Goal: Contribute content: Contribute content

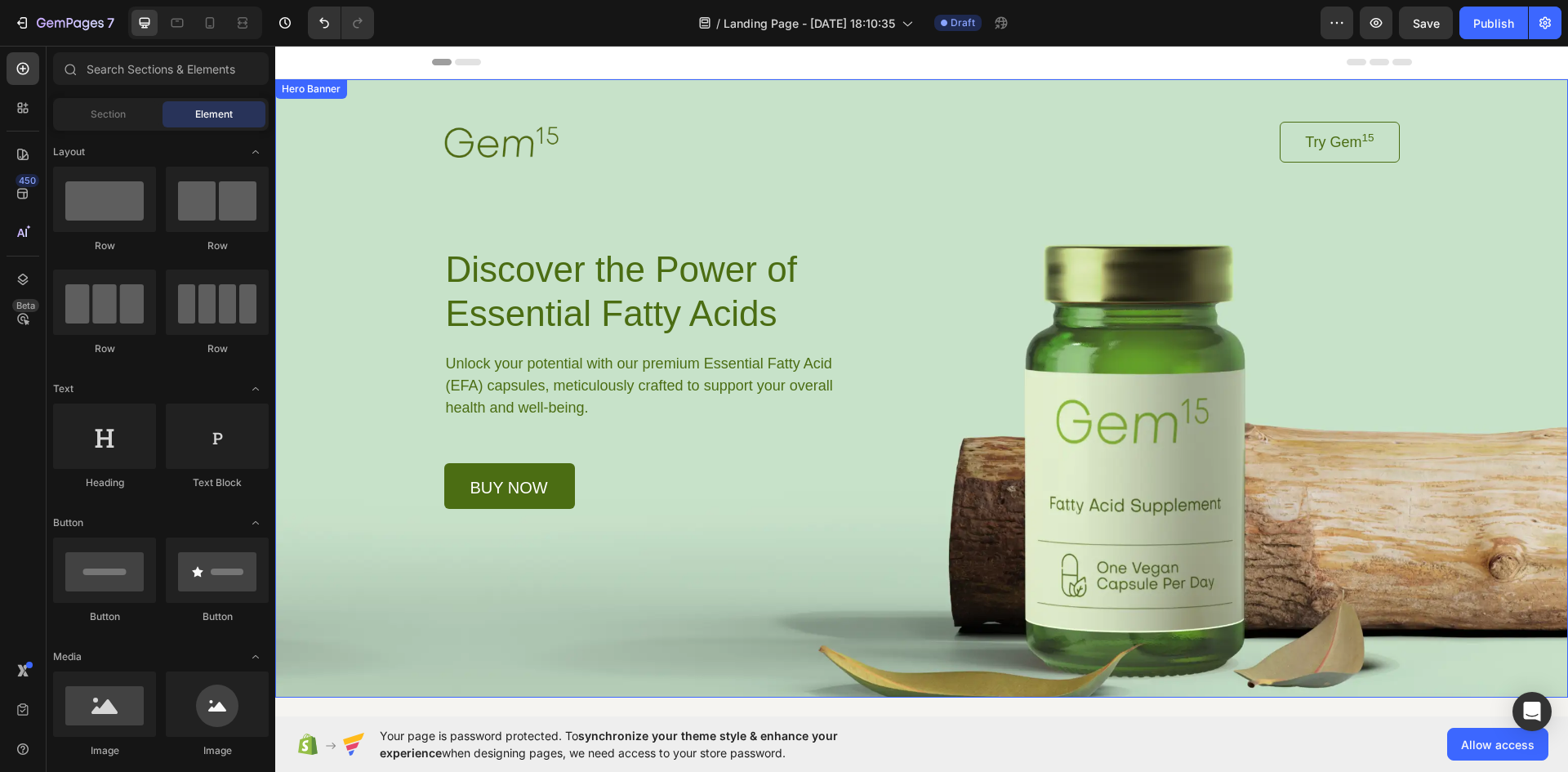
click at [508, 144] on img at bounding box center [501, 142] width 114 height 30
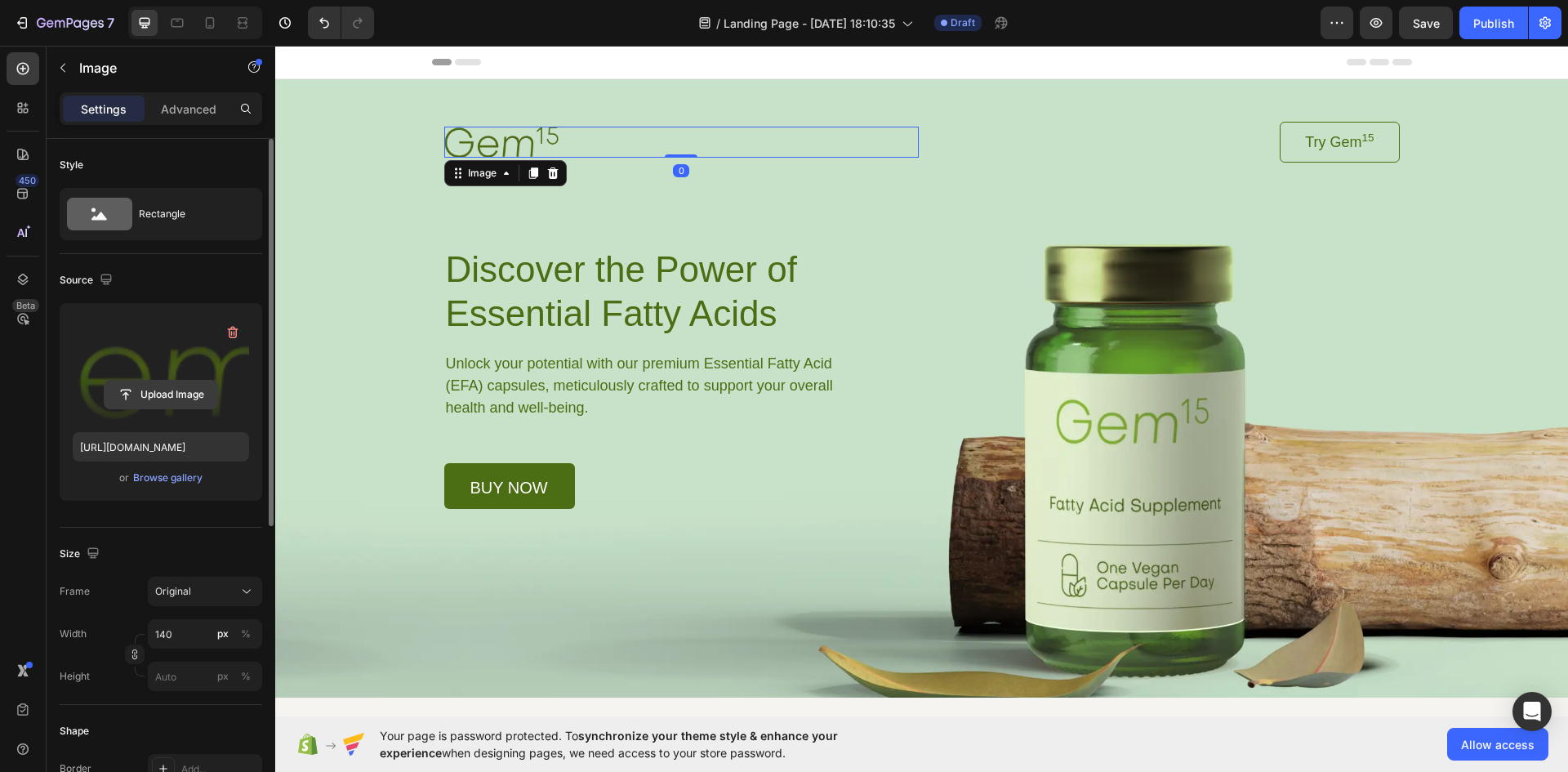
click at [185, 403] on input "file" at bounding box center [161, 394] width 113 height 28
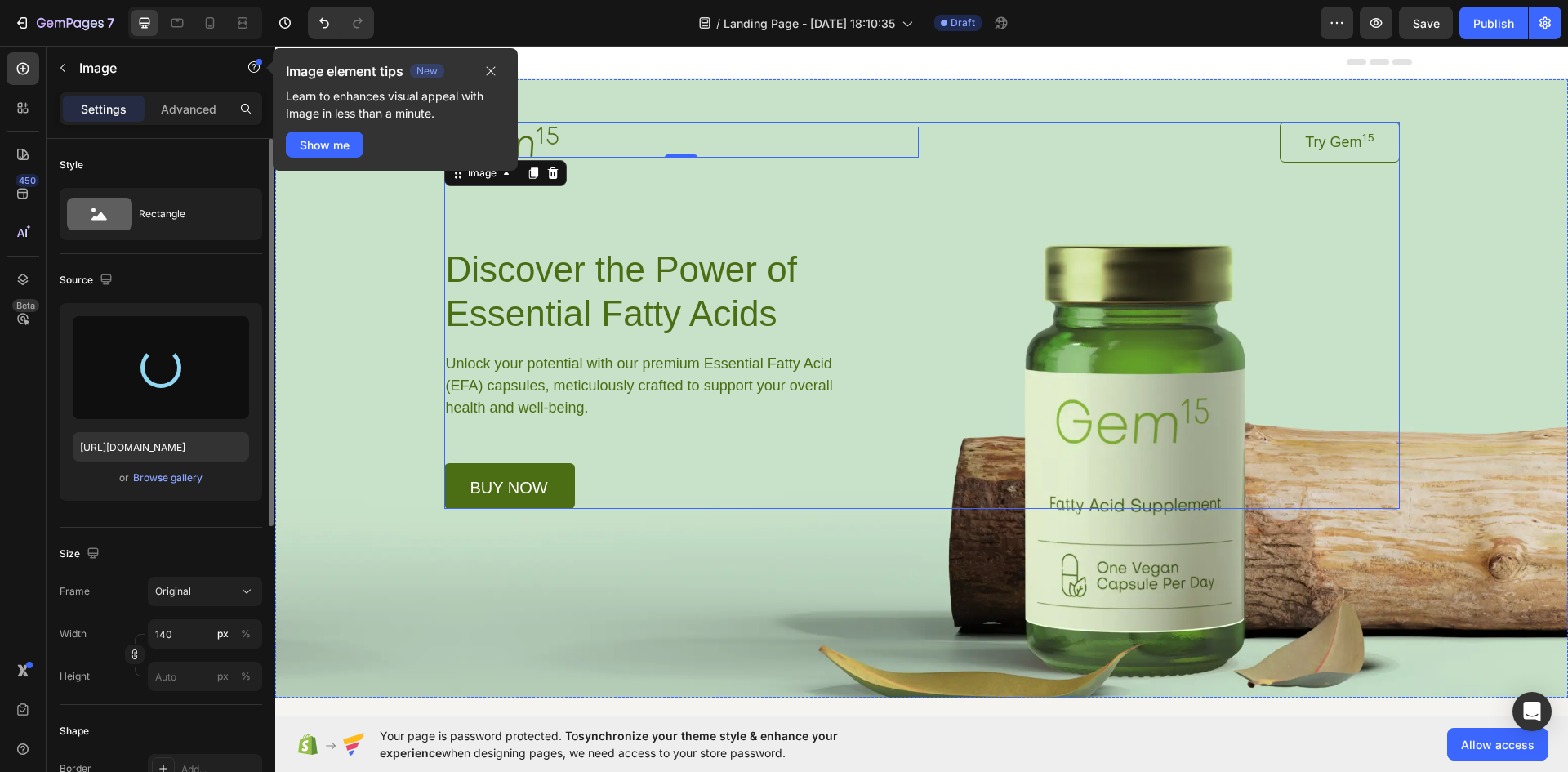
type input "[URL][DOMAIN_NAME]"
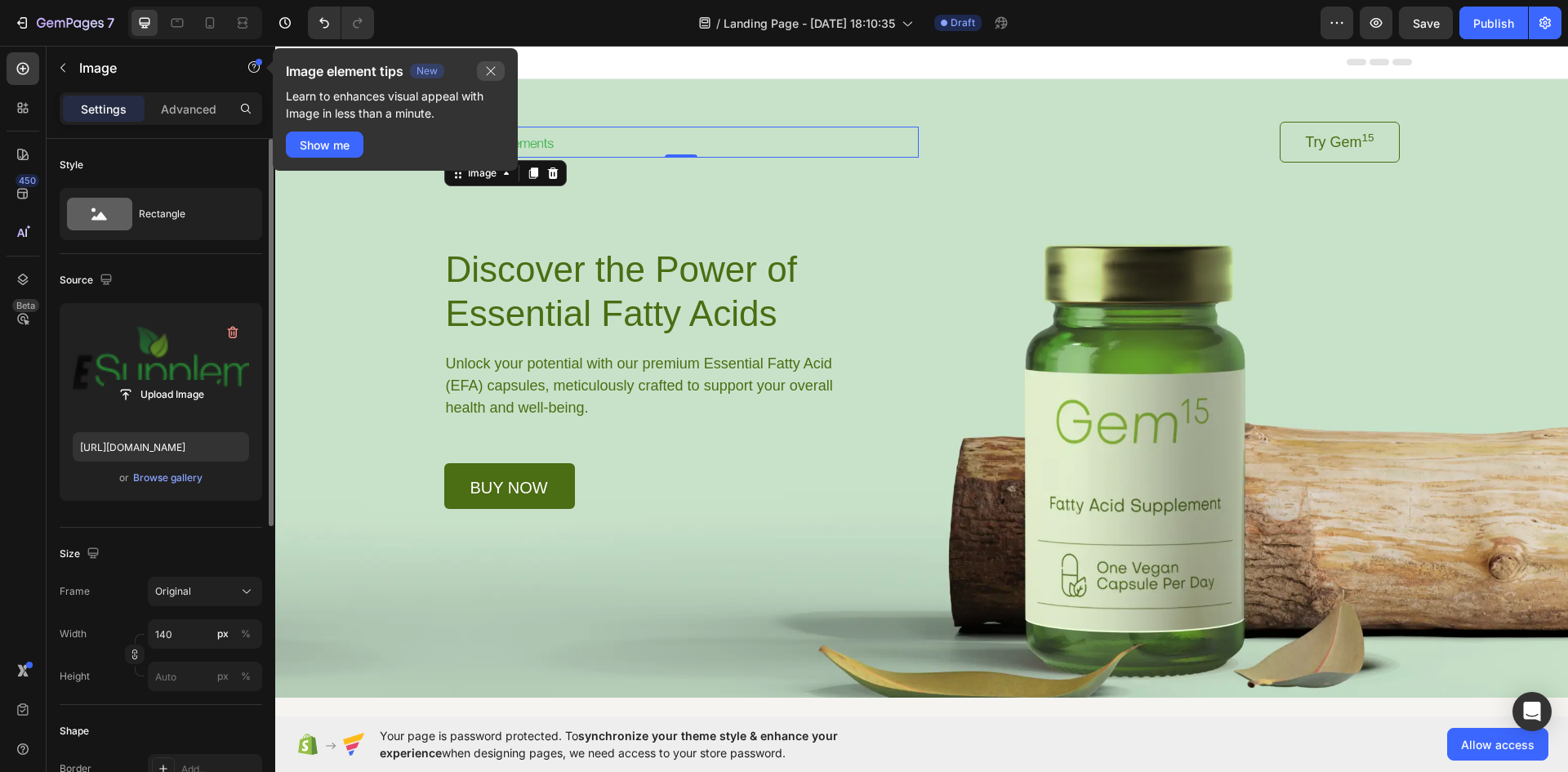
click at [497, 72] on icon "button" at bounding box center [491, 70] width 13 height 13
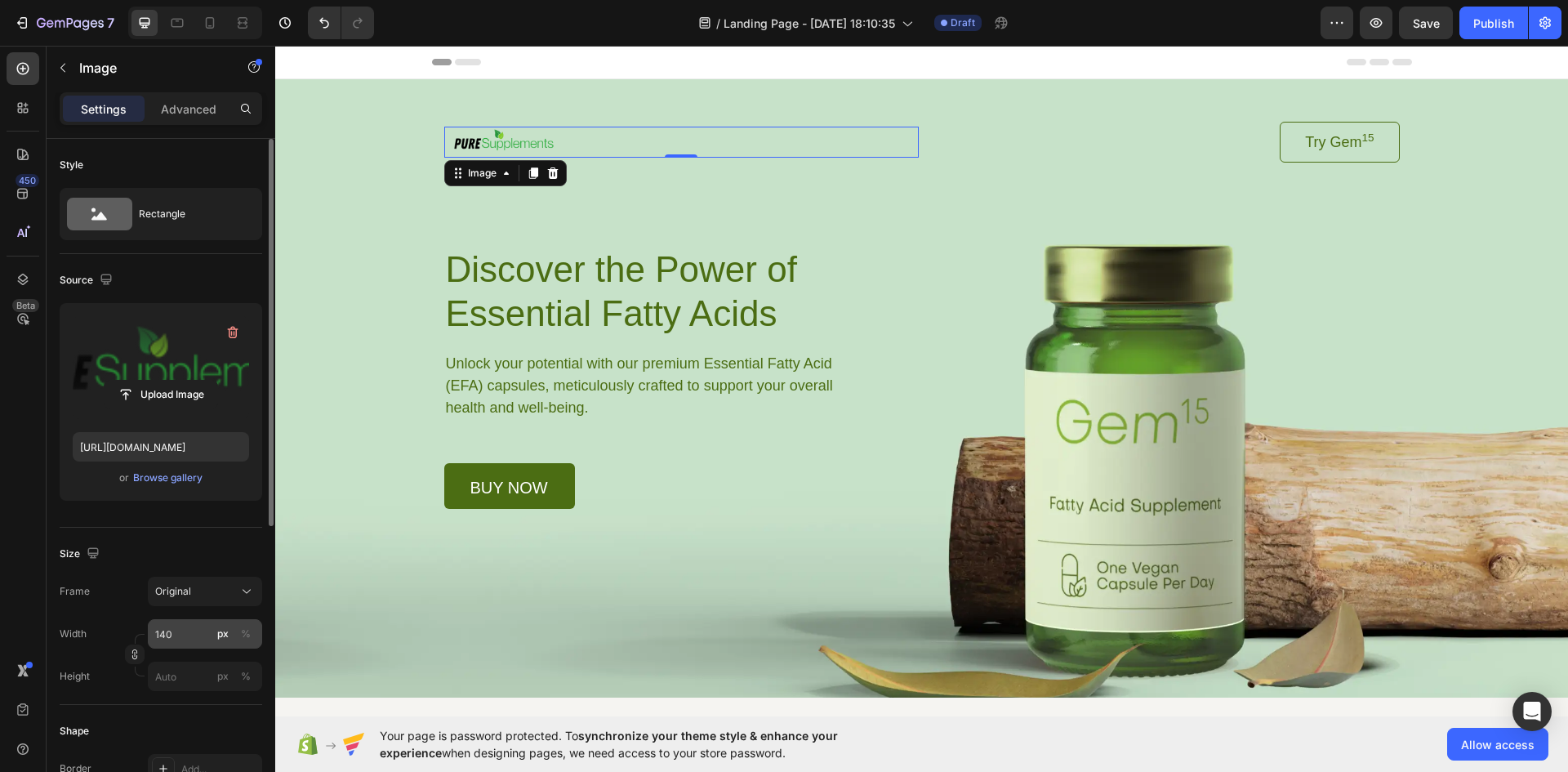
drag, startPoint x: 175, startPoint y: 648, endPoint x: 174, endPoint y: 640, distance: 8.1
click at [175, 644] on div "Width 140 px % Height px %" at bounding box center [161, 655] width 202 height 72
click at [173, 637] on input "140" at bounding box center [204, 634] width 114 height 30
type input "5"
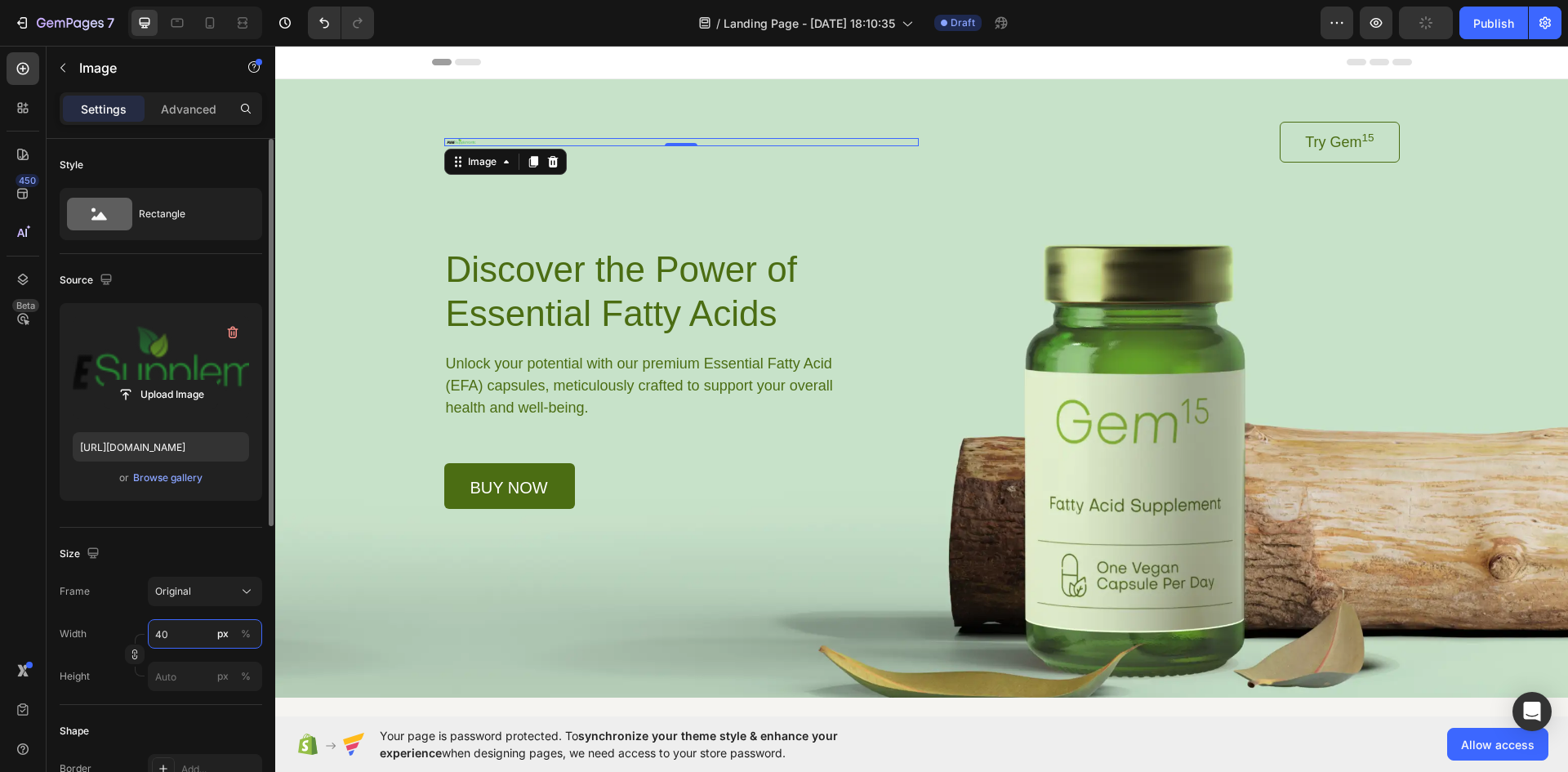
type input "4"
type input "300"
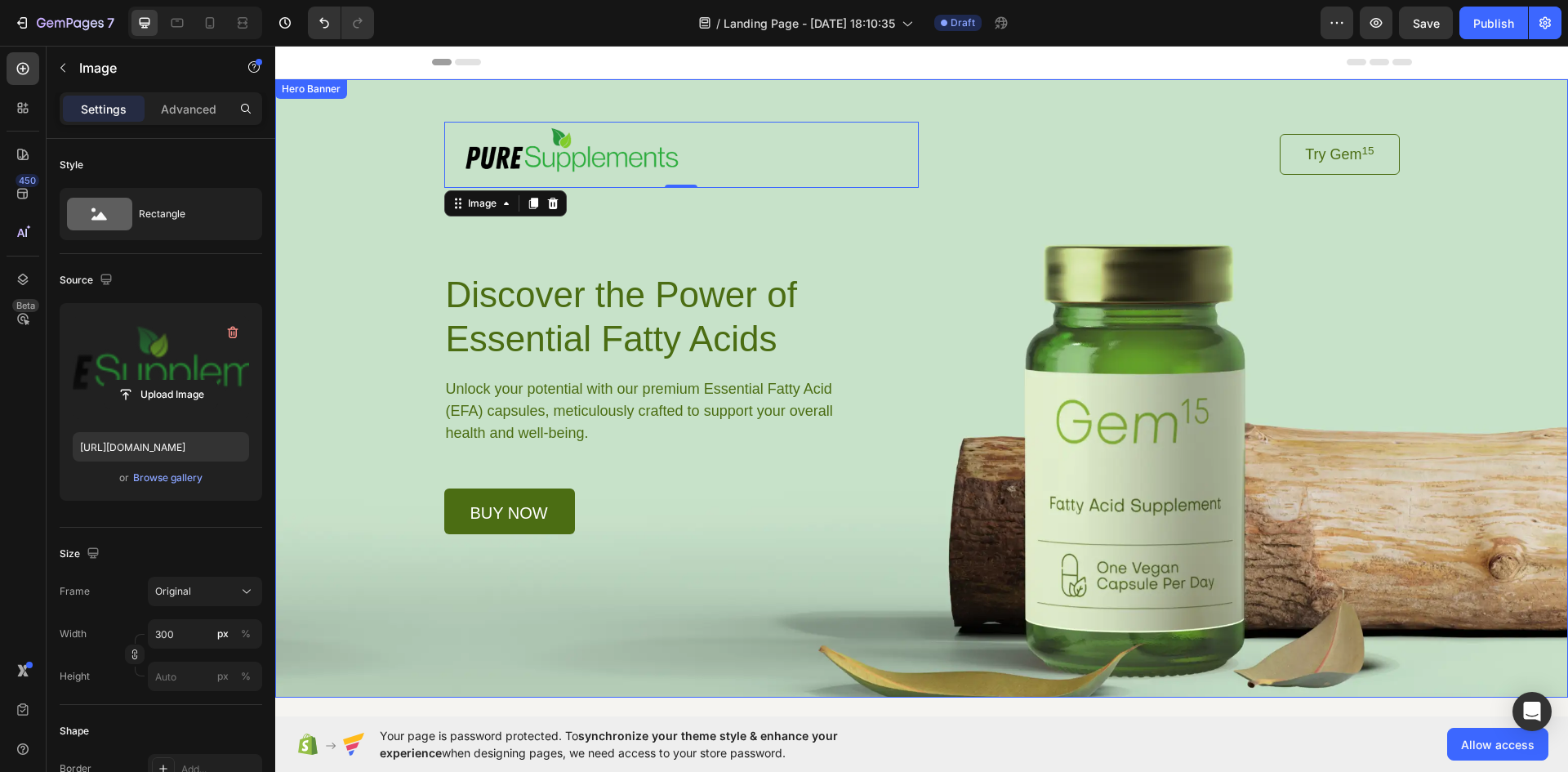
click at [368, 612] on div "Background Image" at bounding box center [922, 388] width 1293 height 618
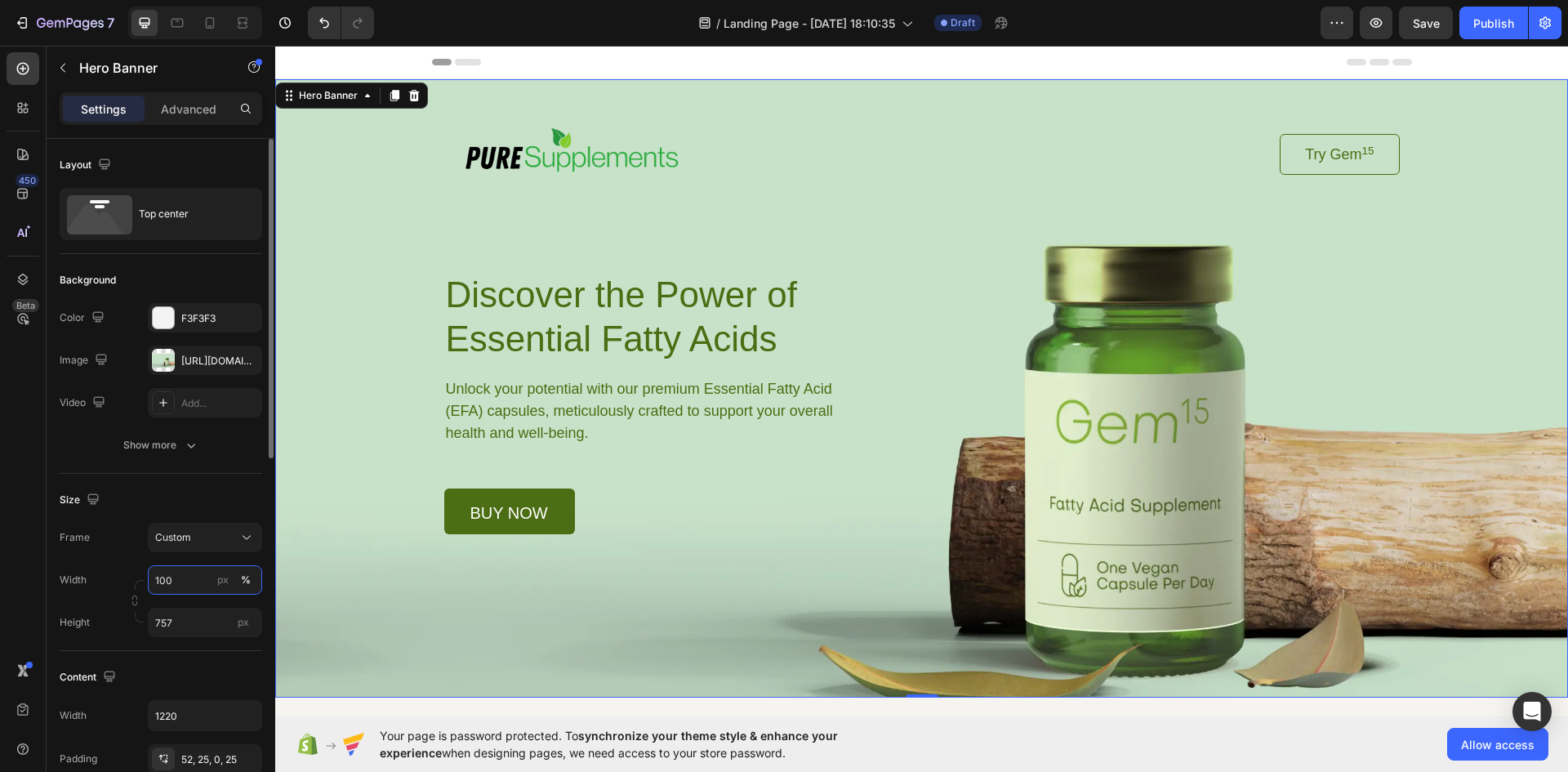
click at [183, 582] on input "100" at bounding box center [204, 580] width 114 height 30
click at [183, 581] on input "100" at bounding box center [204, 580] width 114 height 30
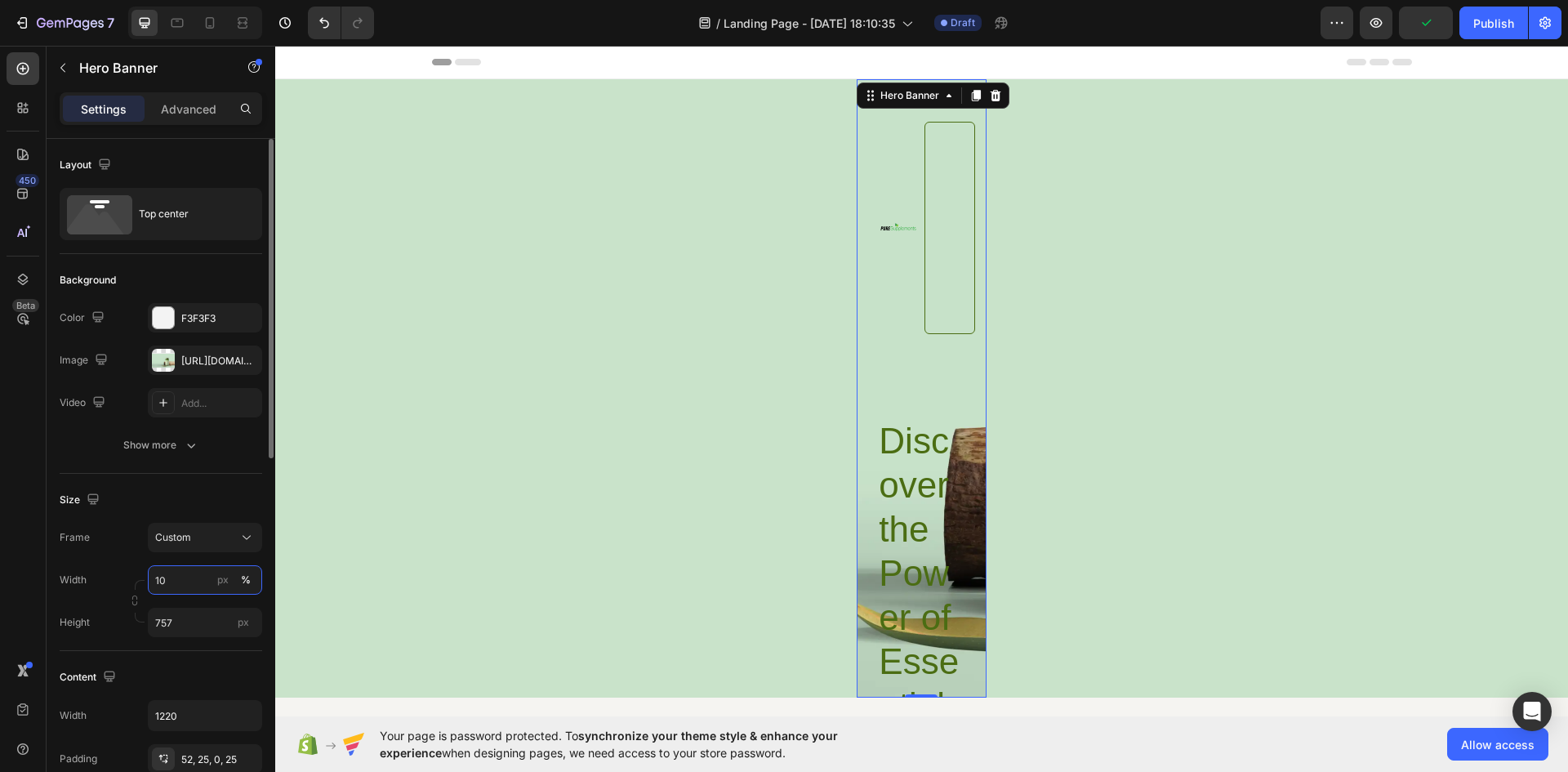
type input "1"
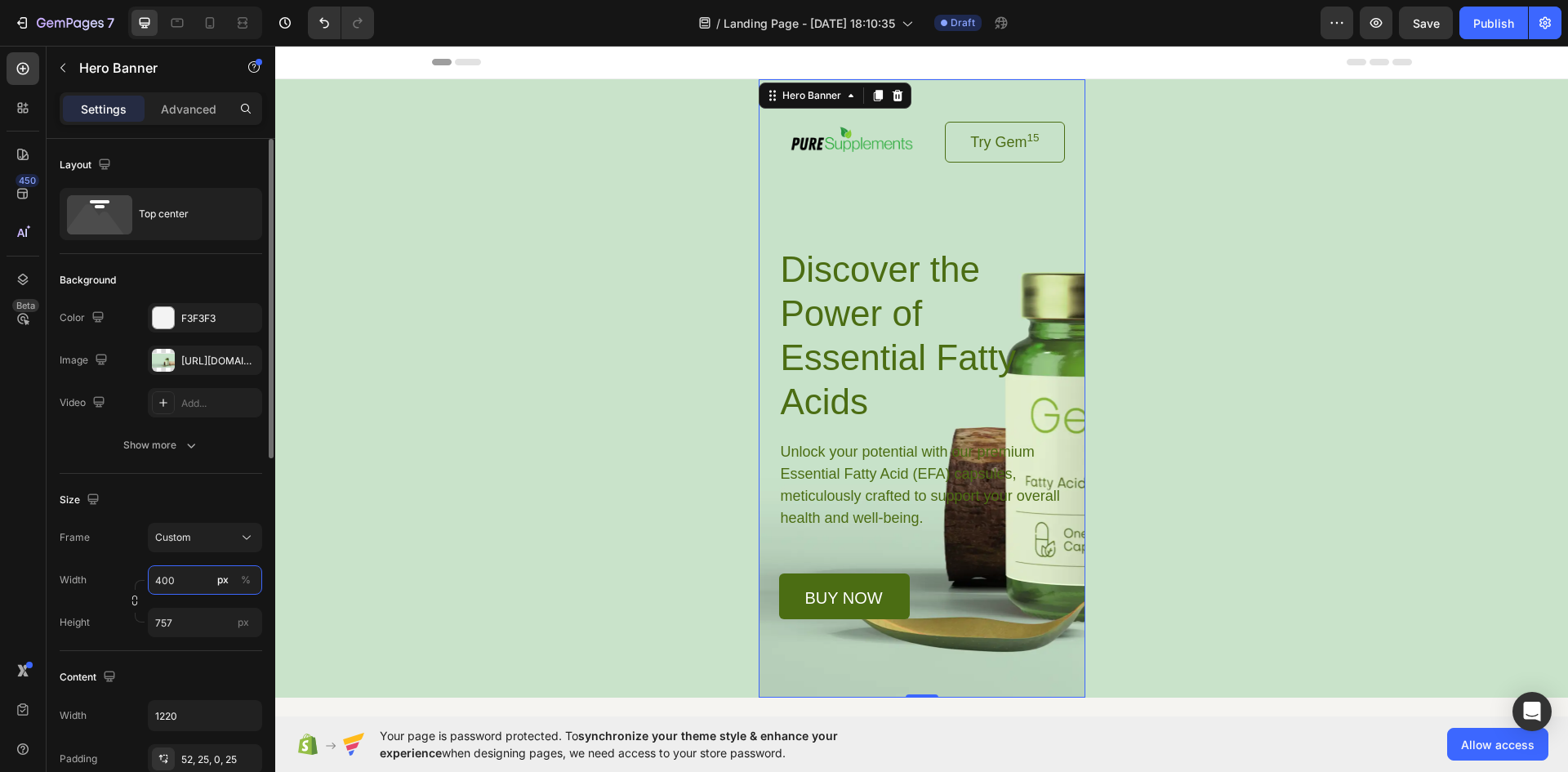
type input "100"
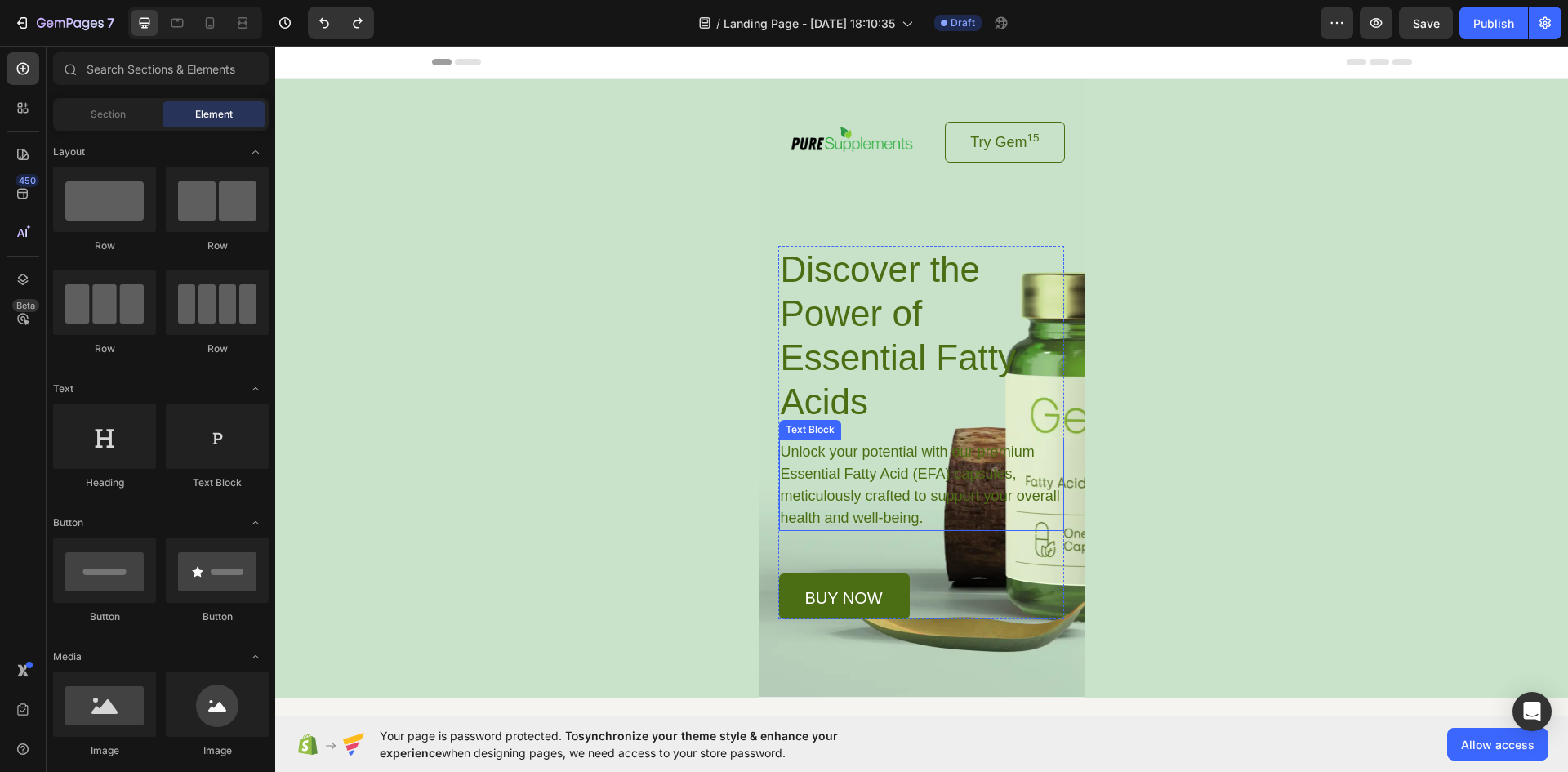
click at [781, 481] on p "Unlock your potential with our premium Essential Fatty Acid (EFA) capsules, met…" at bounding box center [922, 485] width 281 height 88
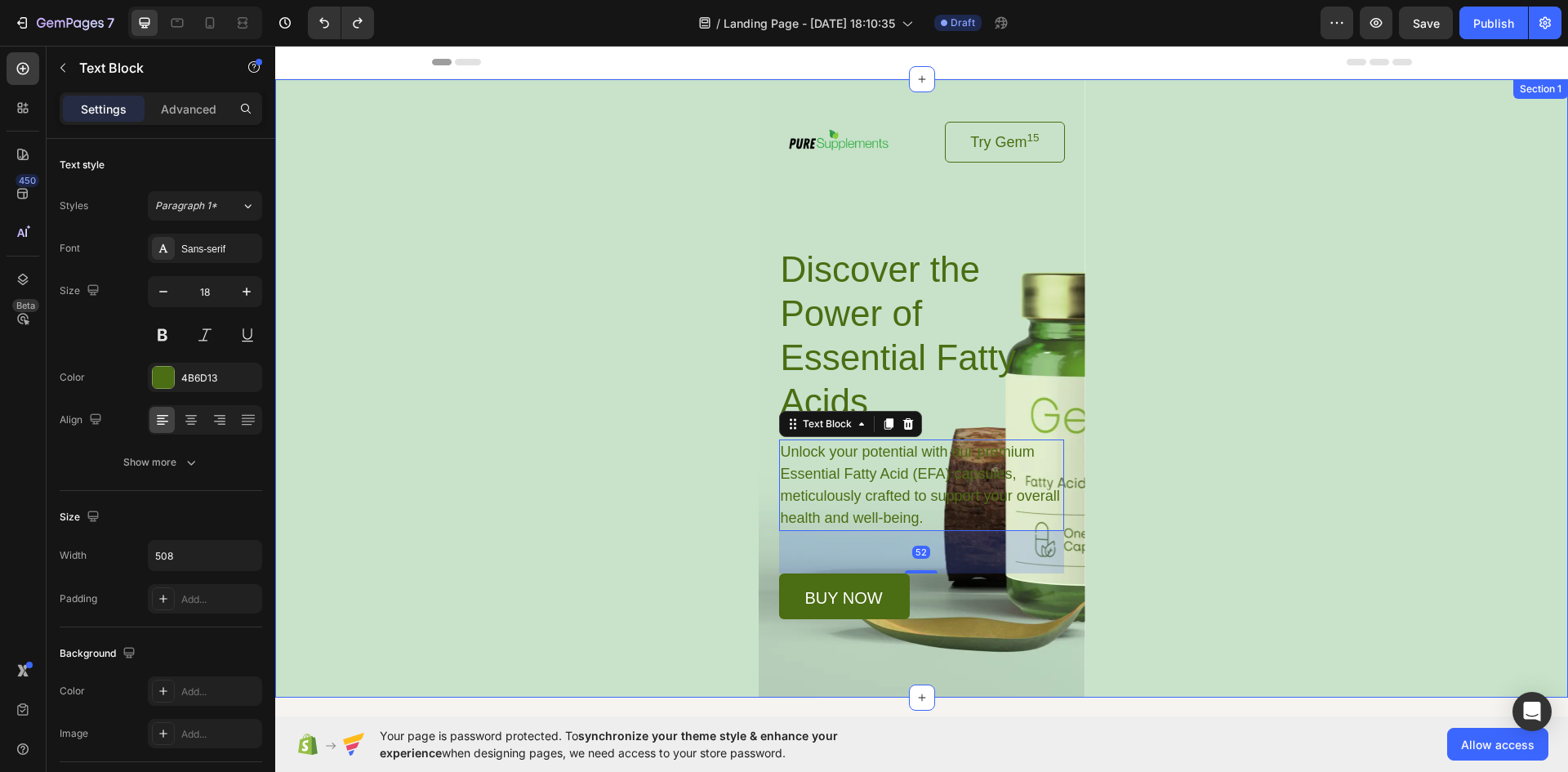
click at [505, 395] on div "Image Try Gem 15 Button Row Discover the Power of Essential Fatty Acids Heading…" at bounding box center [922, 388] width 1293 height 618
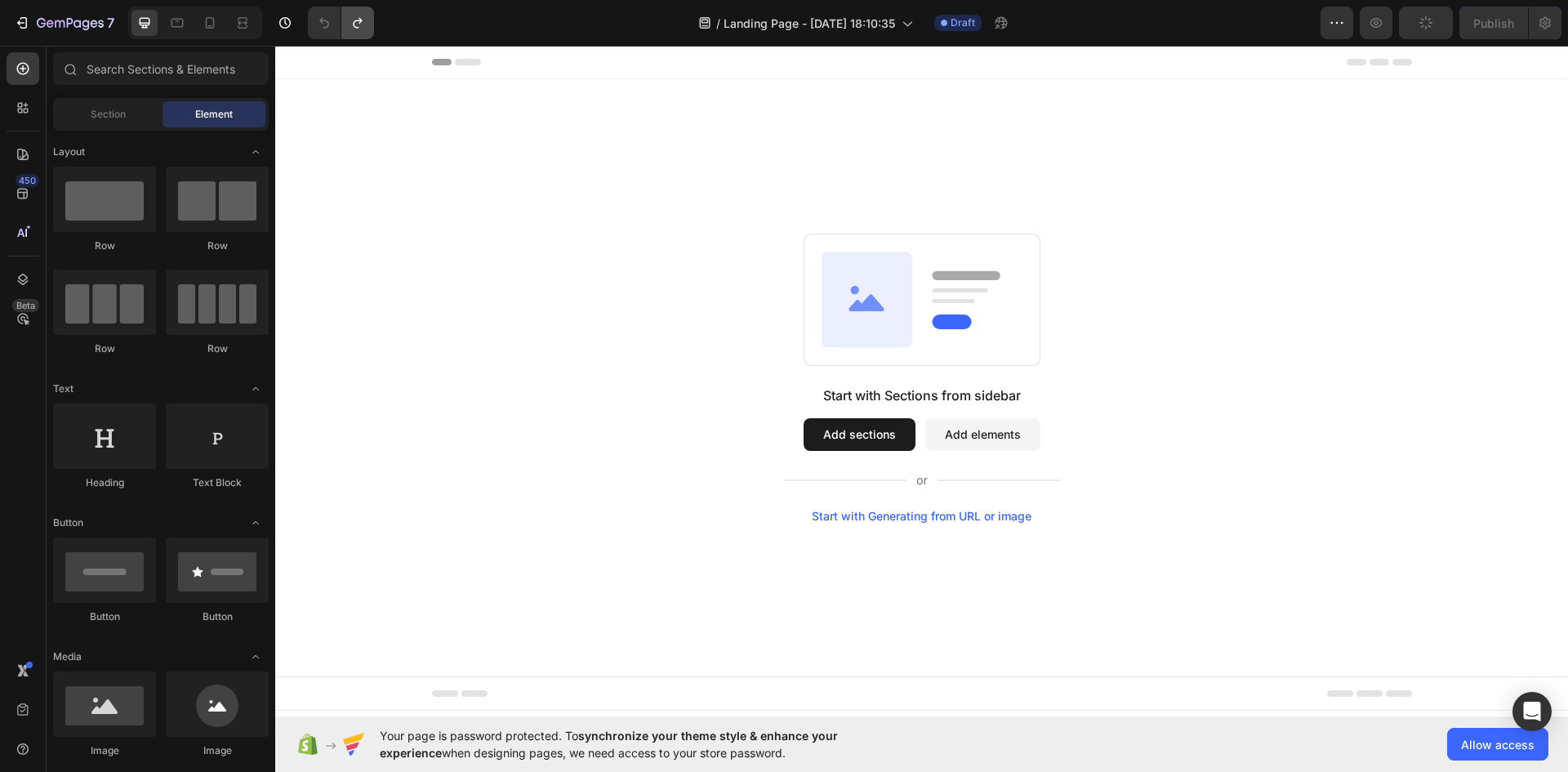
click at [381, 12] on div "7" at bounding box center [193, 23] width 388 height 33
click at [346, 21] on button "Undo/Redo" at bounding box center [358, 23] width 33 height 33
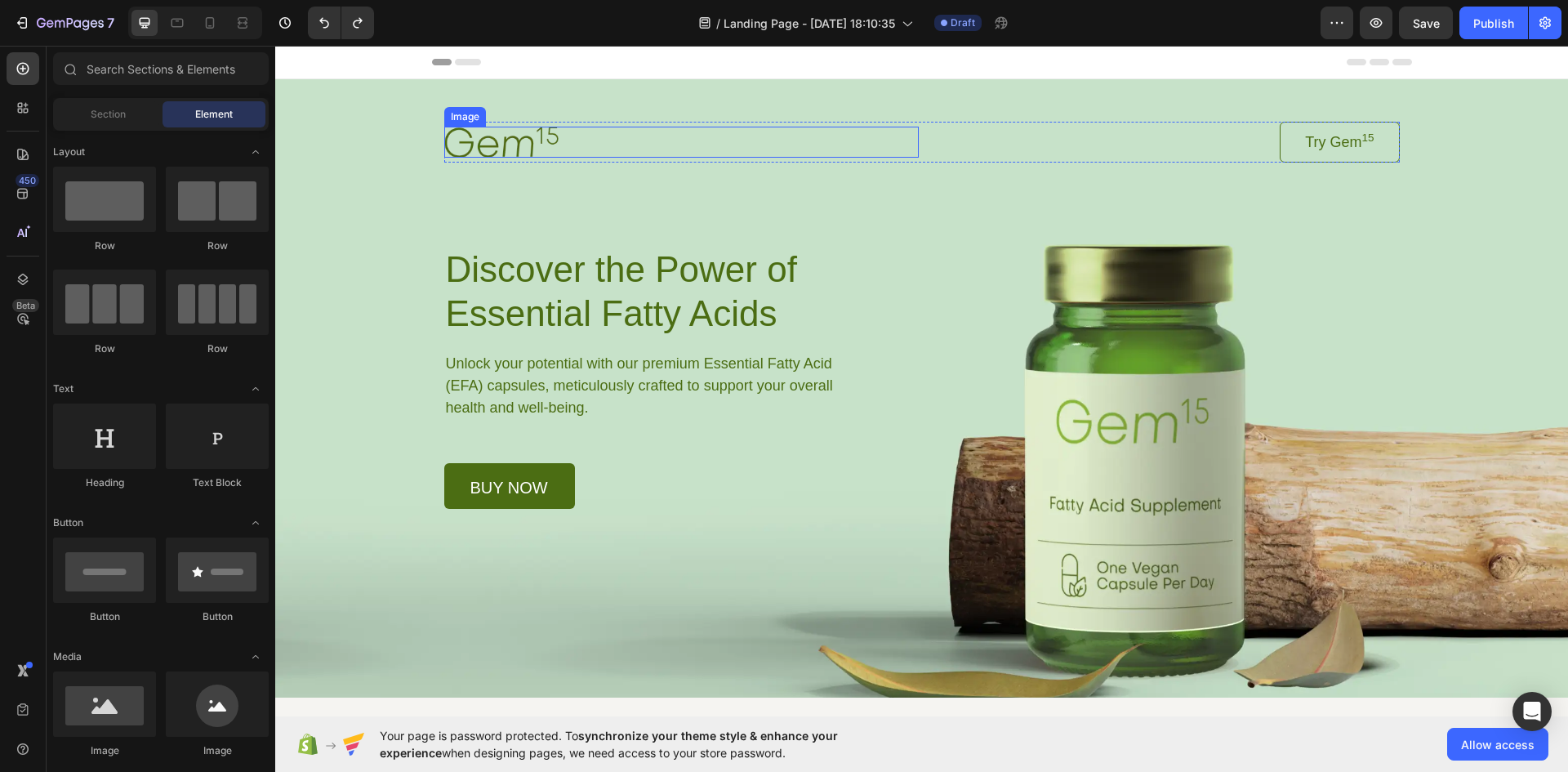
click at [495, 137] on img at bounding box center [501, 142] width 114 height 30
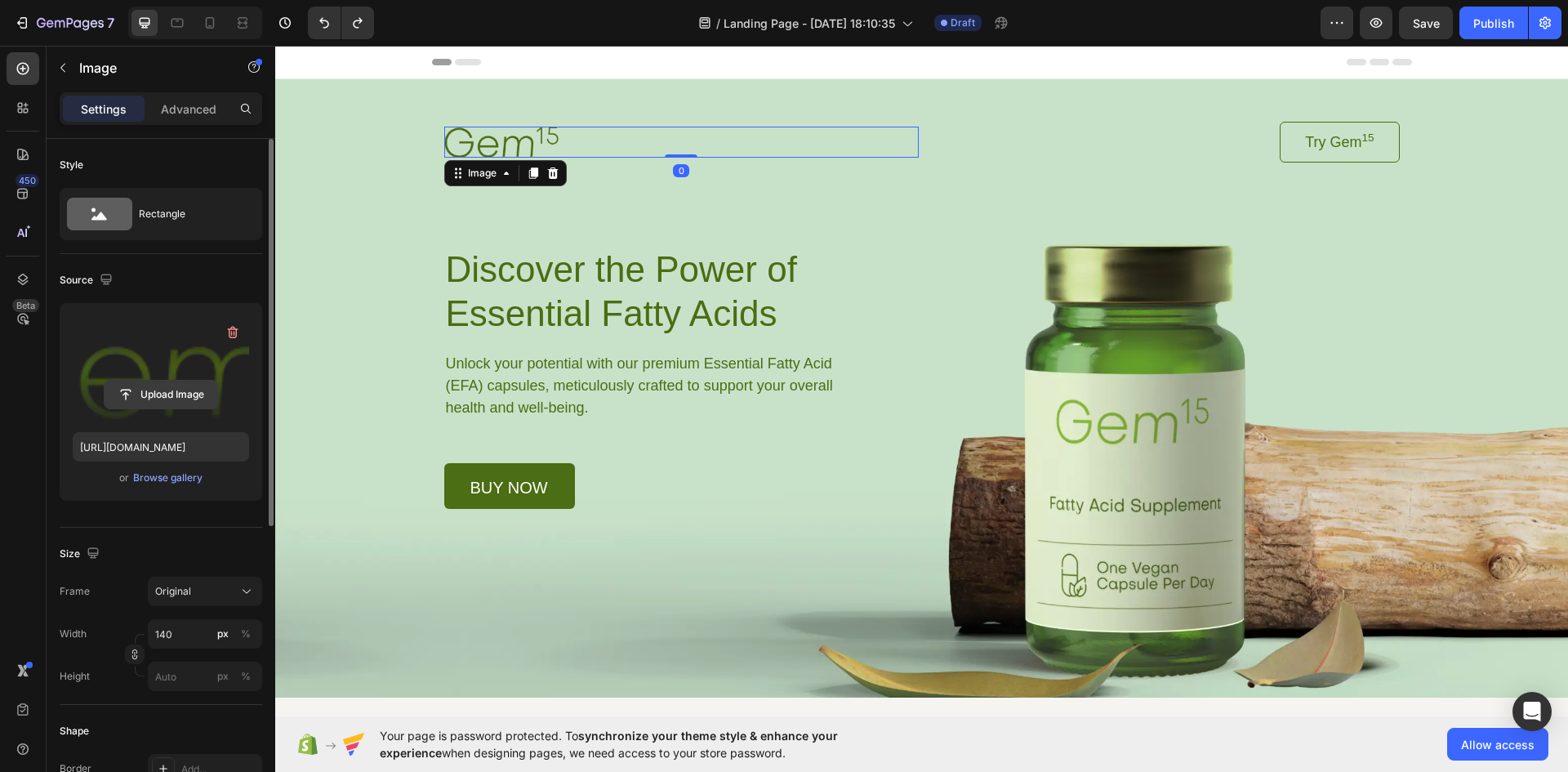
click at [175, 397] on input "file" at bounding box center [161, 394] width 113 height 28
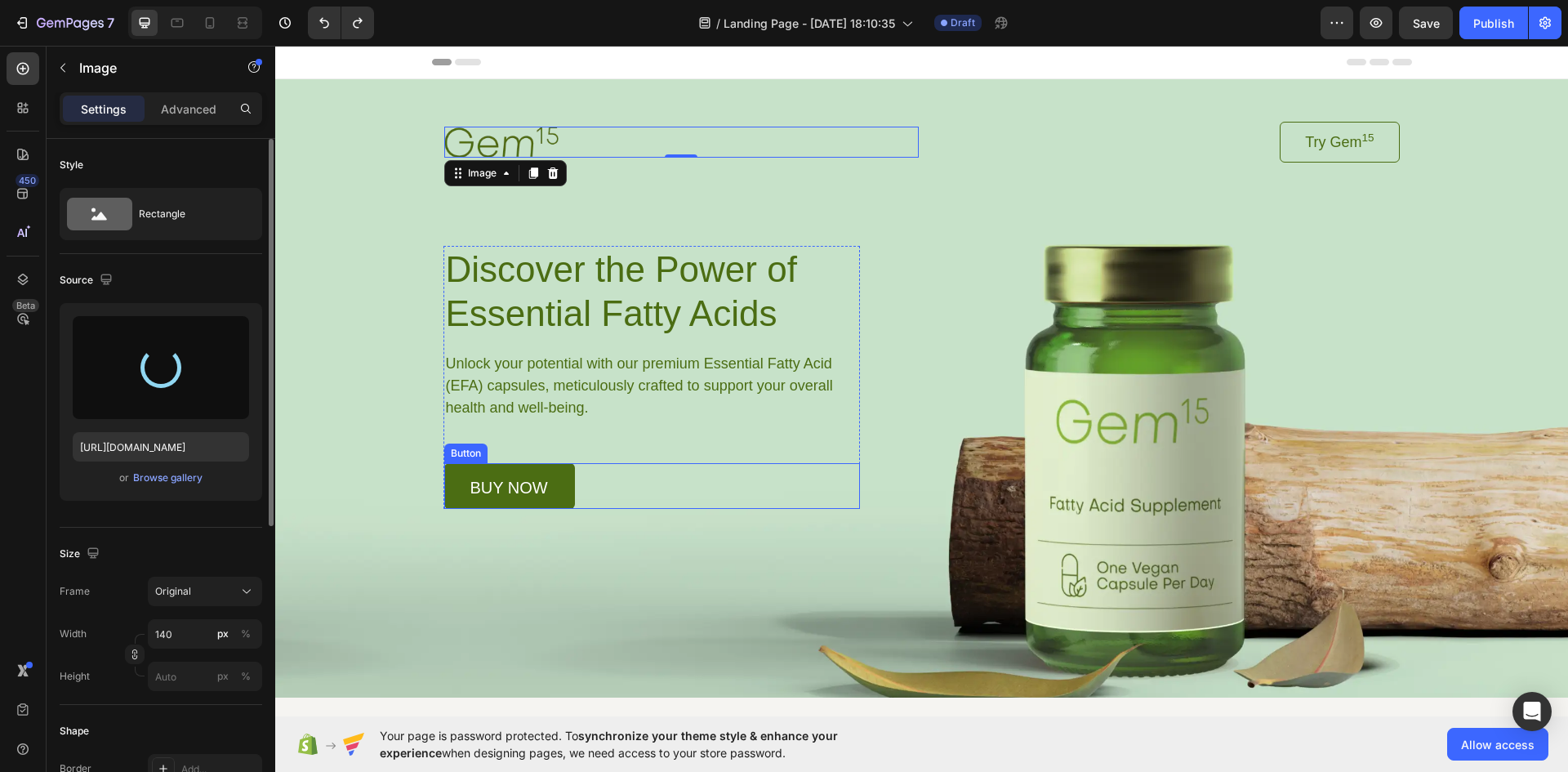
type input "[URL][DOMAIN_NAME]"
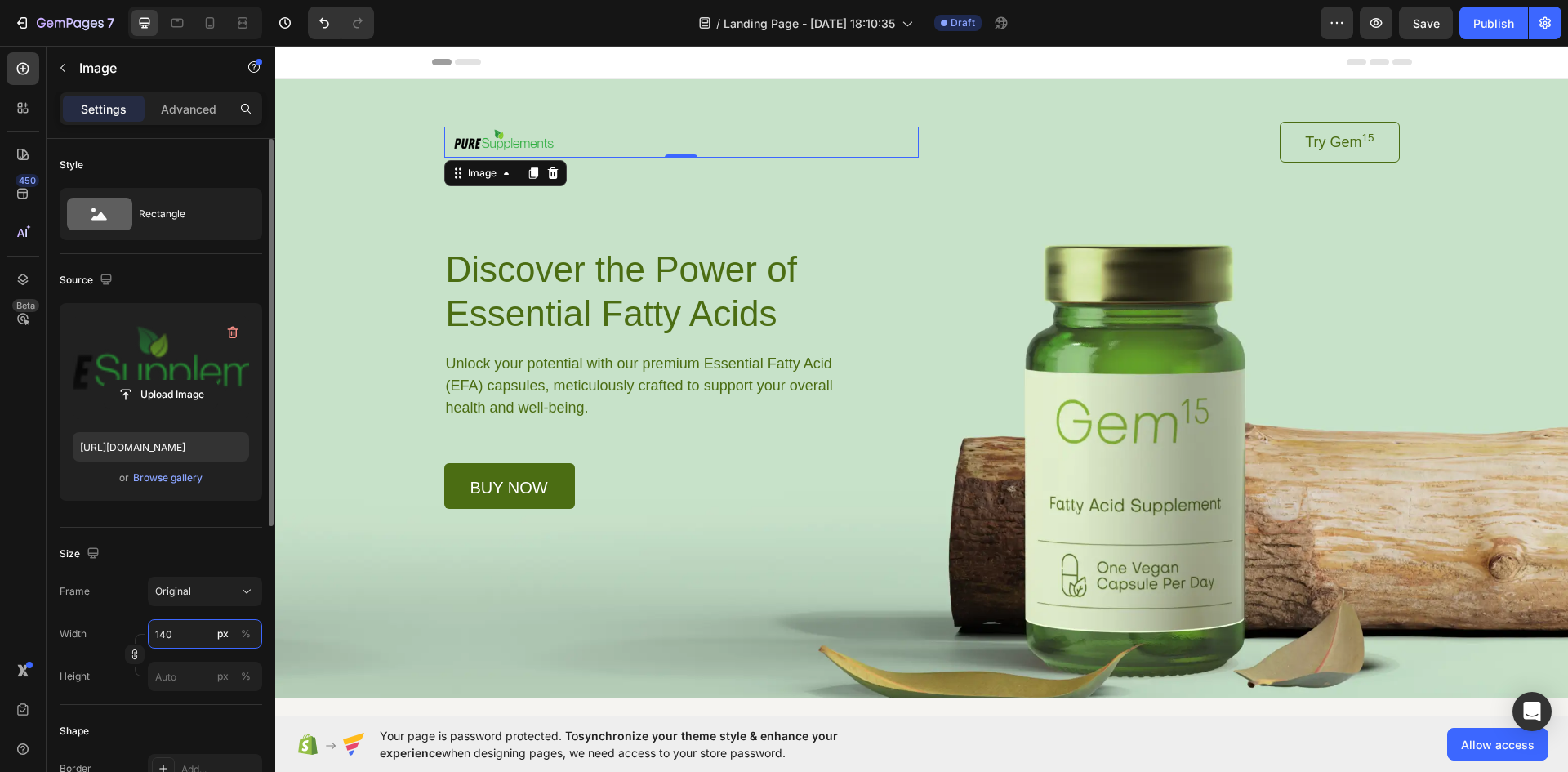
click at [182, 643] on input "140" at bounding box center [204, 634] width 114 height 30
click at [183, 639] on input "140" at bounding box center [204, 634] width 114 height 30
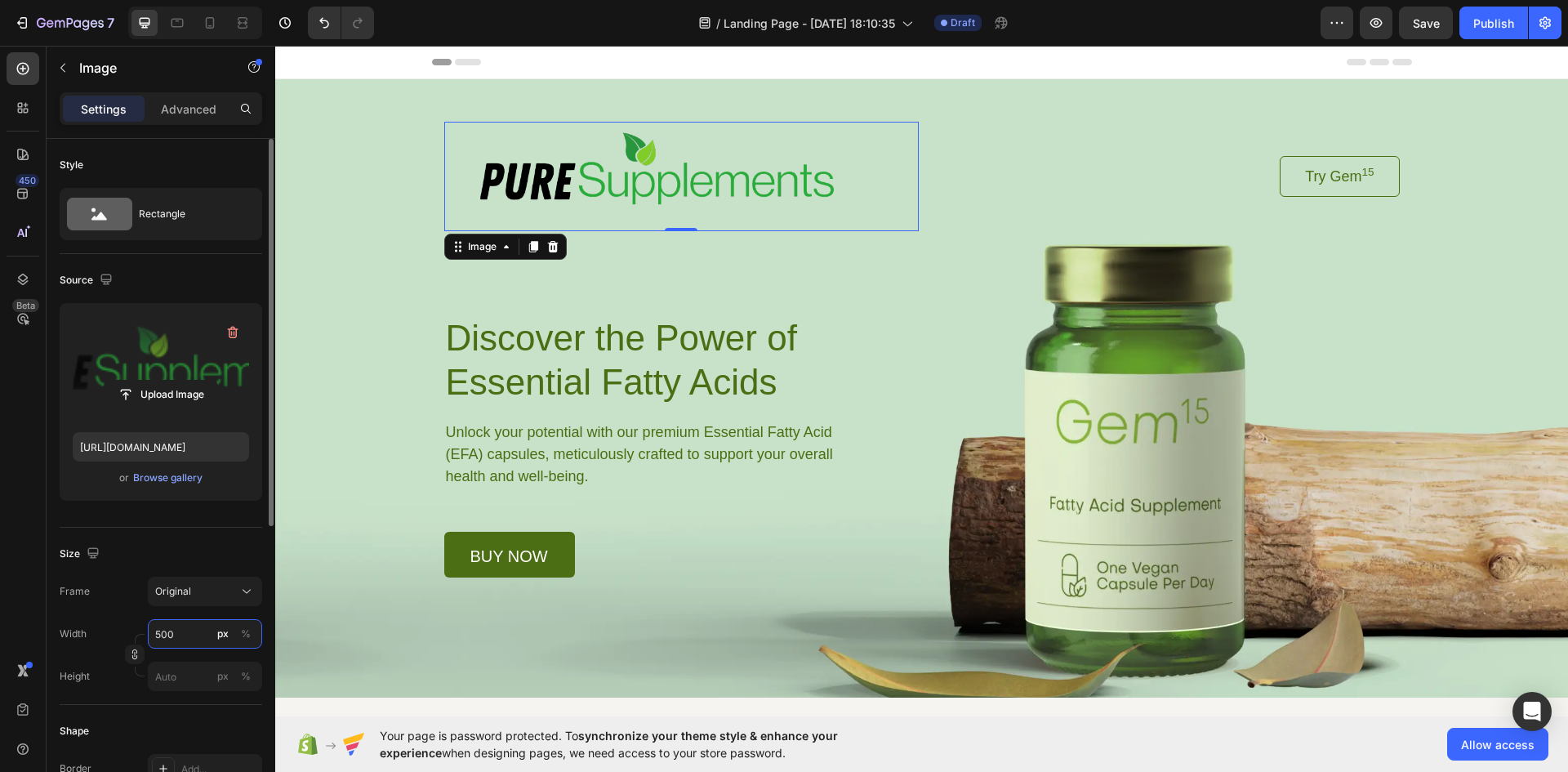
drag, startPoint x: 183, startPoint y: 639, endPoint x: 132, endPoint y: 634, distance: 51.2
click at [133, 634] on div "Width 500 px % Height px %" at bounding box center [161, 655] width 202 height 72
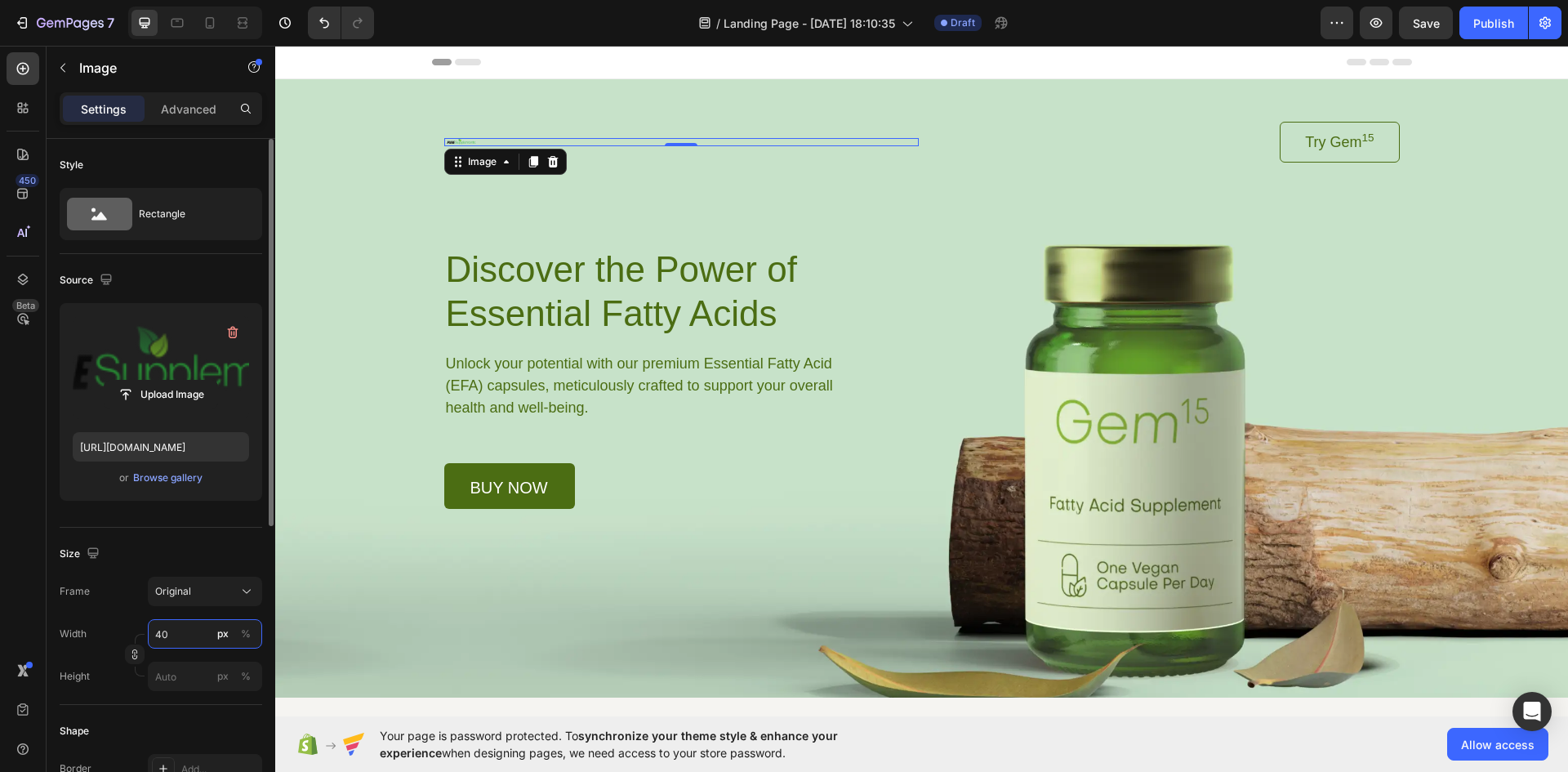
type input "400"
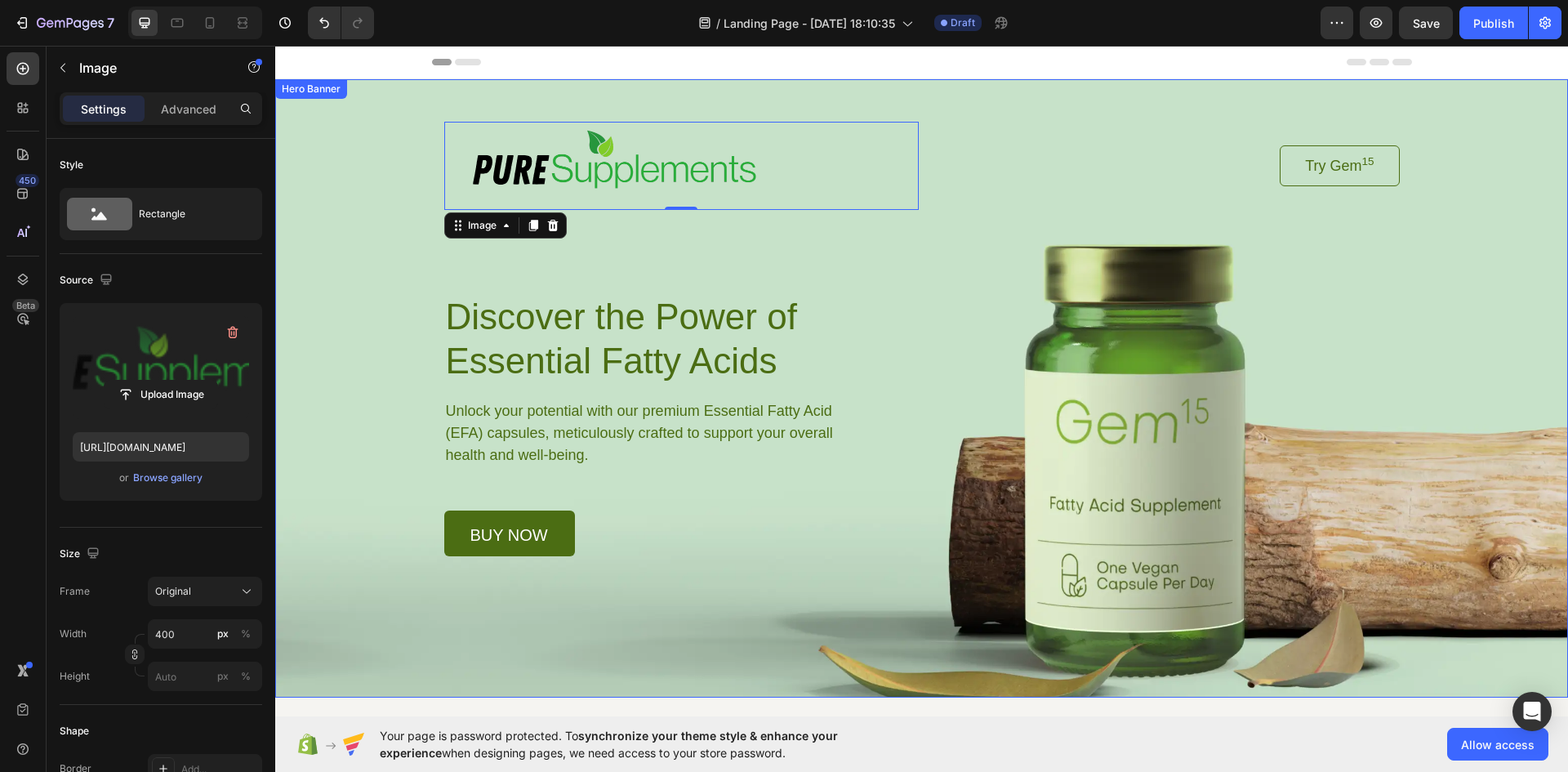
click at [1435, 304] on div "Background Image" at bounding box center [922, 388] width 1293 height 618
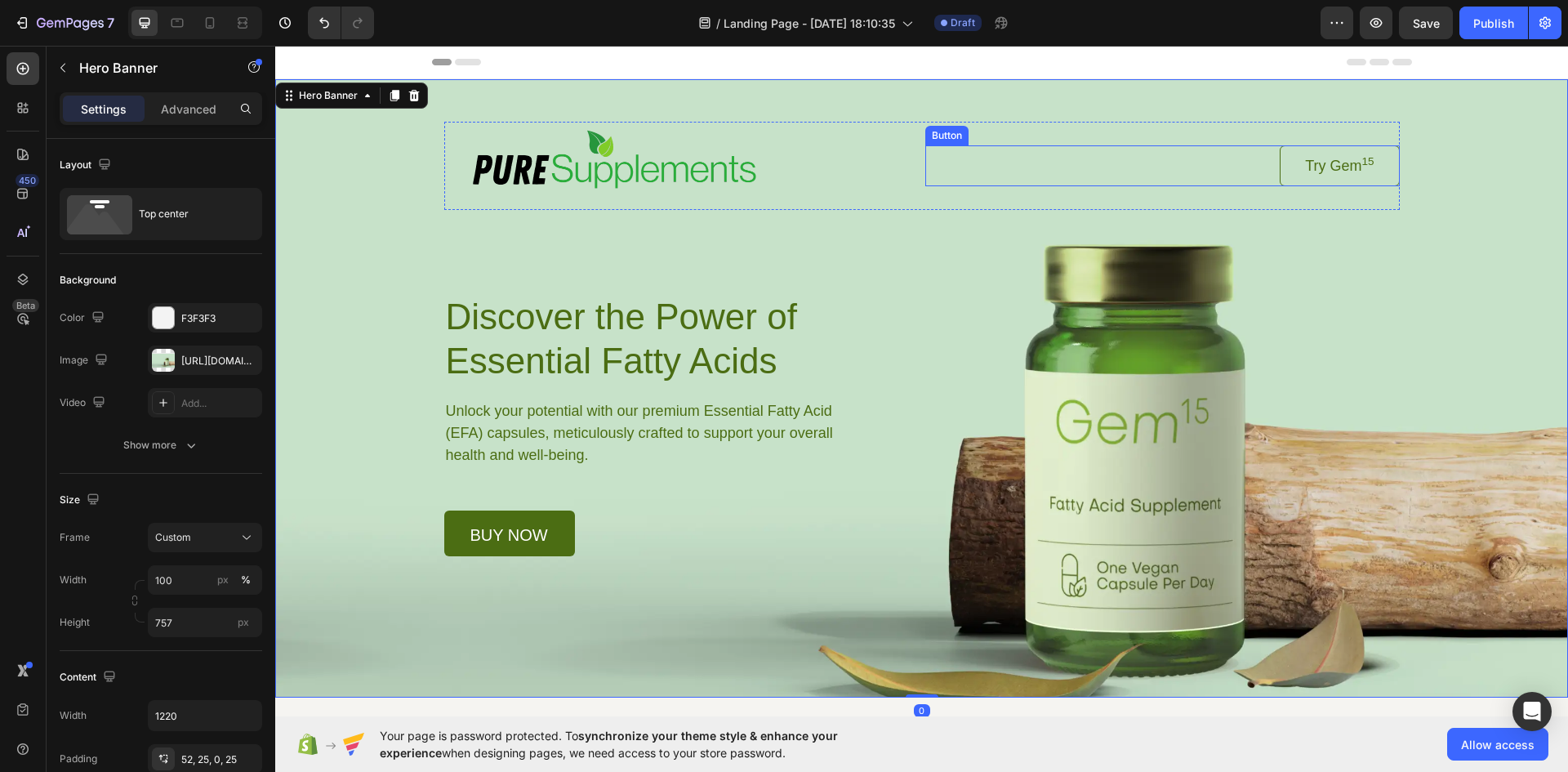
click at [1377, 158] on link "Try Gem 15" at bounding box center [1339, 165] width 119 height 41
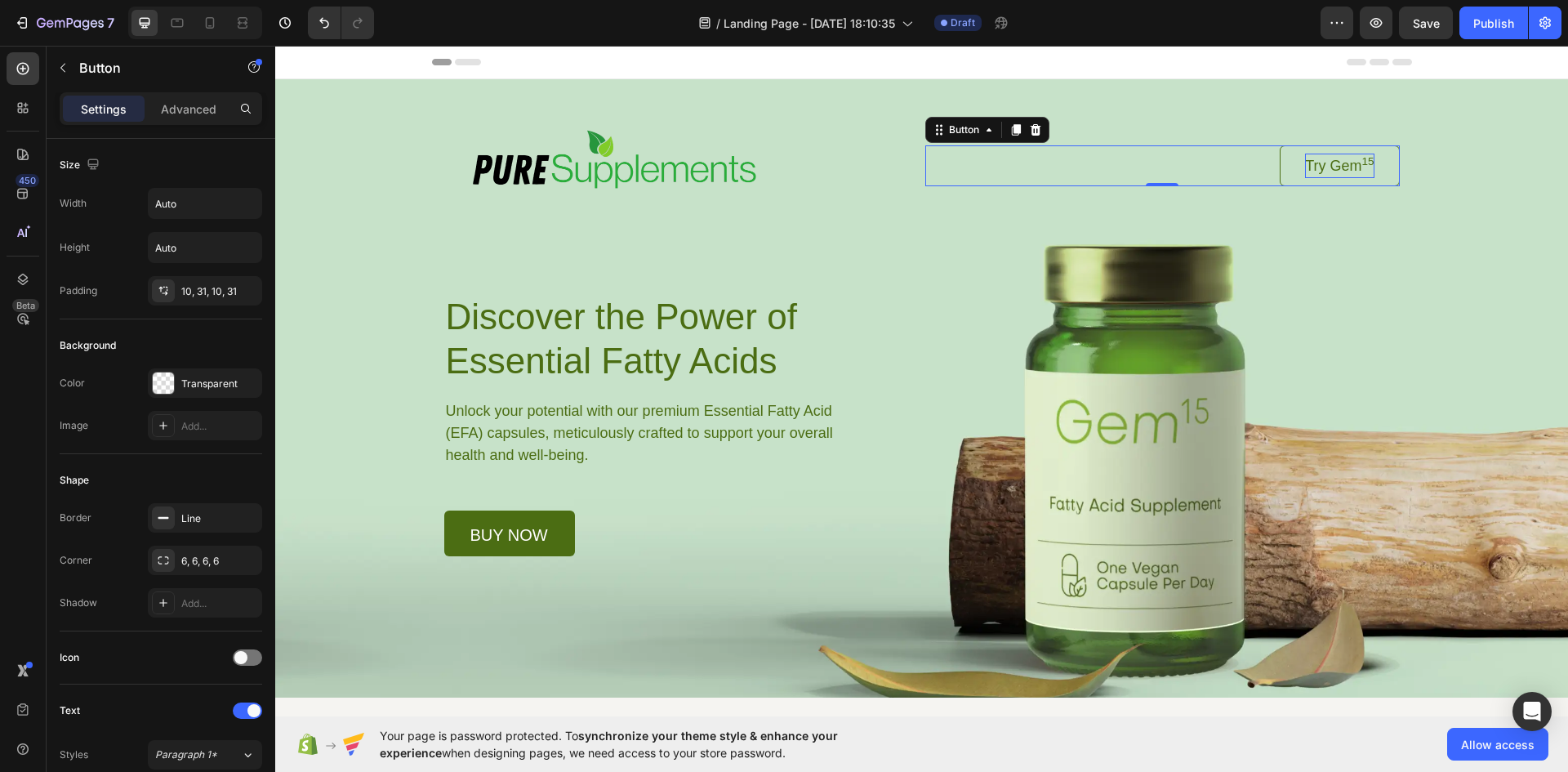
click at [1337, 166] on p "Try Gem 15" at bounding box center [1339, 165] width 68 height 25
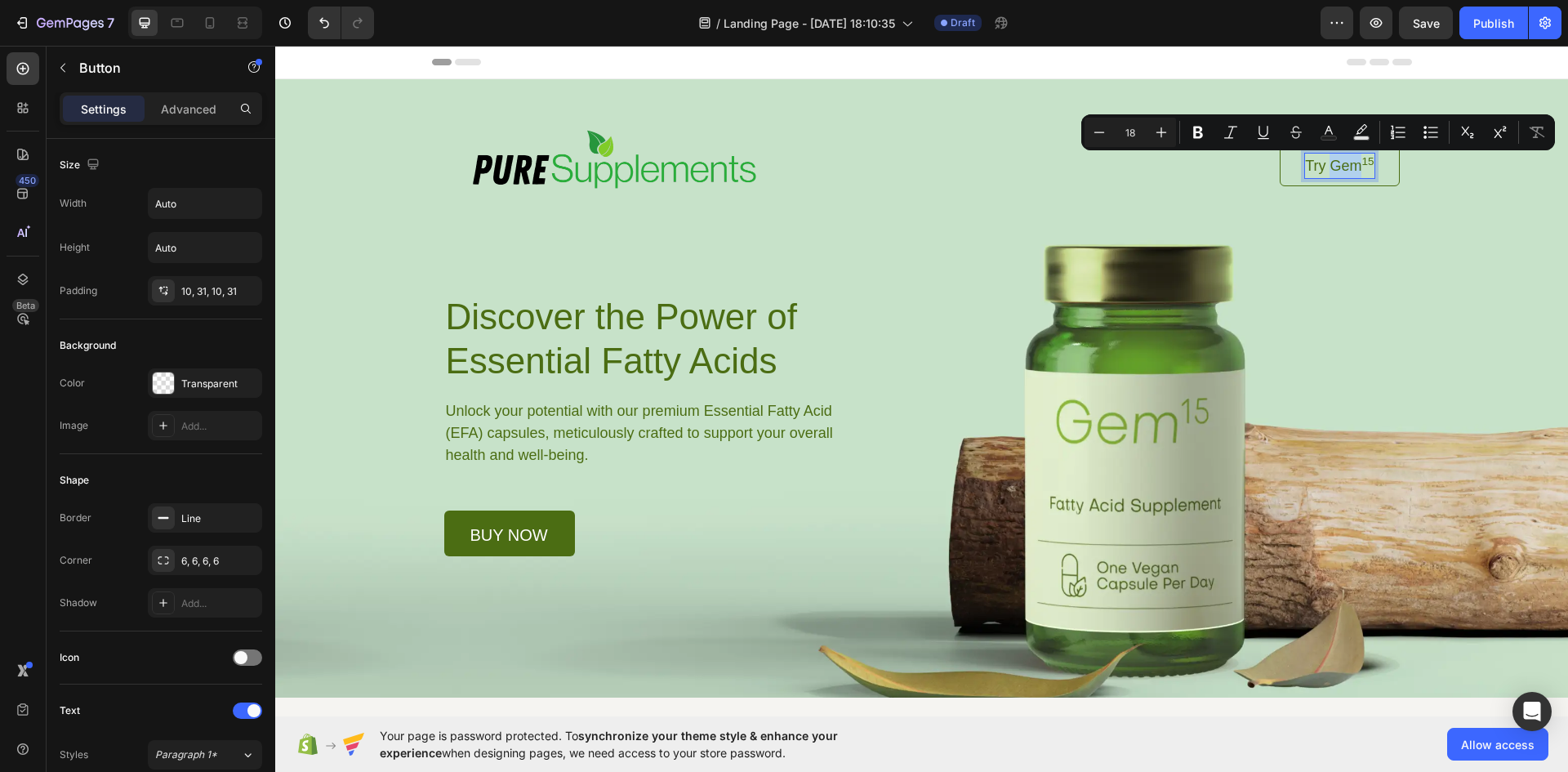
drag, startPoint x: 1322, startPoint y: 165, endPoint x: 1356, endPoint y: 166, distance: 34.0
click at [1356, 166] on p "Try Gem 15" at bounding box center [1339, 165] width 68 height 25
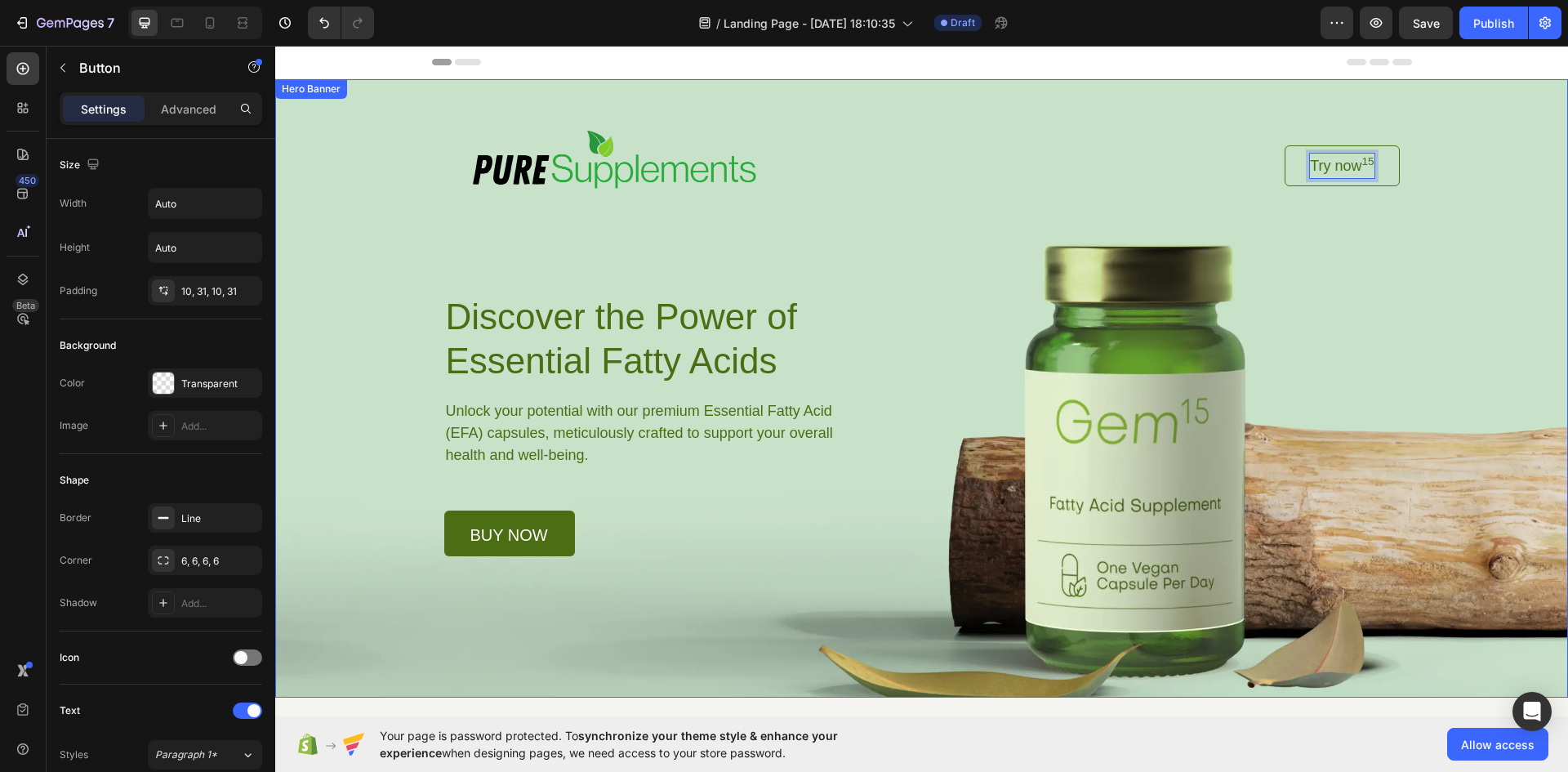
click at [1428, 230] on div "Background Image" at bounding box center [922, 388] width 1293 height 618
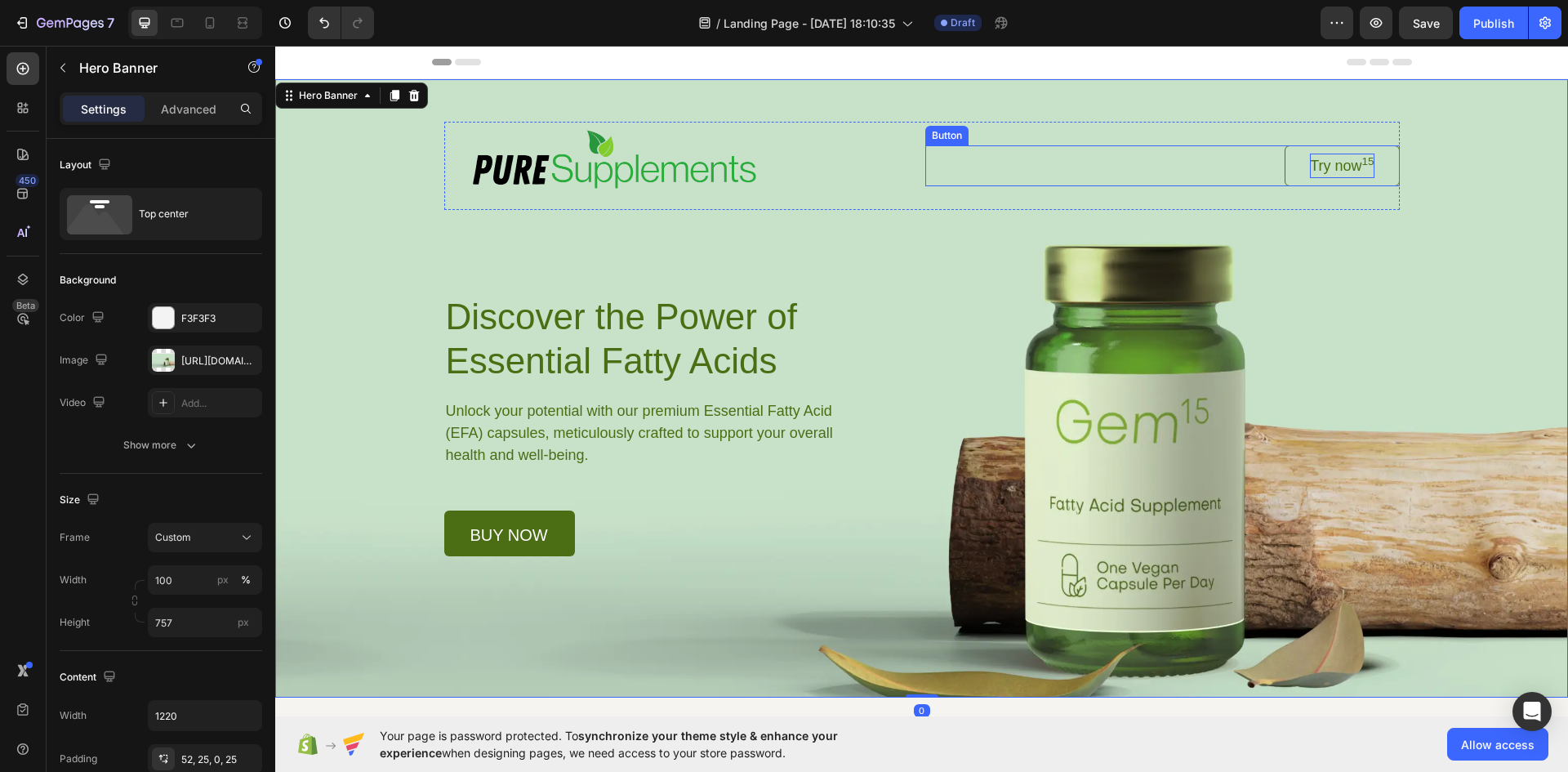
click at [1362, 158] on sup "15" at bounding box center [1368, 162] width 12 height 12
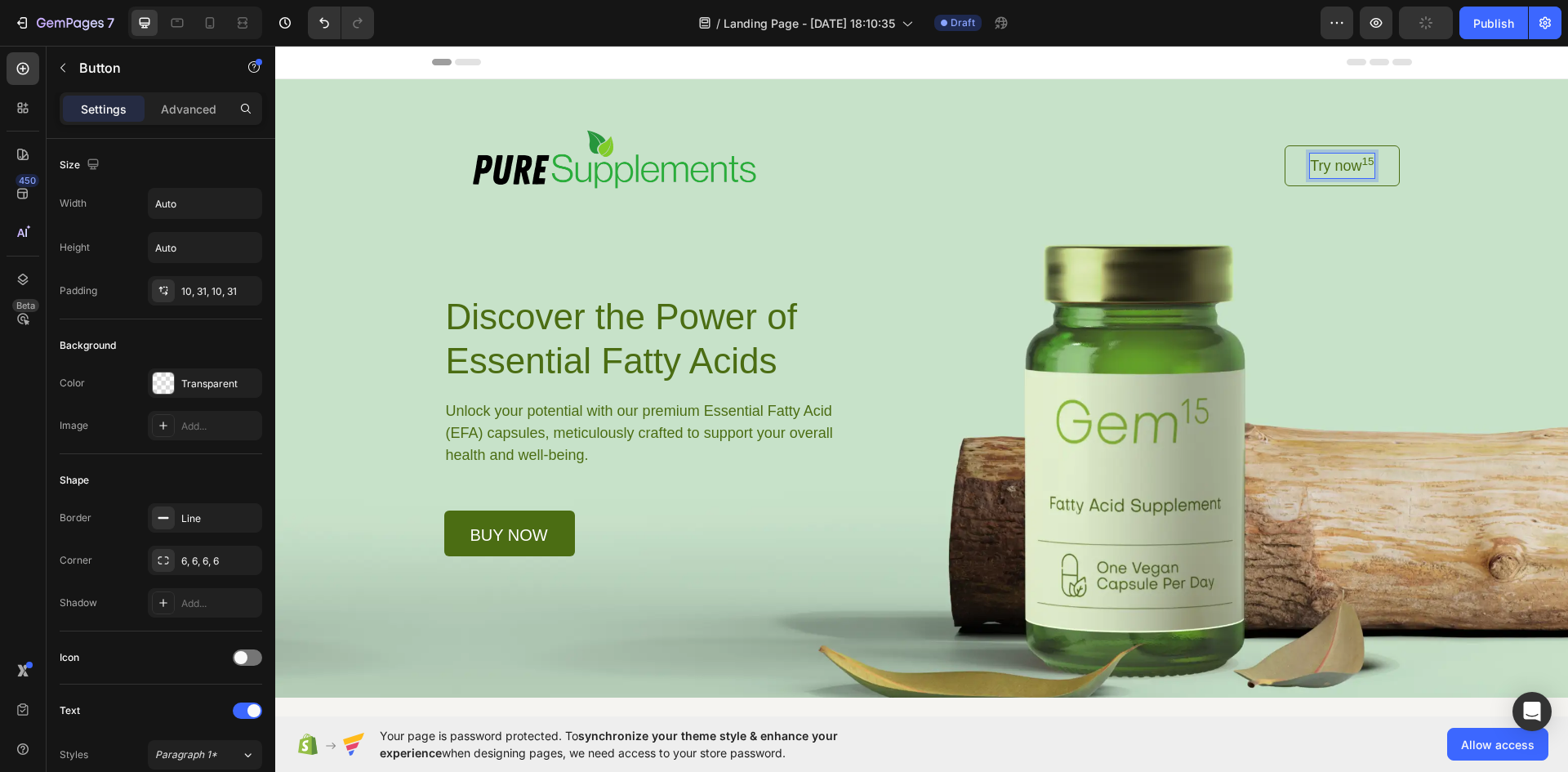
click at [1364, 156] on sup "15" at bounding box center [1368, 162] width 12 height 12
click at [1485, 263] on div "Background Image" at bounding box center [922, 388] width 1293 height 618
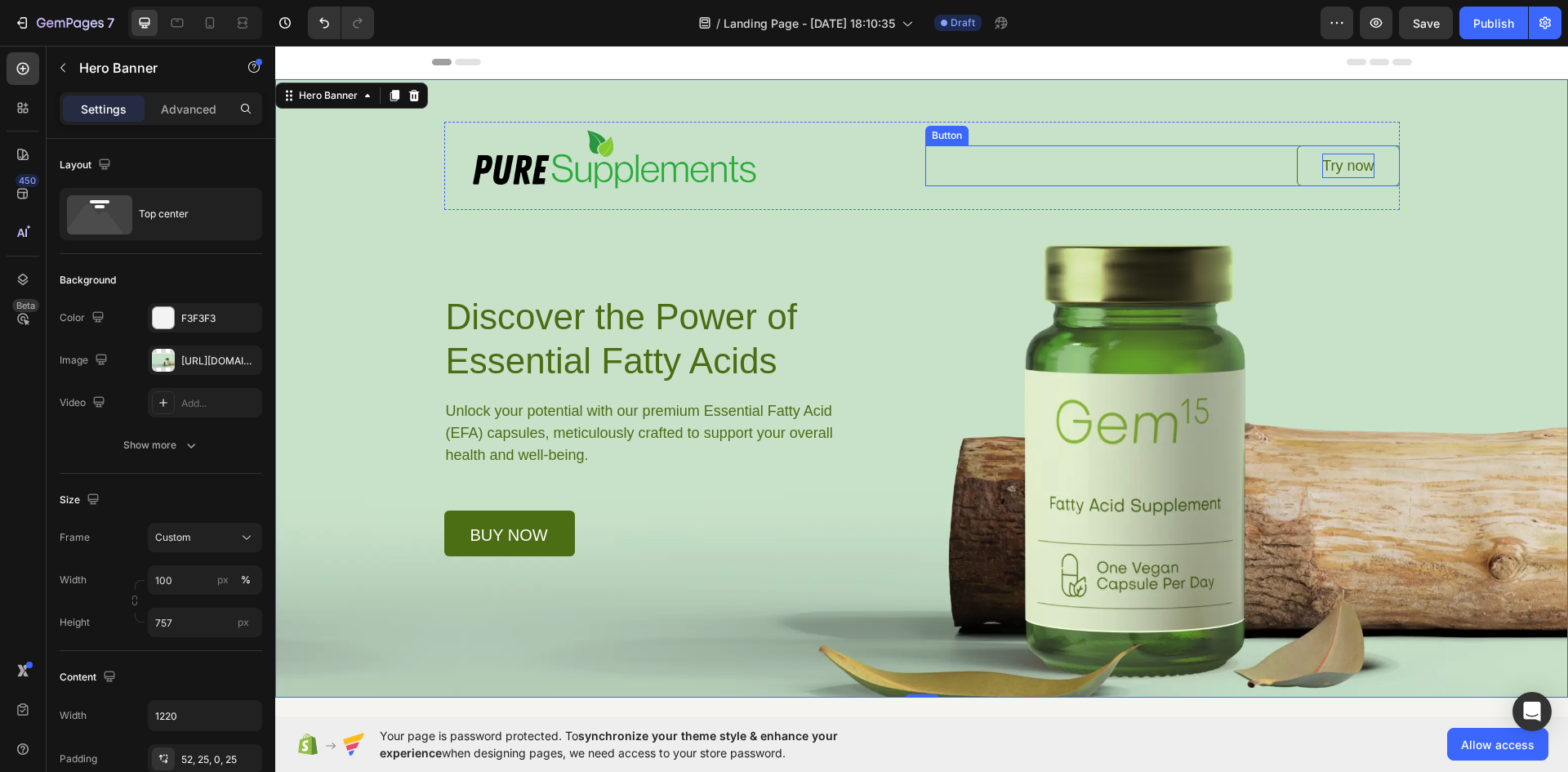
click at [1033, 150] on div "Try now Button" at bounding box center [1163, 165] width 475 height 41
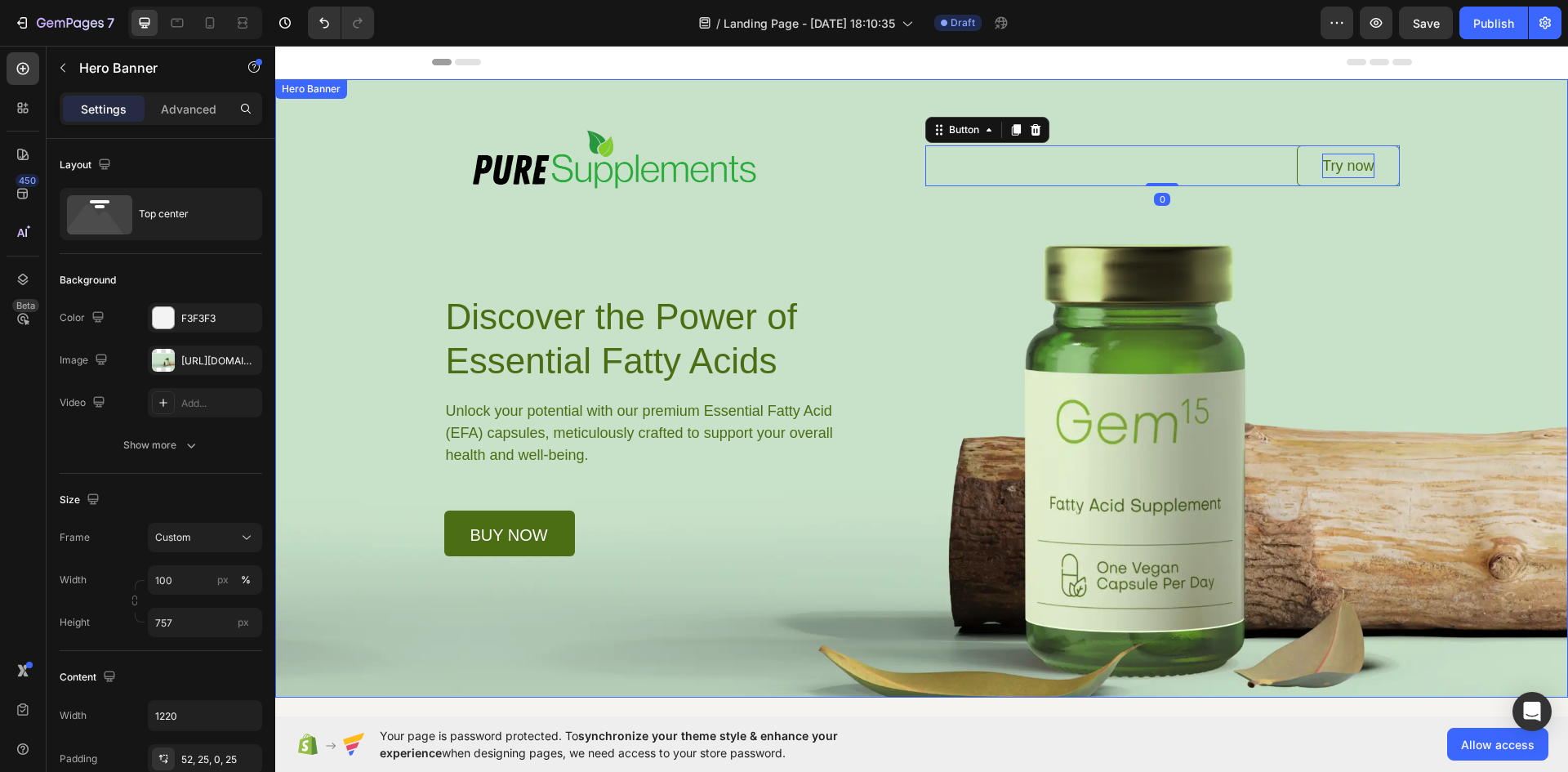
click at [346, 479] on div "Background Image" at bounding box center [922, 388] width 1293 height 618
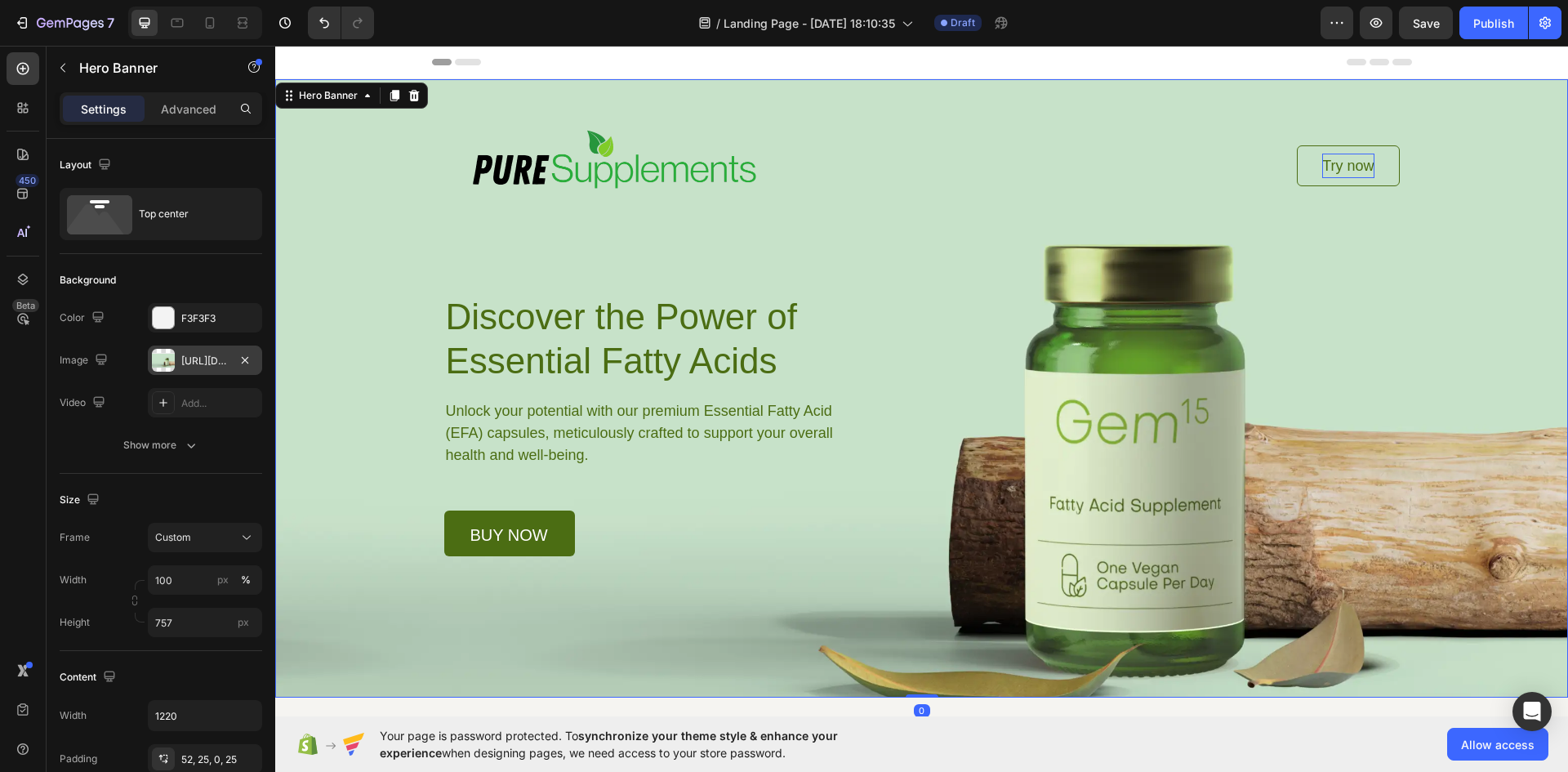
click at [193, 358] on div "[URL][DOMAIN_NAME]" at bounding box center [205, 361] width 48 height 15
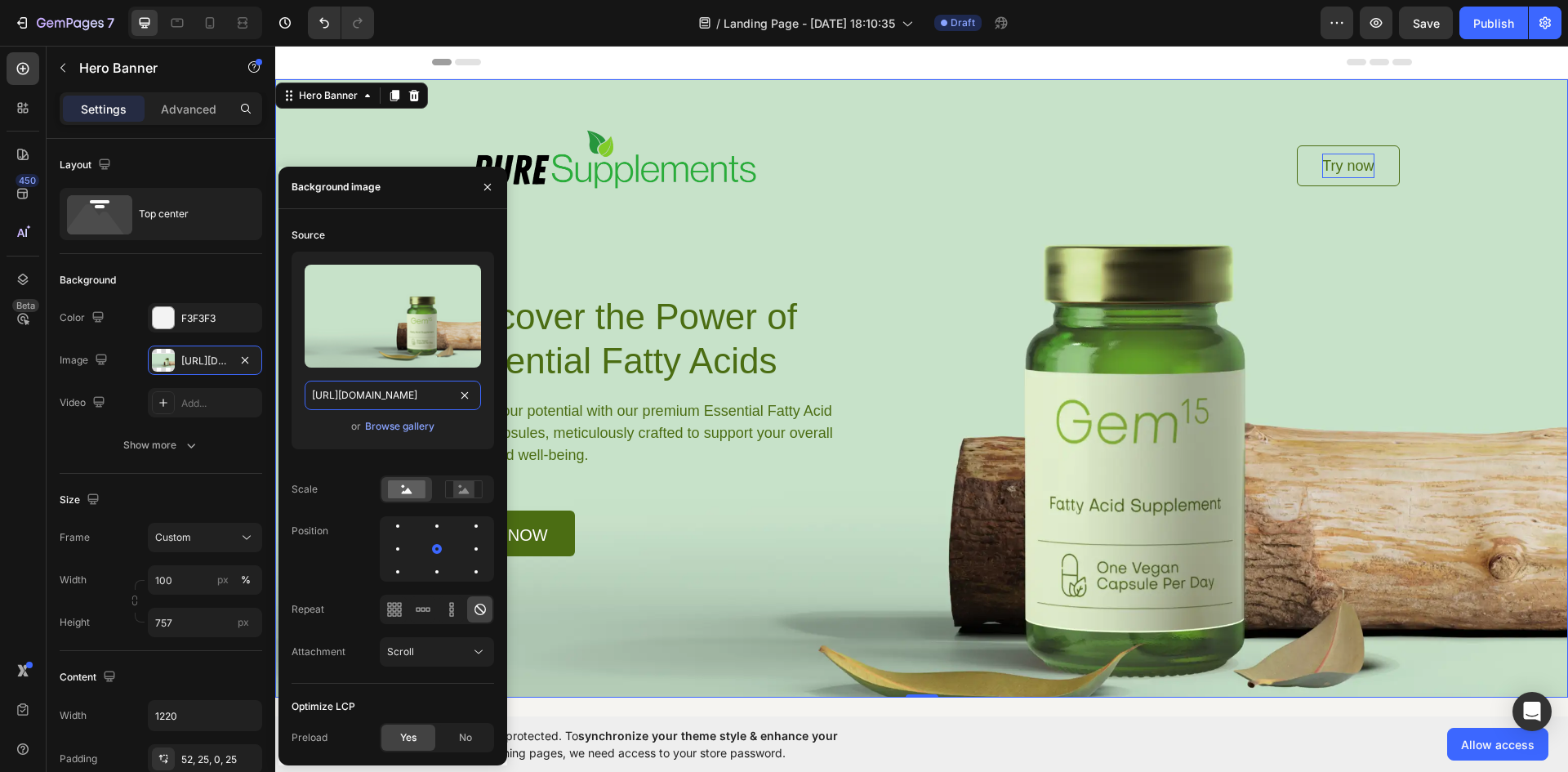
click at [399, 397] on input "[URL][DOMAIN_NAME]" at bounding box center [392, 395] width 176 height 30
click at [956, 180] on div "Try now Button" at bounding box center [1163, 165] width 475 height 41
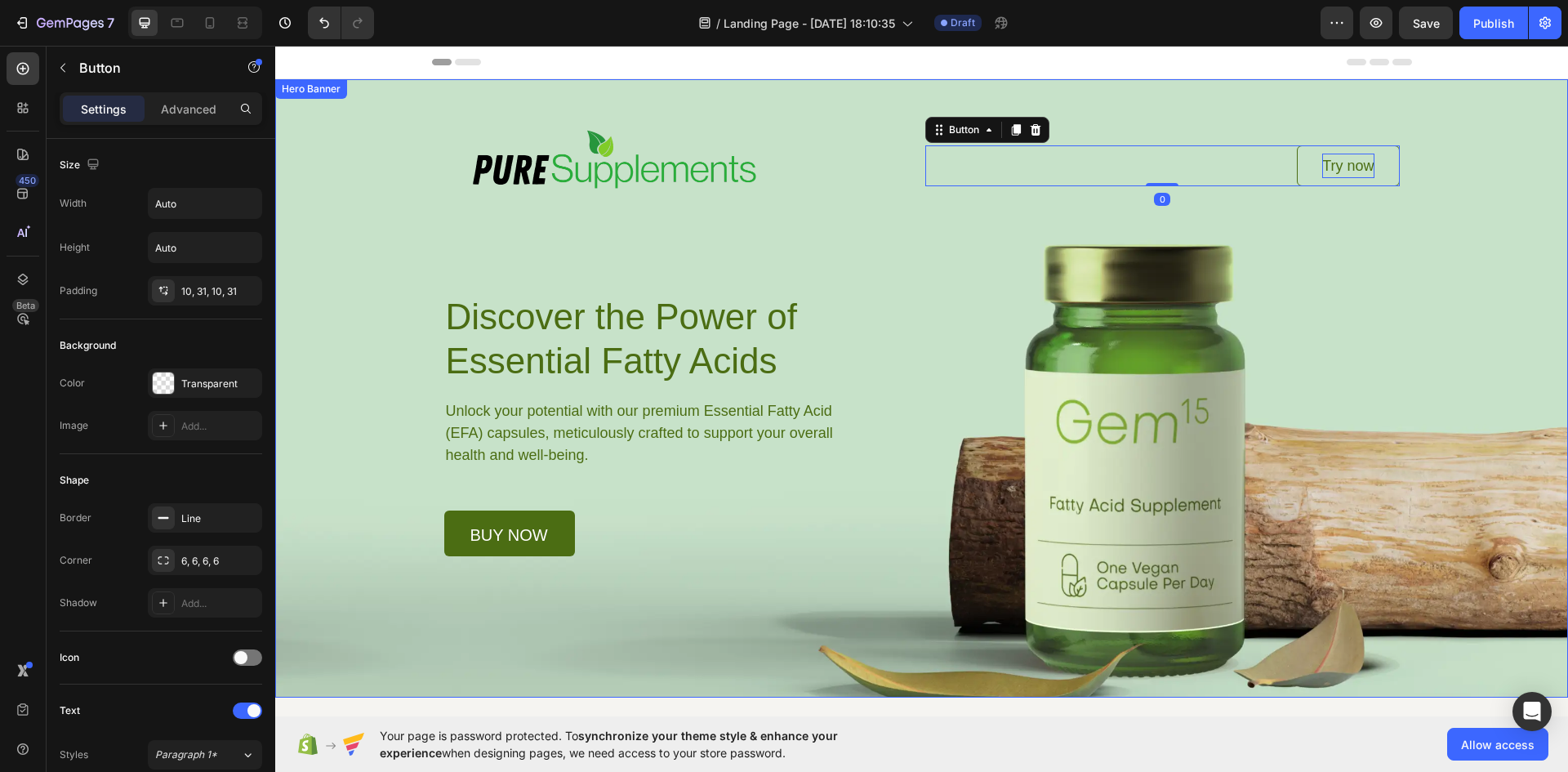
click at [382, 104] on div "Image Try now Button 0 Row Discover the Power of Essential Fatty Acids Heading …" at bounding box center [922, 388] width 1293 height 618
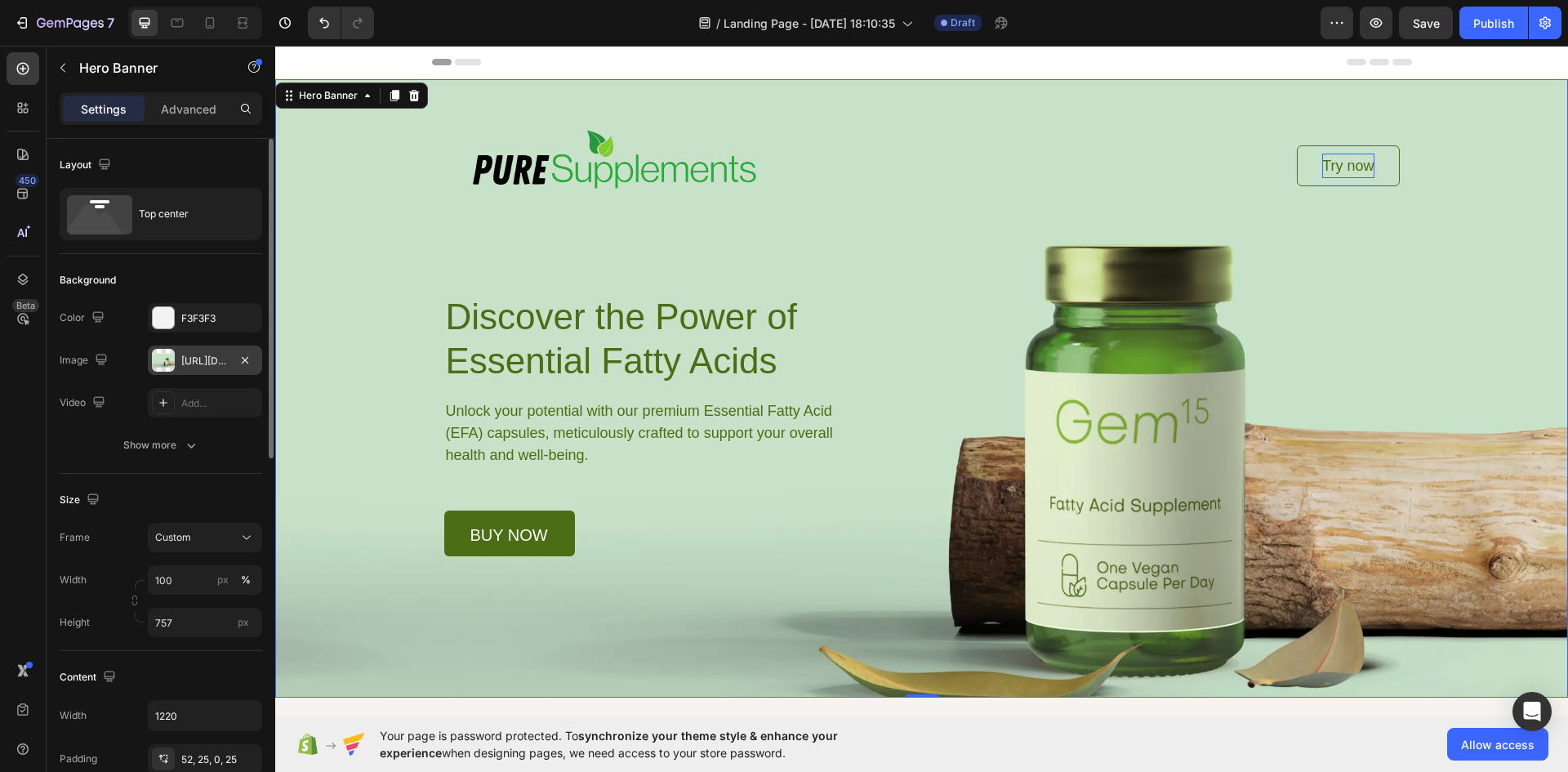
click at [207, 356] on div "[URL][DOMAIN_NAME]" at bounding box center [205, 361] width 48 height 15
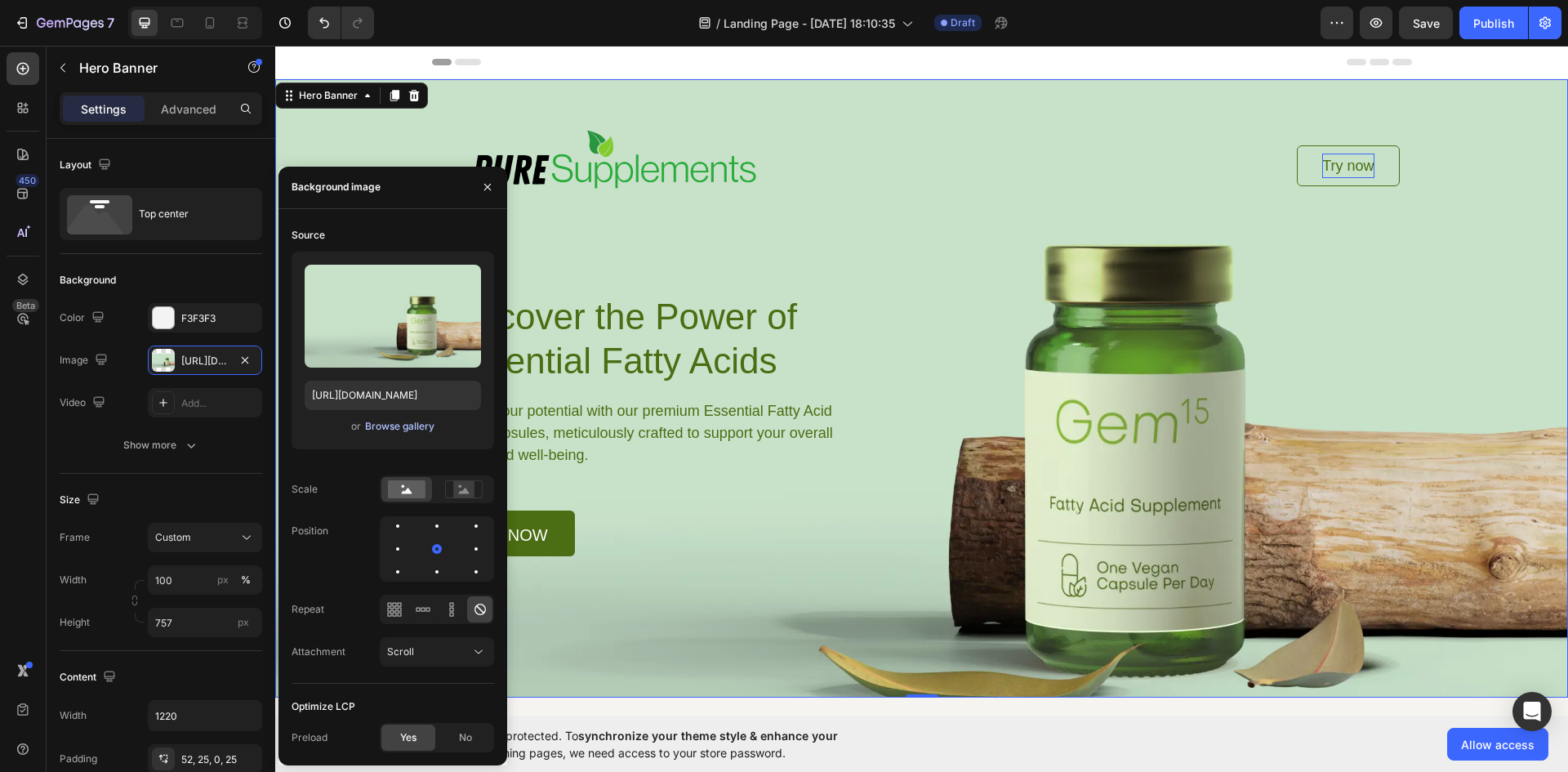
click at [392, 429] on div "Browse gallery" at bounding box center [399, 426] width 69 height 15
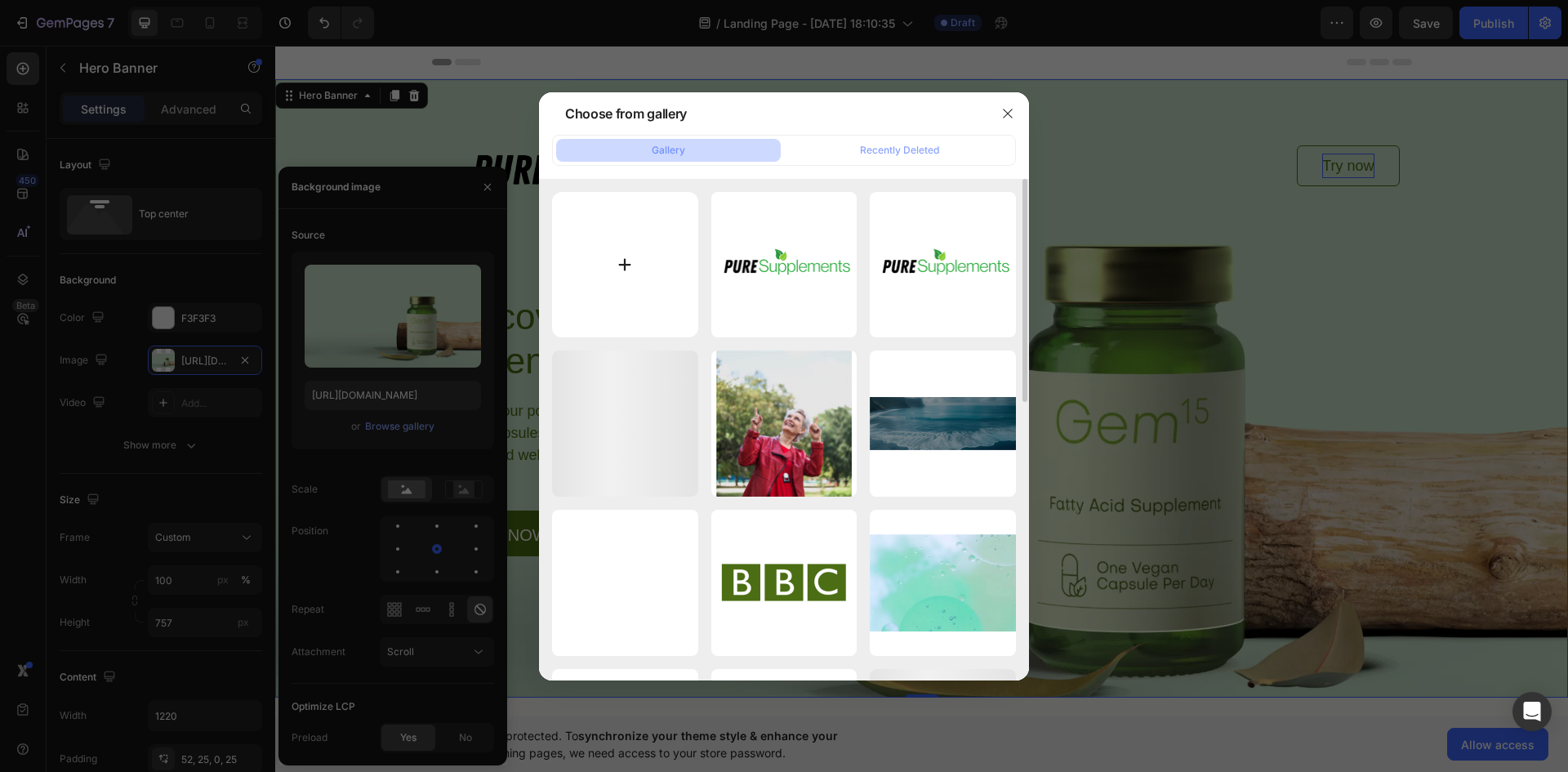
click at [622, 244] on input "file" at bounding box center [625, 266] width 147 height 147
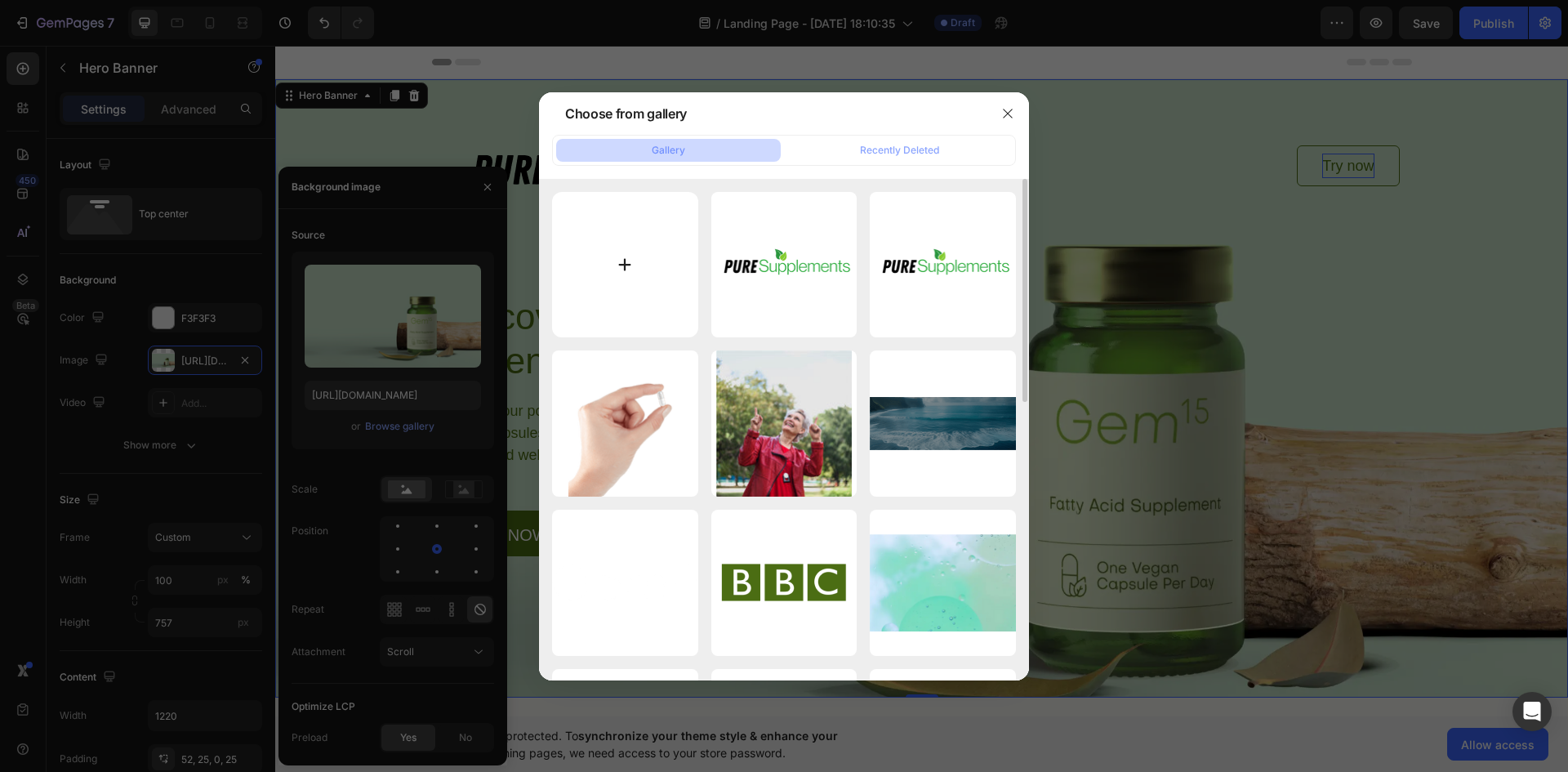
type input "C:\fakepath\Beige and Green Modern Beauty Product Presentation.png"
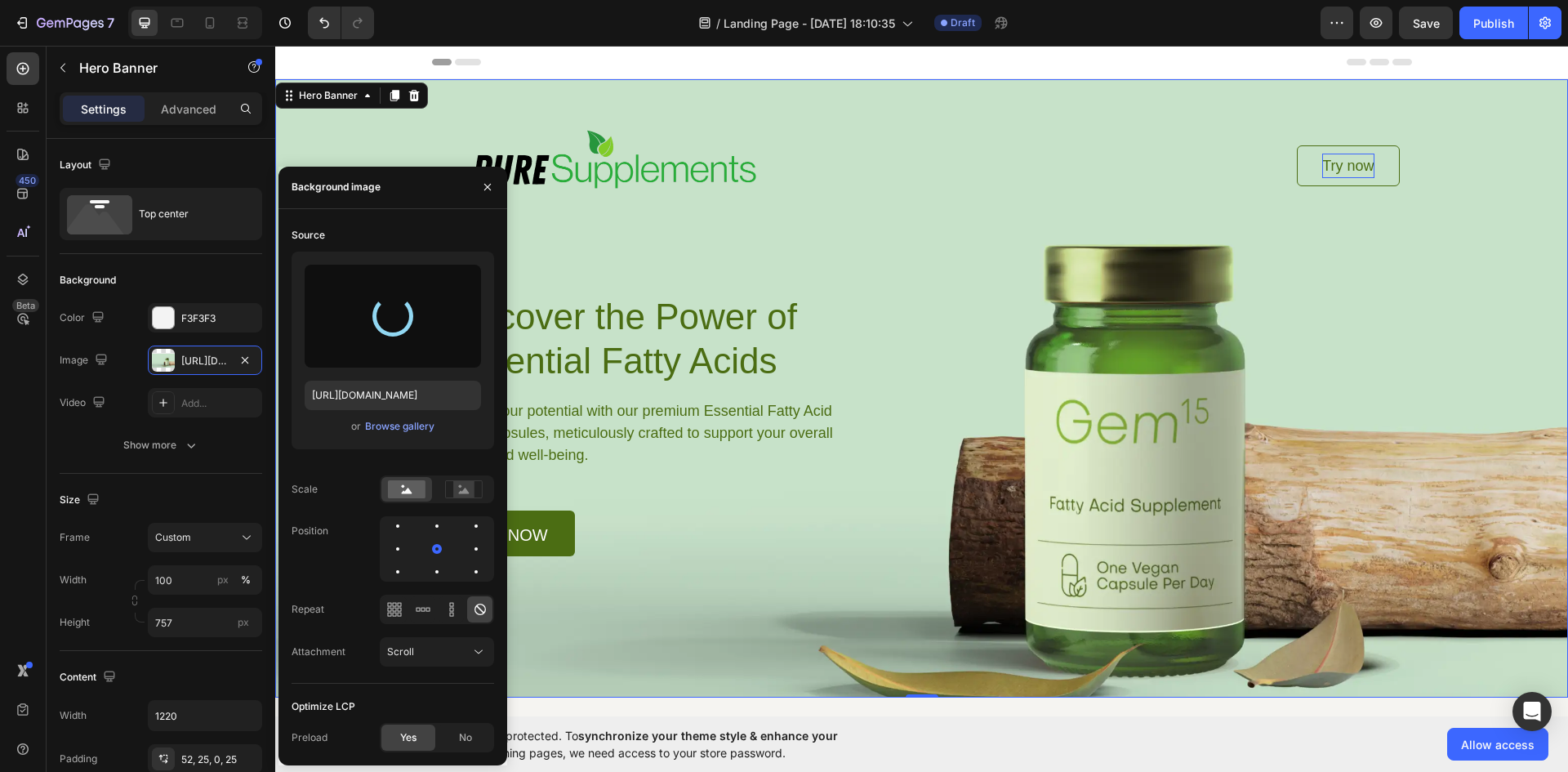
type input "[URL][DOMAIN_NAME]"
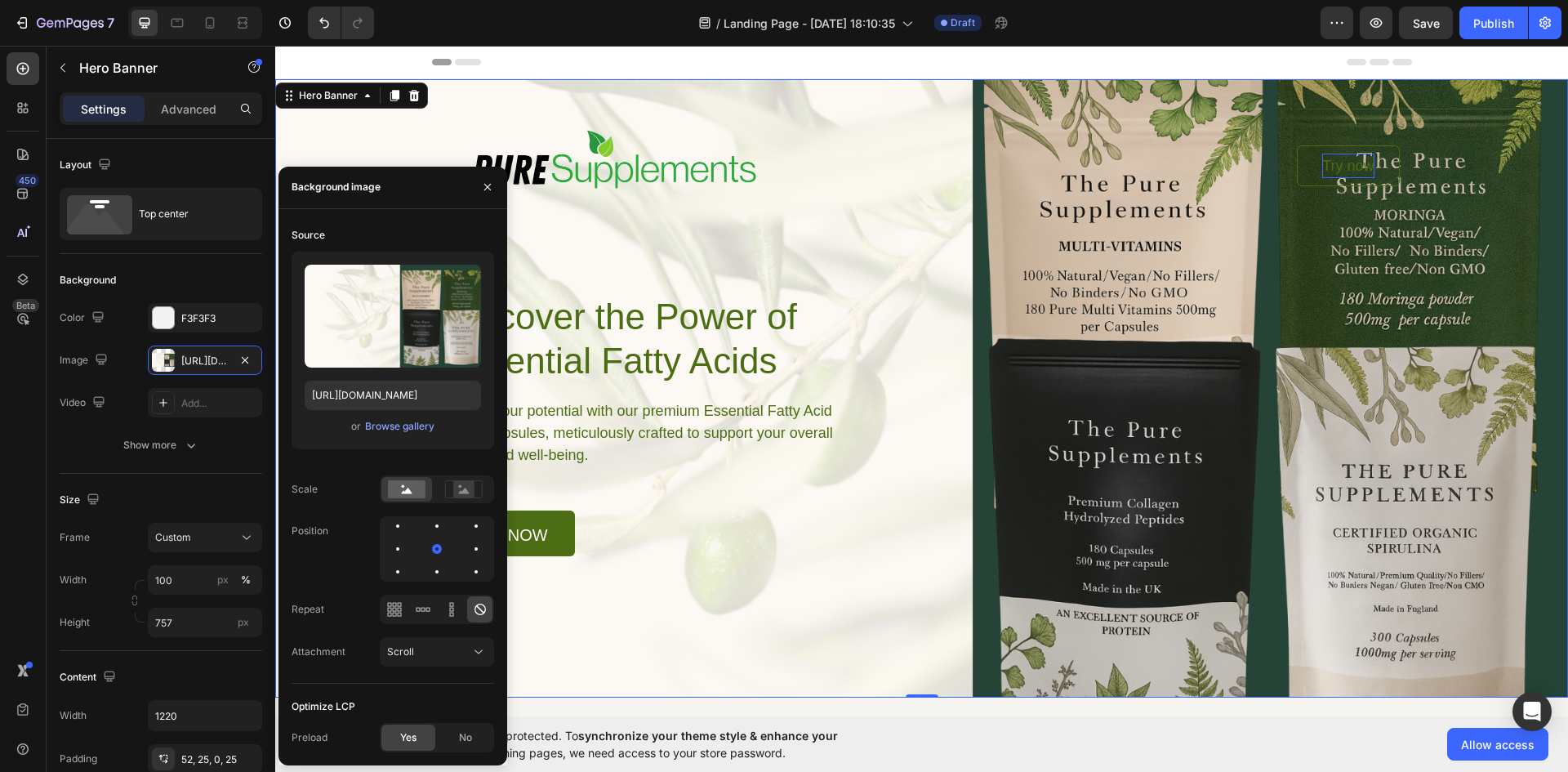
click at [343, 131] on div "Background Image" at bounding box center [922, 388] width 1293 height 618
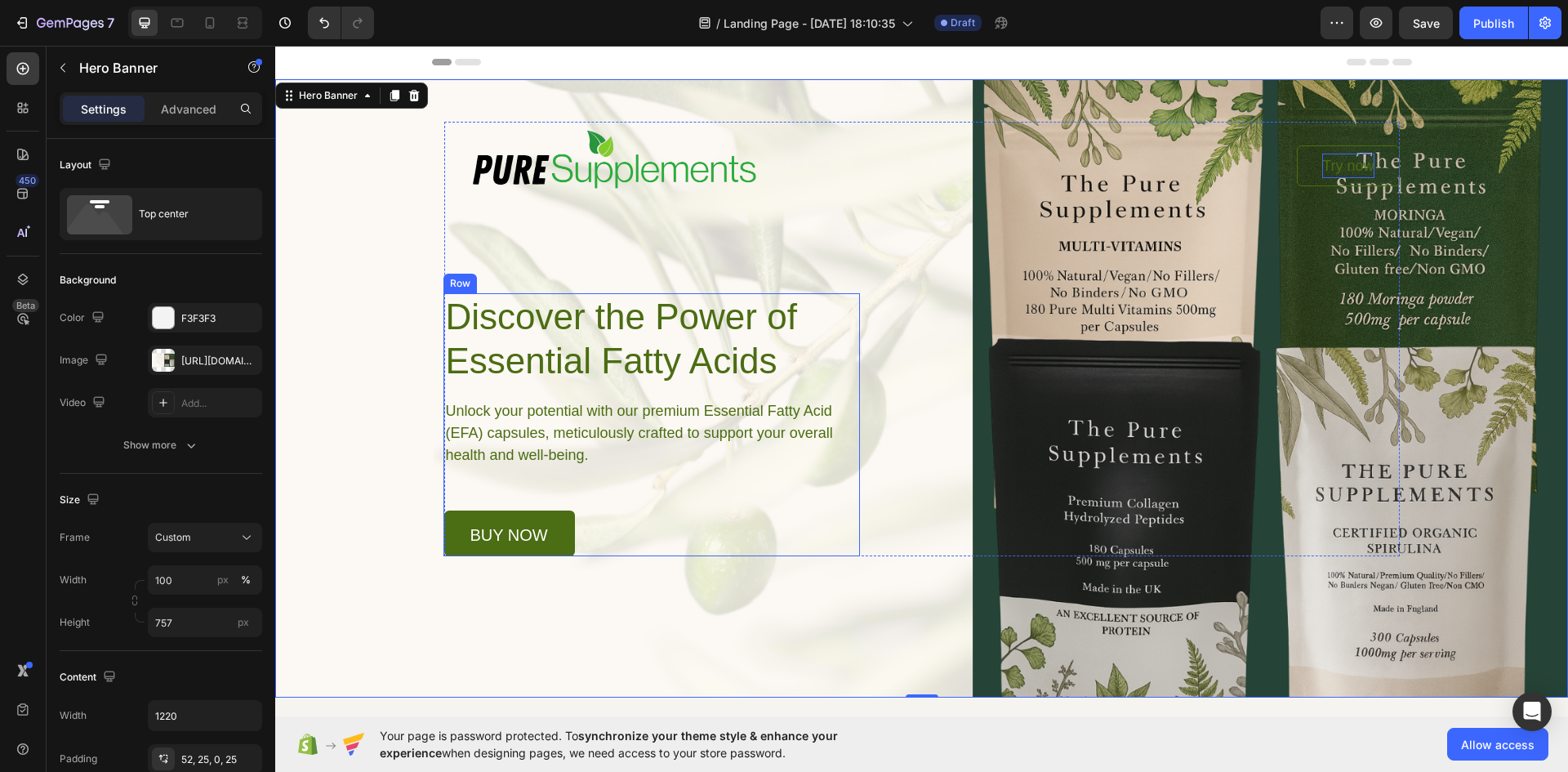
click at [644, 504] on div "Discover the Power of Essential Fatty Acids Heading Unlock your potential with …" at bounding box center [652, 424] width 416 height 263
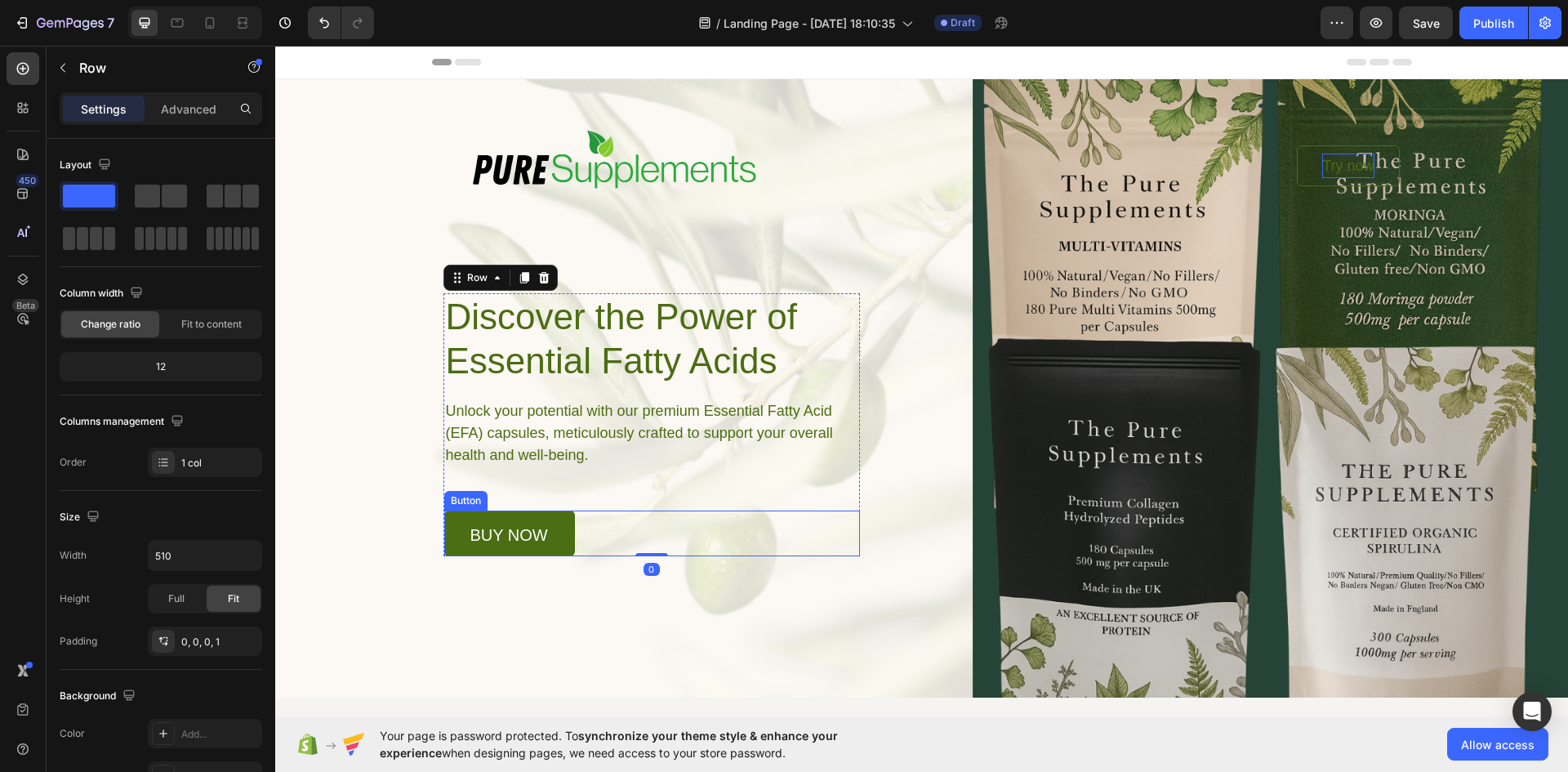
click at [550, 617] on div "Background Image" at bounding box center [922, 388] width 1293 height 618
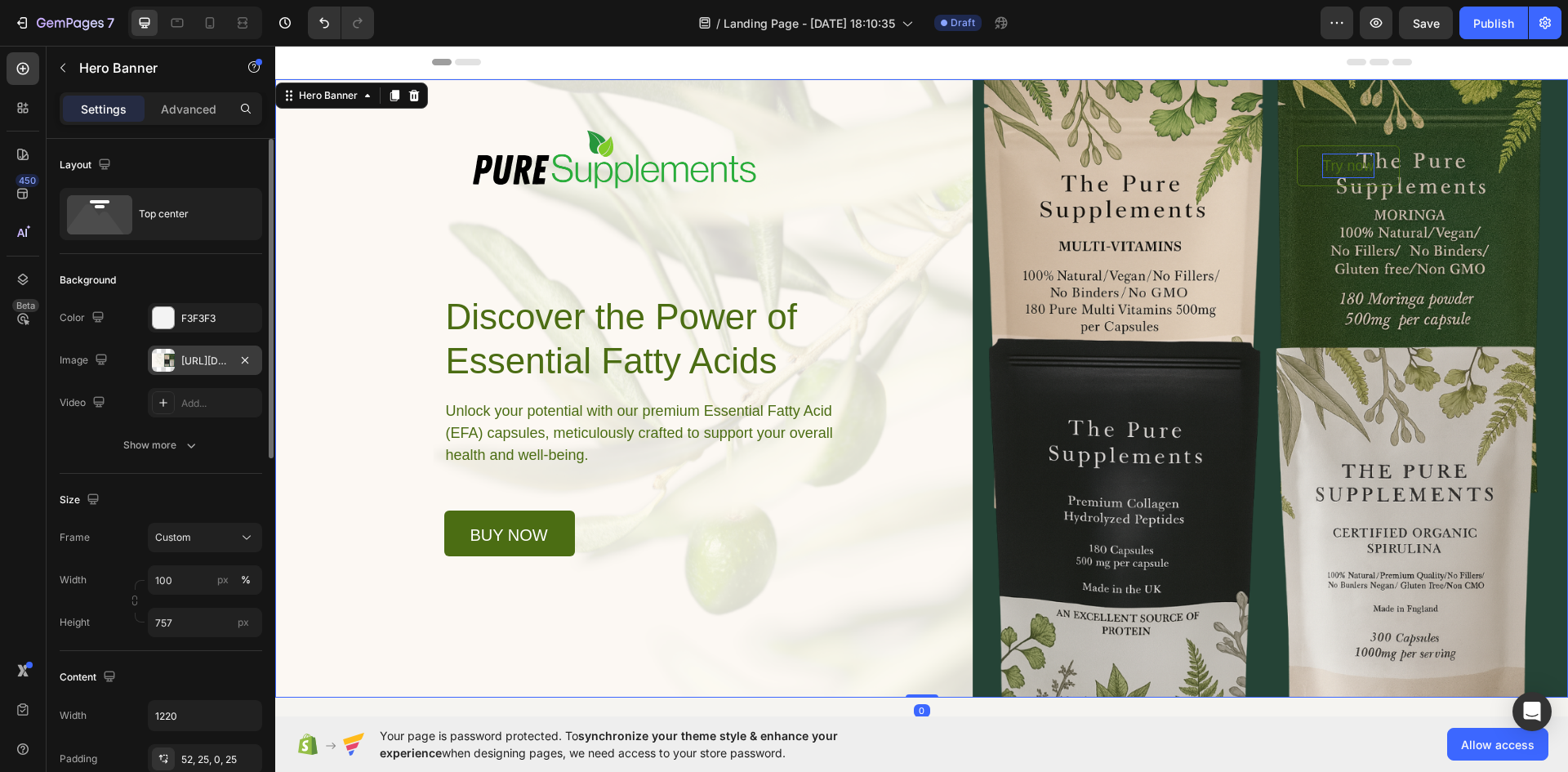
click at [225, 368] on div "[URL][DOMAIN_NAME]" at bounding box center [205, 361] width 48 height 15
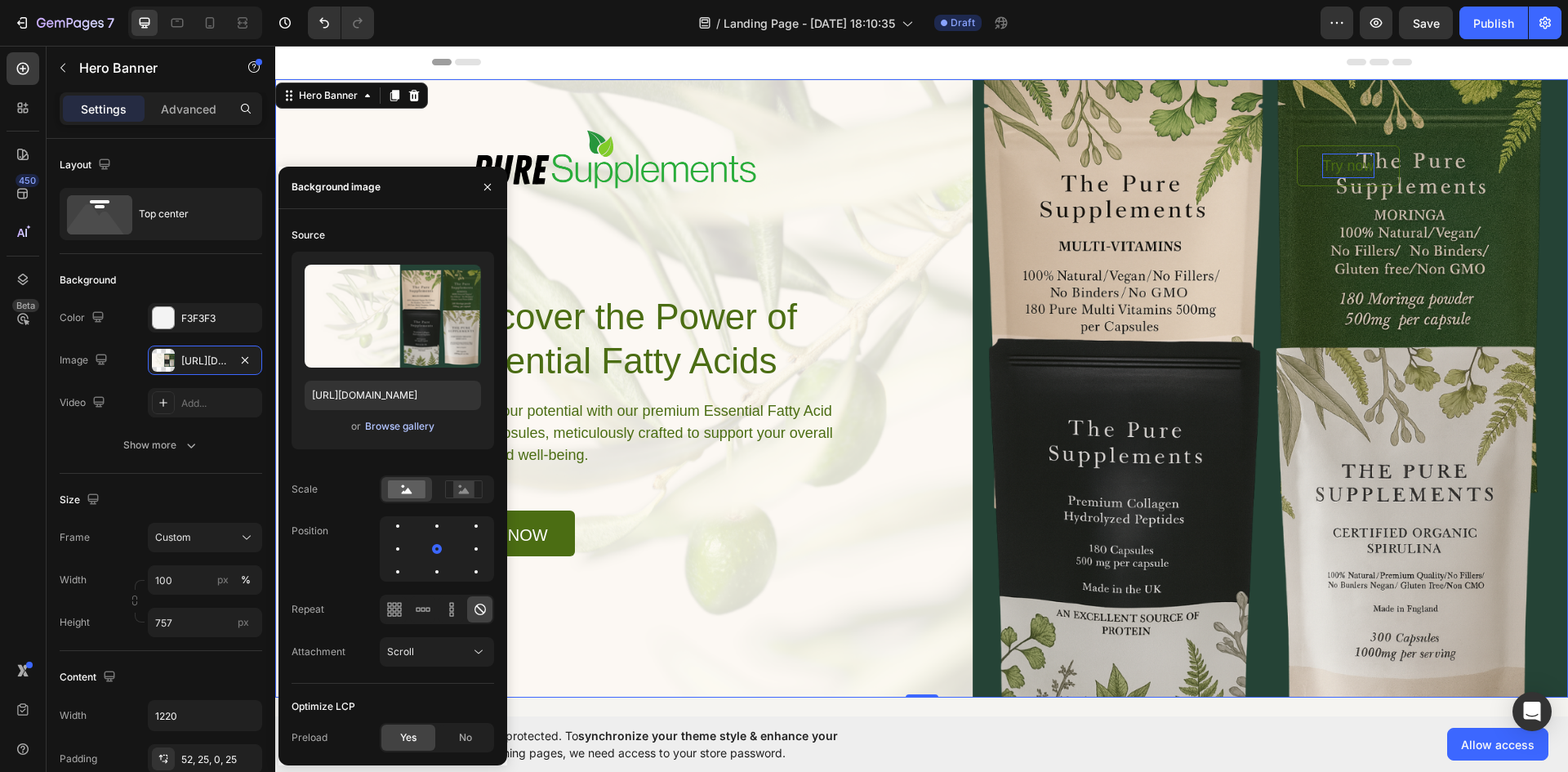
click at [392, 423] on div "Browse gallery" at bounding box center [399, 426] width 69 height 15
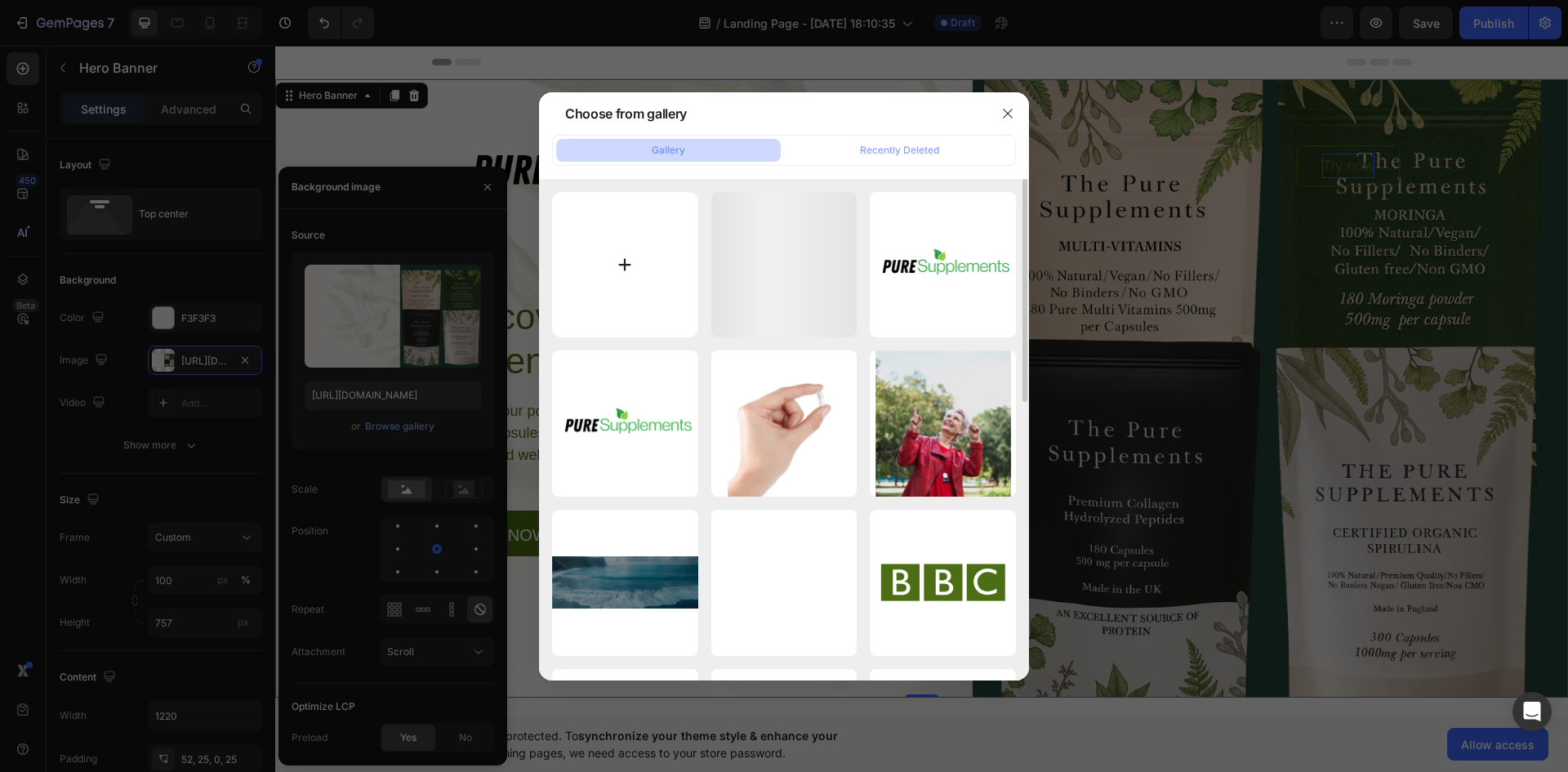
click at [642, 228] on input "file" at bounding box center [625, 266] width 147 height 147
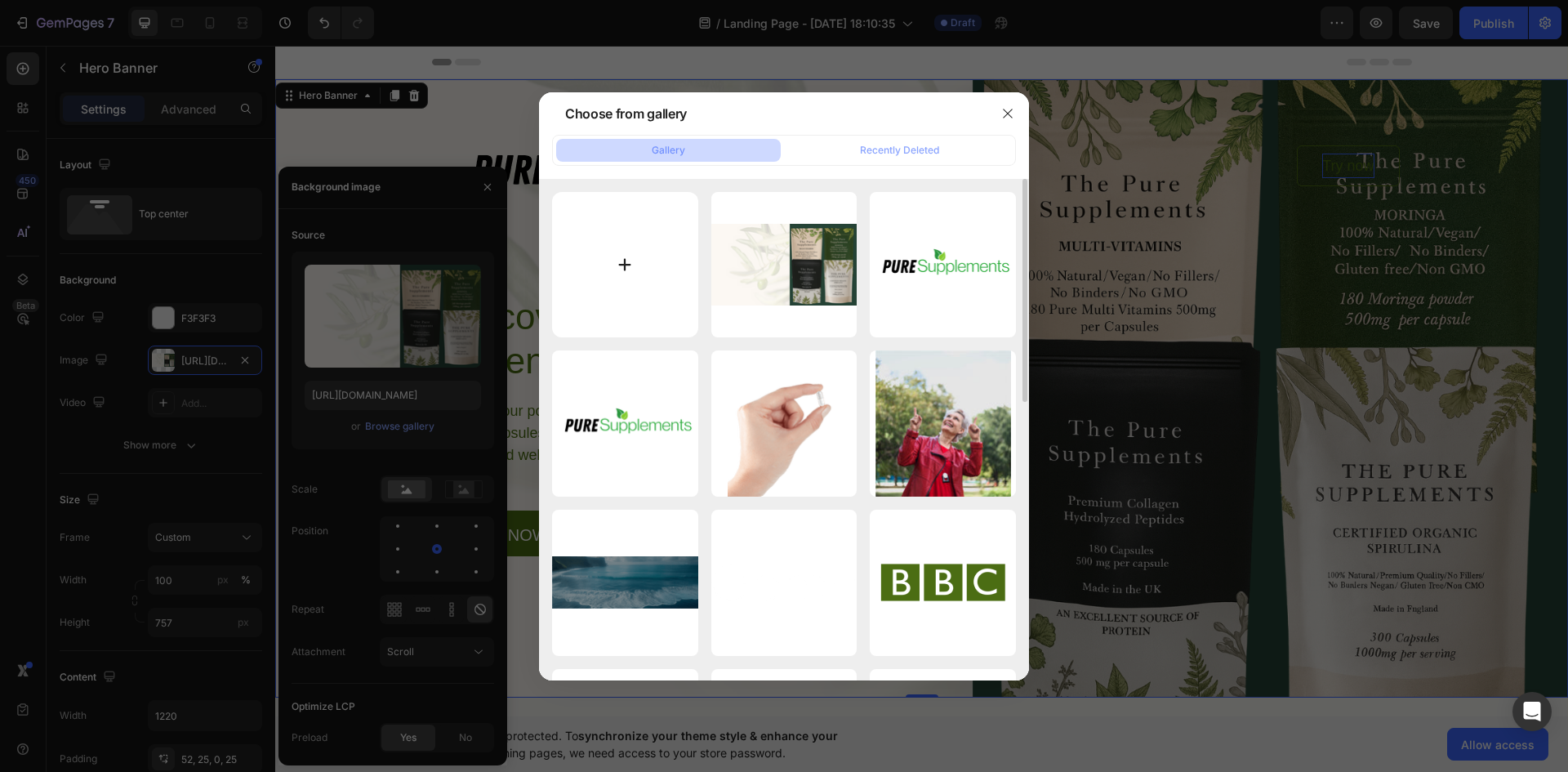
type input "C:\fakepath\Untitled design (37).png"
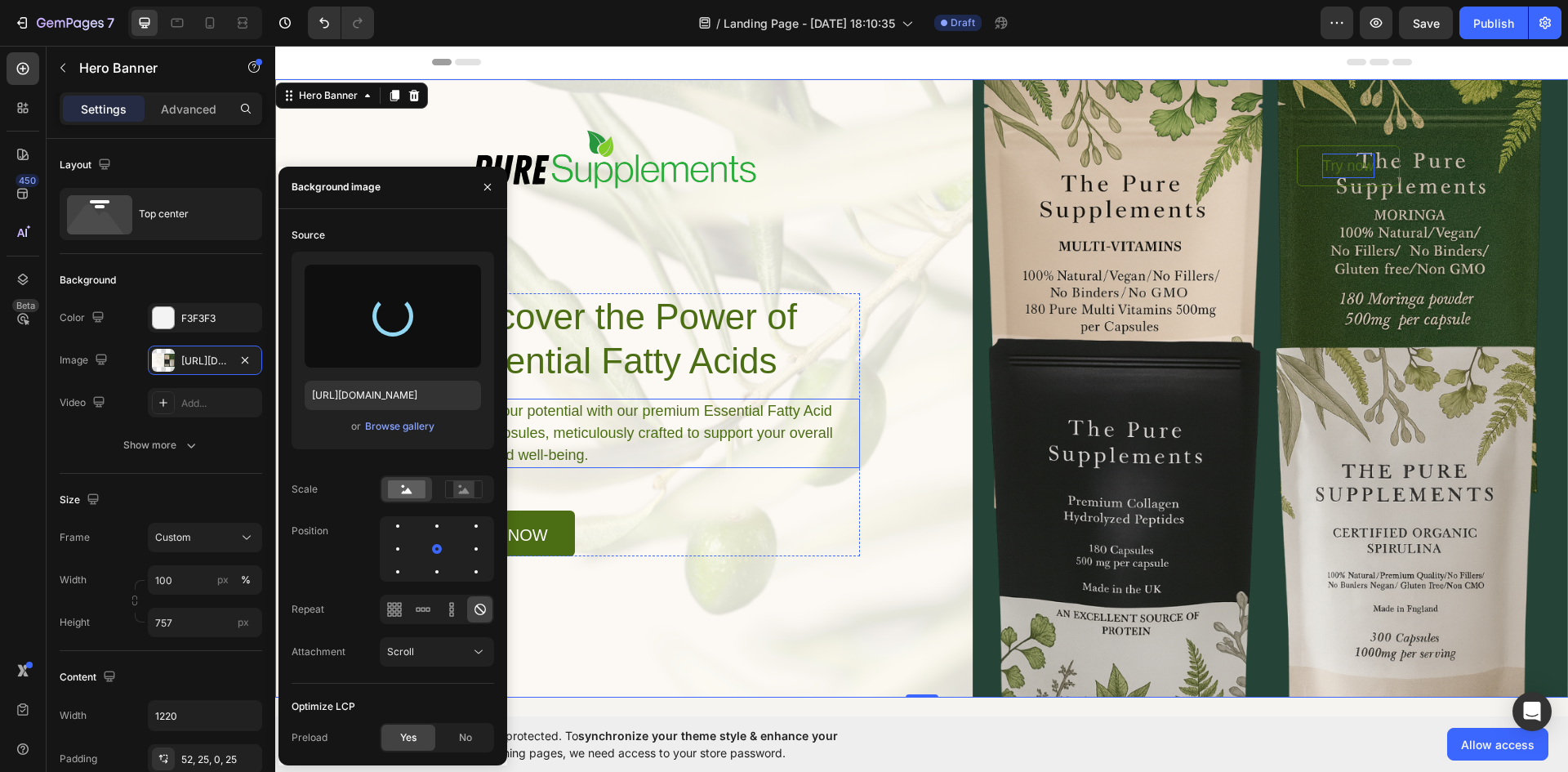
type input "[URL][DOMAIN_NAME]"
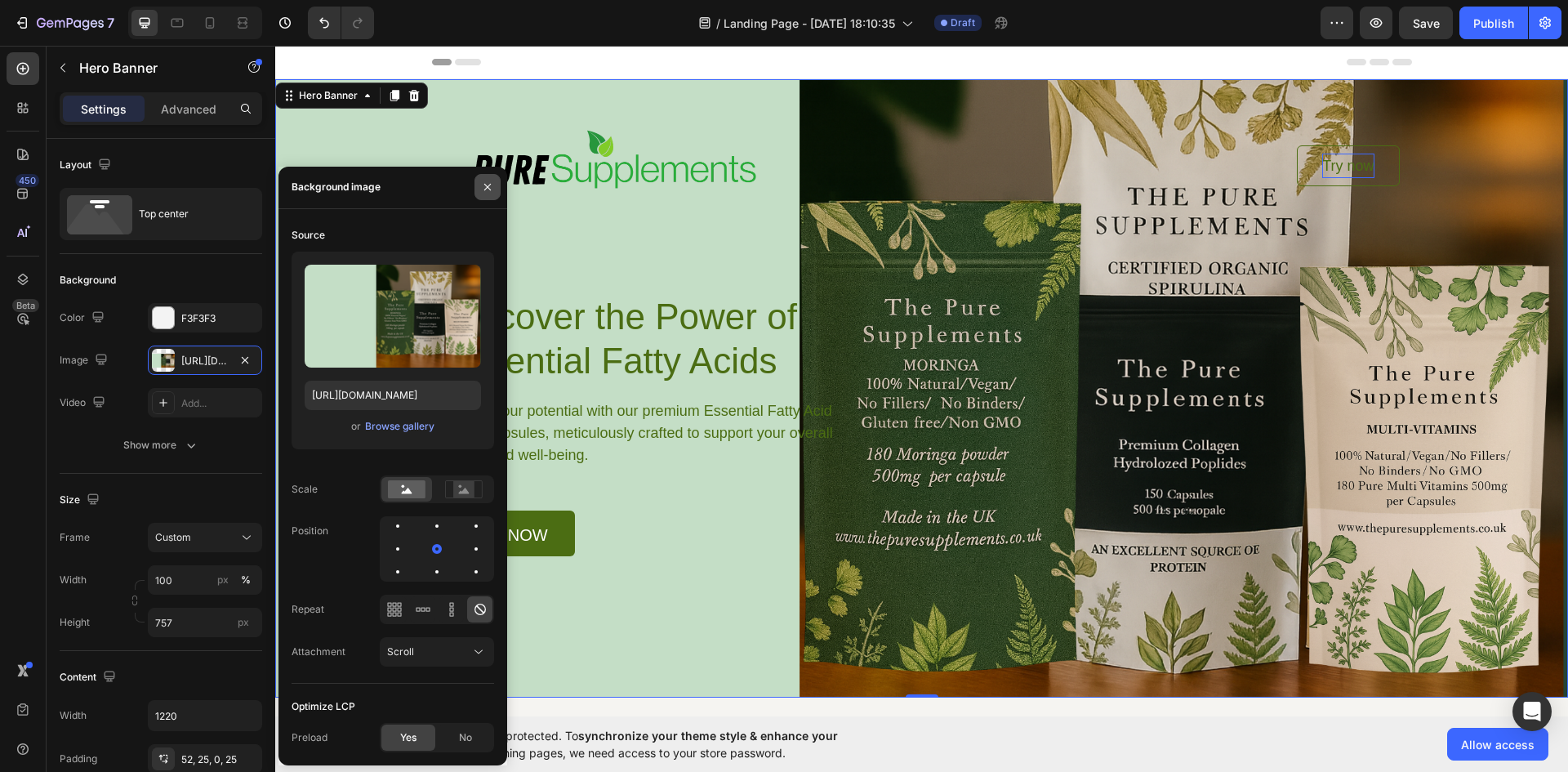
click at [486, 186] on icon "button" at bounding box center [488, 186] width 7 height 7
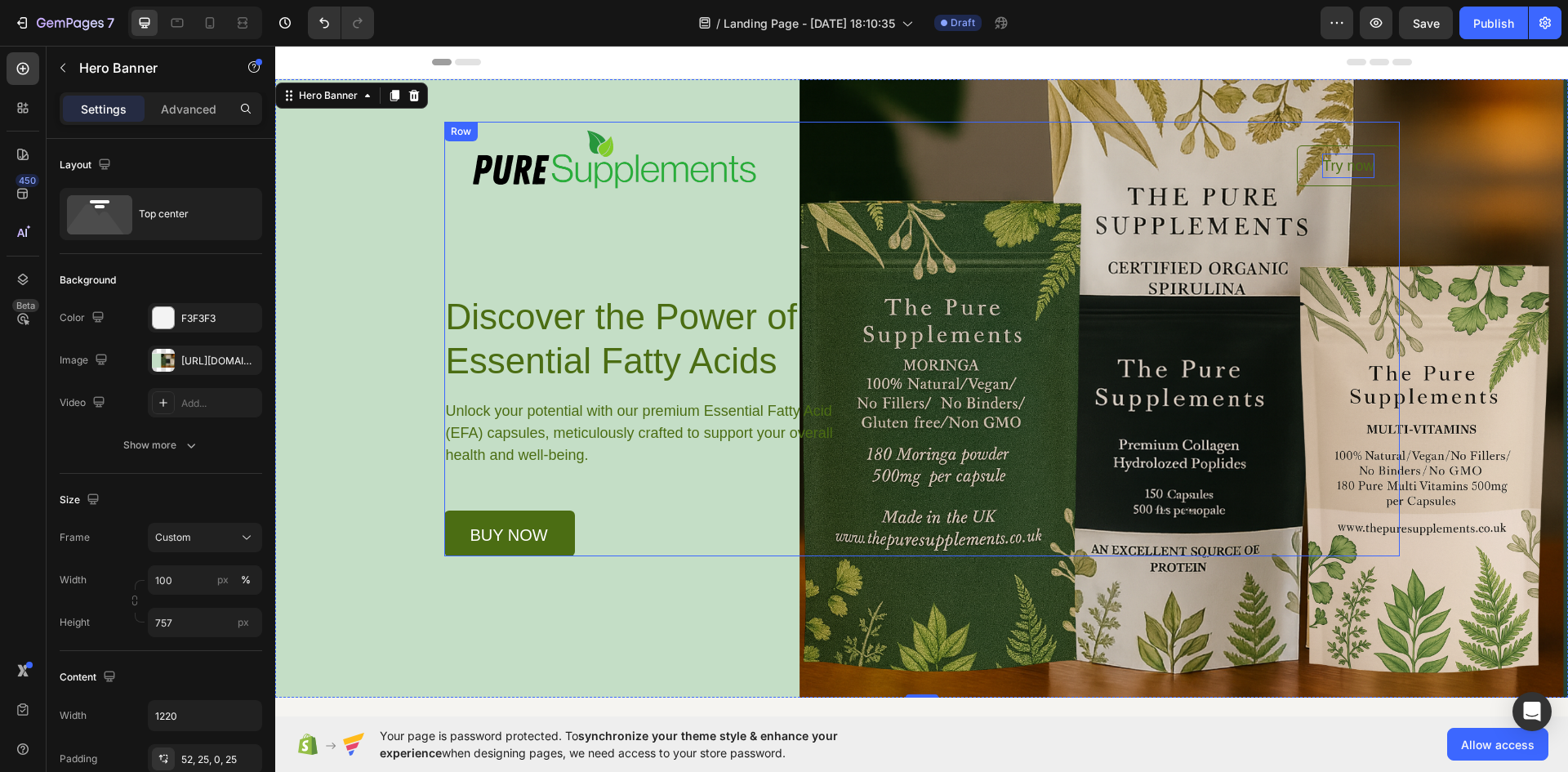
click at [503, 227] on div "Image Try now Button Row Discover the Power of Essential Fatty Acids Heading Un…" at bounding box center [922, 339] width 955 height 434
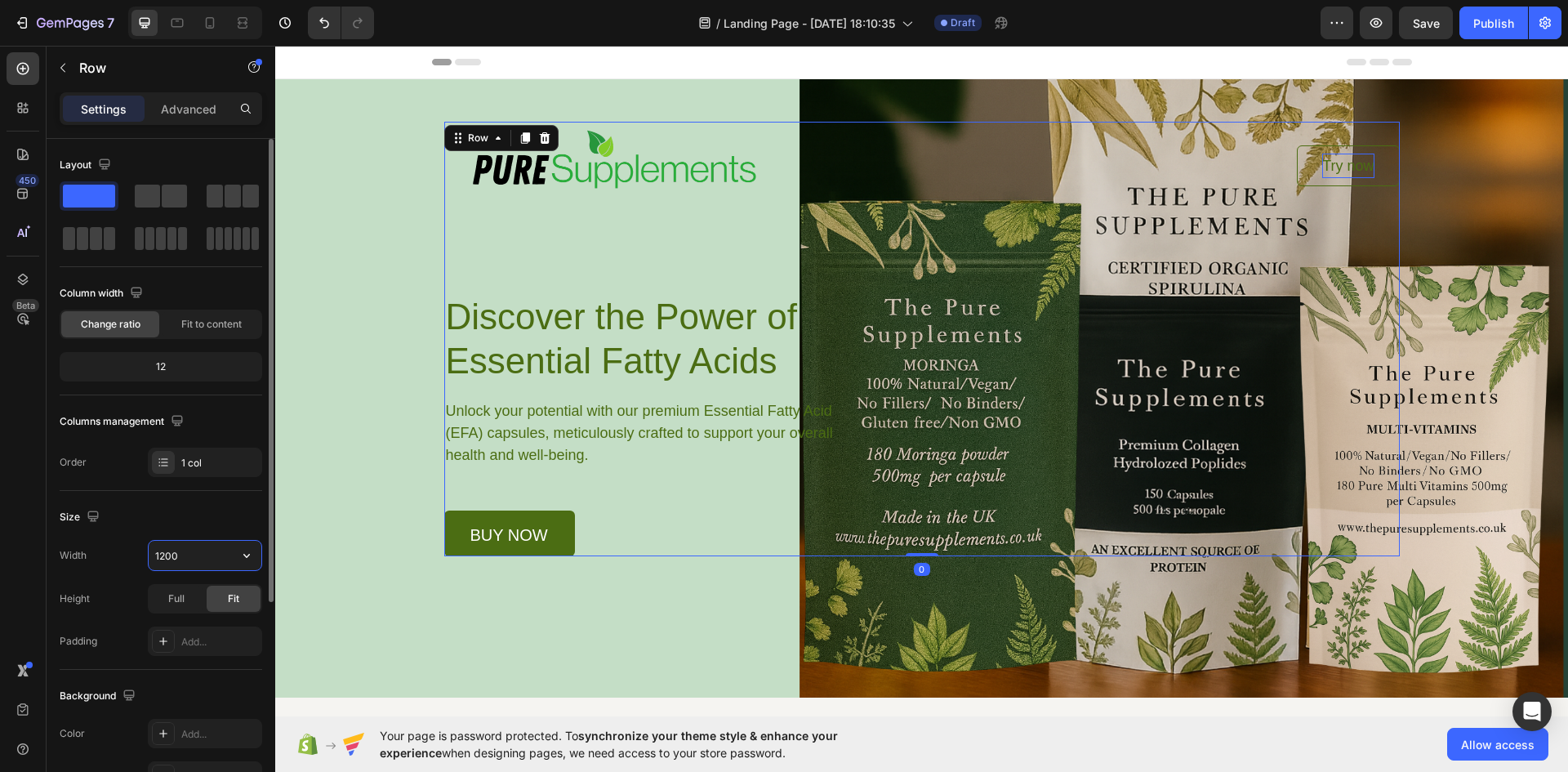
click at [196, 551] on input "1200" at bounding box center [205, 556] width 113 height 30
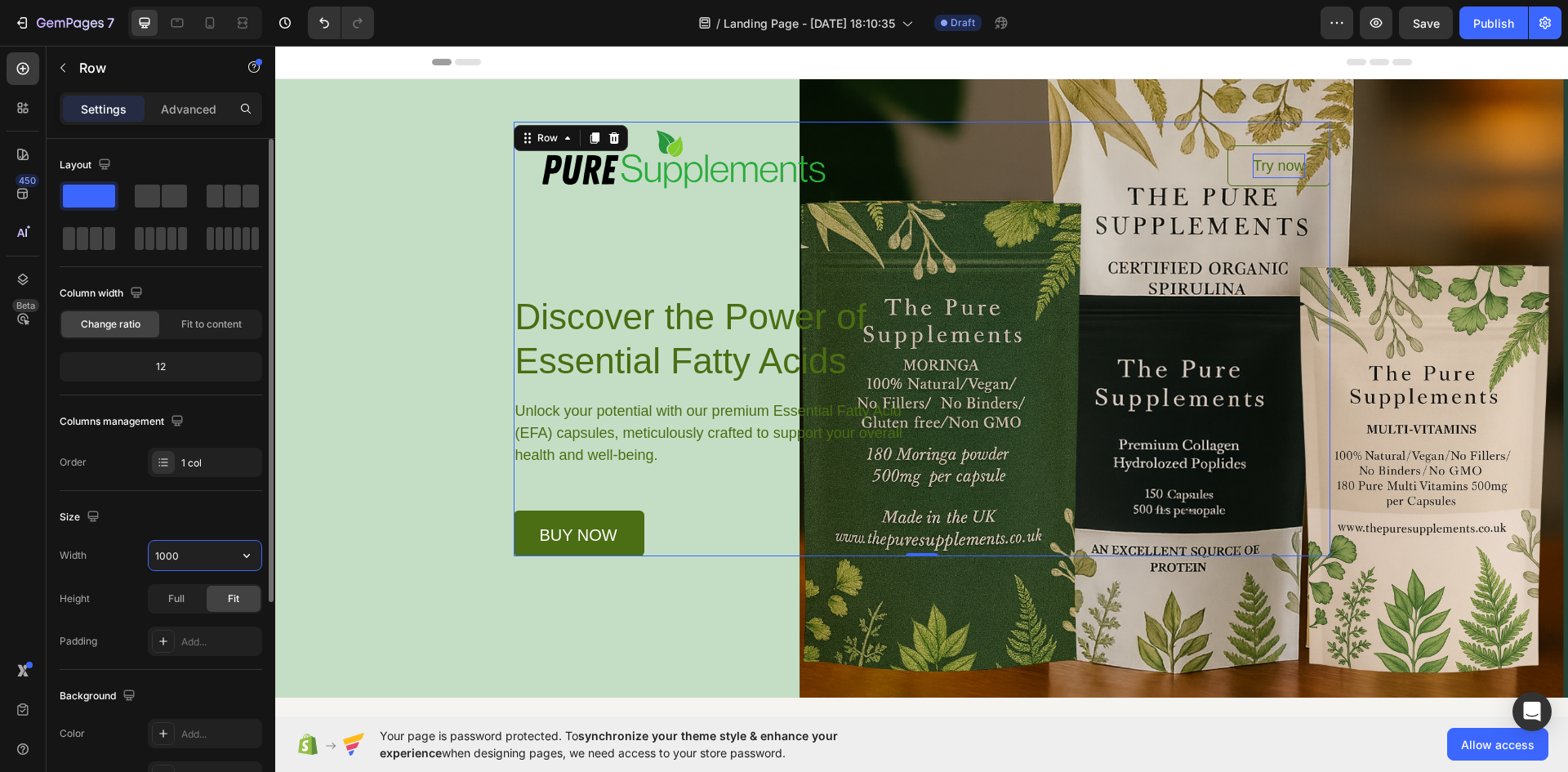
type input "1200"
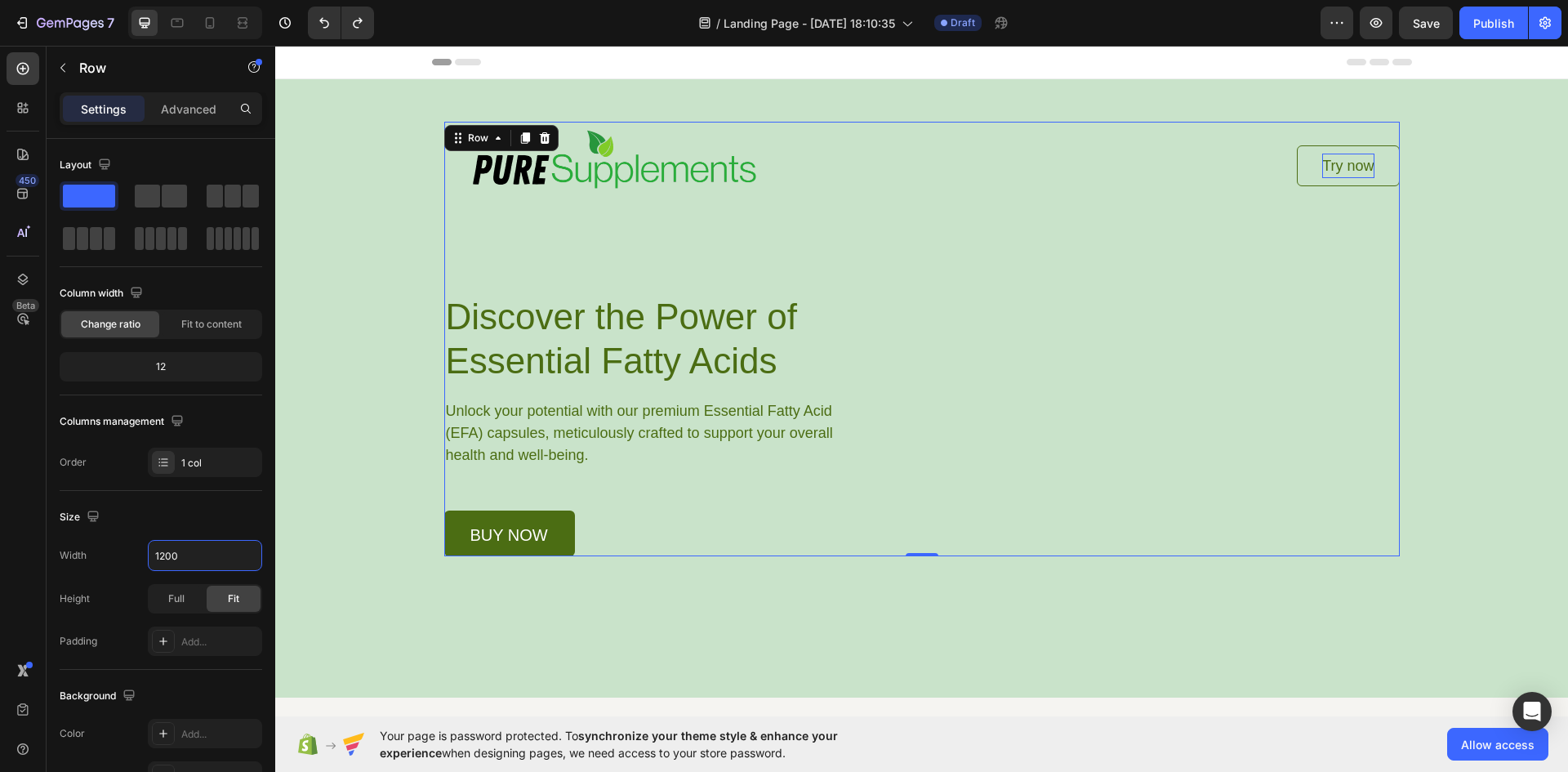
click at [885, 707] on div "Image Image Image Image Row Section 2" at bounding box center [922, 745] width 1293 height 95
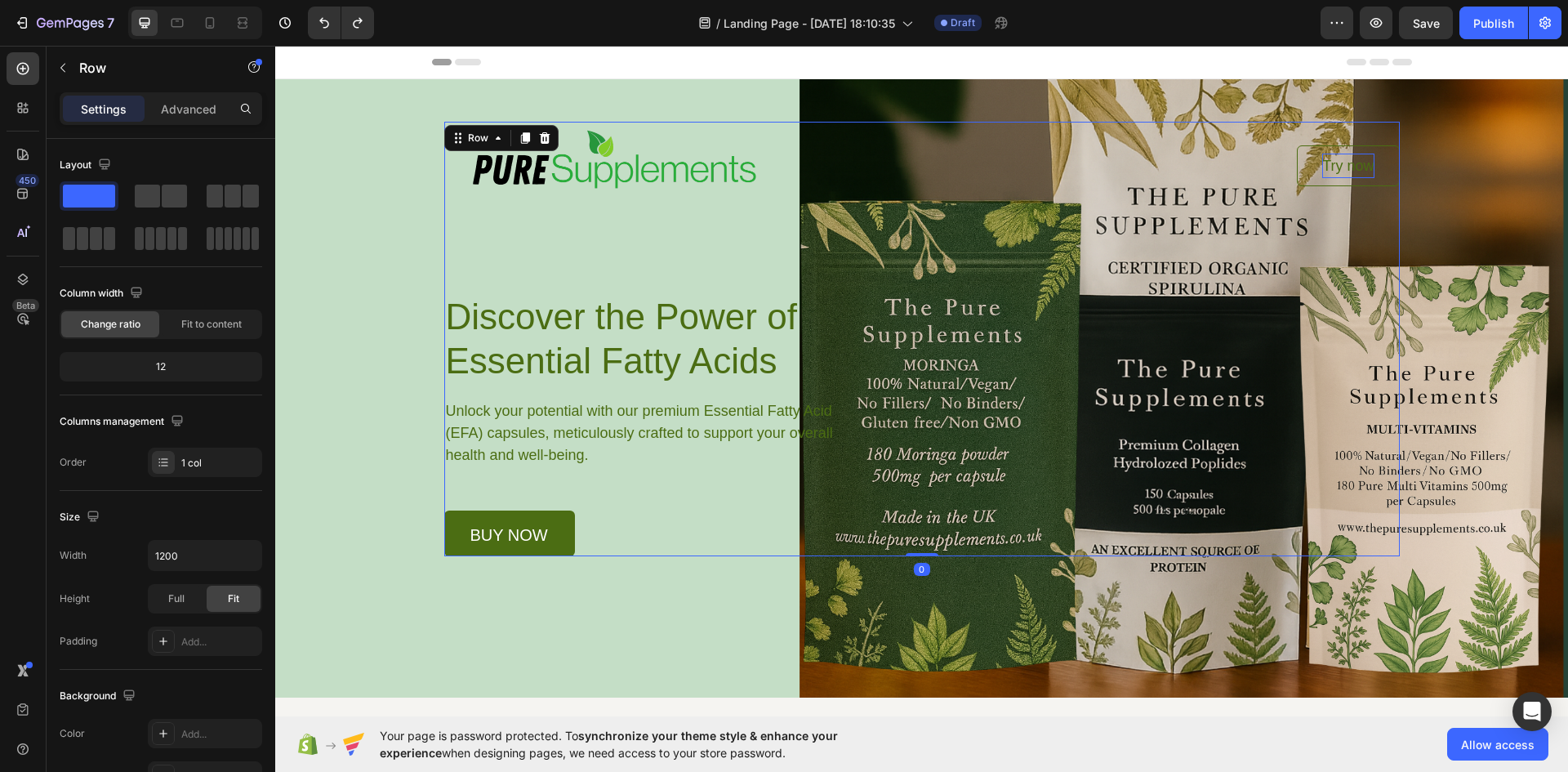
click at [461, 212] on div "Image Try now Button Row Discover the Power of Essential Fatty Acids Heading Un…" at bounding box center [922, 339] width 955 height 434
click at [194, 109] on p "Advanced" at bounding box center [188, 108] width 56 height 17
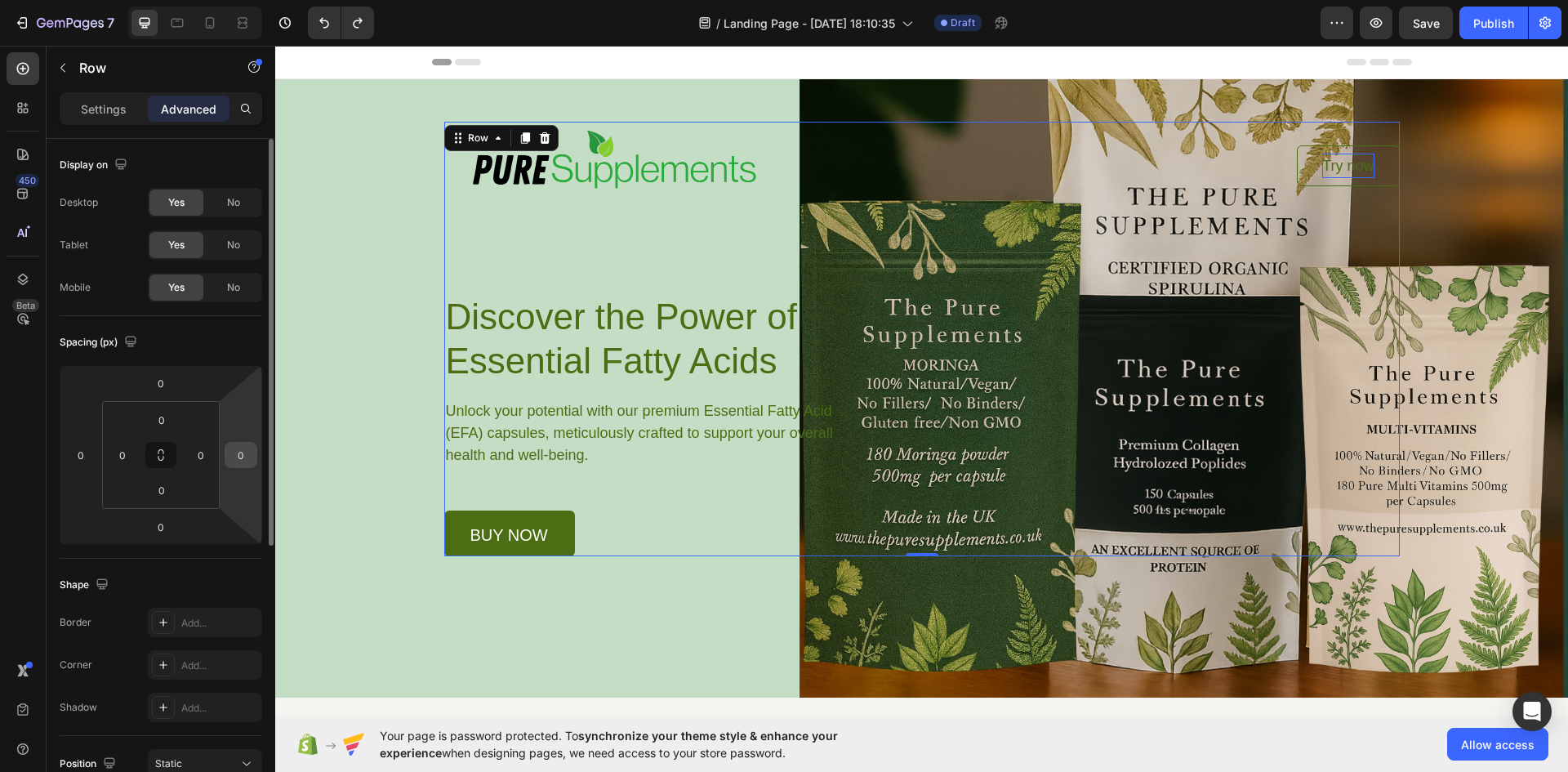
click at [244, 457] on input "0" at bounding box center [241, 455] width 25 height 25
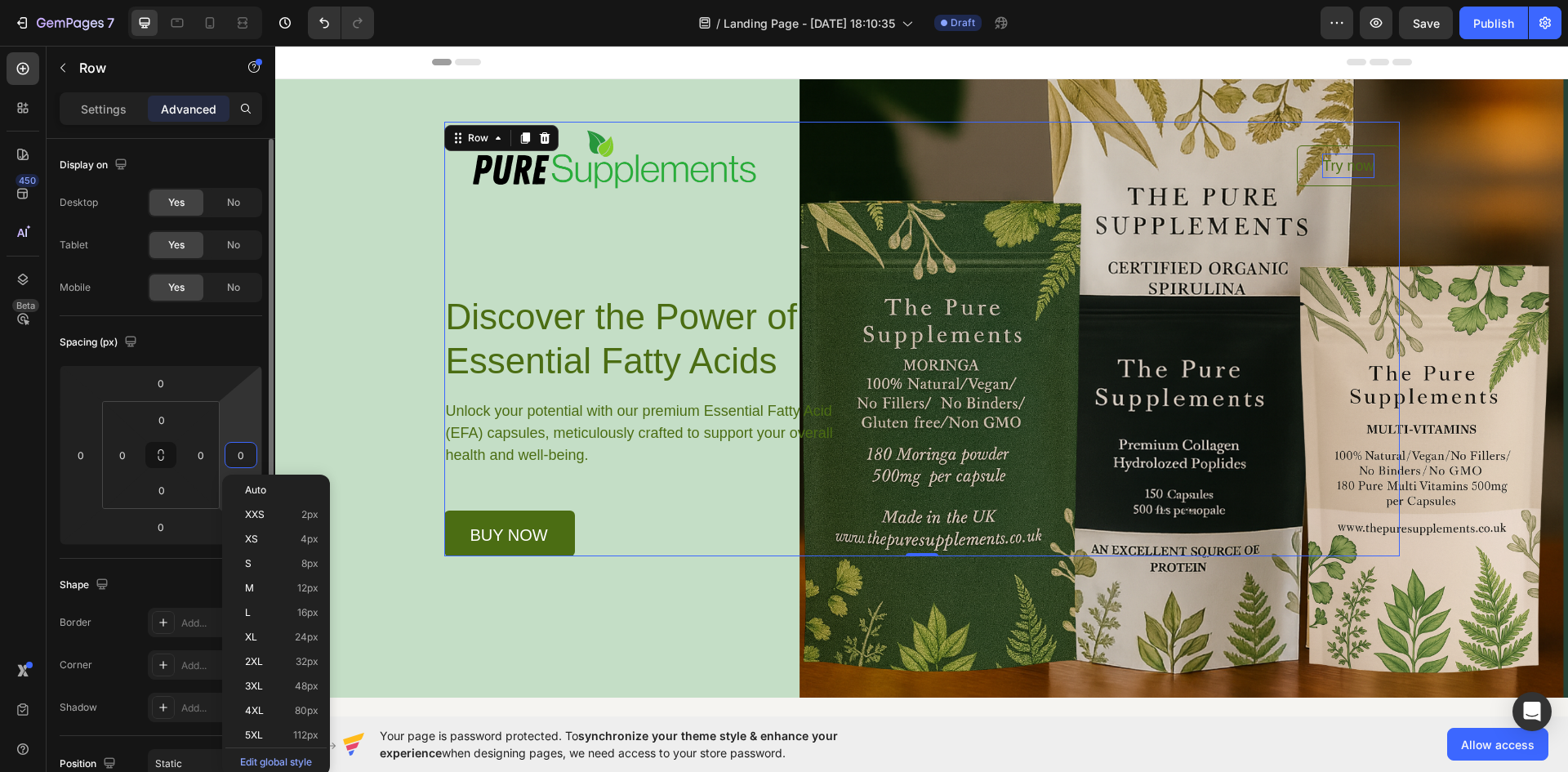
click at [244, 457] on input "0" at bounding box center [241, 455] width 25 height 25
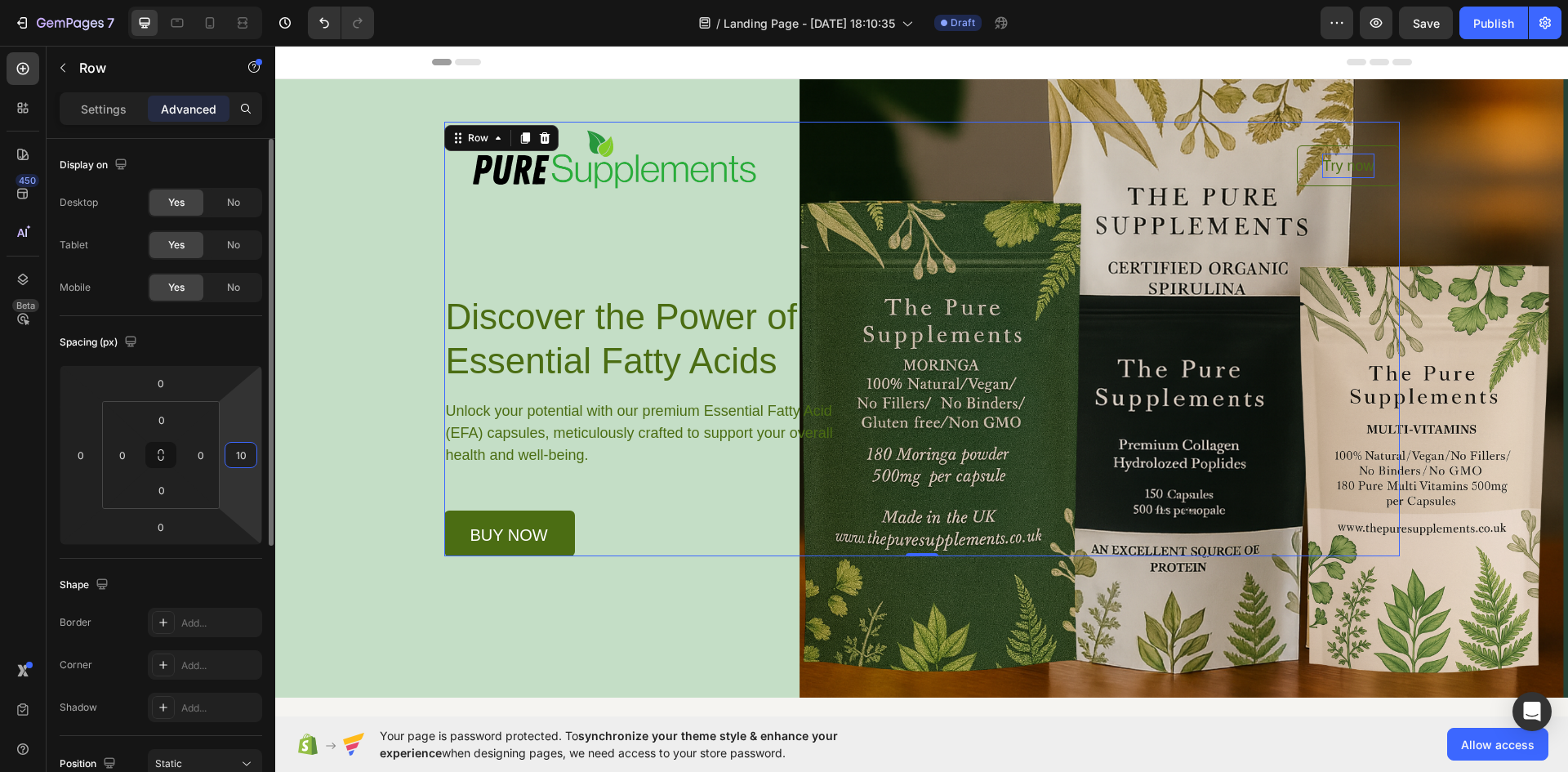
type input "1"
click at [201, 462] on input "0" at bounding box center [200, 455] width 25 height 25
type input "0"
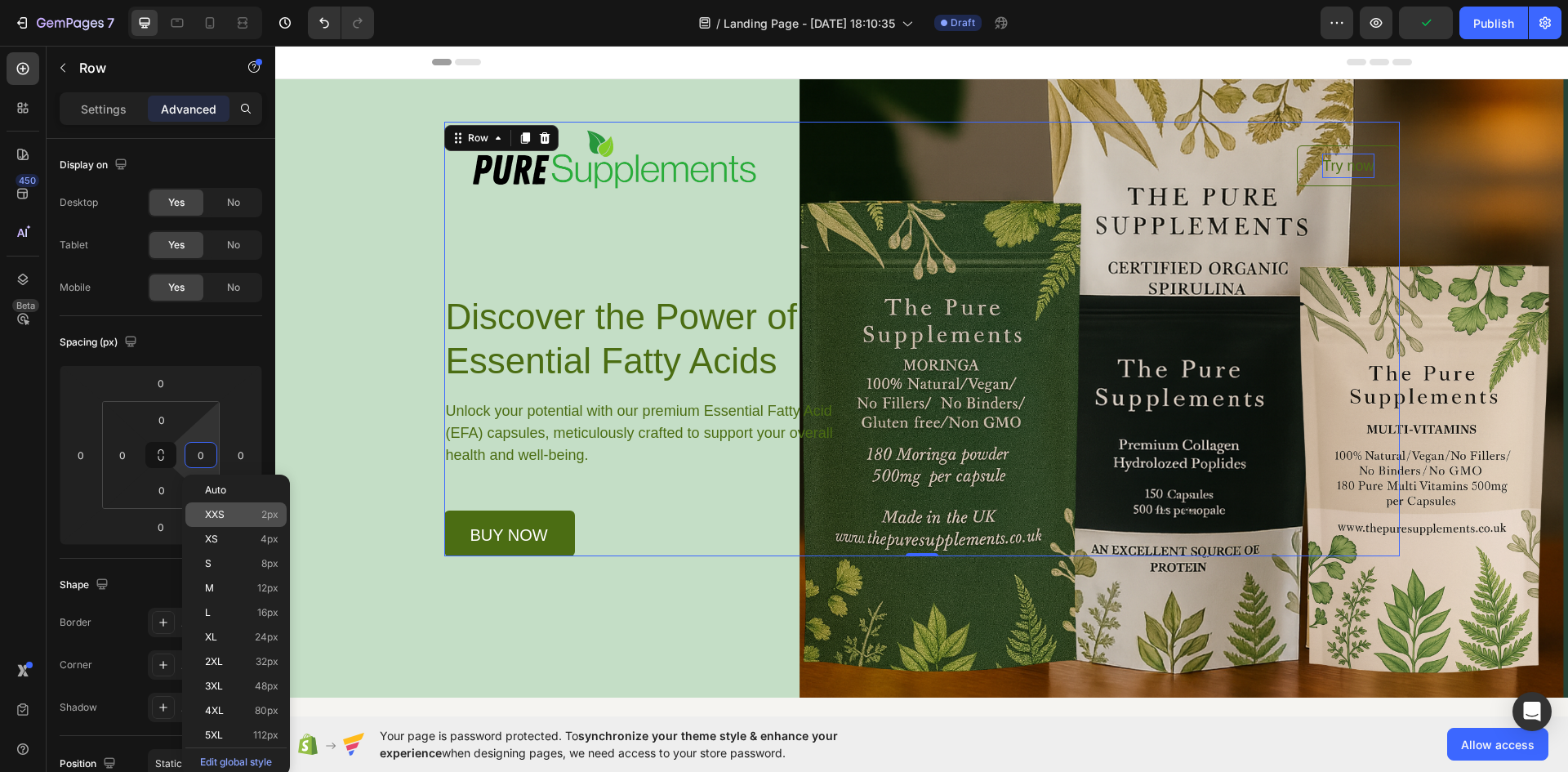
click at [227, 510] on p "XXS 2px" at bounding box center [242, 514] width 73 height 12
type input "2"
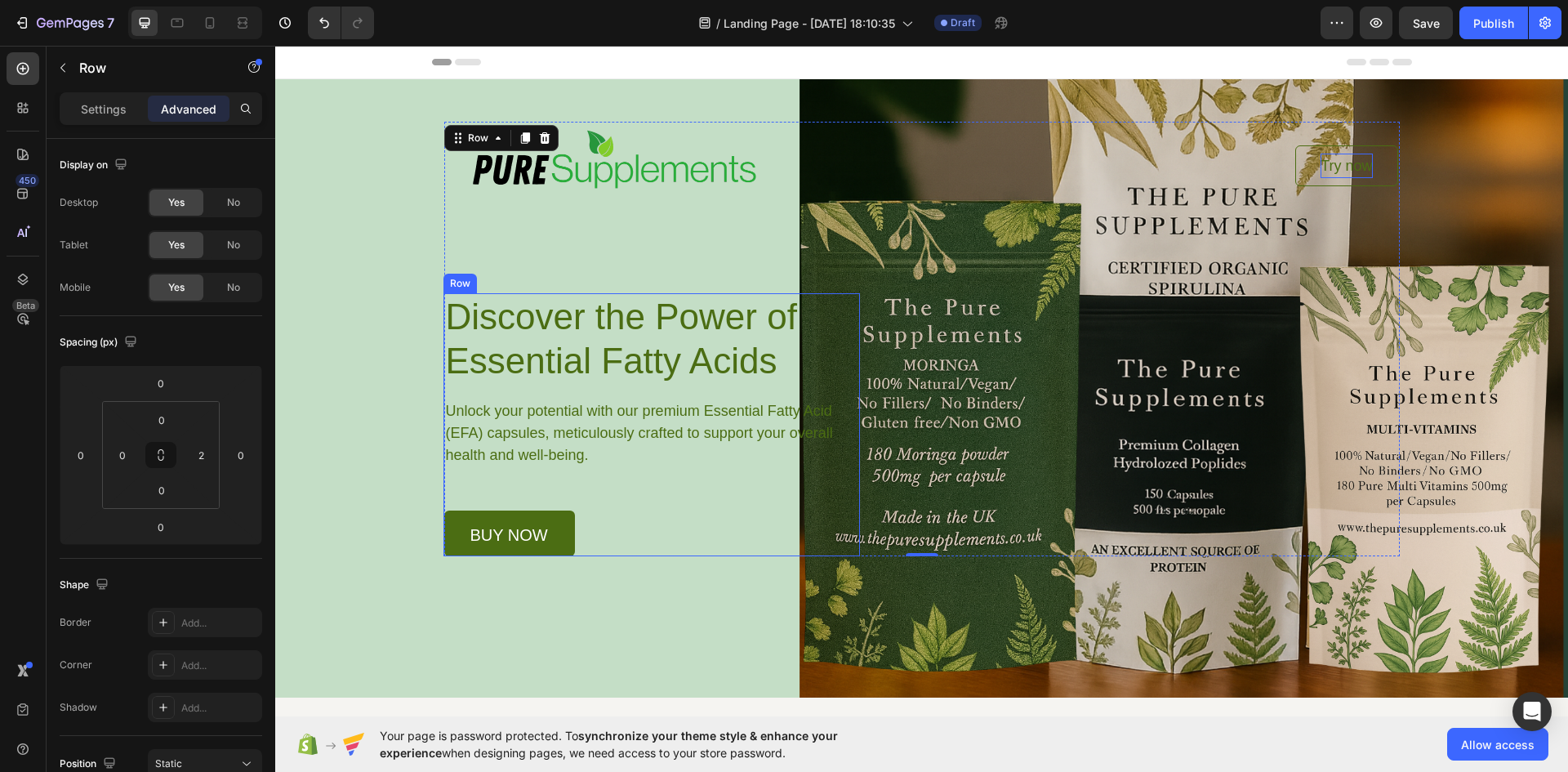
click at [635, 641] on div "Background Image" at bounding box center [922, 388] width 1293 height 618
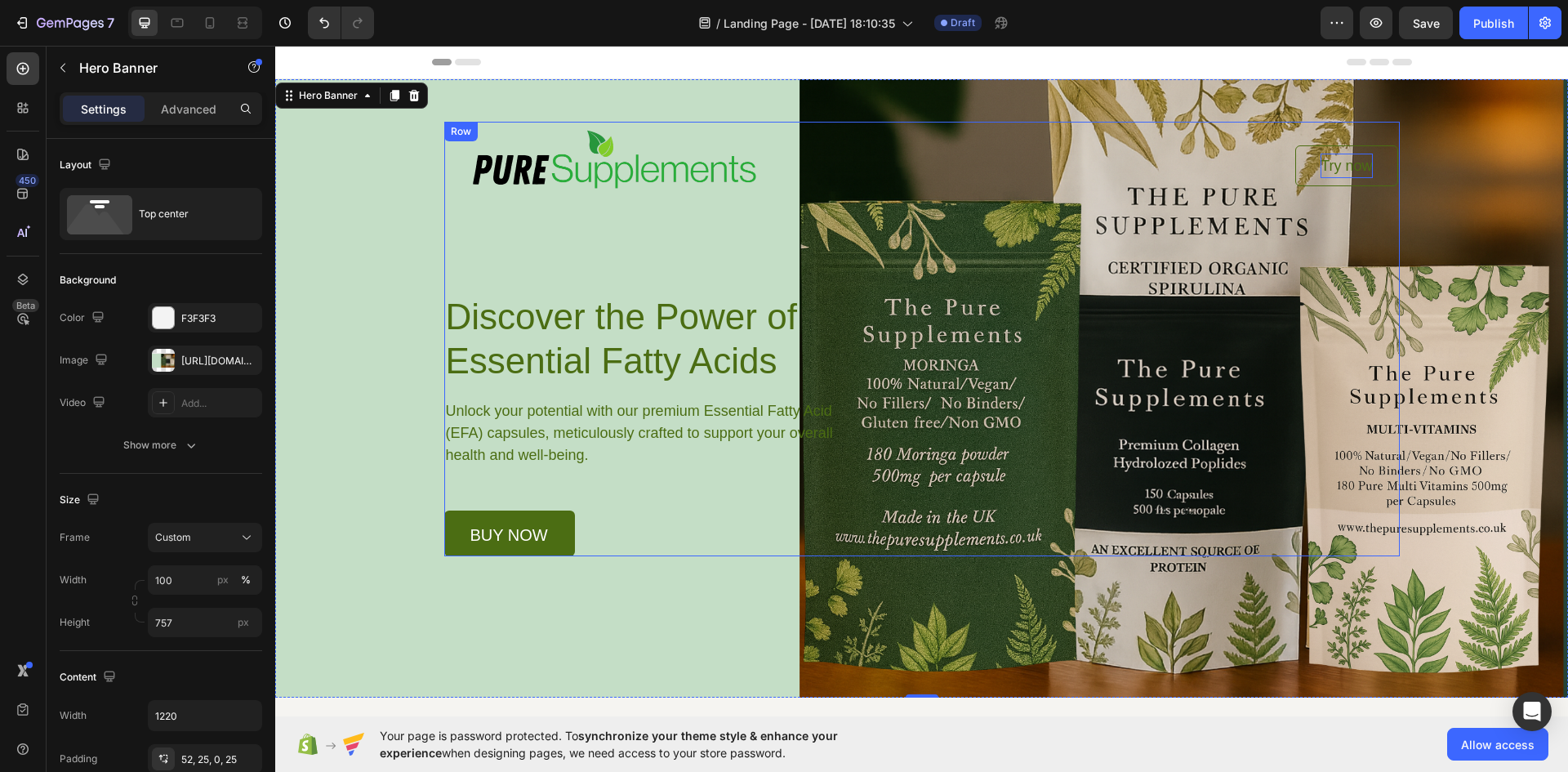
click at [447, 249] on div "Image Try now Button Row Discover the Power of Essential Fatty Acids Heading Un…" at bounding box center [921, 339] width 954 height 434
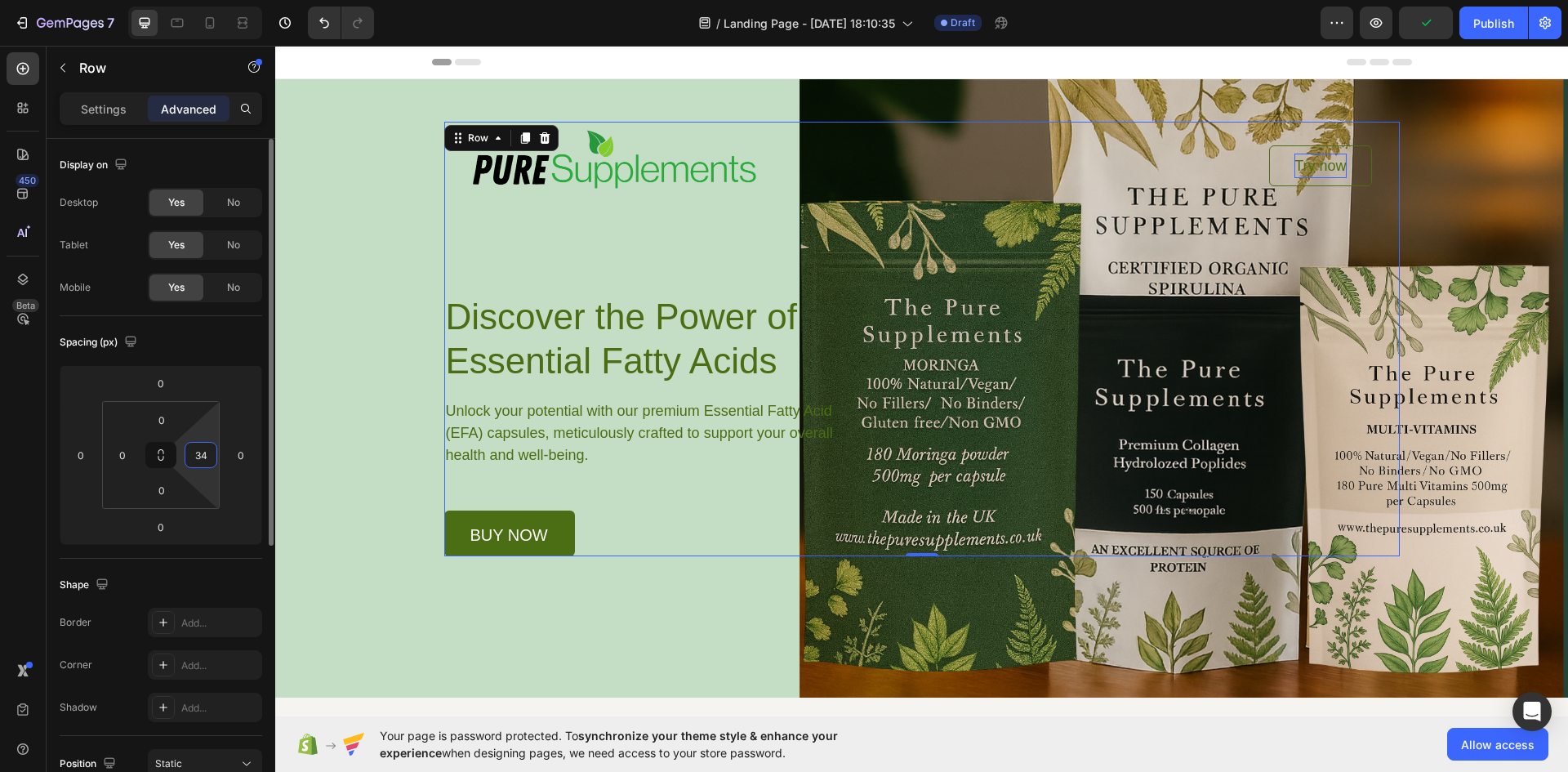
type input "3"
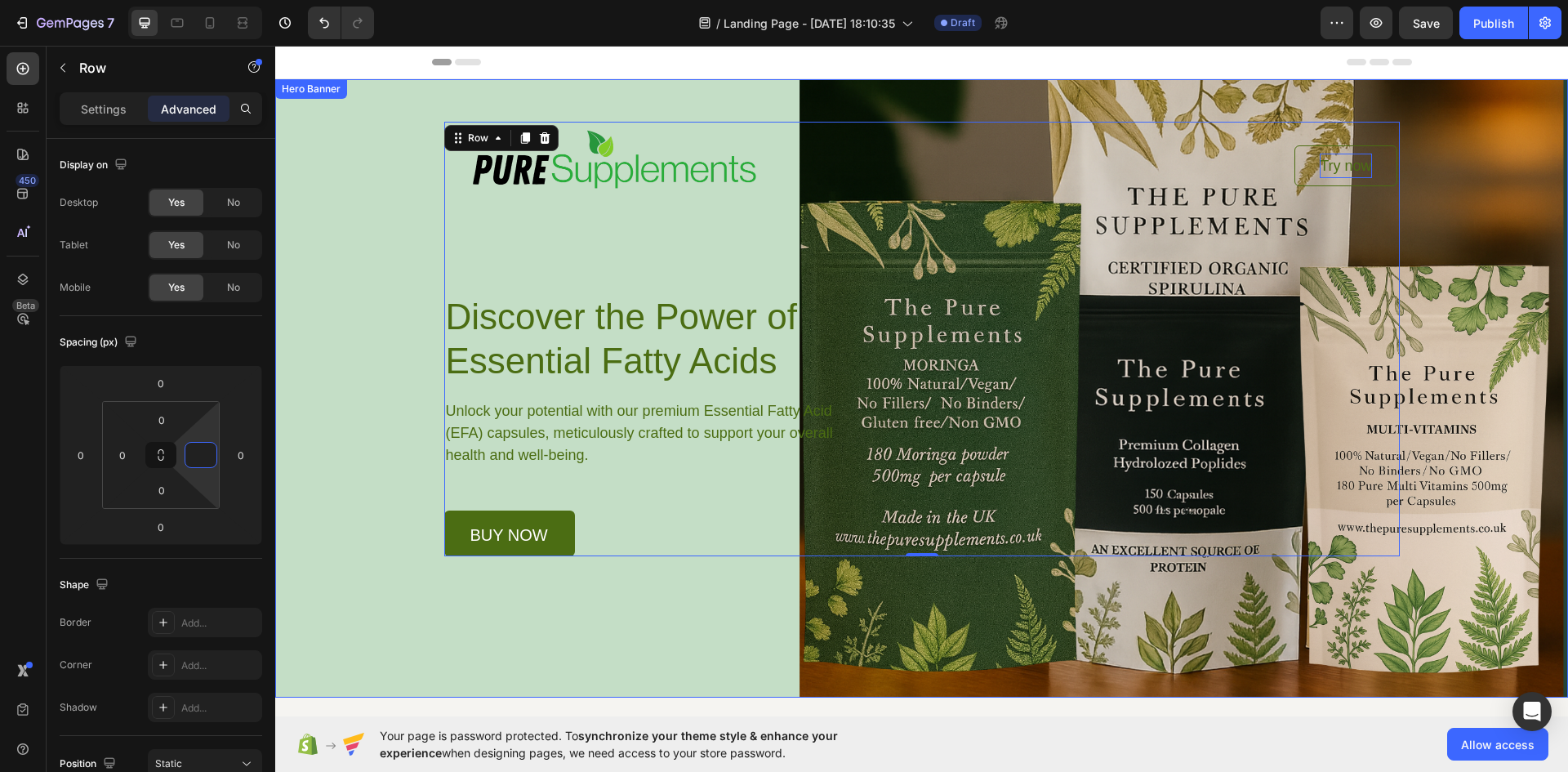
click at [368, 590] on div "Background Image" at bounding box center [922, 388] width 1293 height 618
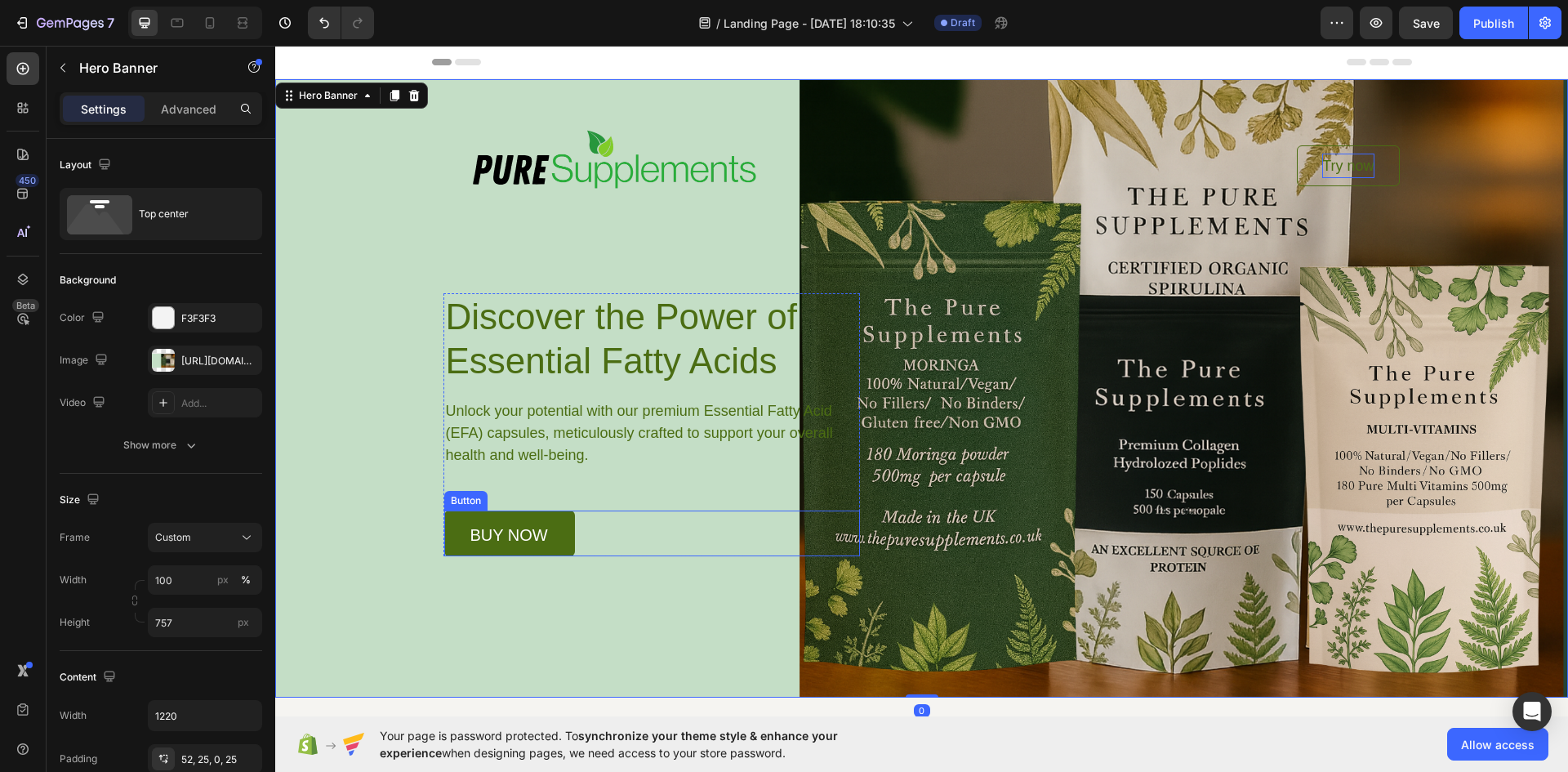
click at [696, 527] on div "buy now Button" at bounding box center [652, 533] width 416 height 46
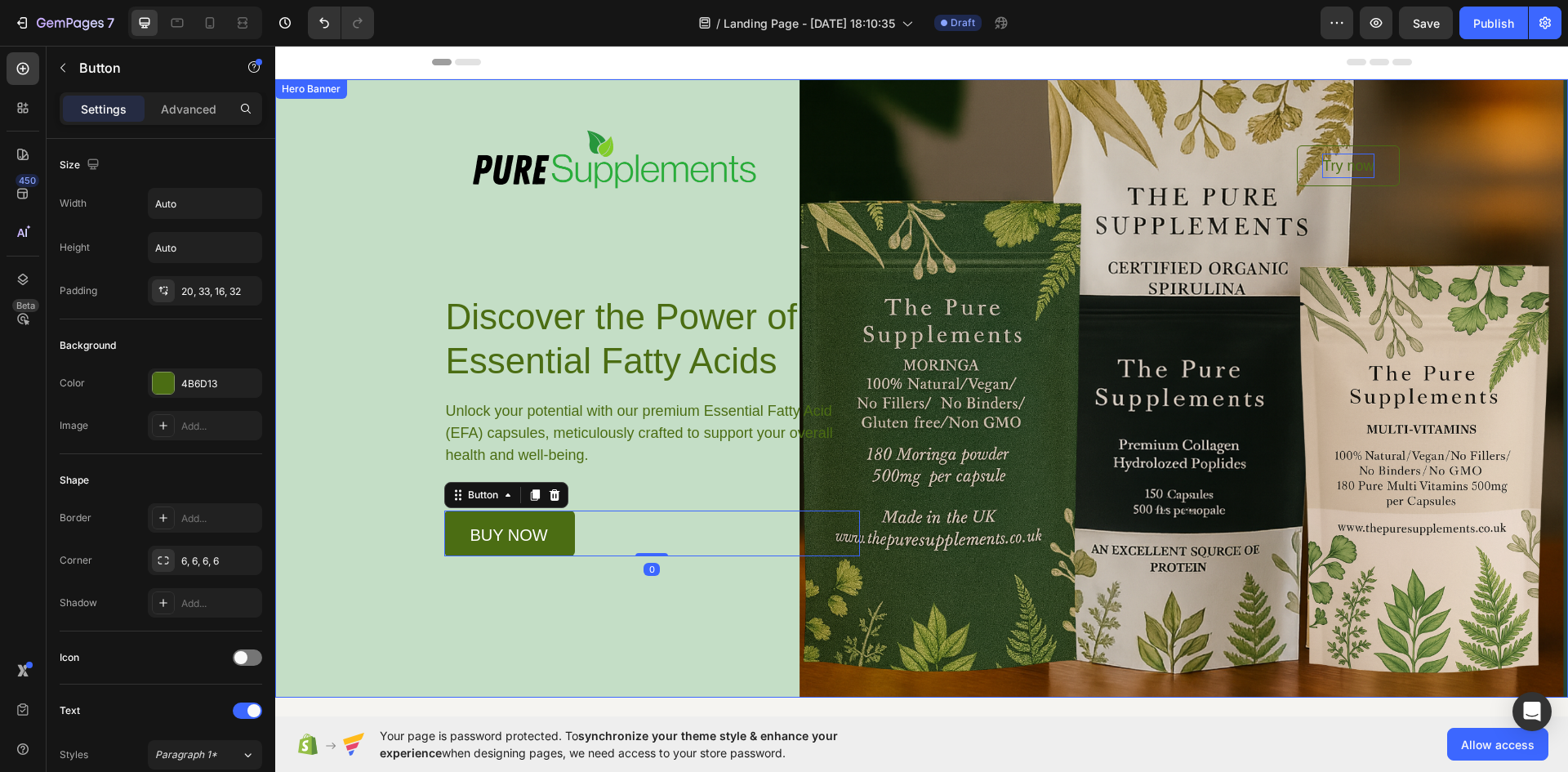
click at [446, 153] on img at bounding box center [608, 165] width 327 height 88
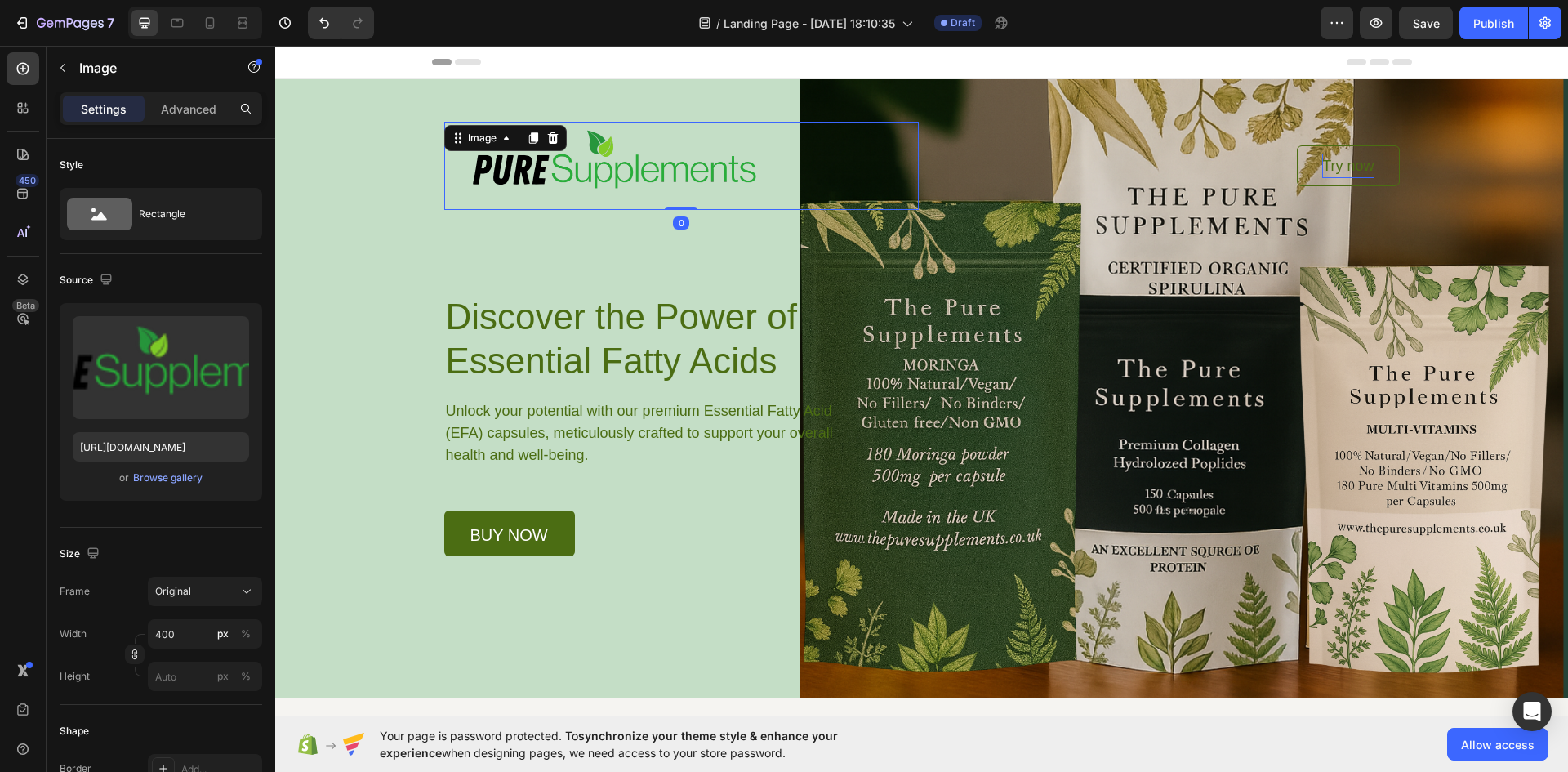
click at [444, 224] on div "Image 0 Try now Button Row Discover the Power of Essential Fatty Acids Heading …" at bounding box center [922, 339] width 955 height 434
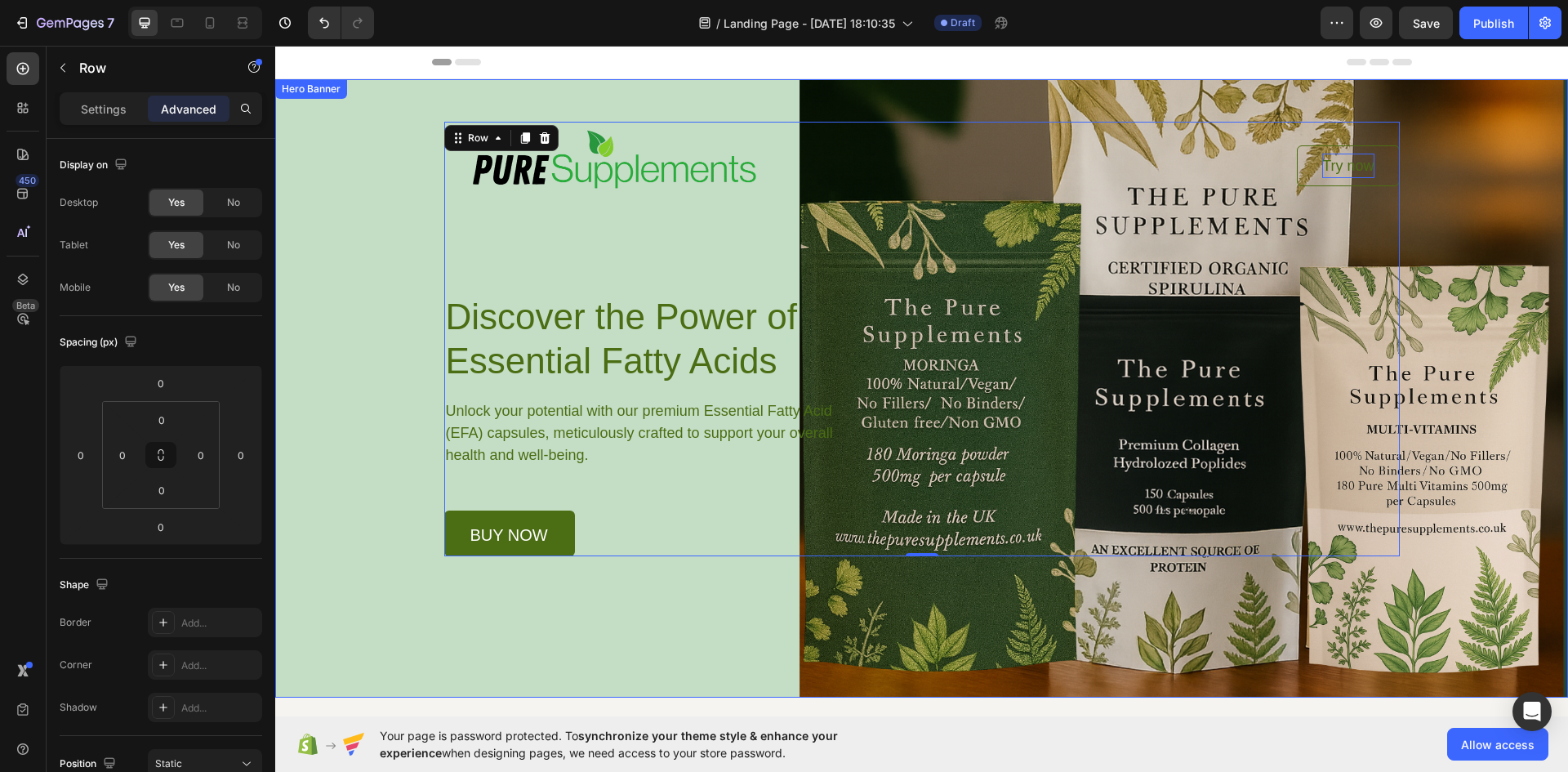
click at [655, 631] on div "Background Image" at bounding box center [922, 388] width 1293 height 618
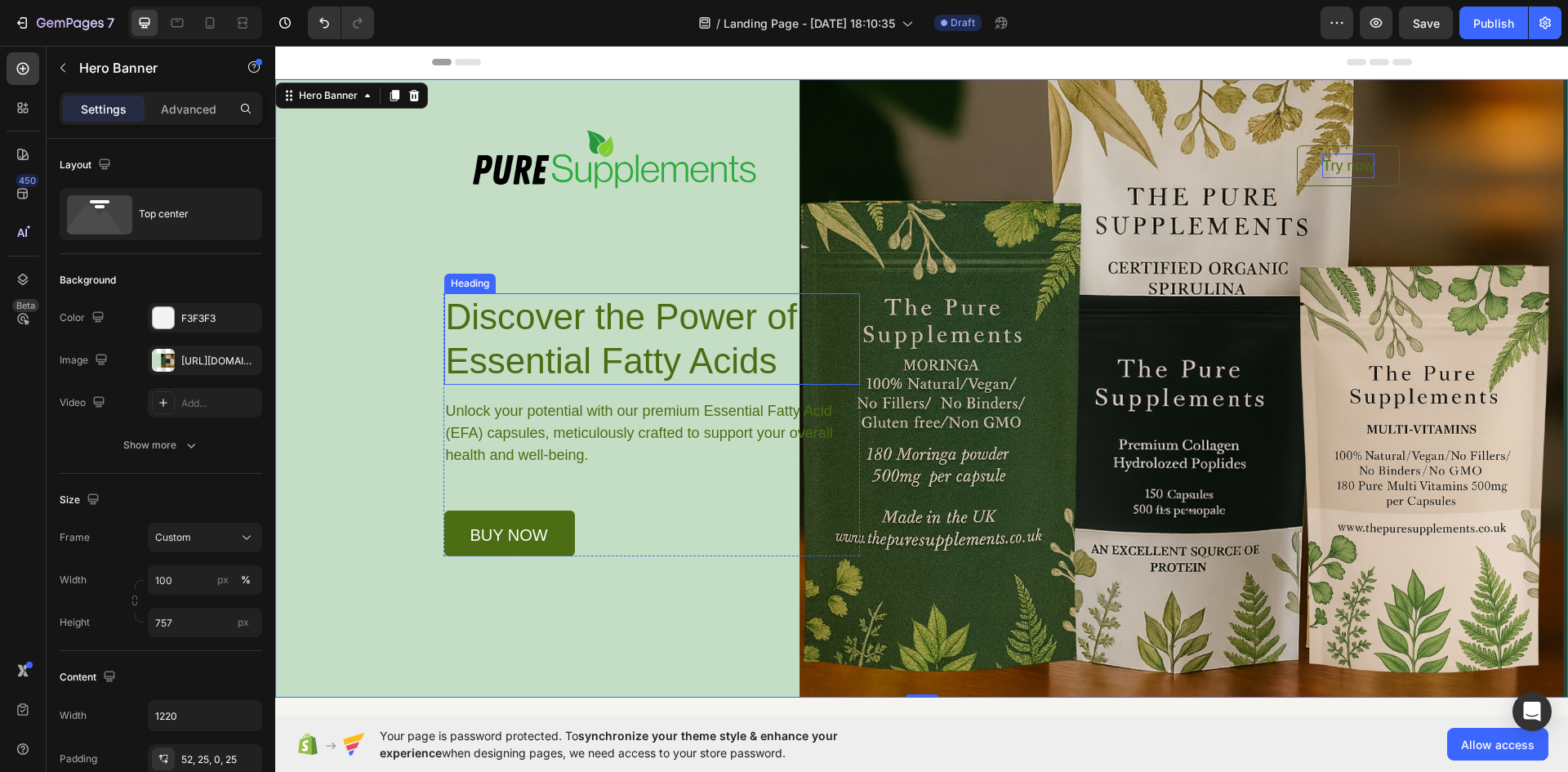
click at [587, 325] on h1 "Discover the Power of Essential Fatty Acids" at bounding box center [652, 339] width 416 height 91
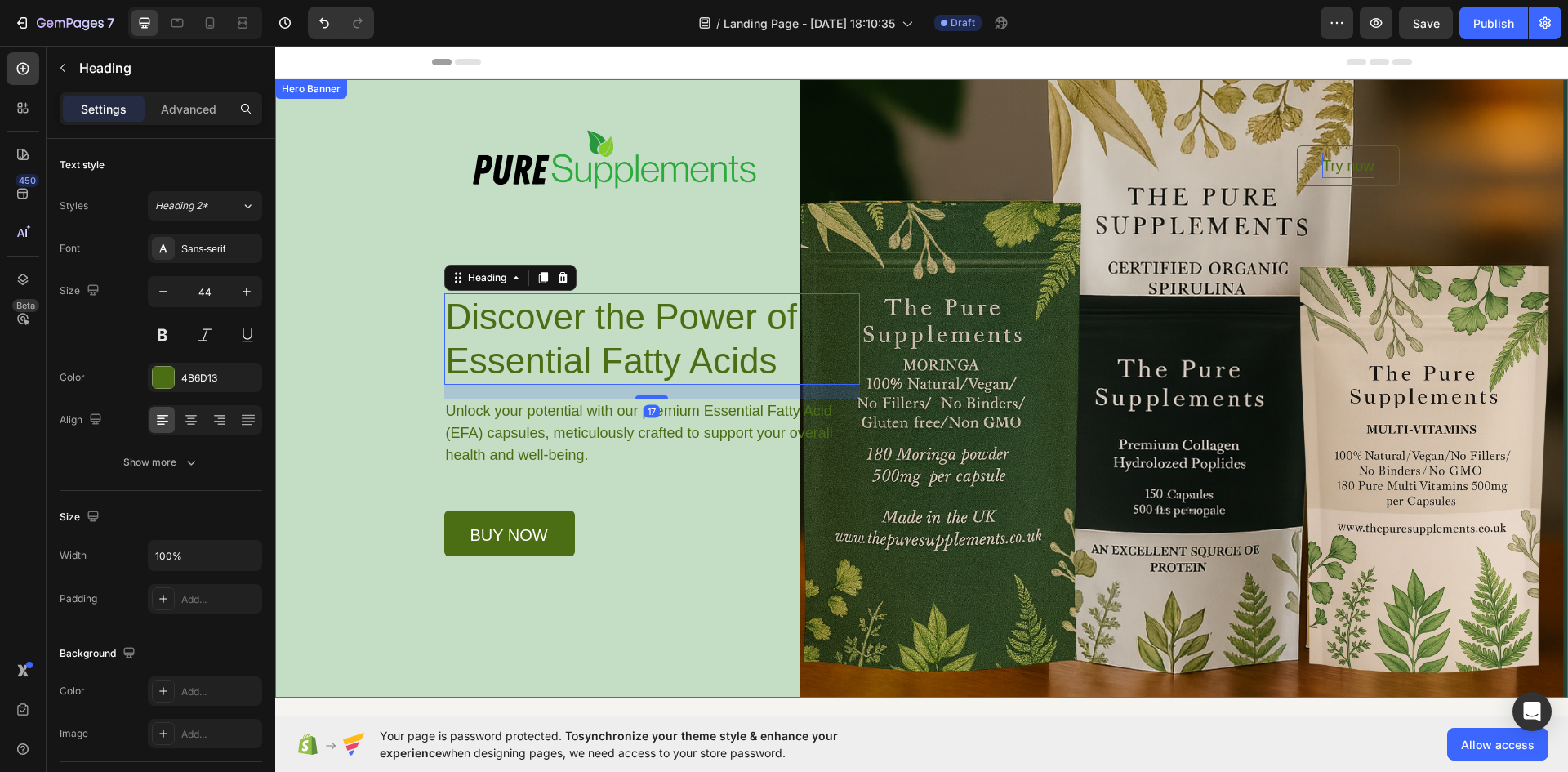
click at [342, 369] on div "Background Image" at bounding box center [922, 388] width 1293 height 618
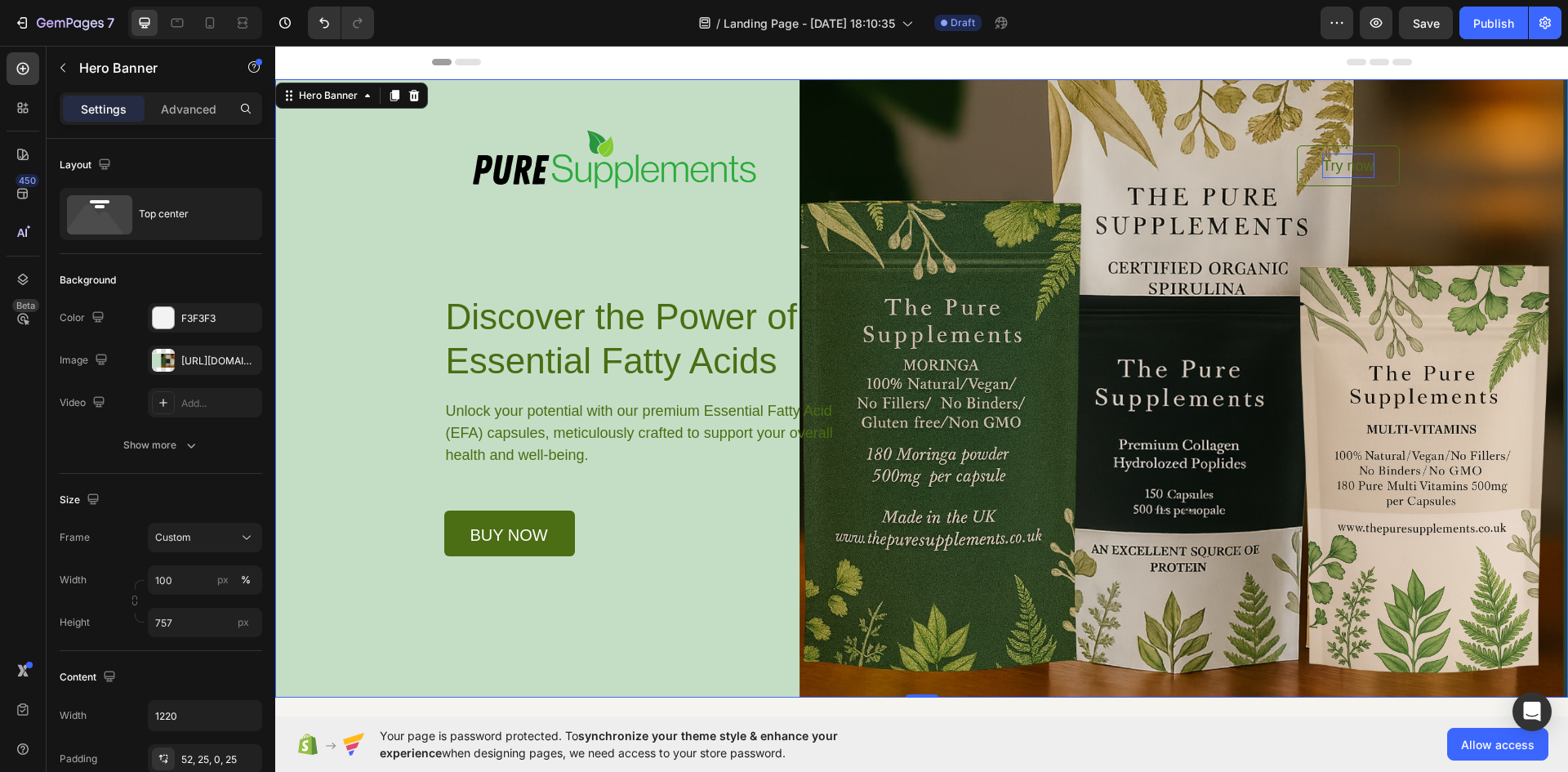
click at [299, 271] on div "Background Image" at bounding box center [922, 388] width 1293 height 618
click at [201, 370] on div "[URL][DOMAIN_NAME]" at bounding box center [204, 361] width 114 height 30
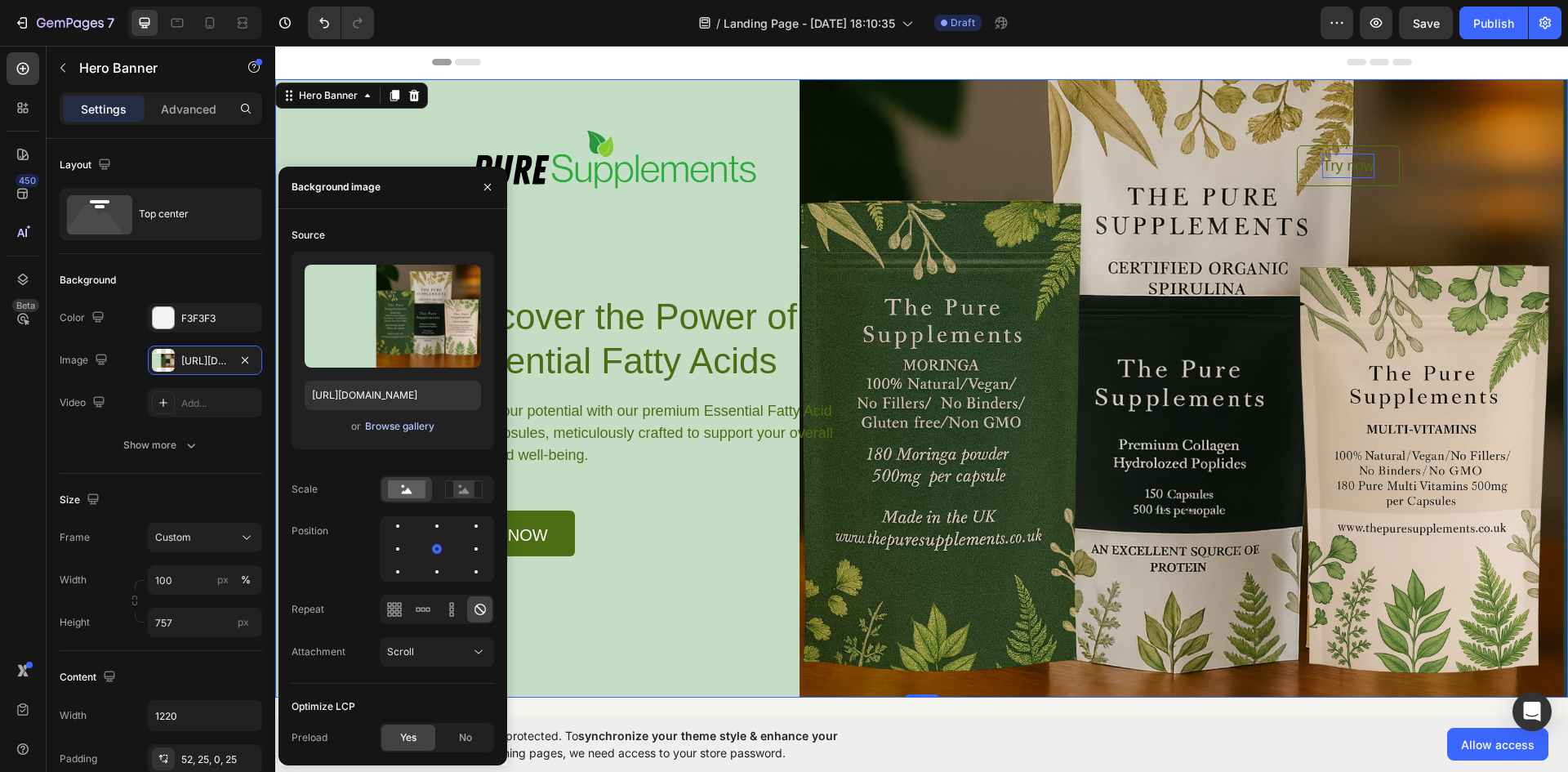
click at [402, 432] on div "Browse gallery" at bounding box center [399, 426] width 69 height 15
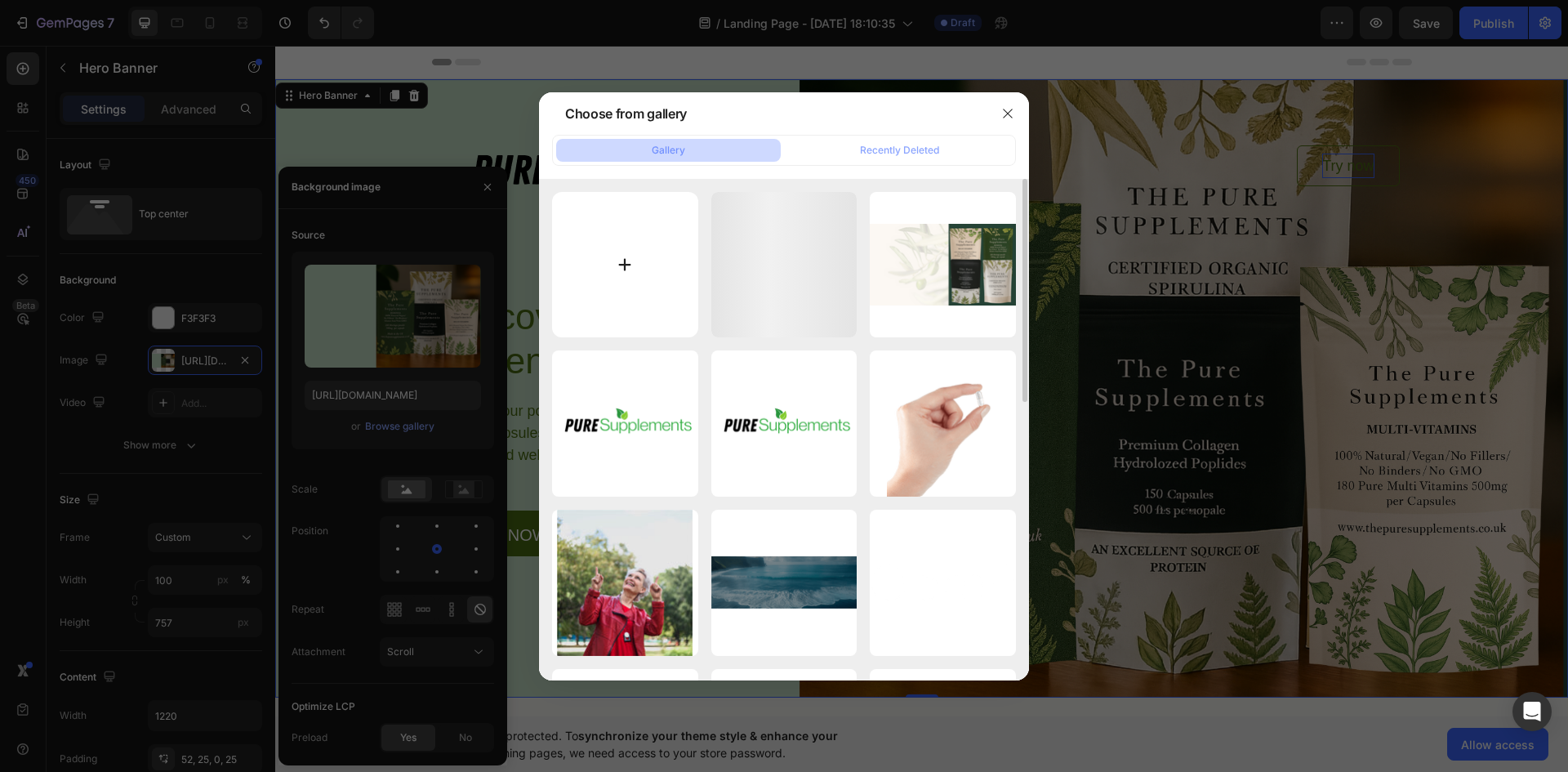
click at [627, 268] on input "file" at bounding box center [625, 266] width 147 height 147
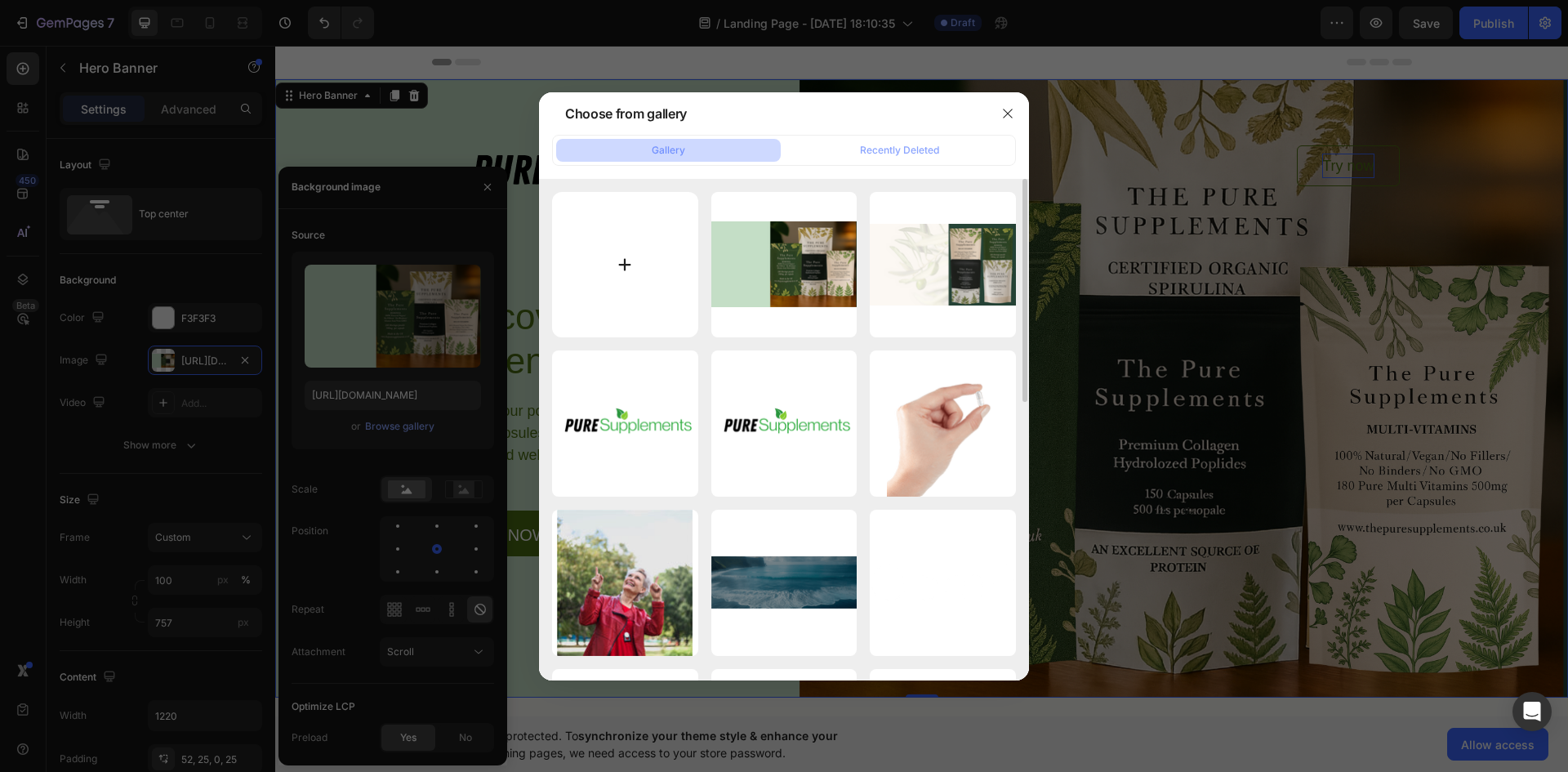
click at [620, 260] on input "file" at bounding box center [625, 266] width 147 height 147
click at [645, 293] on input "file" at bounding box center [625, 266] width 147 height 147
type input "C:\fakepath\Beige and Green Modern Beauty Product Presentation (1).png"
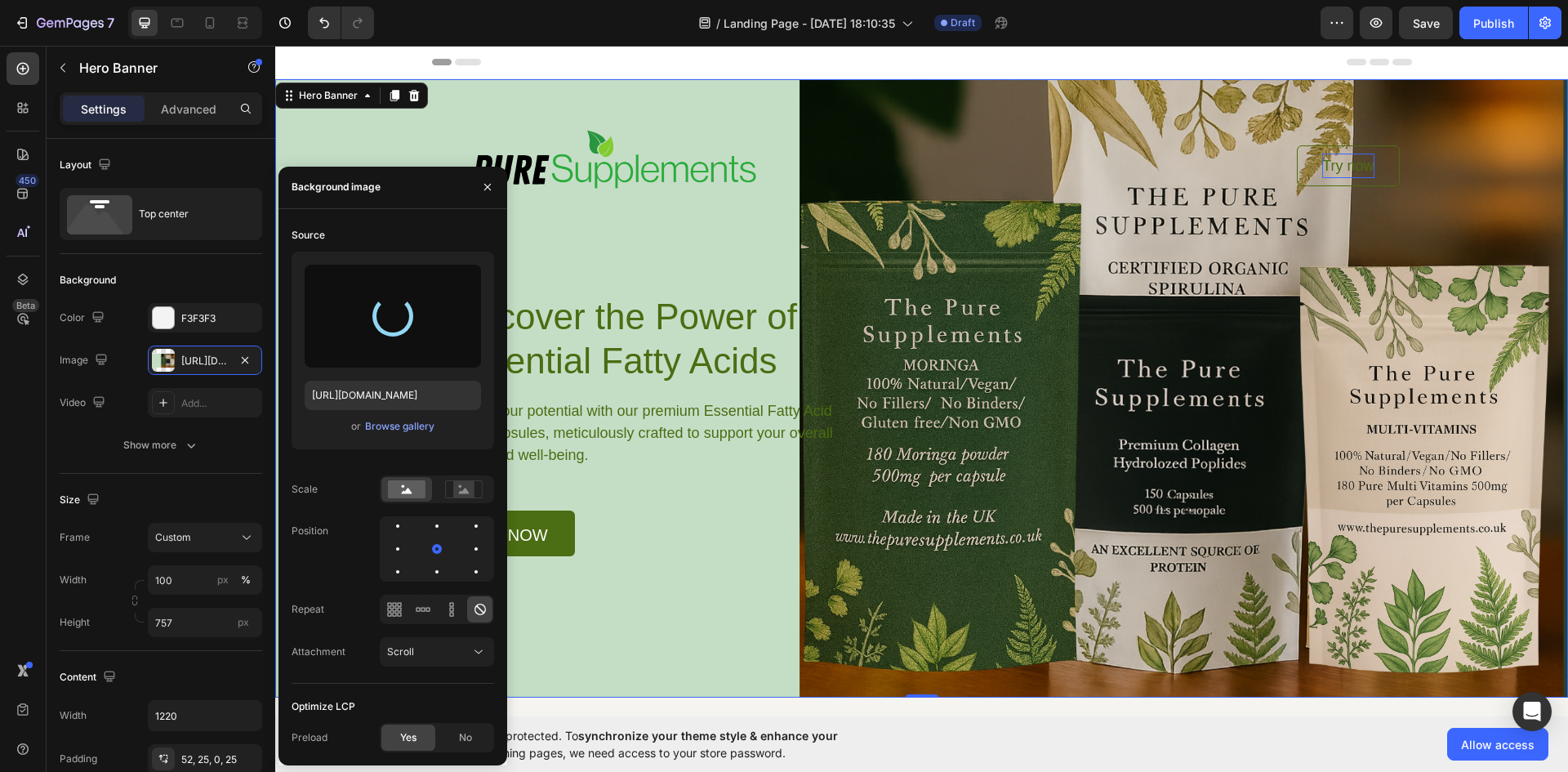
type input "[URL][DOMAIN_NAME]"
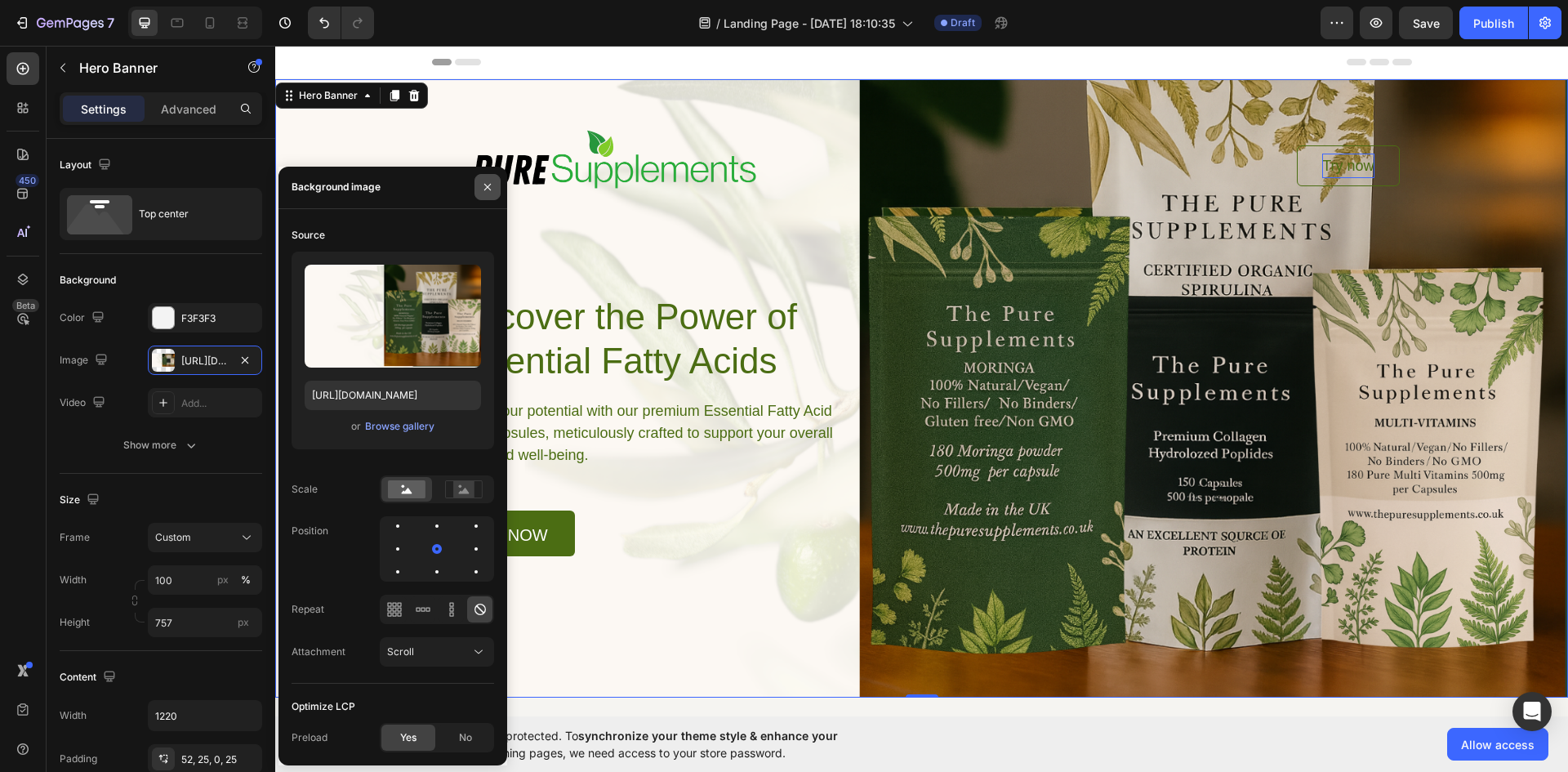
drag, startPoint x: 491, startPoint y: 183, endPoint x: 815, endPoint y: 527, distance: 472.6
click at [491, 183] on icon "button" at bounding box center [487, 186] width 13 height 13
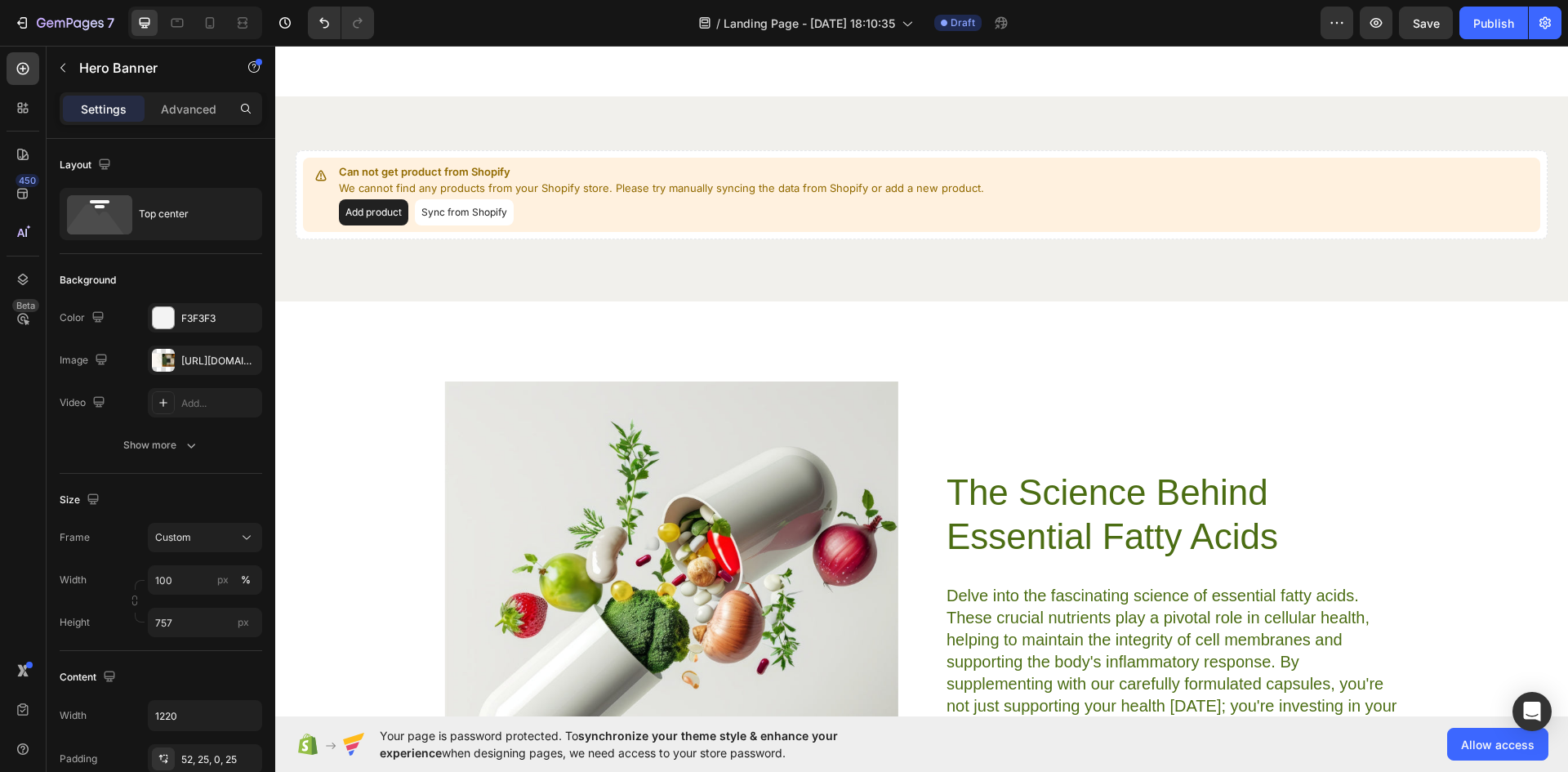
scroll to position [2995, 0]
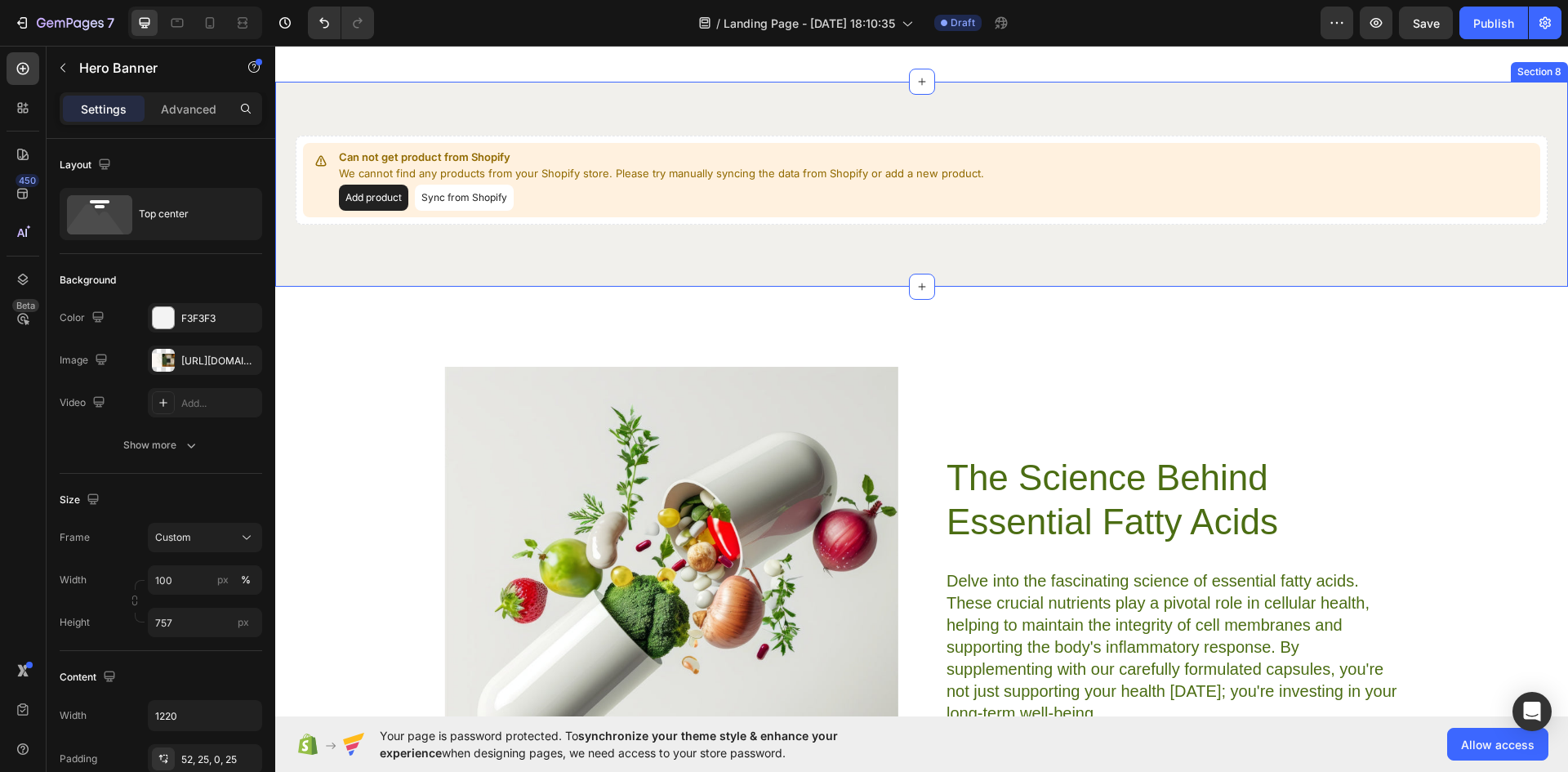
click at [629, 286] on div "Can not get product from Shopify We cannot find any products from your Shopify …" at bounding box center [922, 183] width 1293 height 205
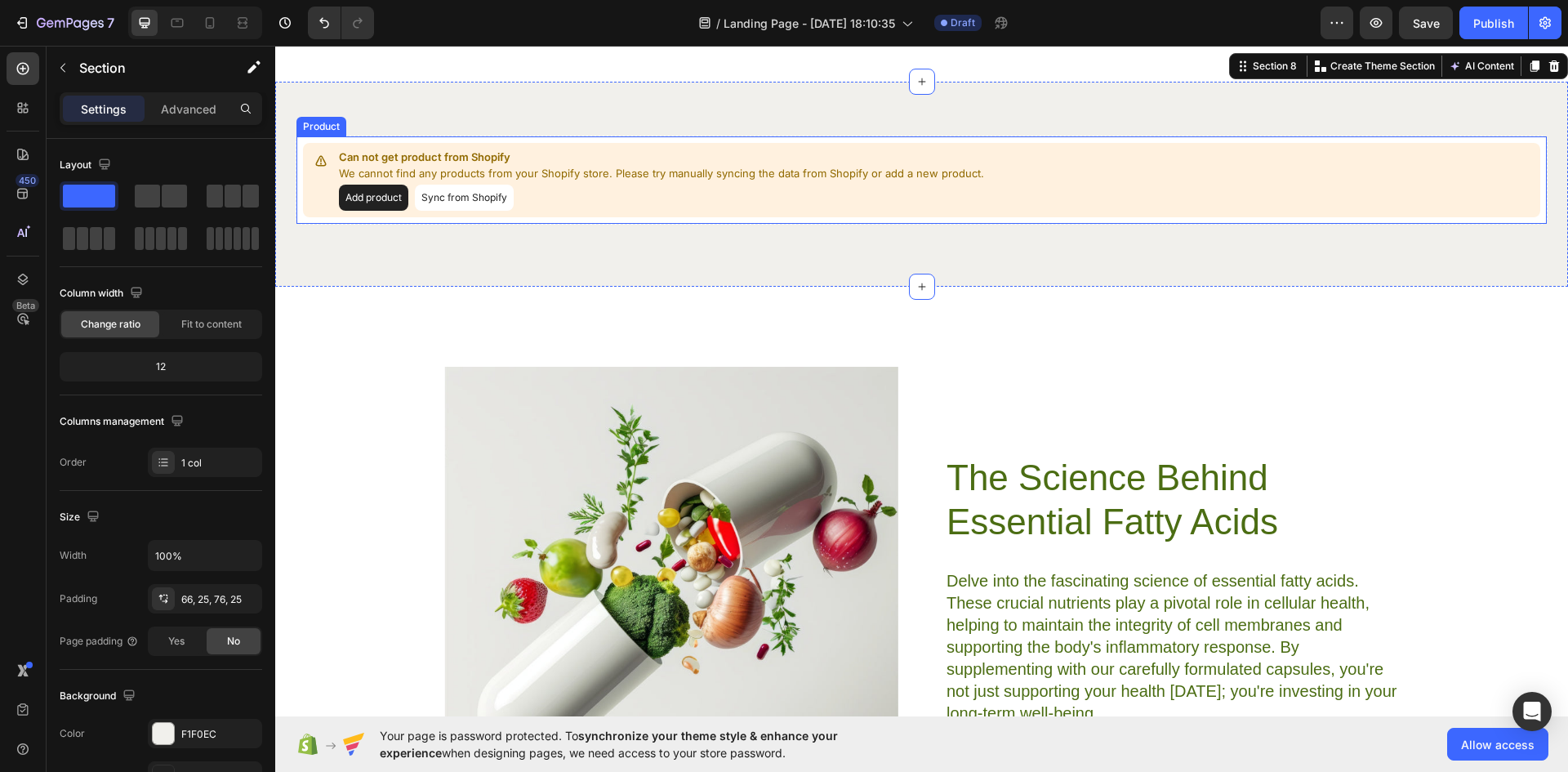
click at [378, 211] on button "Add product" at bounding box center [374, 197] width 69 height 26
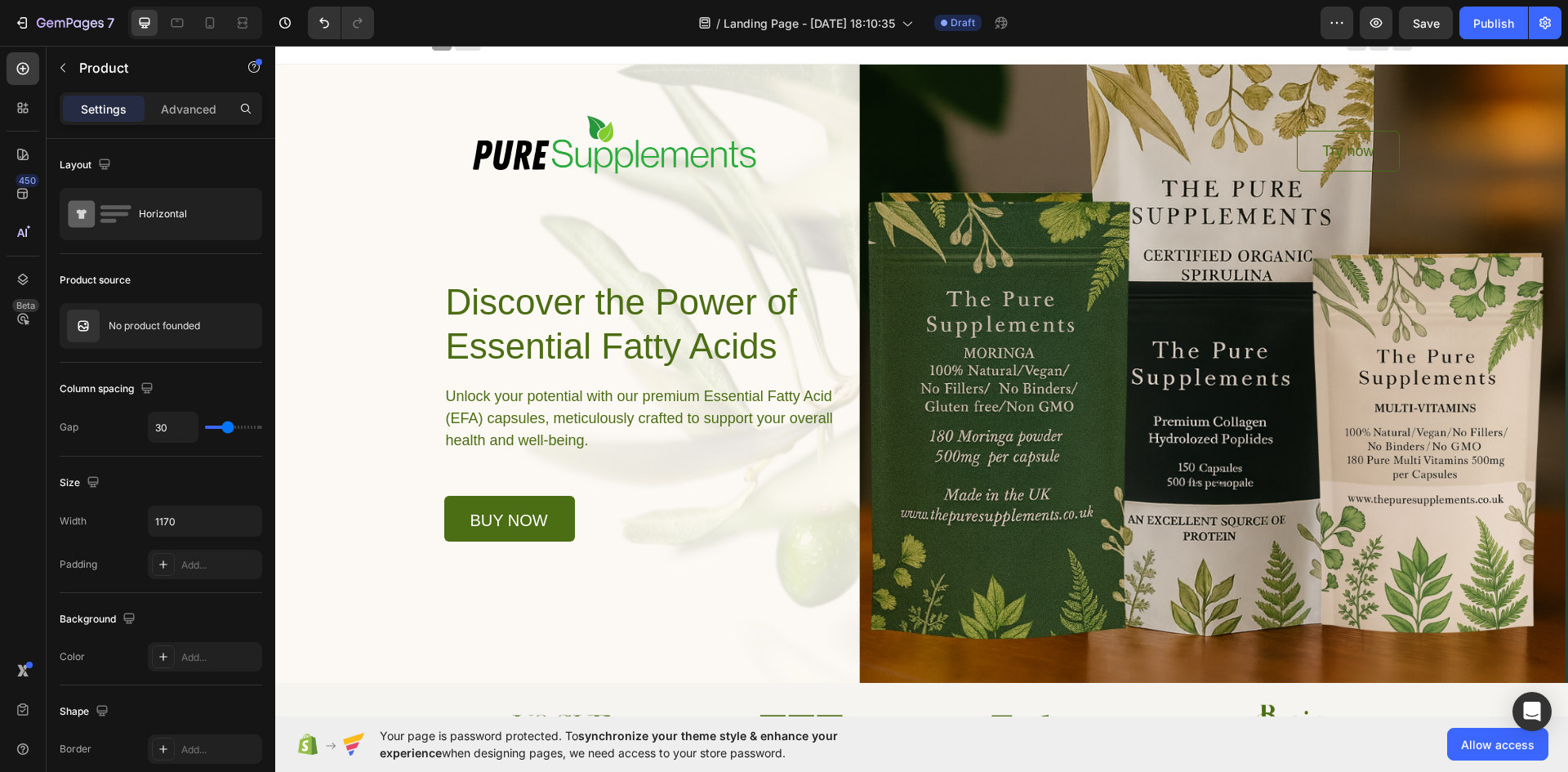
scroll to position [0, 0]
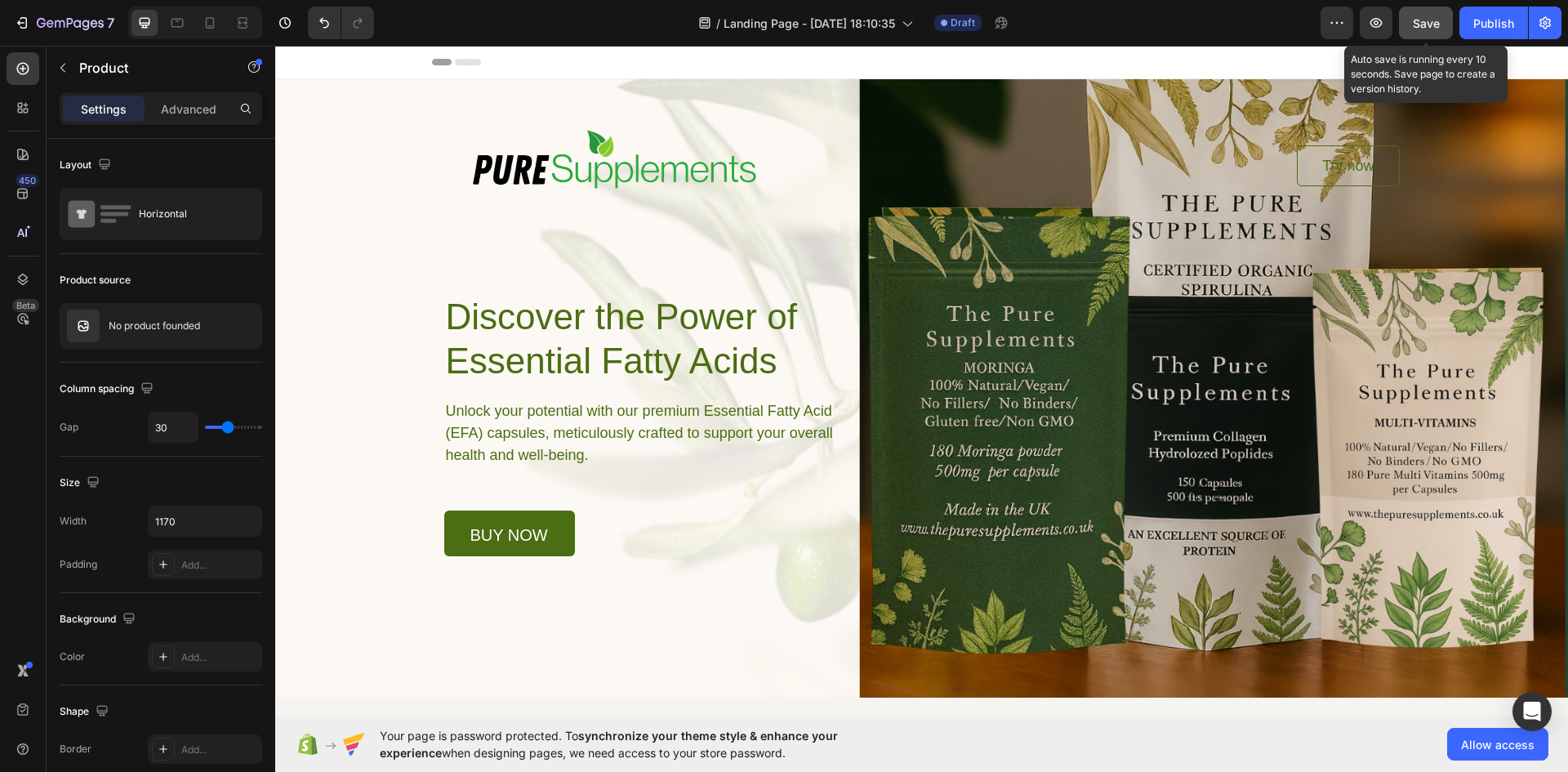
click at [1435, 26] on span "Save" at bounding box center [1426, 23] width 27 height 14
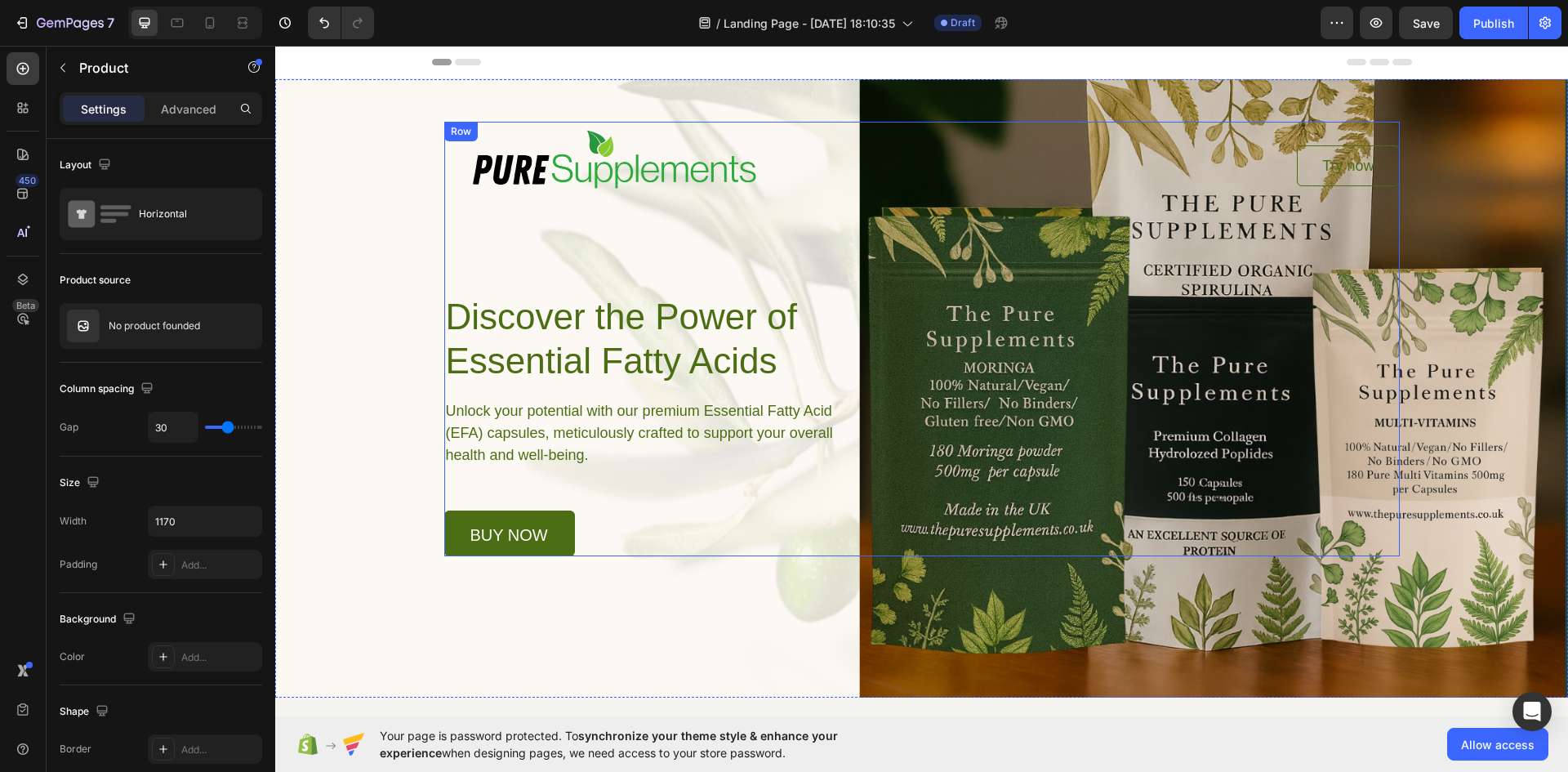
click at [657, 332] on h1 "Discover the Power of Essential Fatty Acids" at bounding box center [652, 339] width 416 height 91
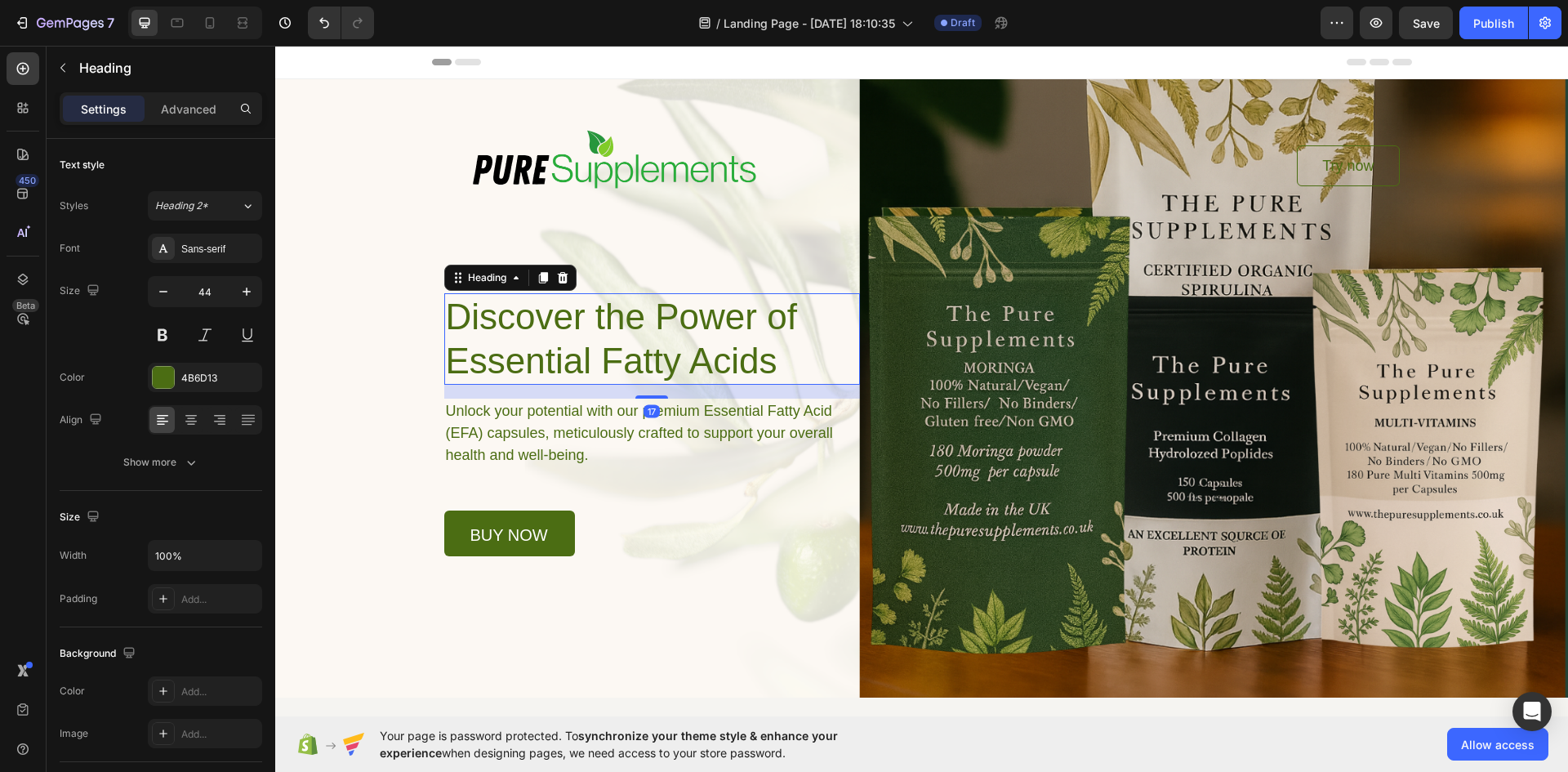
click at [657, 332] on h1 "Discover the Power of Essential Fatty Acids" at bounding box center [652, 339] width 416 height 91
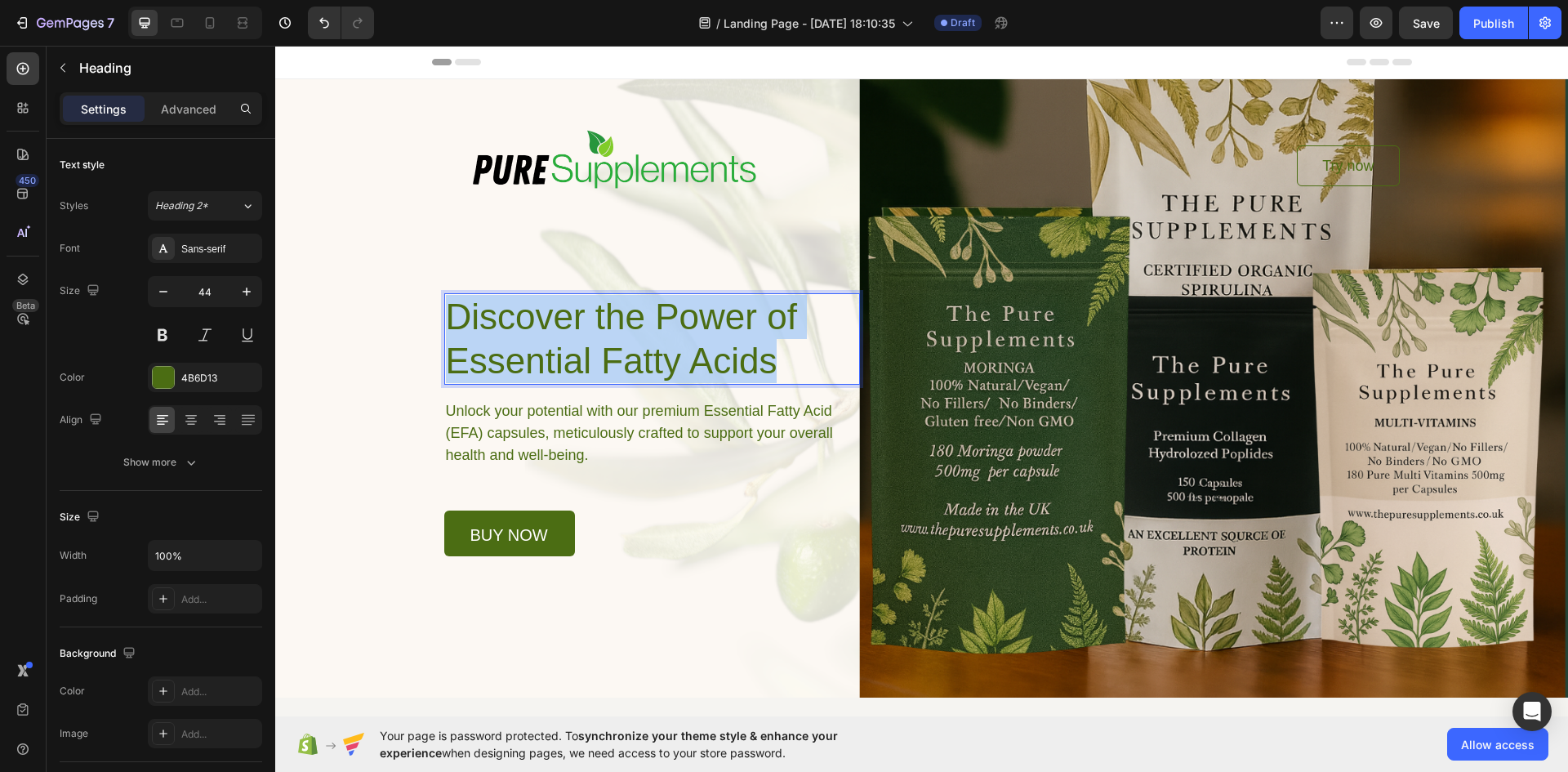
click at [657, 332] on p "Discover the Power of Essential Fatty Acids" at bounding box center [652, 339] width 412 height 88
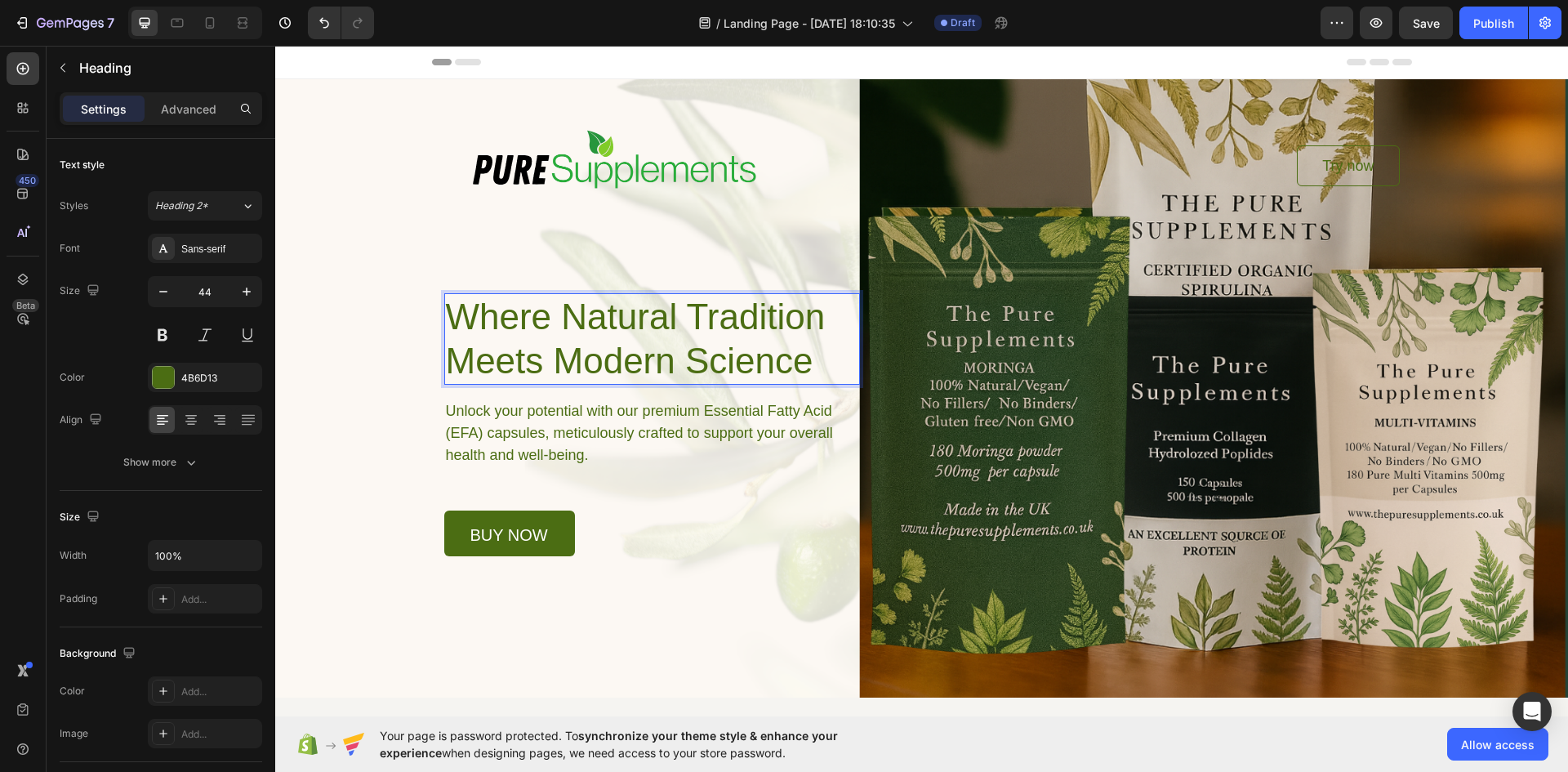
click at [607, 363] on p "Where Natural Tradition Meets Modern Science" at bounding box center [652, 339] width 412 height 88
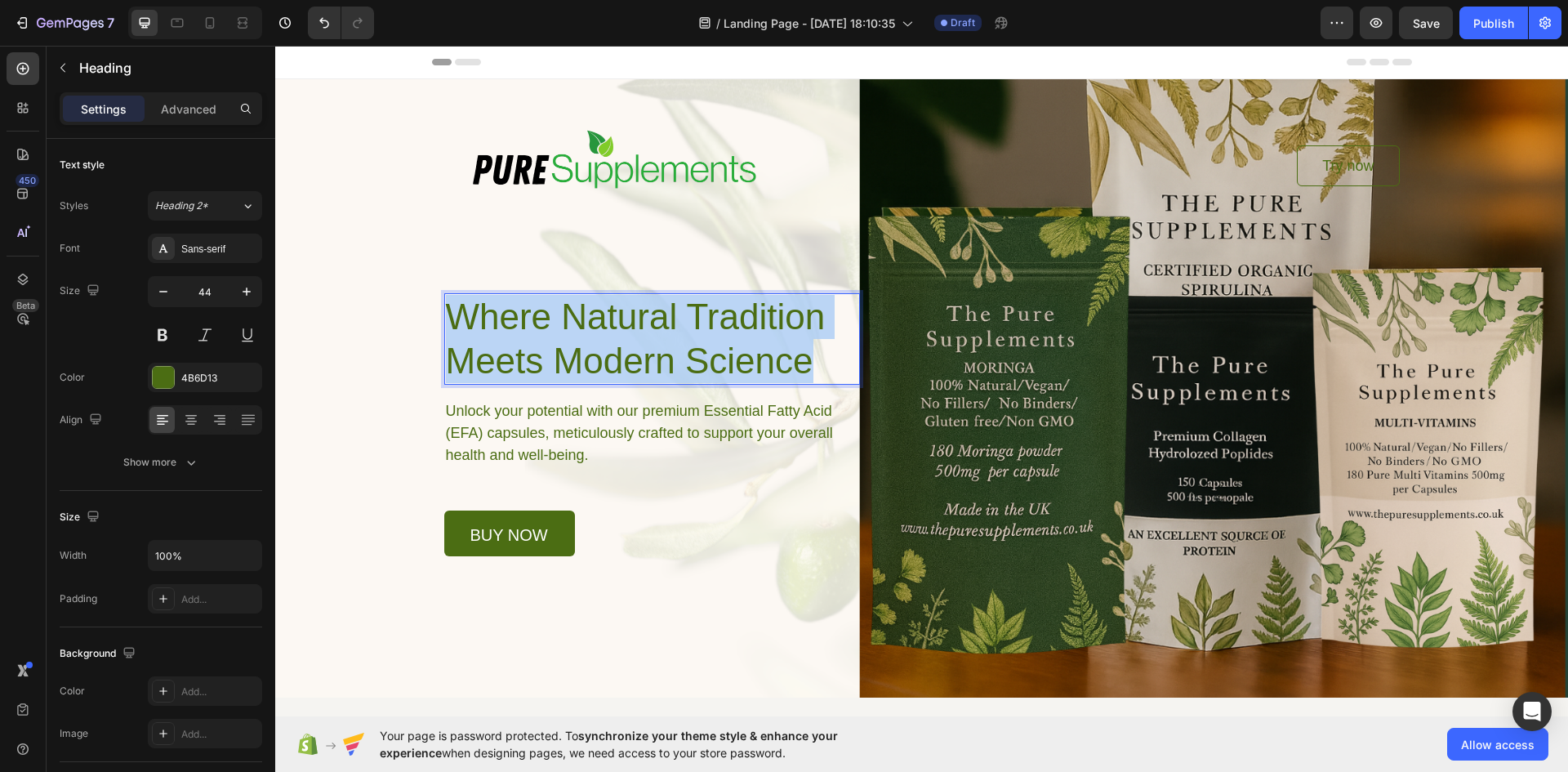
click at [607, 363] on p "Where Natural Tradition Meets Modern Science" at bounding box center [652, 339] width 412 height 88
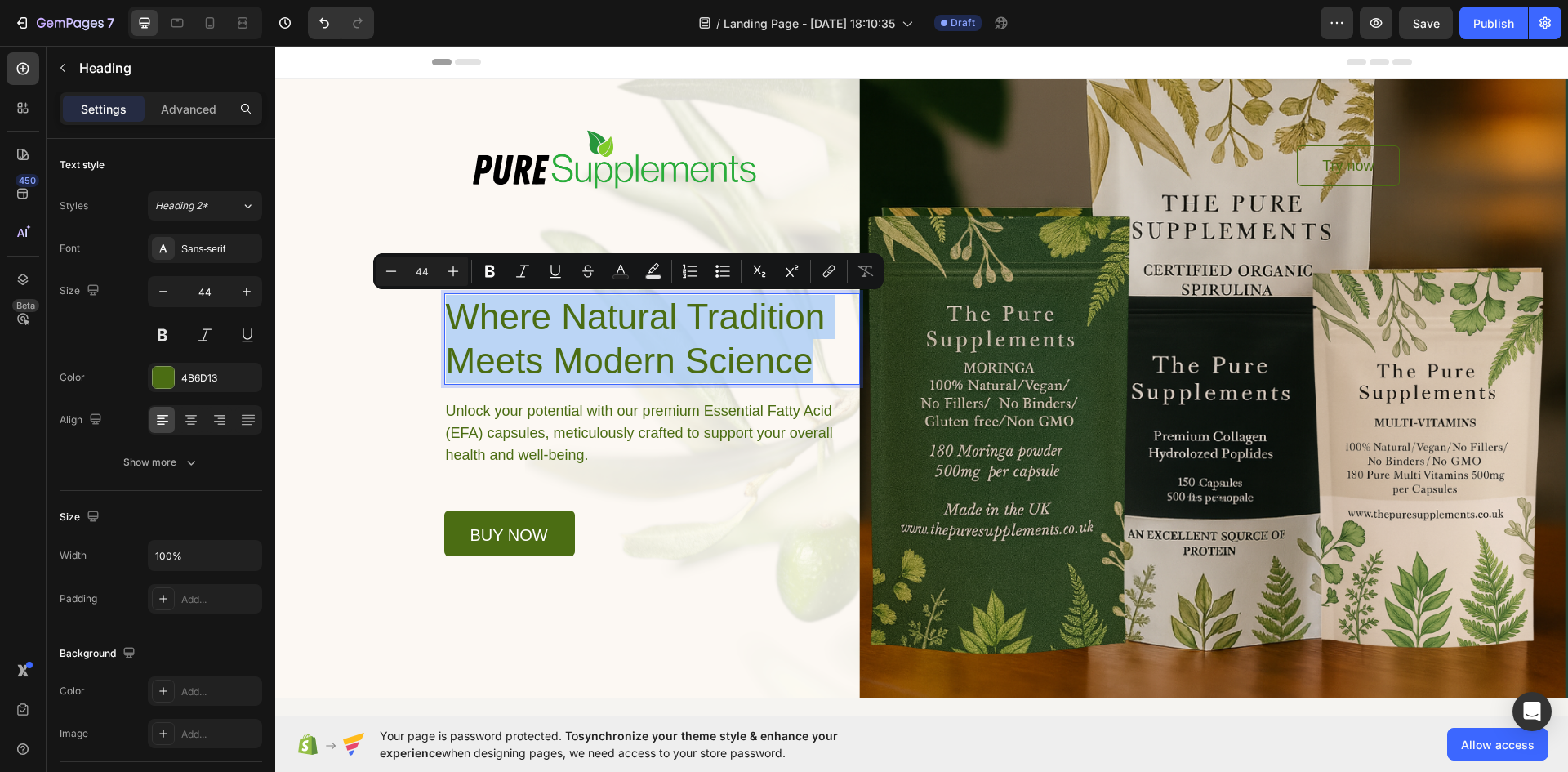
copy p "Where Natural Tradition Meets Modern Science"
click at [584, 430] on p "Unlock your potential with our premium Essential Fatty Acid (EFA) capsules, met…" at bounding box center [651, 433] width 411 height 66
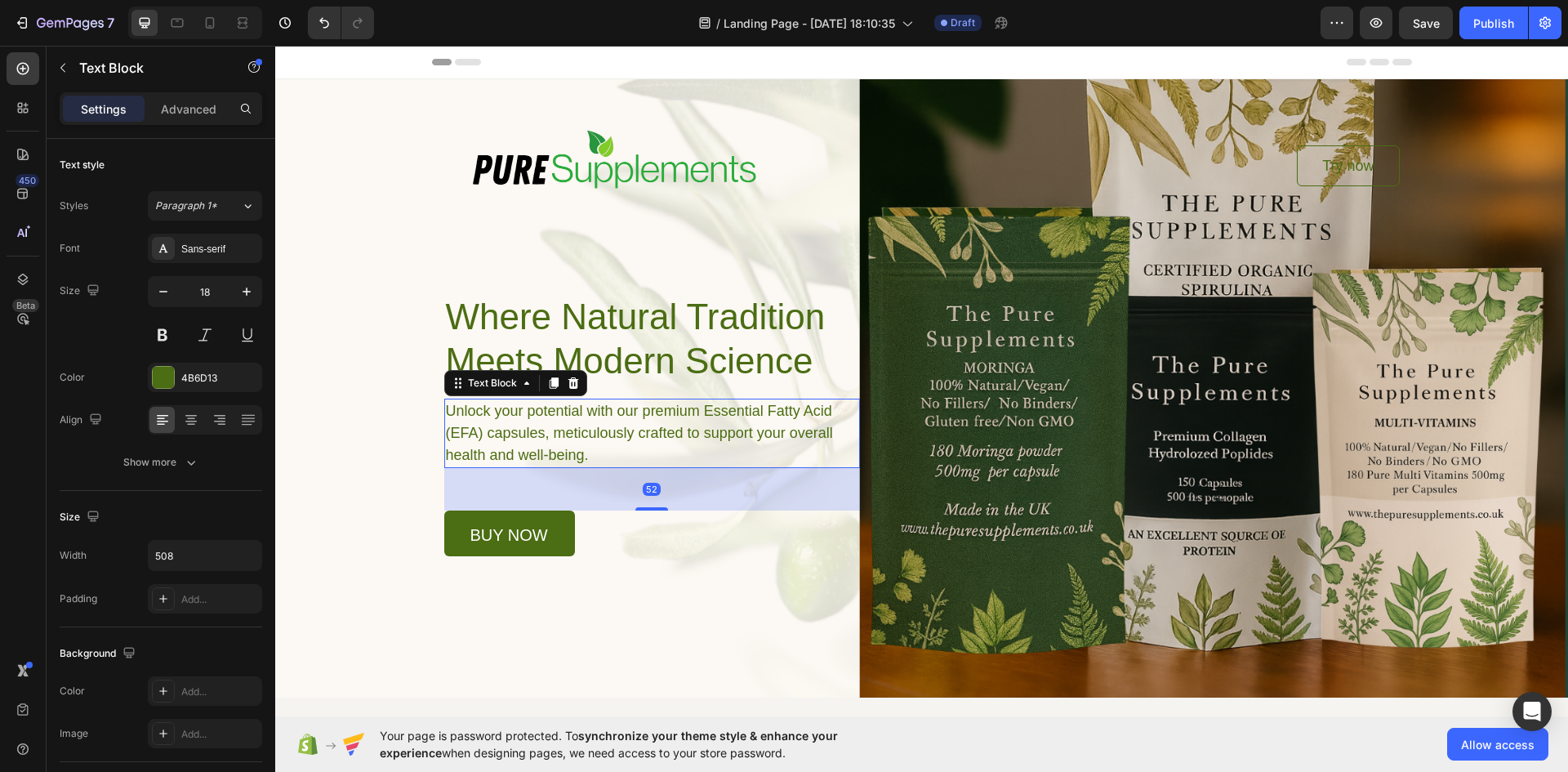
click at [584, 430] on p "Unlock your potential with our premium Essential Fatty Acid (EFA) capsules, met…" at bounding box center [651, 433] width 411 height 66
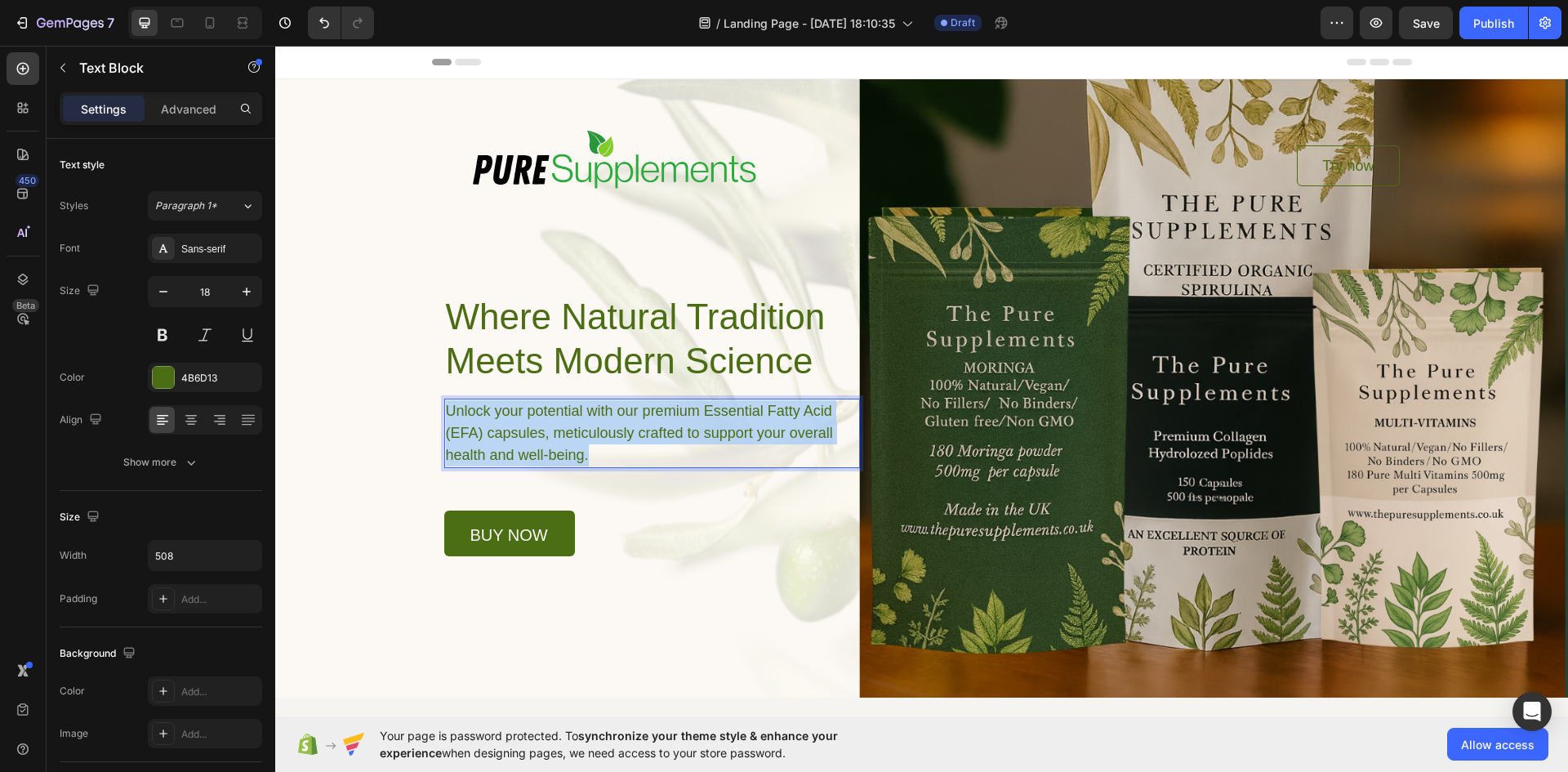
click at [584, 430] on p "Unlock your potential with our premium Essential Fatty Acid (EFA) capsules, met…" at bounding box center [651, 433] width 411 height 66
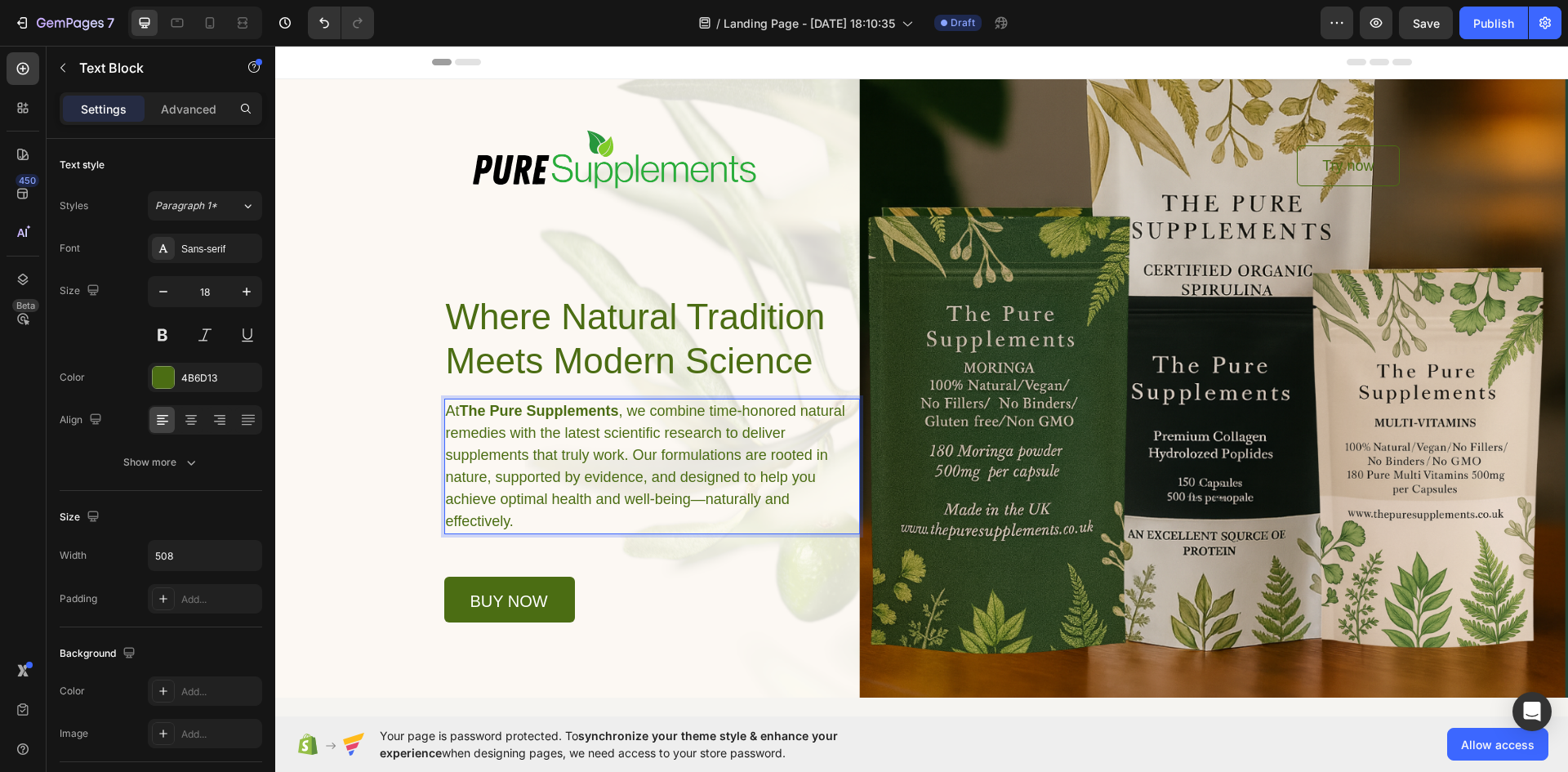
click at [504, 588] on link "buy now" at bounding box center [509, 600] width 131 height 46
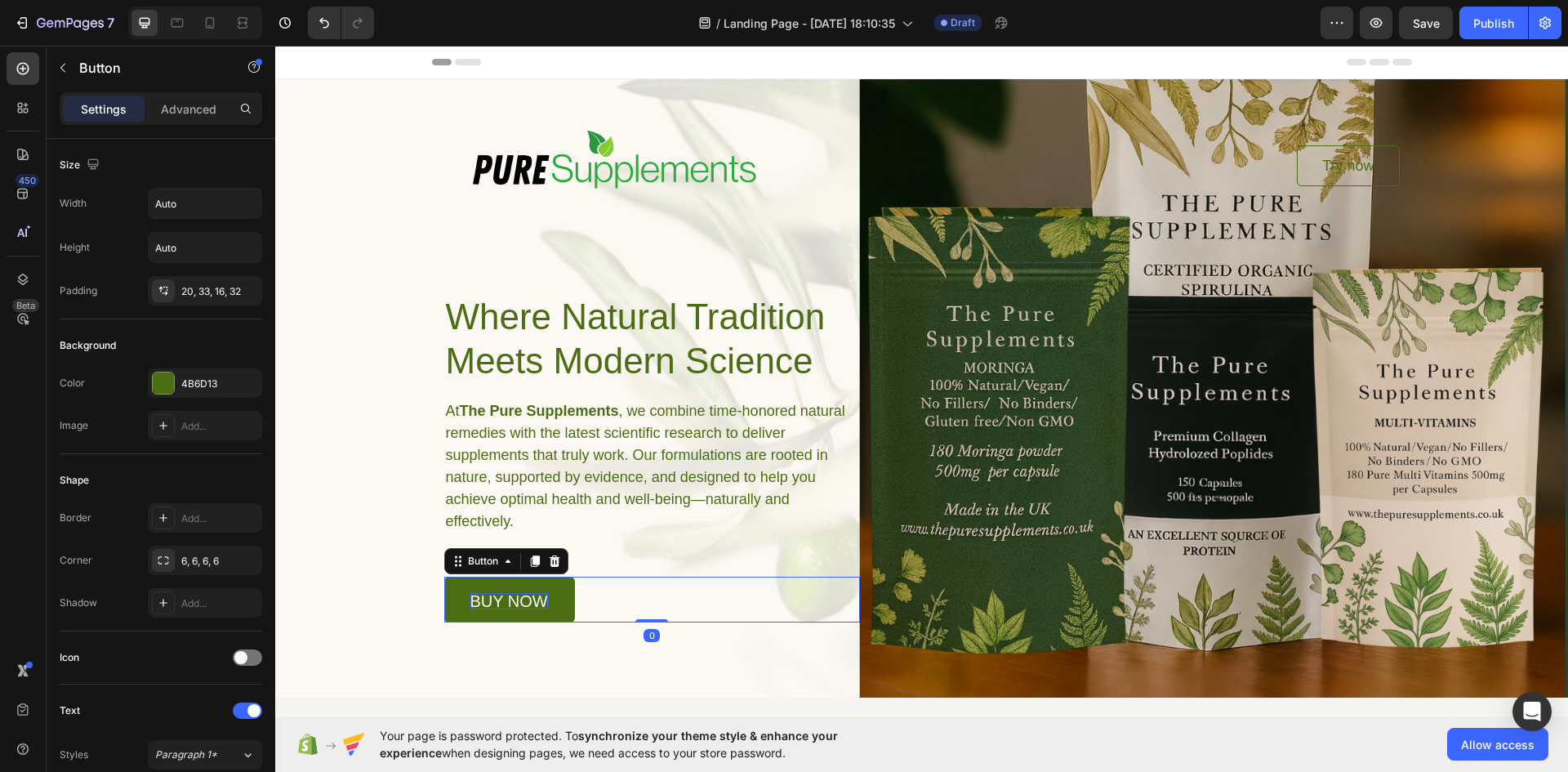
click at [504, 607] on p "buy now" at bounding box center [509, 601] width 77 height 16
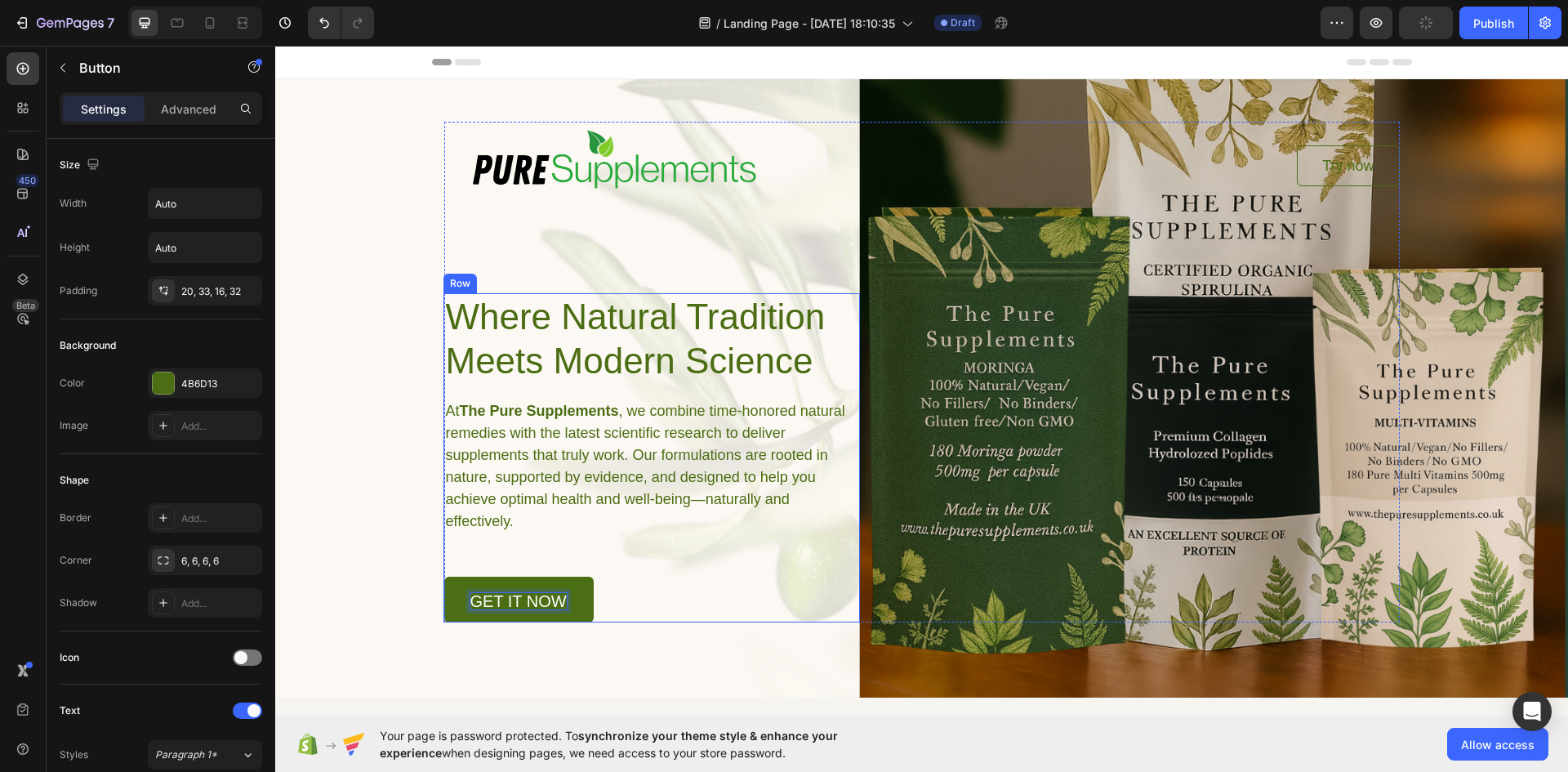
click at [372, 503] on div "Background Image" at bounding box center [922, 388] width 1293 height 618
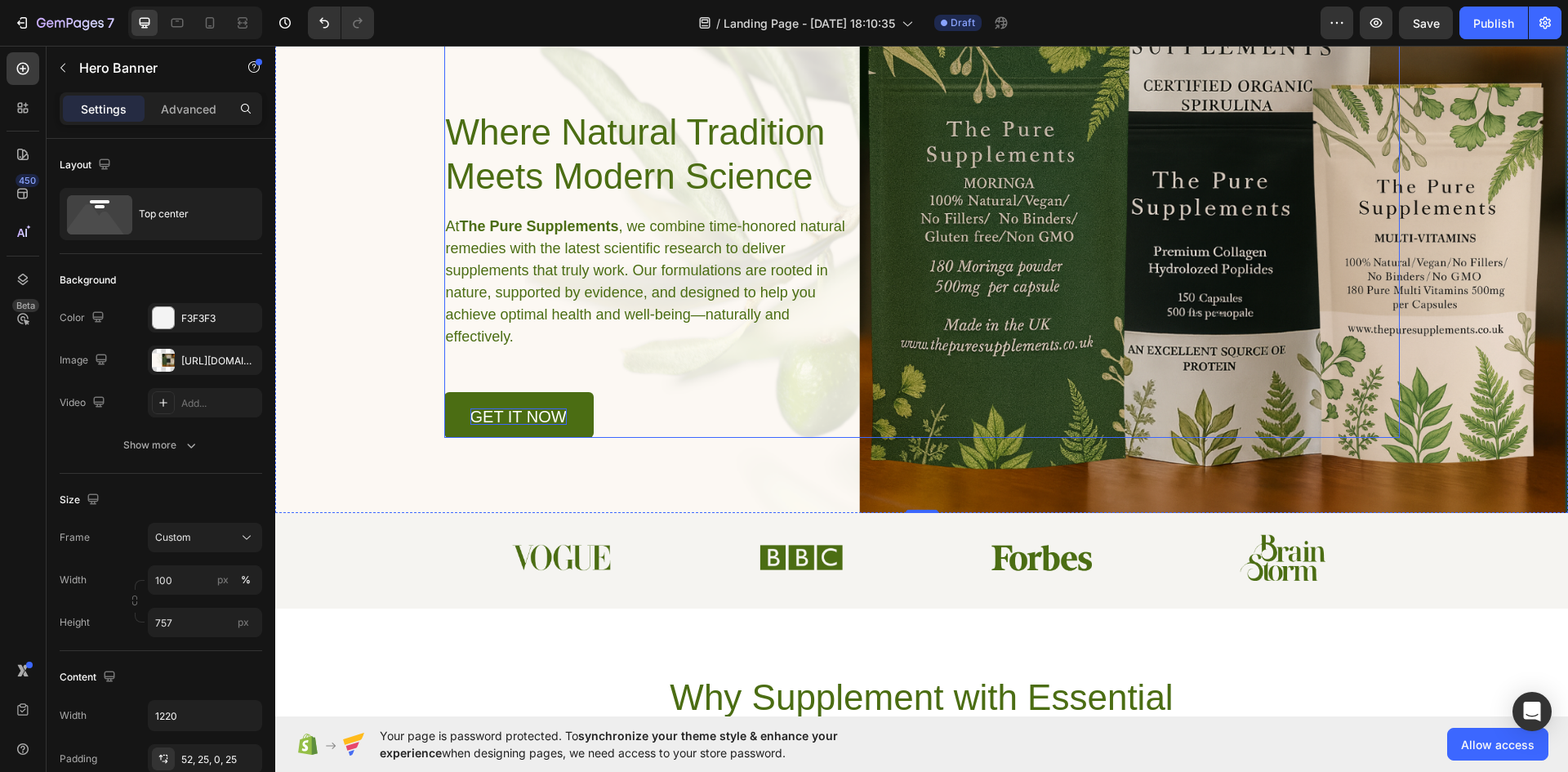
scroll to position [218, 0]
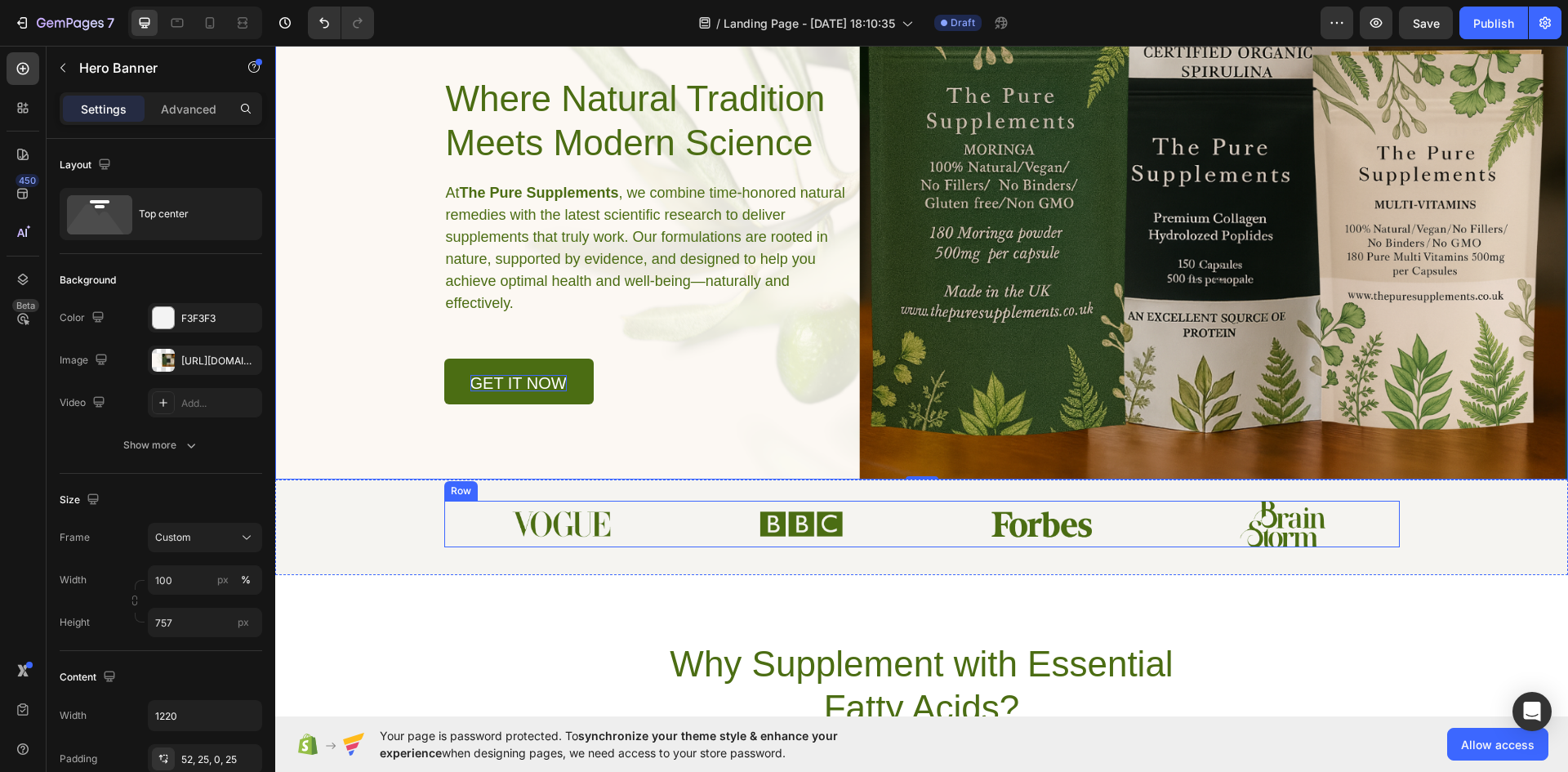
click at [534, 512] on img at bounding box center [561, 523] width 100 height 26
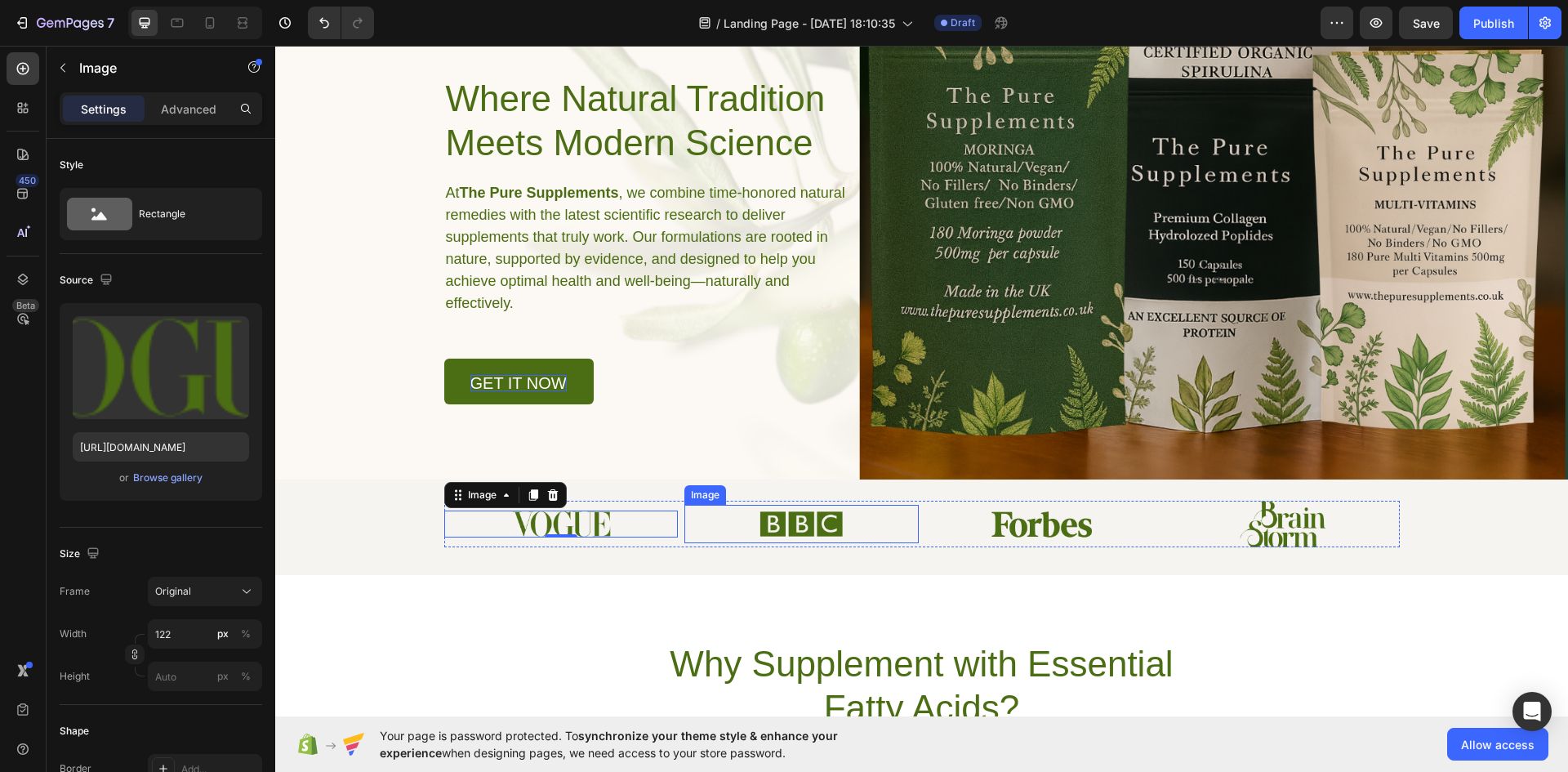
click at [802, 518] on img at bounding box center [802, 523] width 85 height 38
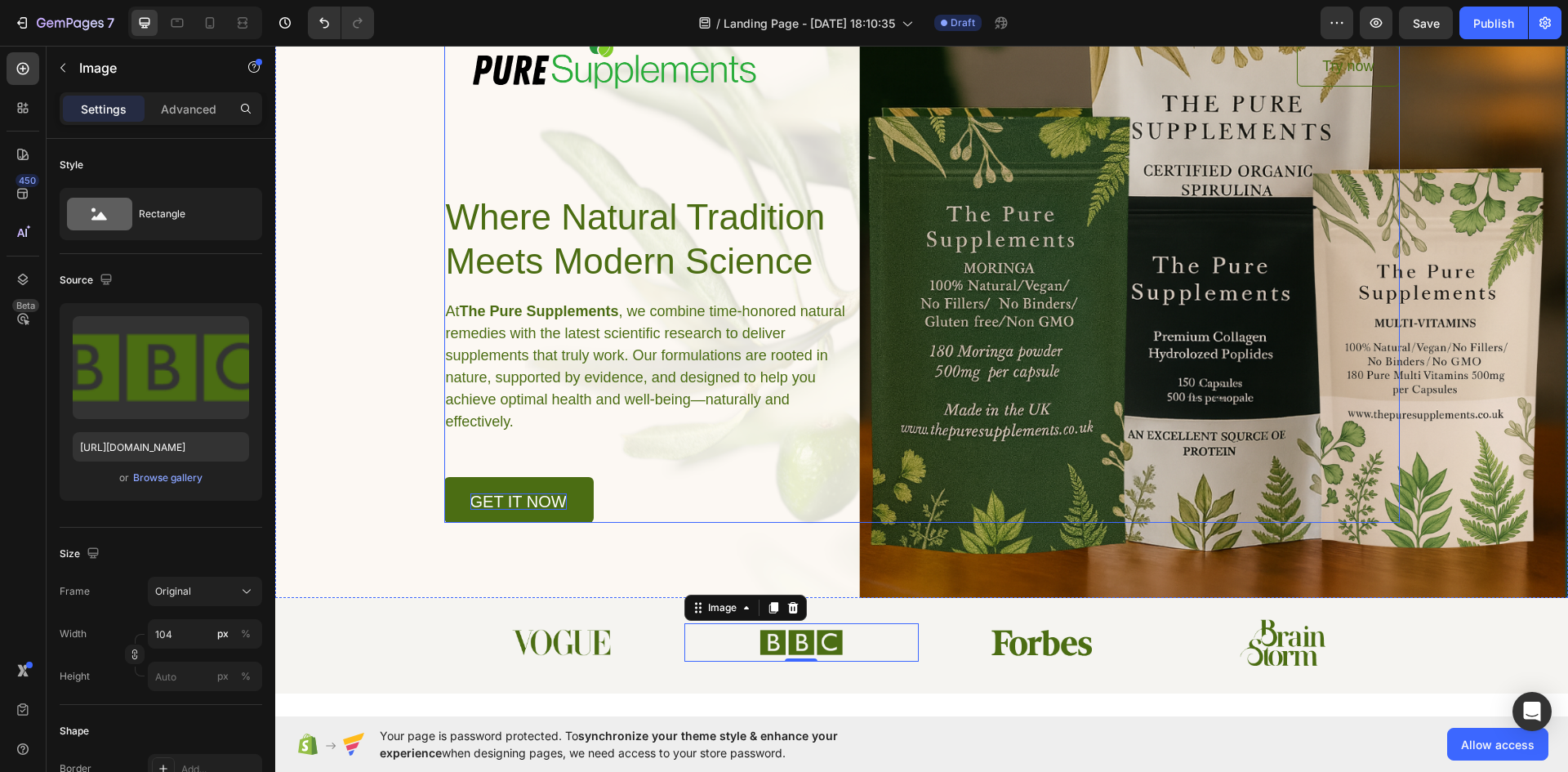
scroll to position [382, 0]
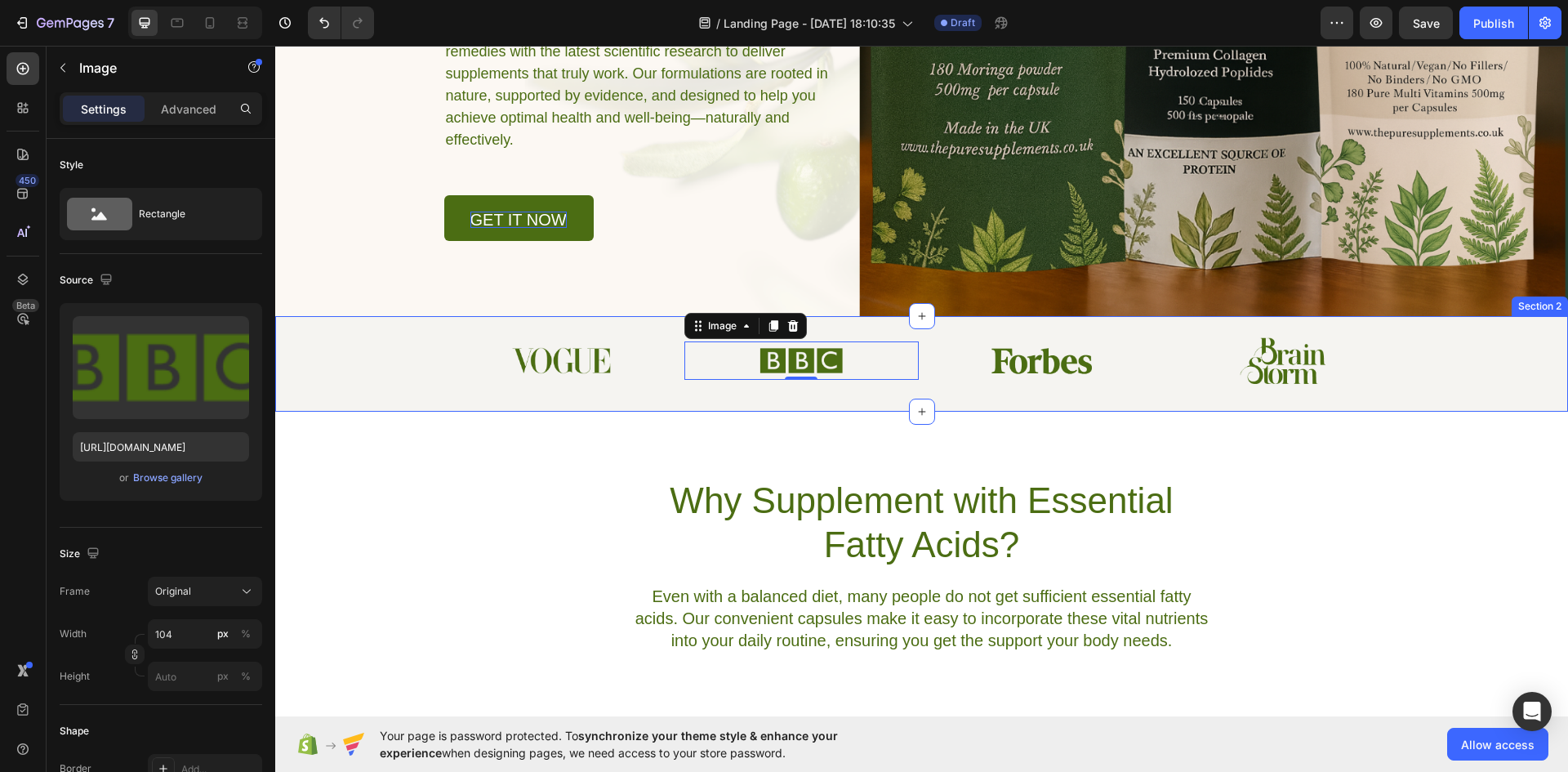
click at [563, 362] on img at bounding box center [561, 360] width 100 height 26
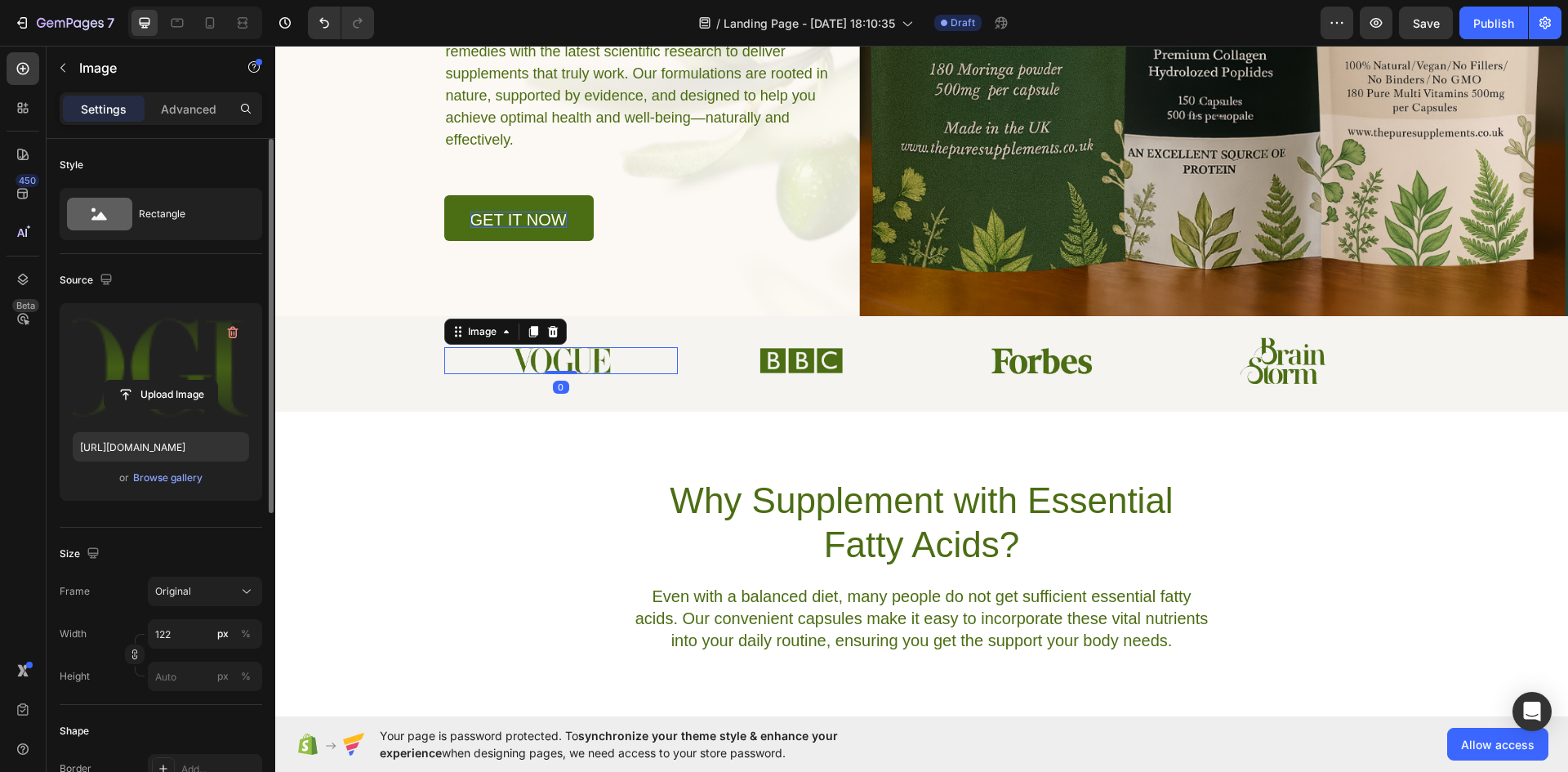
click at [172, 379] on label at bounding box center [161, 368] width 176 height 103
click at [172, 381] on input "file" at bounding box center [161, 394] width 113 height 28
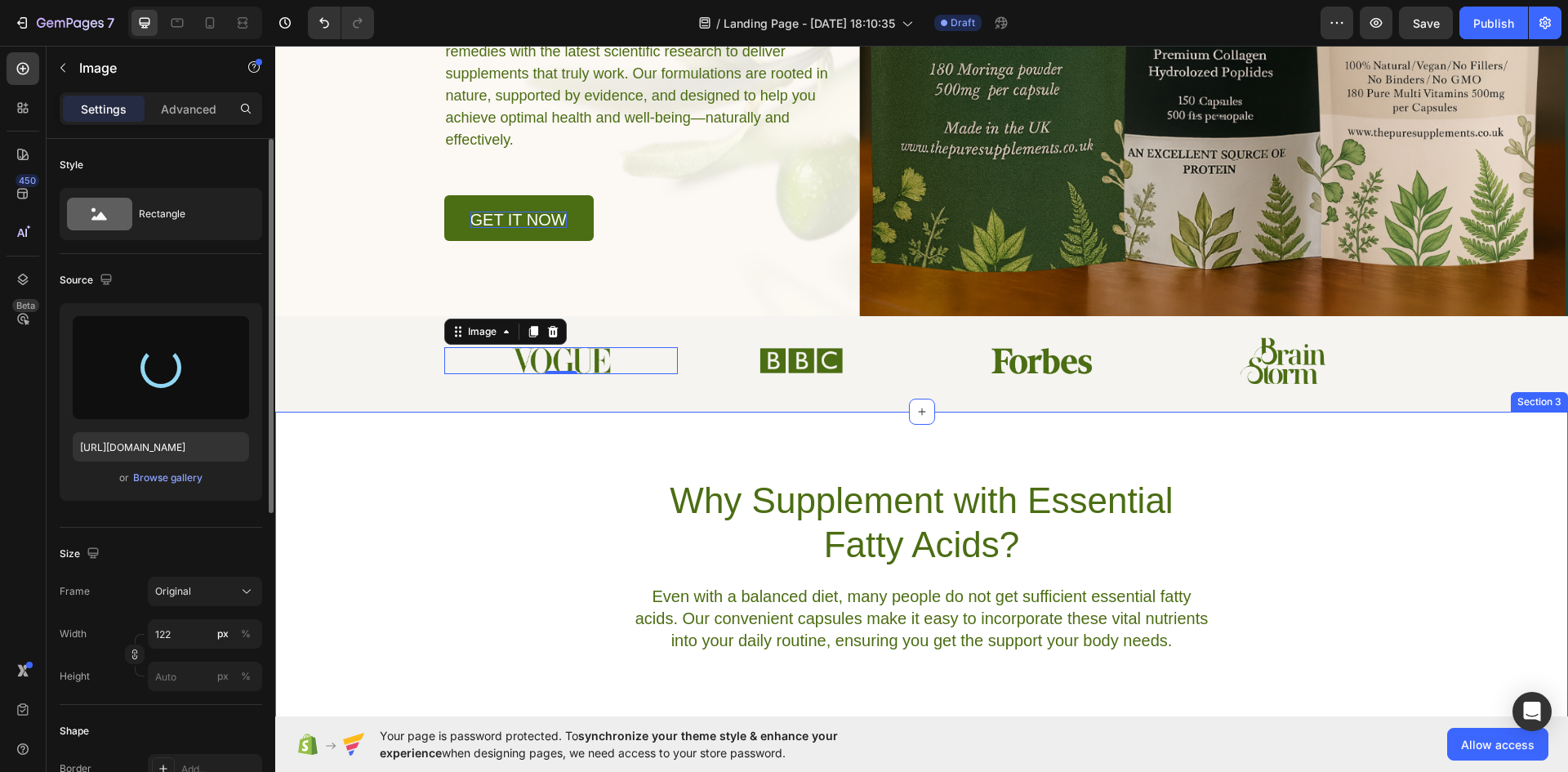
type input "[URL][DOMAIN_NAME]"
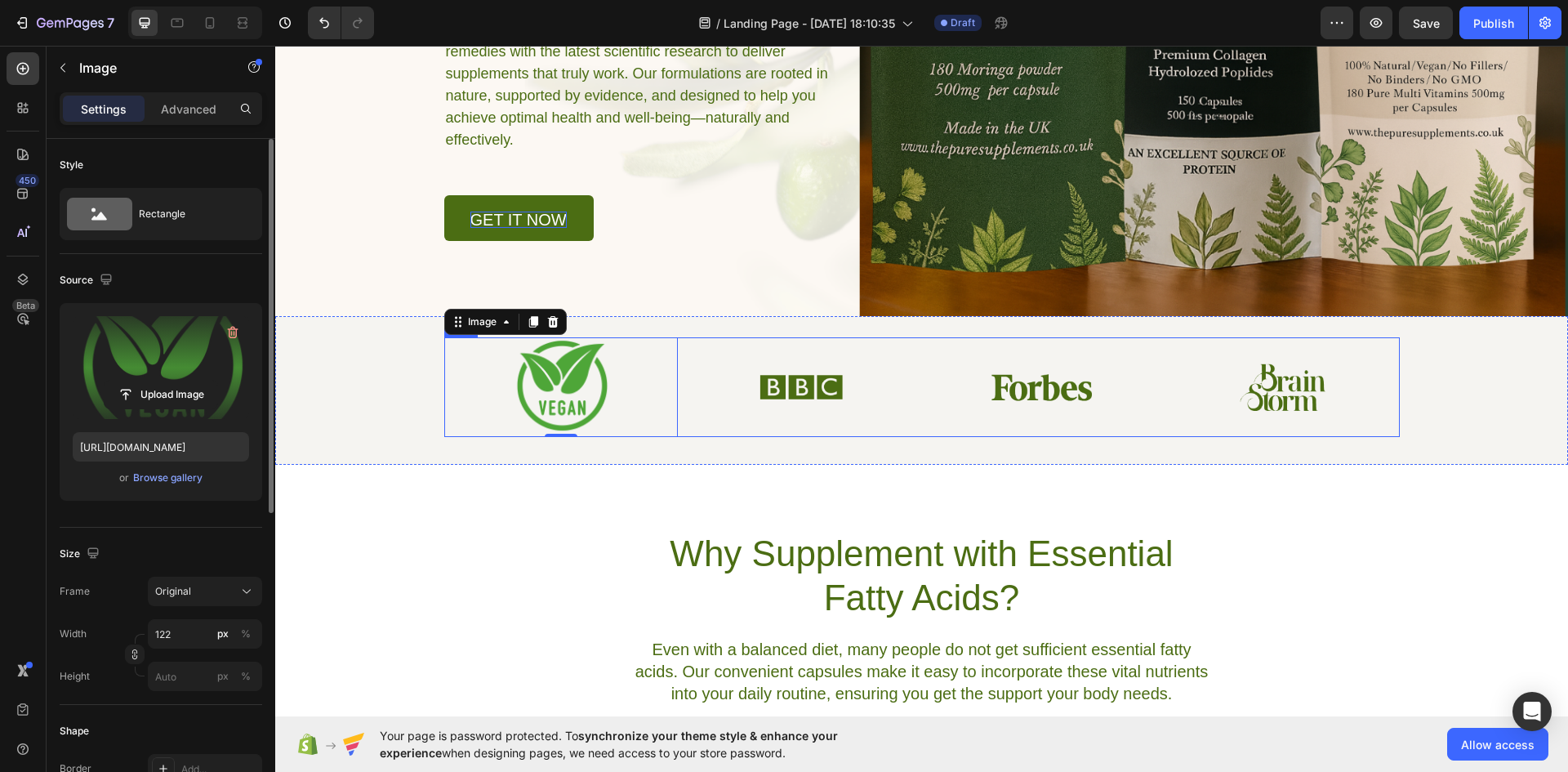
click at [814, 411] on div "Image" at bounding box center [802, 386] width 235 height 100
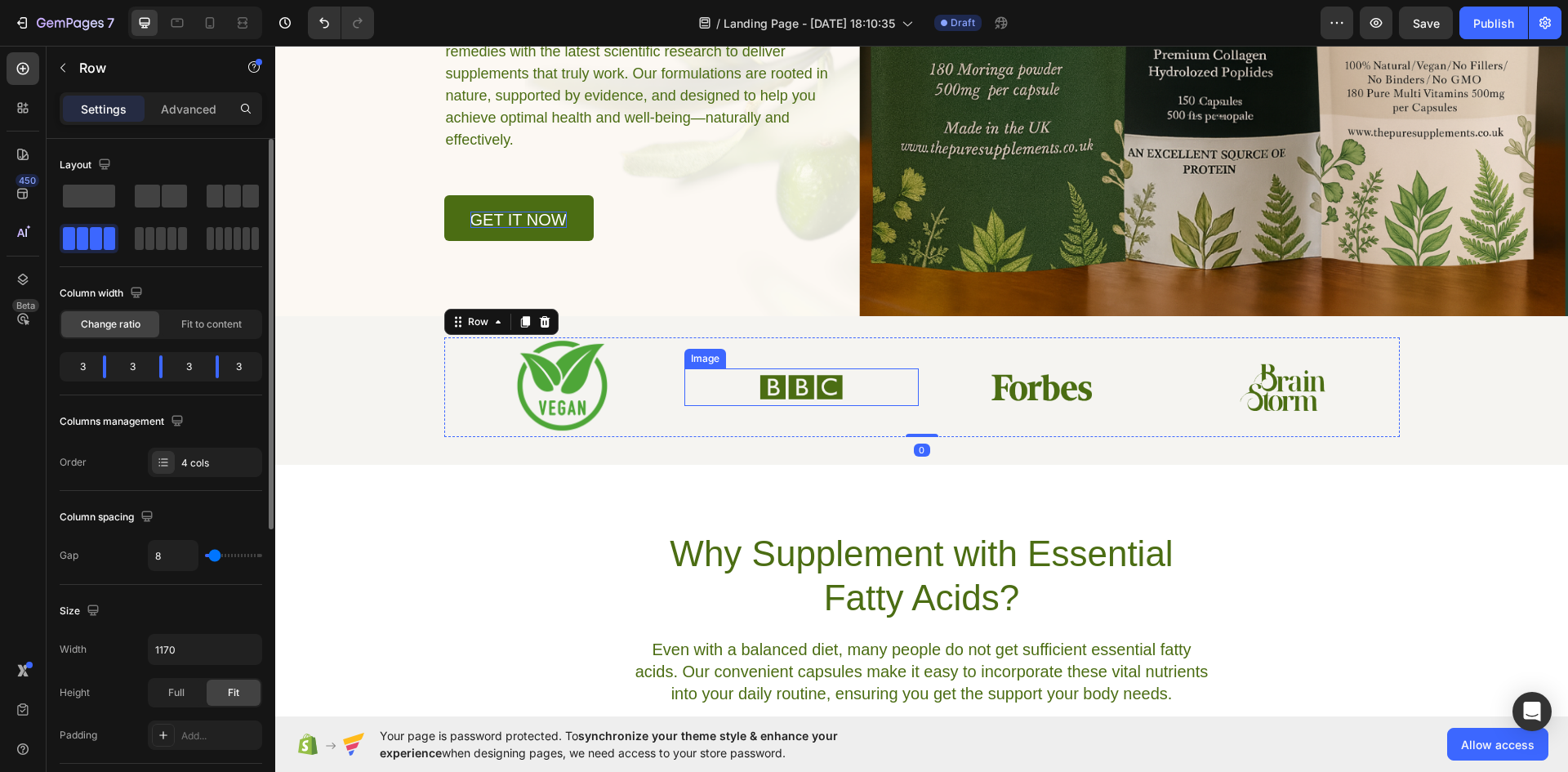
click at [773, 376] on img at bounding box center [802, 387] width 85 height 38
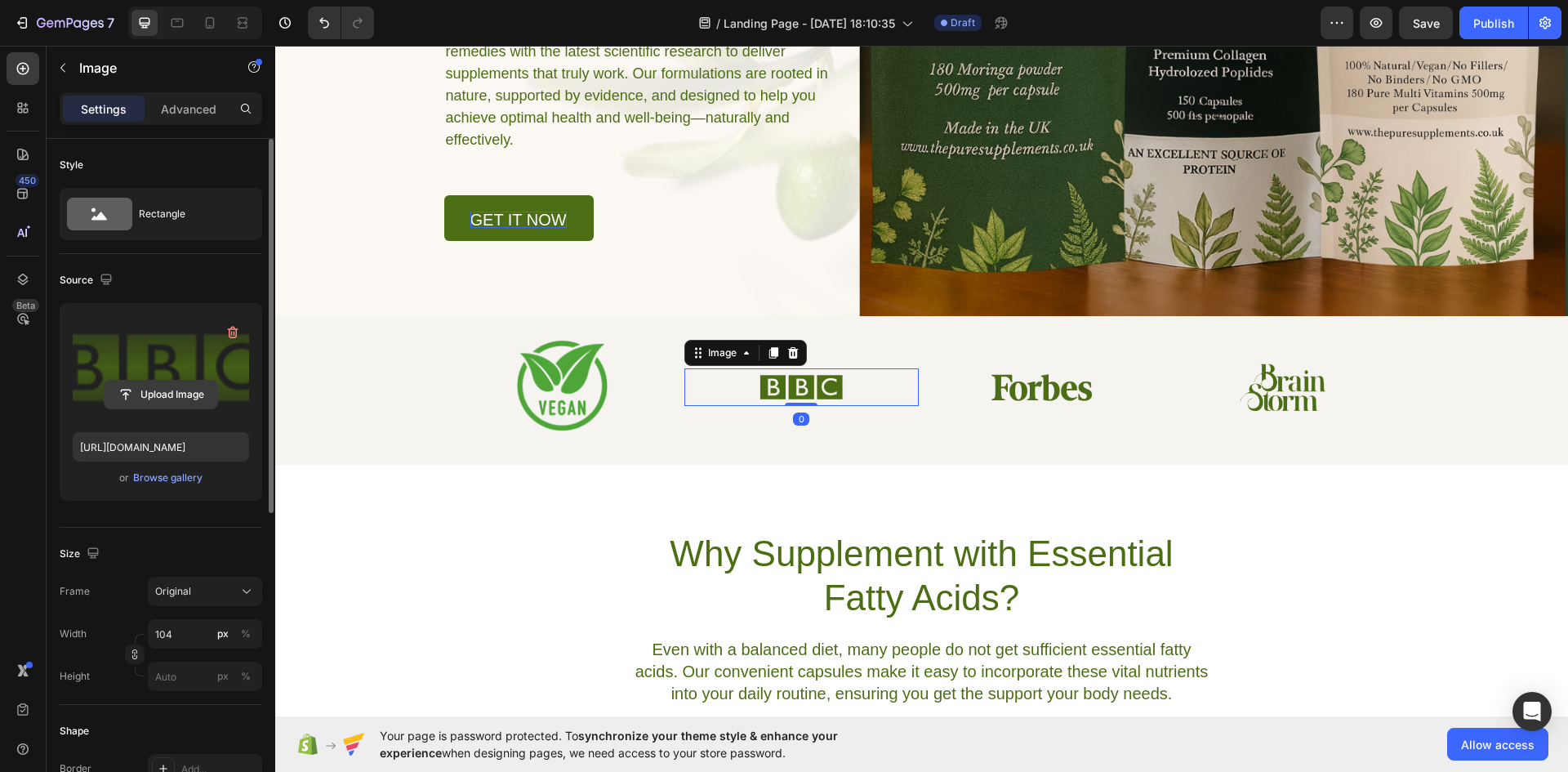
click at [177, 384] on input "file" at bounding box center [161, 394] width 113 height 28
click at [162, 387] on input "file" at bounding box center [161, 394] width 113 height 28
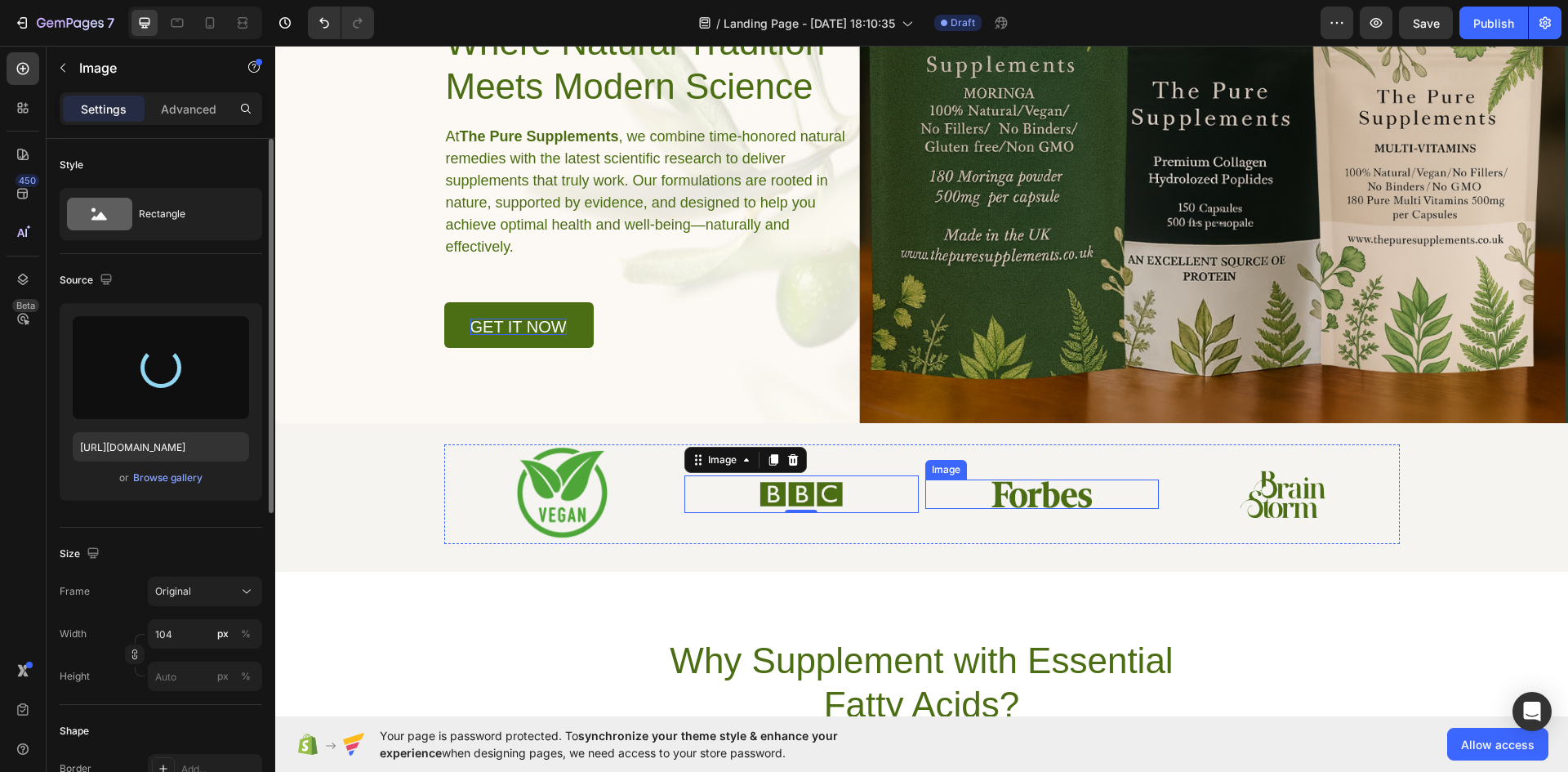
scroll to position [272, 0]
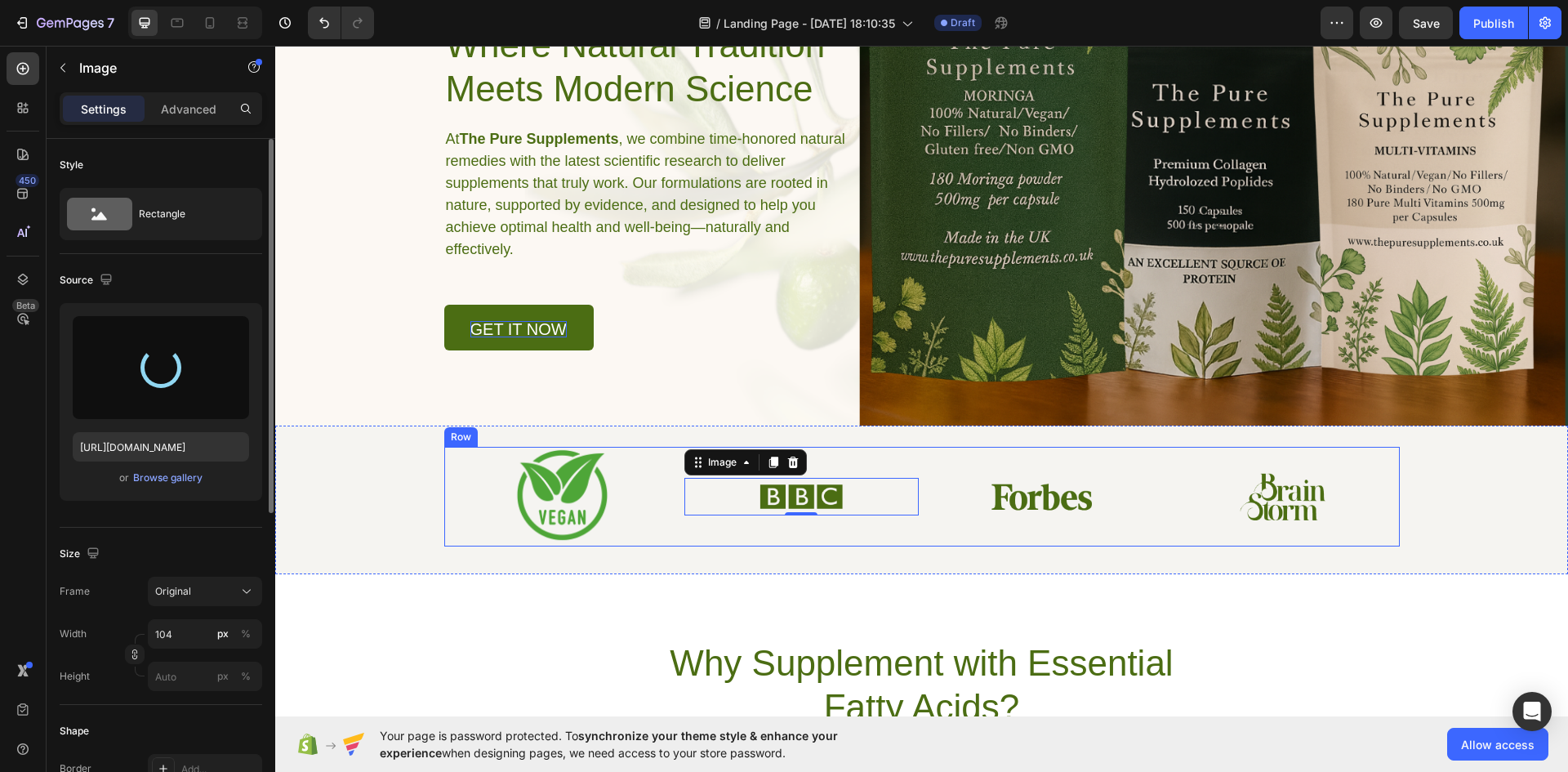
type input "[URL][DOMAIN_NAME]"
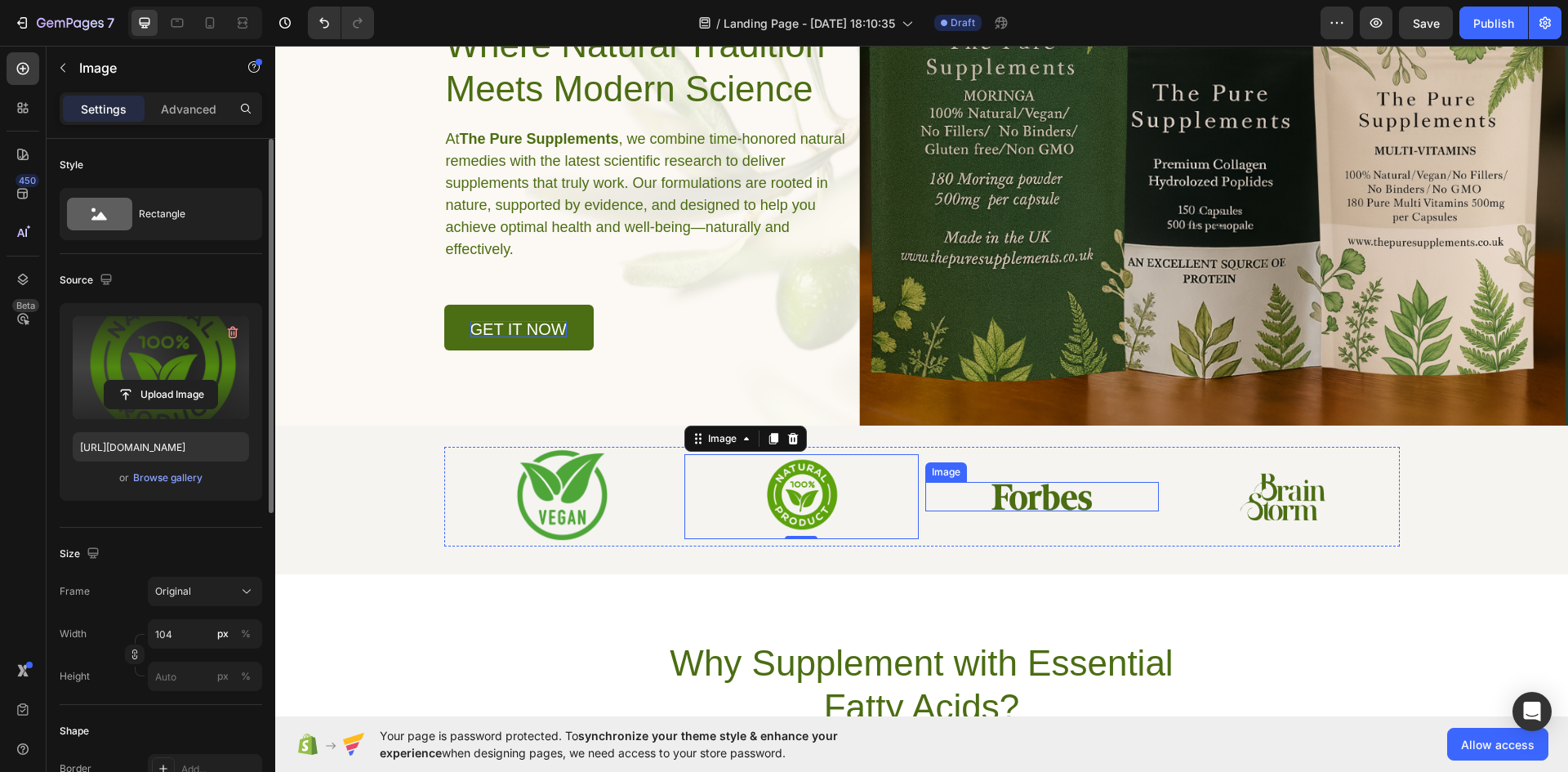
click at [1025, 506] on img at bounding box center [1042, 496] width 110 height 30
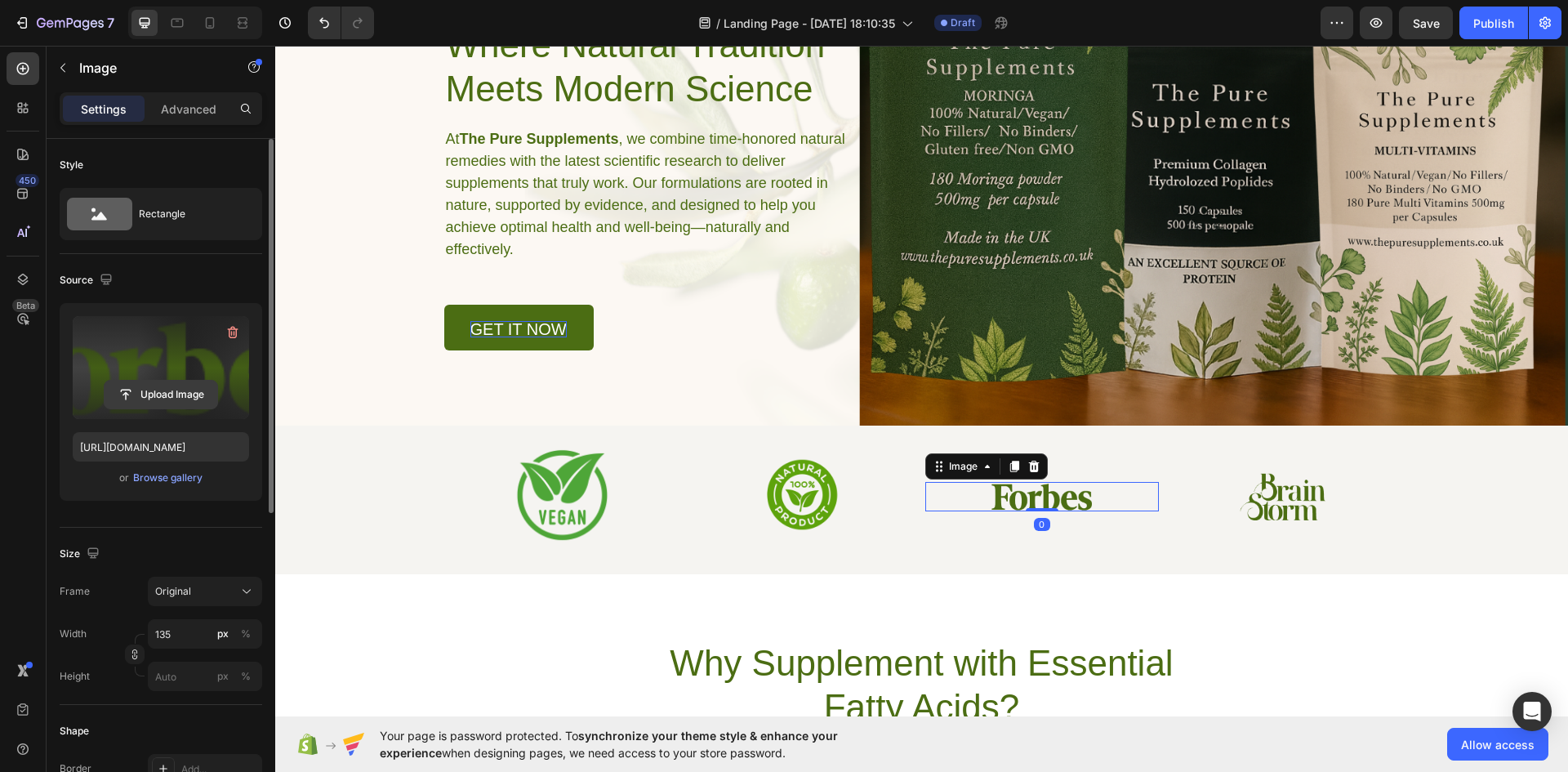
click at [190, 385] on input "file" at bounding box center [161, 394] width 113 height 28
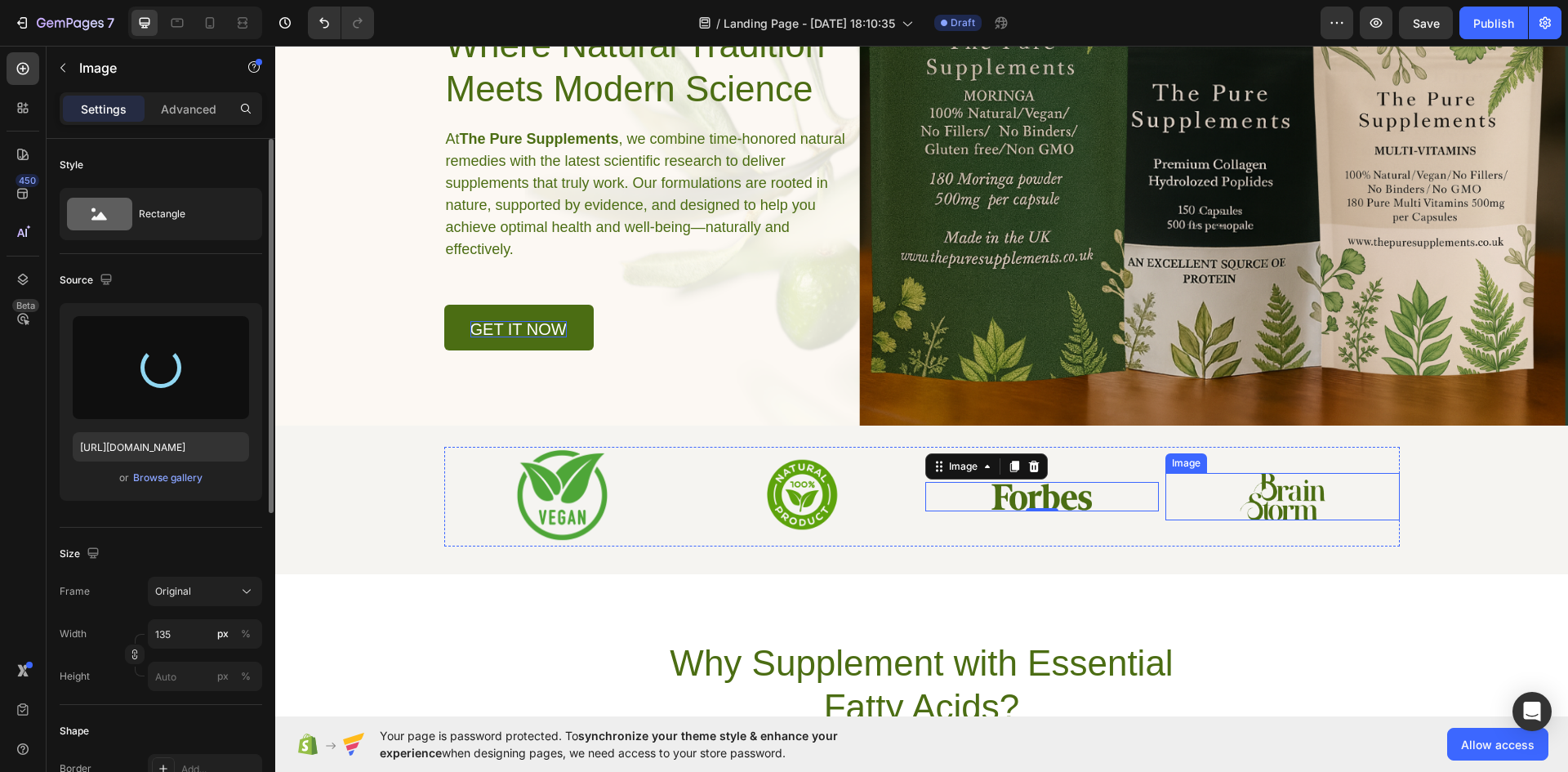
click at [1285, 499] on img at bounding box center [1283, 496] width 86 height 47
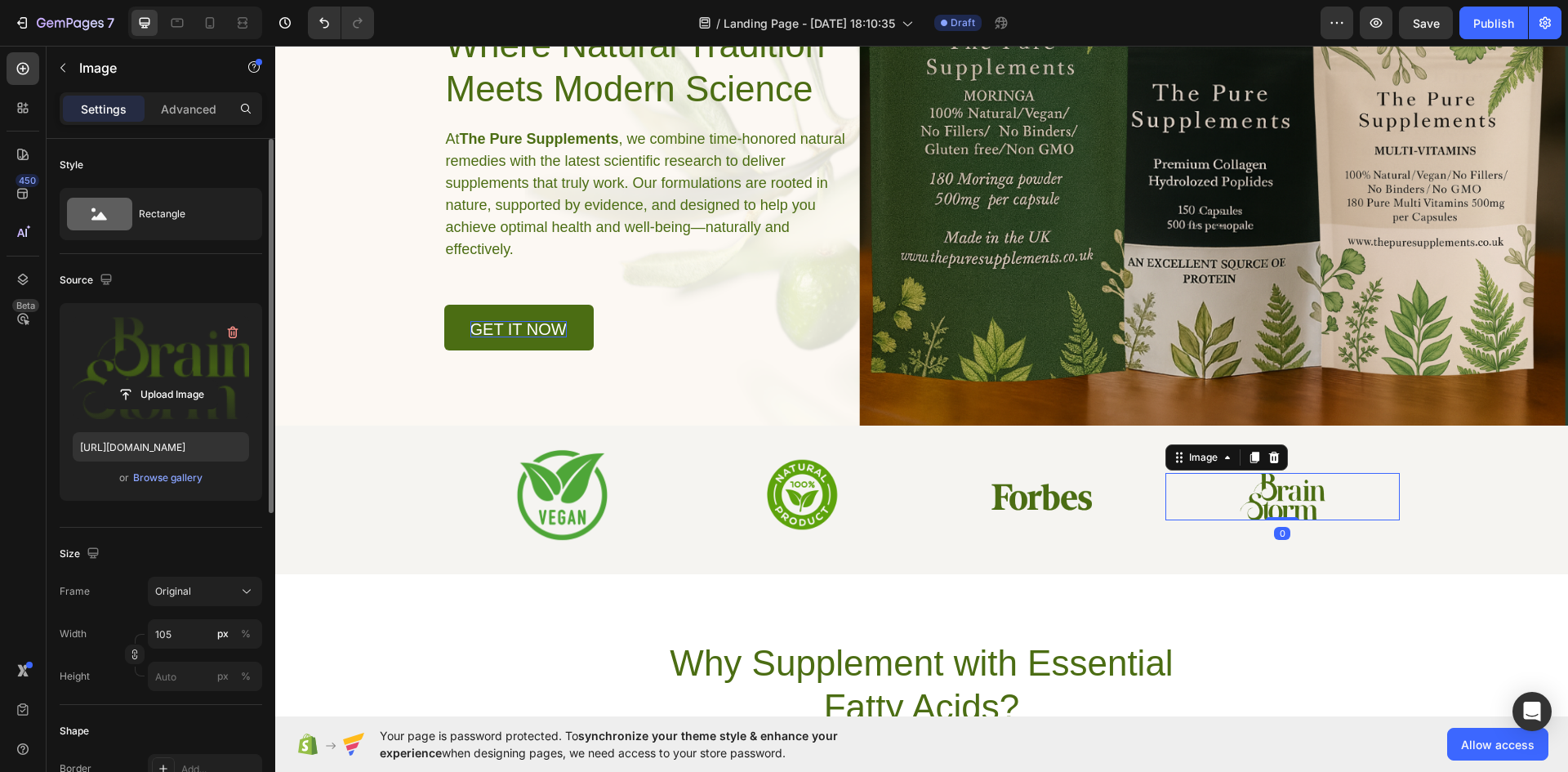
click at [154, 373] on label at bounding box center [161, 368] width 176 height 103
click at [154, 381] on input "file" at bounding box center [161, 394] width 113 height 28
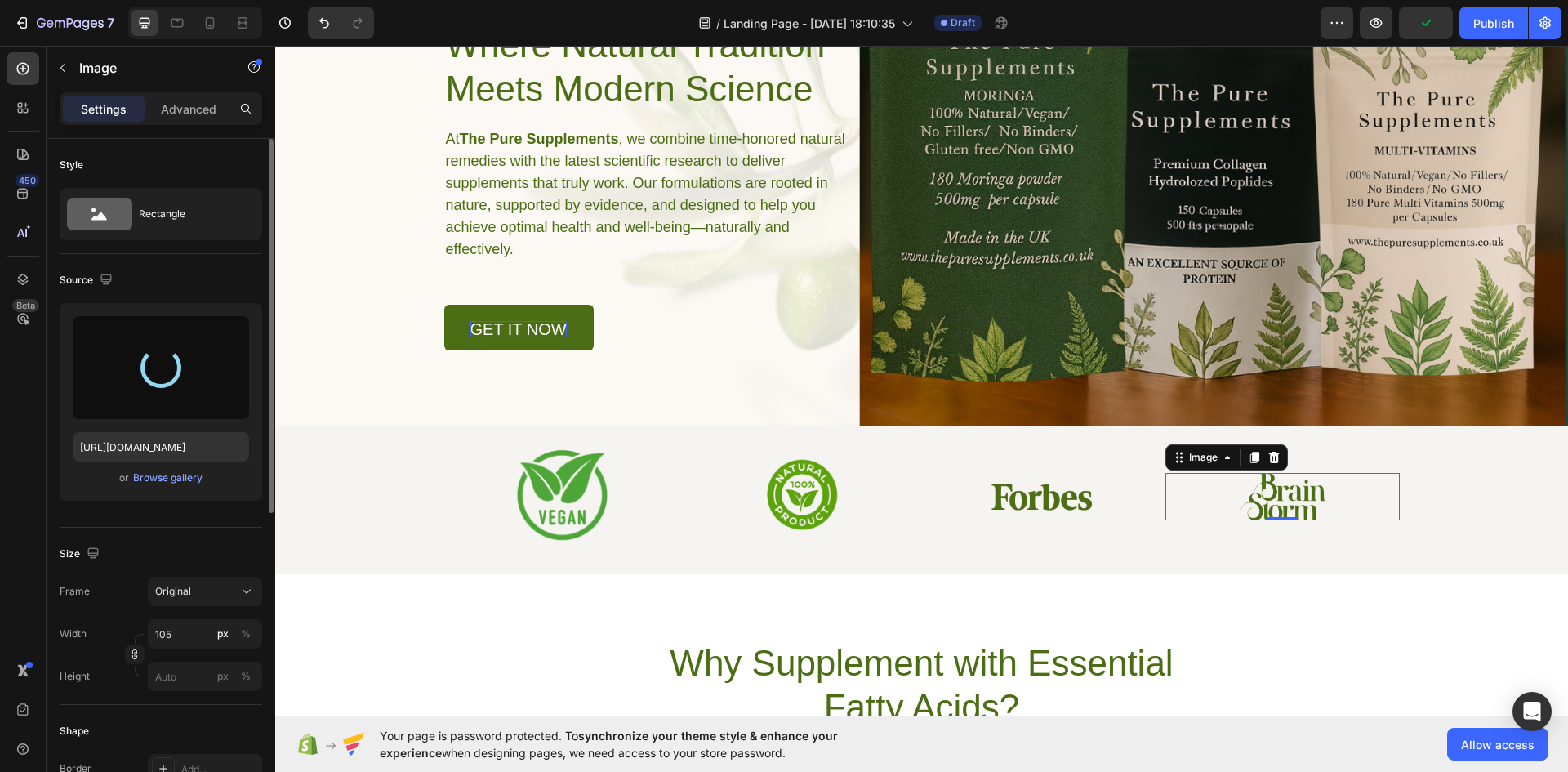
type input "[URL][DOMAIN_NAME]"
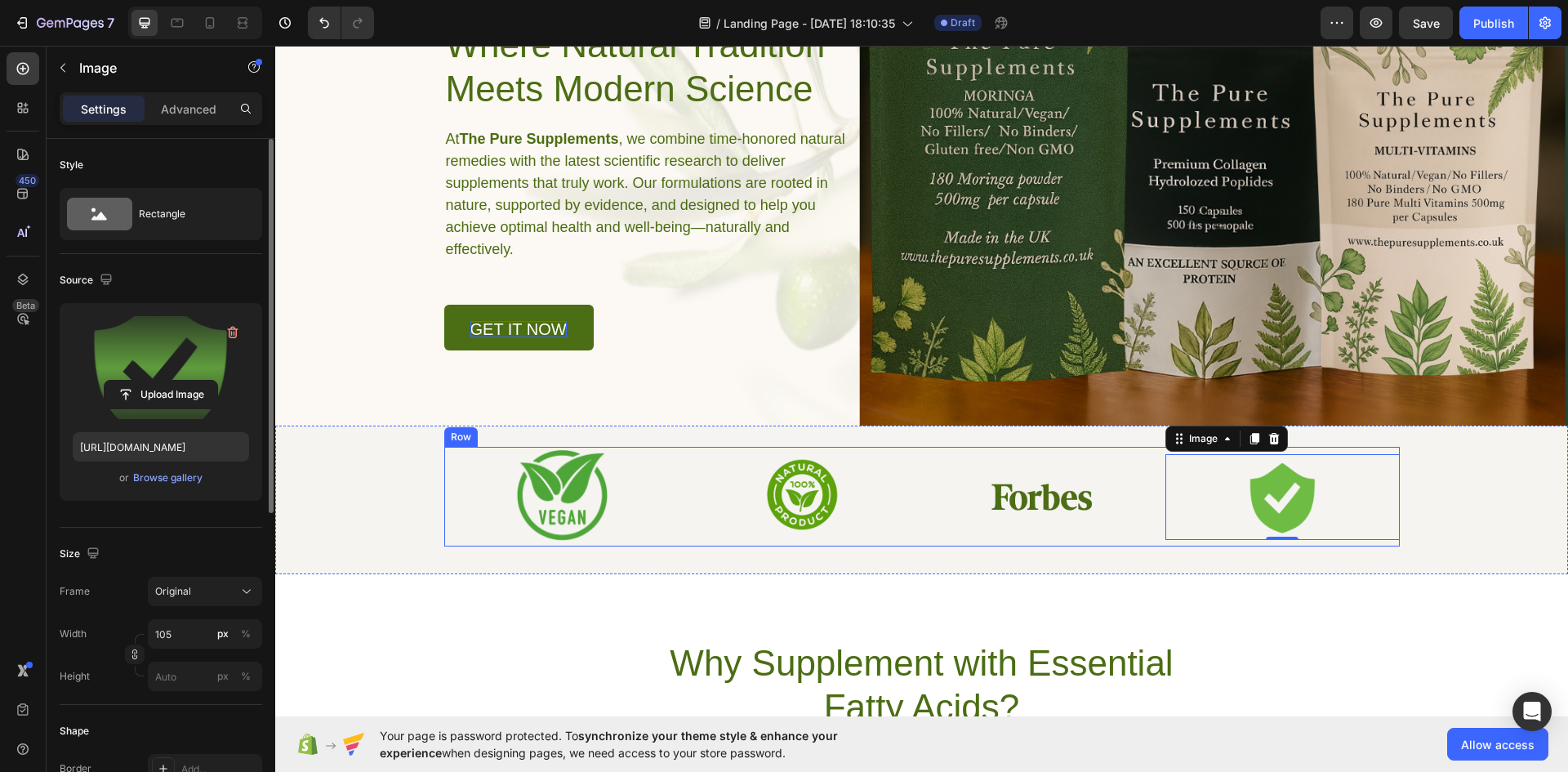
click at [1010, 521] on div "Image" at bounding box center [1043, 496] width 235 height 100
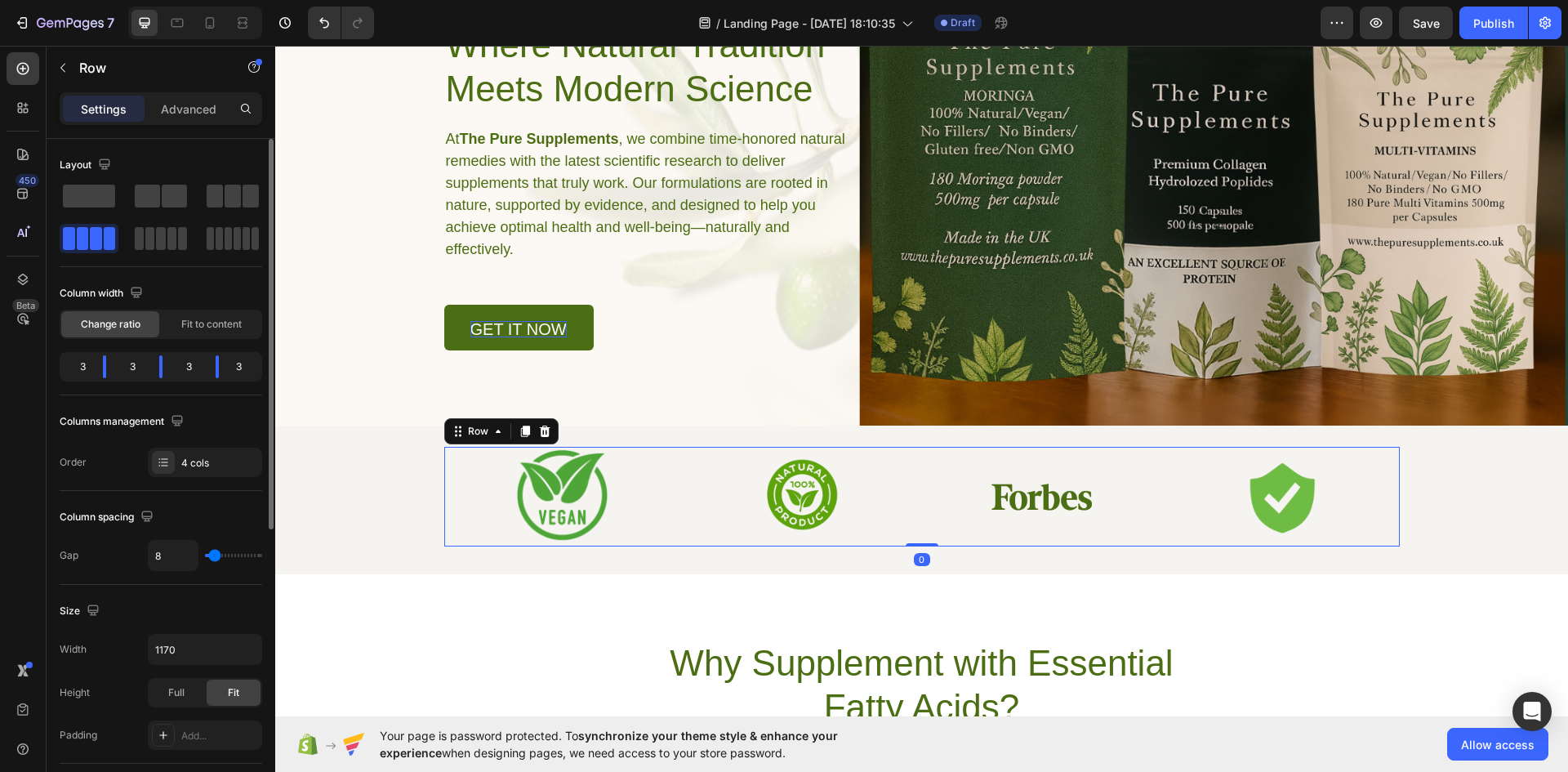
click at [1018, 472] on div "Image" at bounding box center [1043, 496] width 235 height 100
click at [1020, 491] on img at bounding box center [1042, 496] width 110 height 30
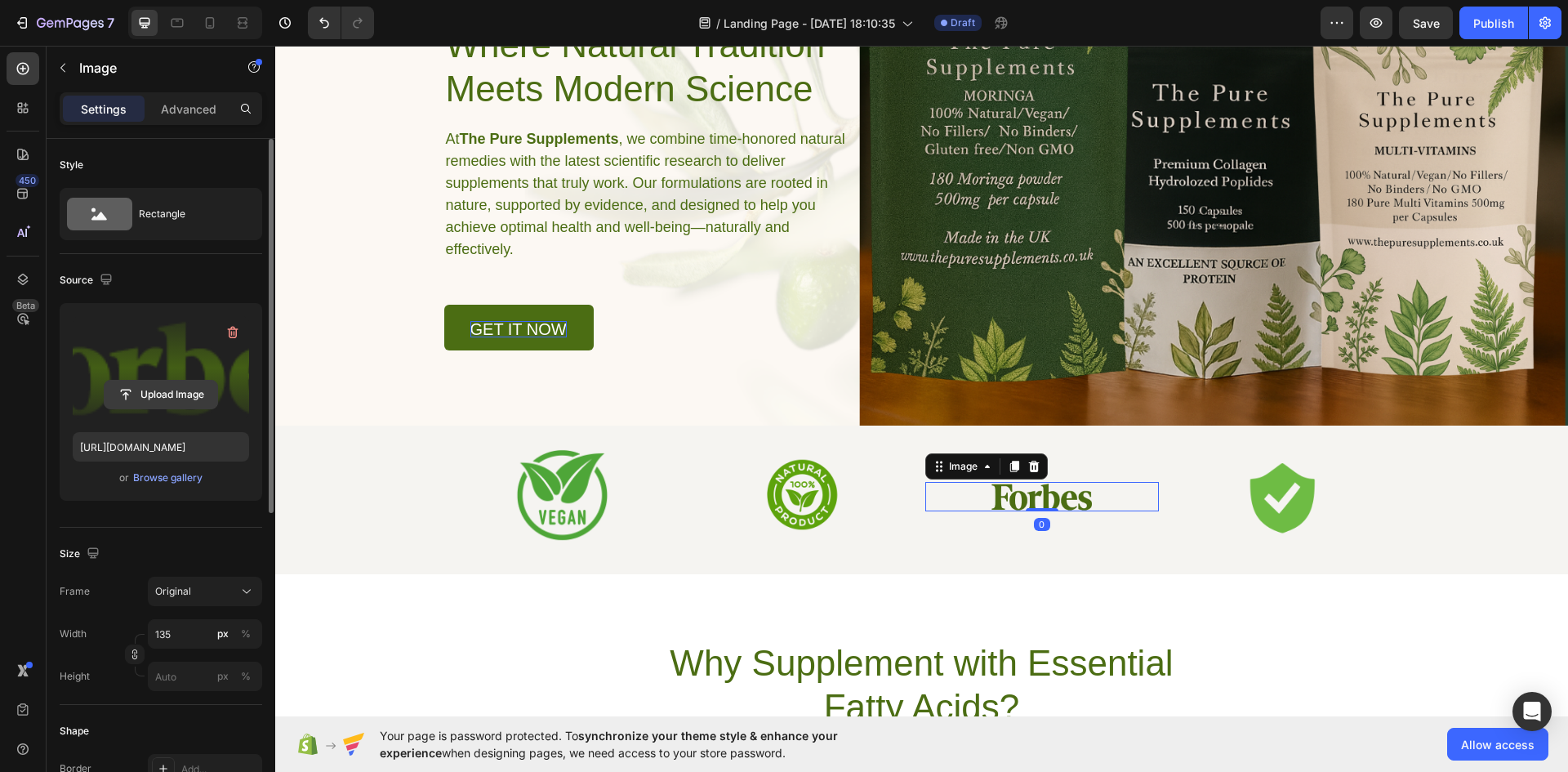
click at [161, 397] on input "file" at bounding box center [161, 394] width 113 height 28
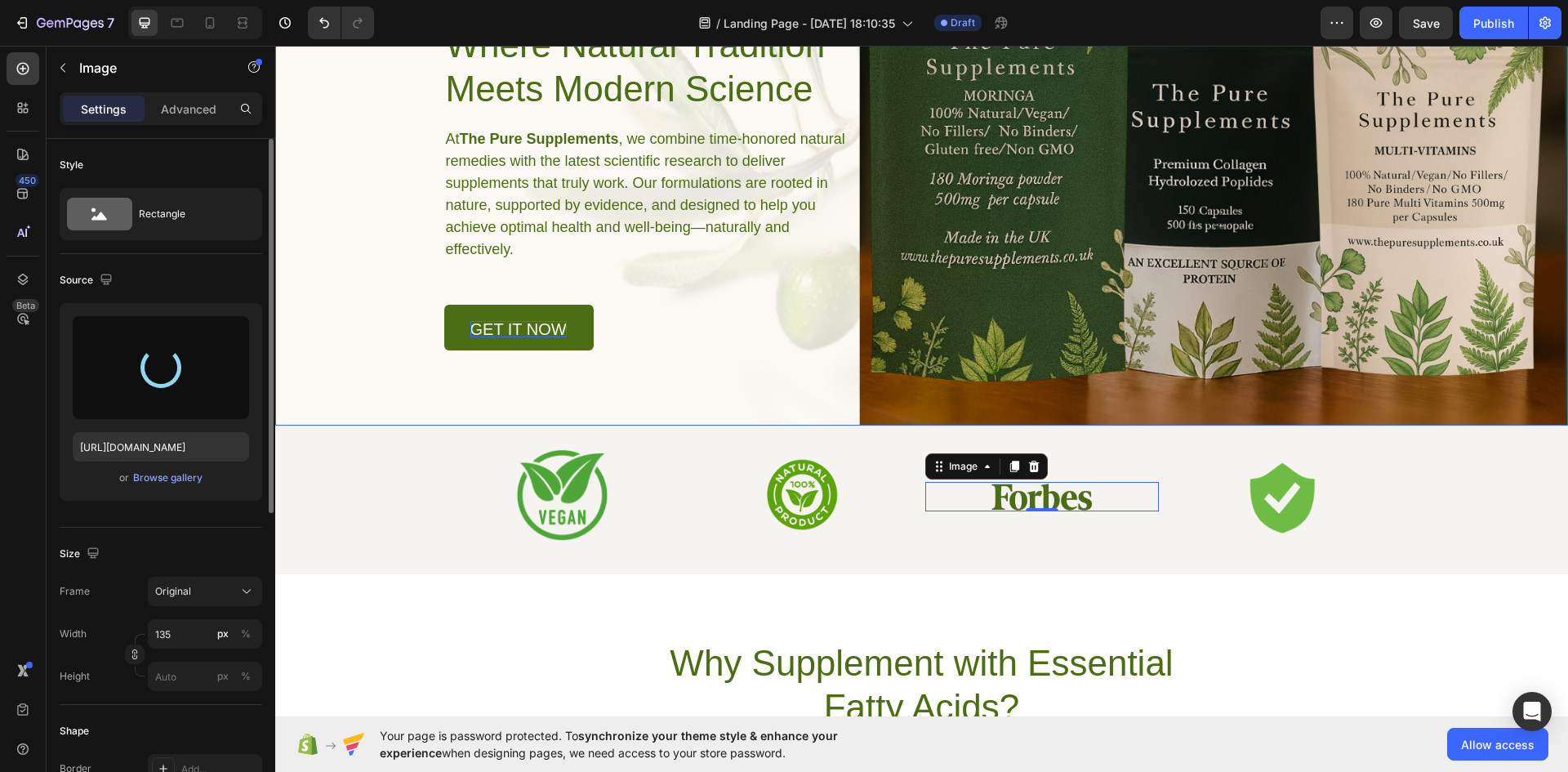
type input "[URL][DOMAIN_NAME]"
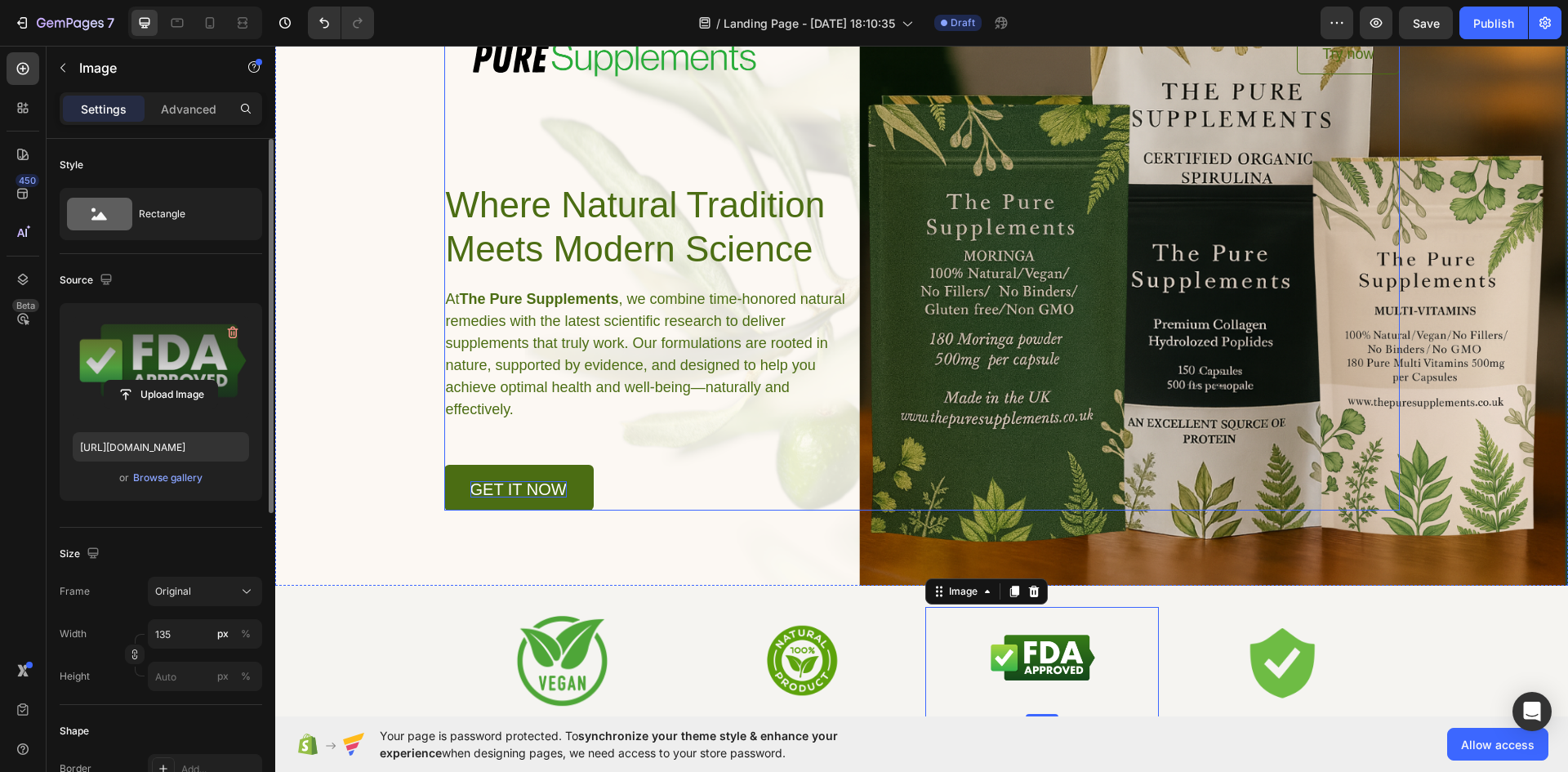
scroll to position [0, 0]
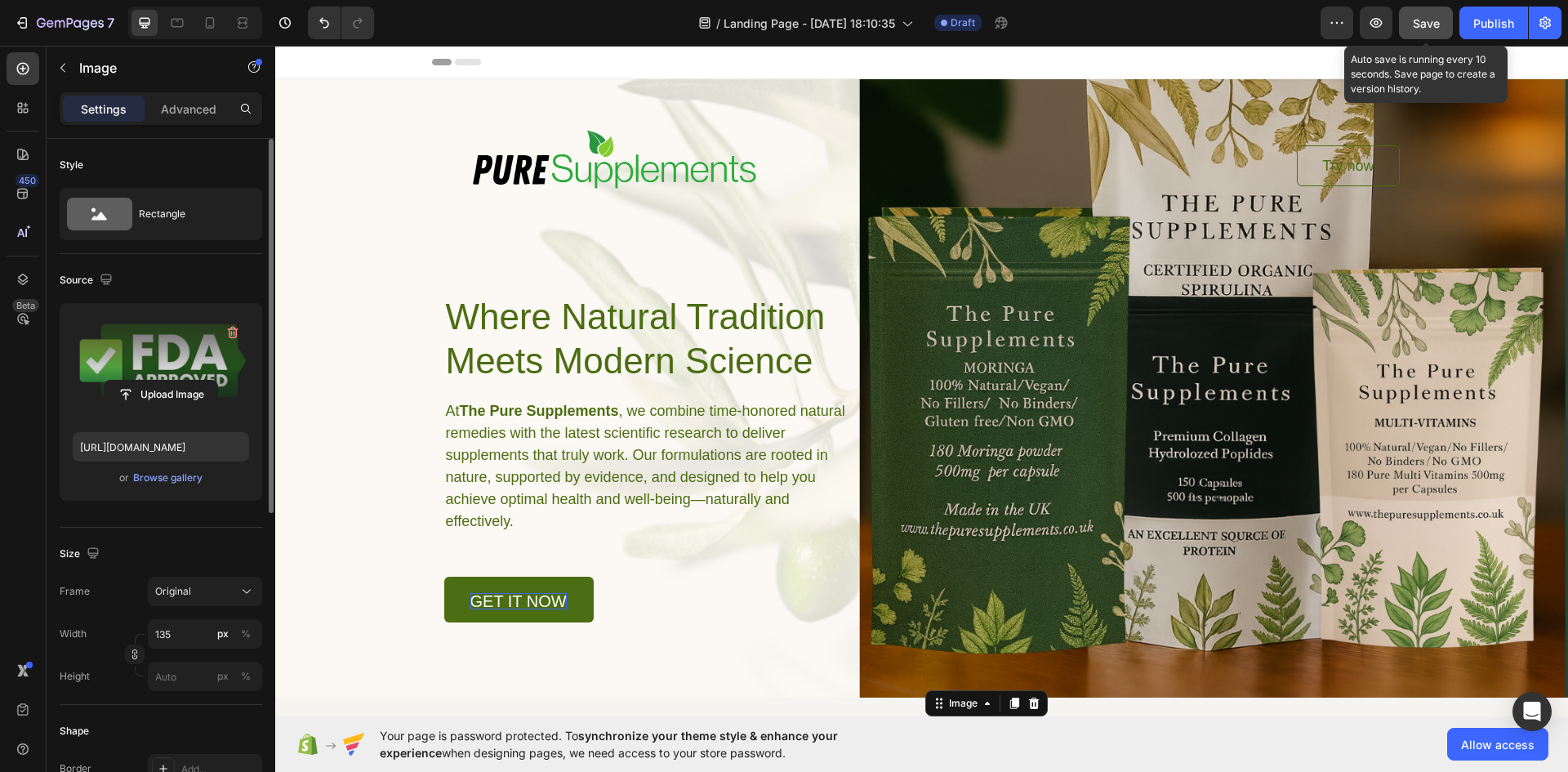
click at [1429, 17] on span "Save" at bounding box center [1426, 23] width 27 height 14
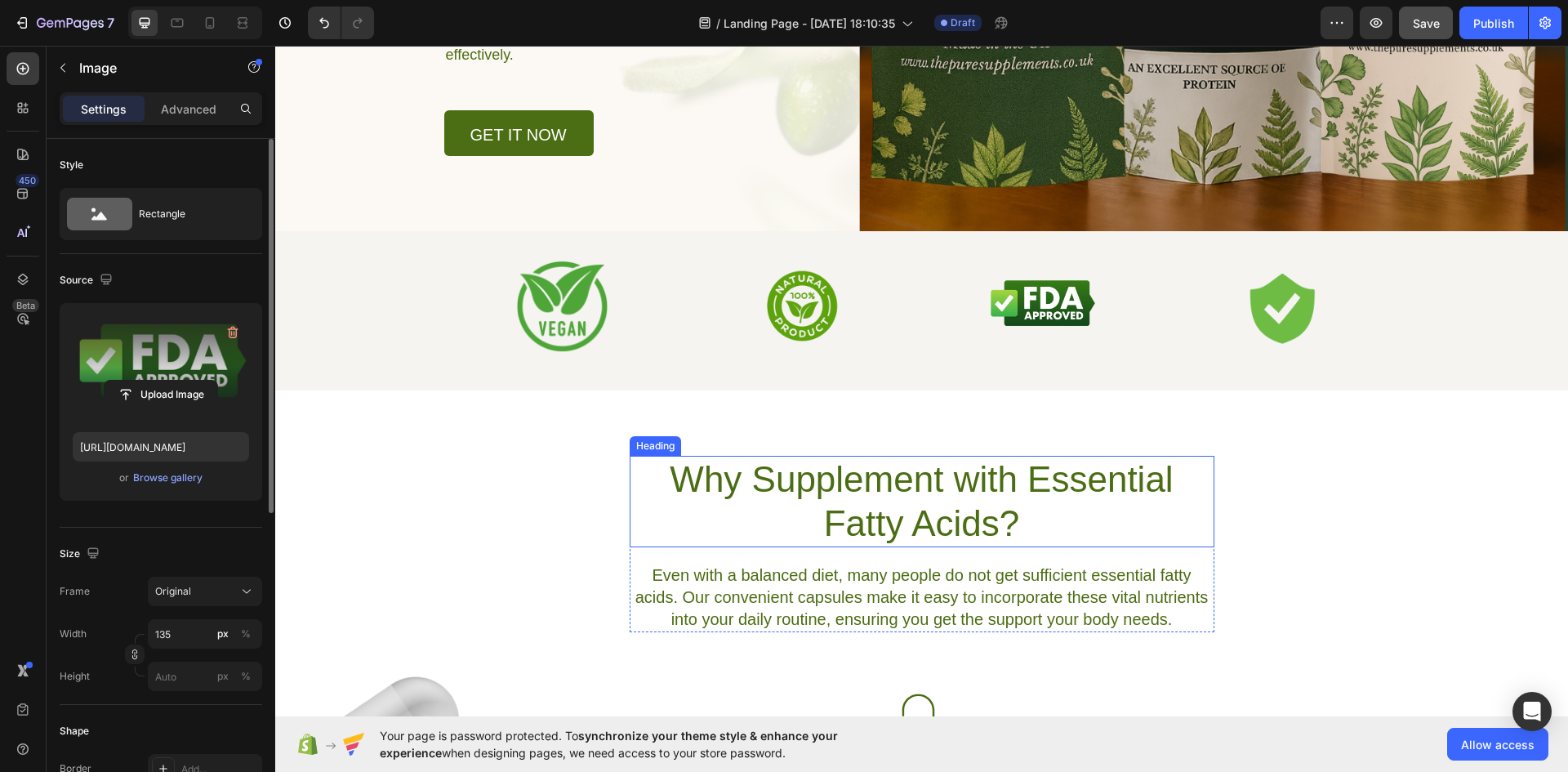
scroll to position [545, 0]
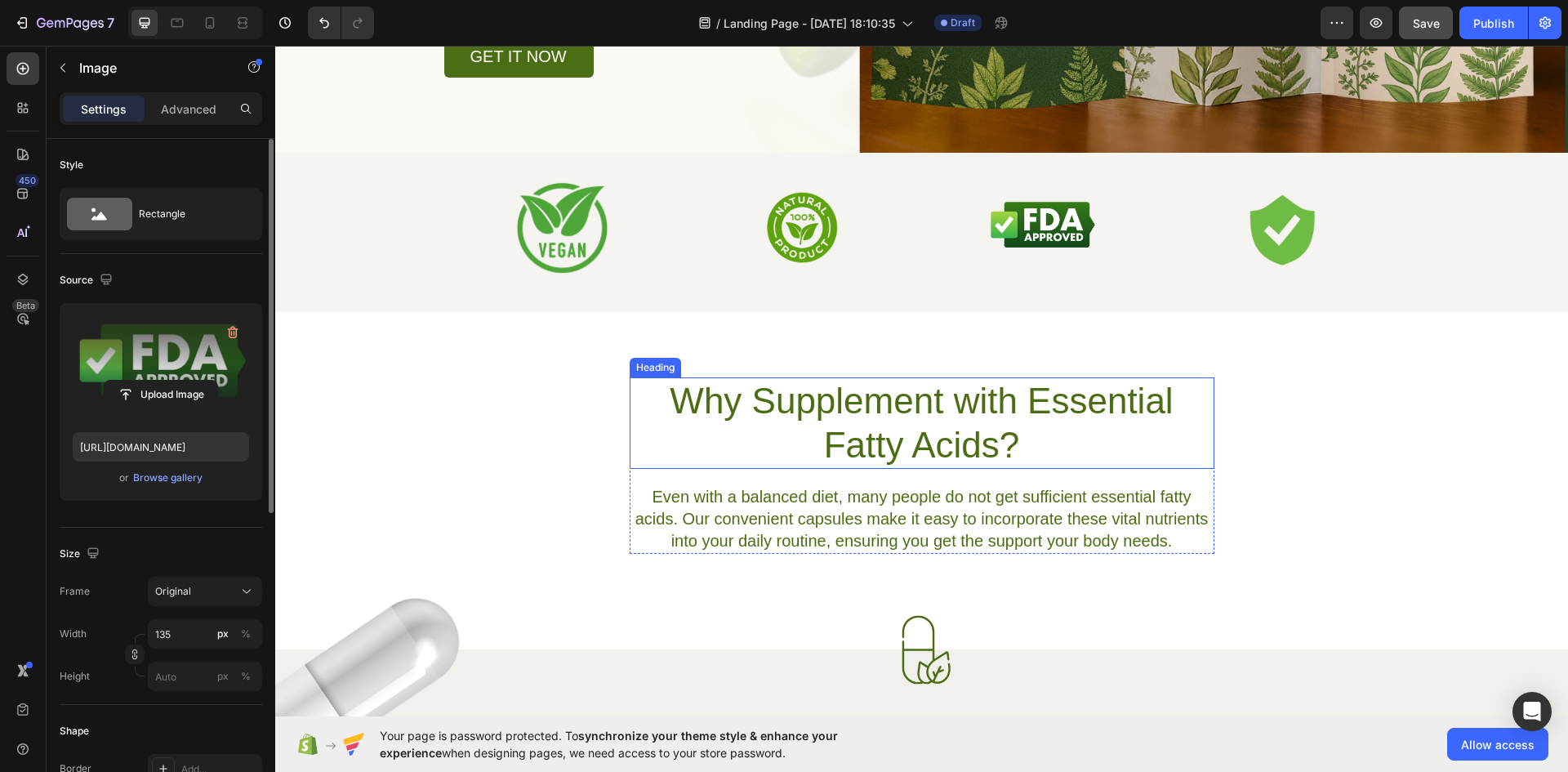
click at [880, 437] on h2 "Why Supplement with Essential Fatty Acids?" at bounding box center [922, 423] width 585 height 91
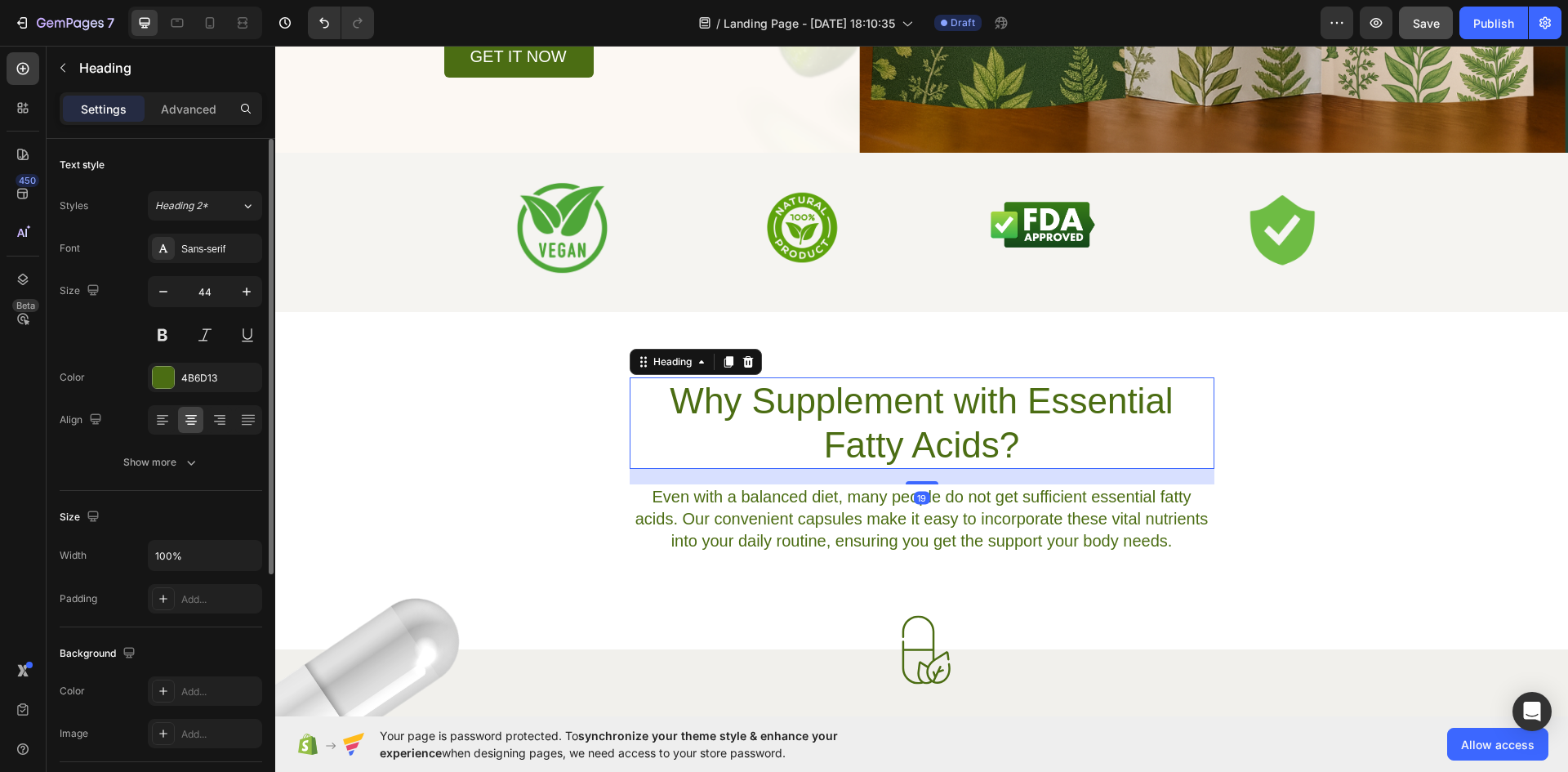
click at [880, 437] on h2 "Why Supplement with Essential Fatty Acids?" at bounding box center [922, 423] width 585 height 91
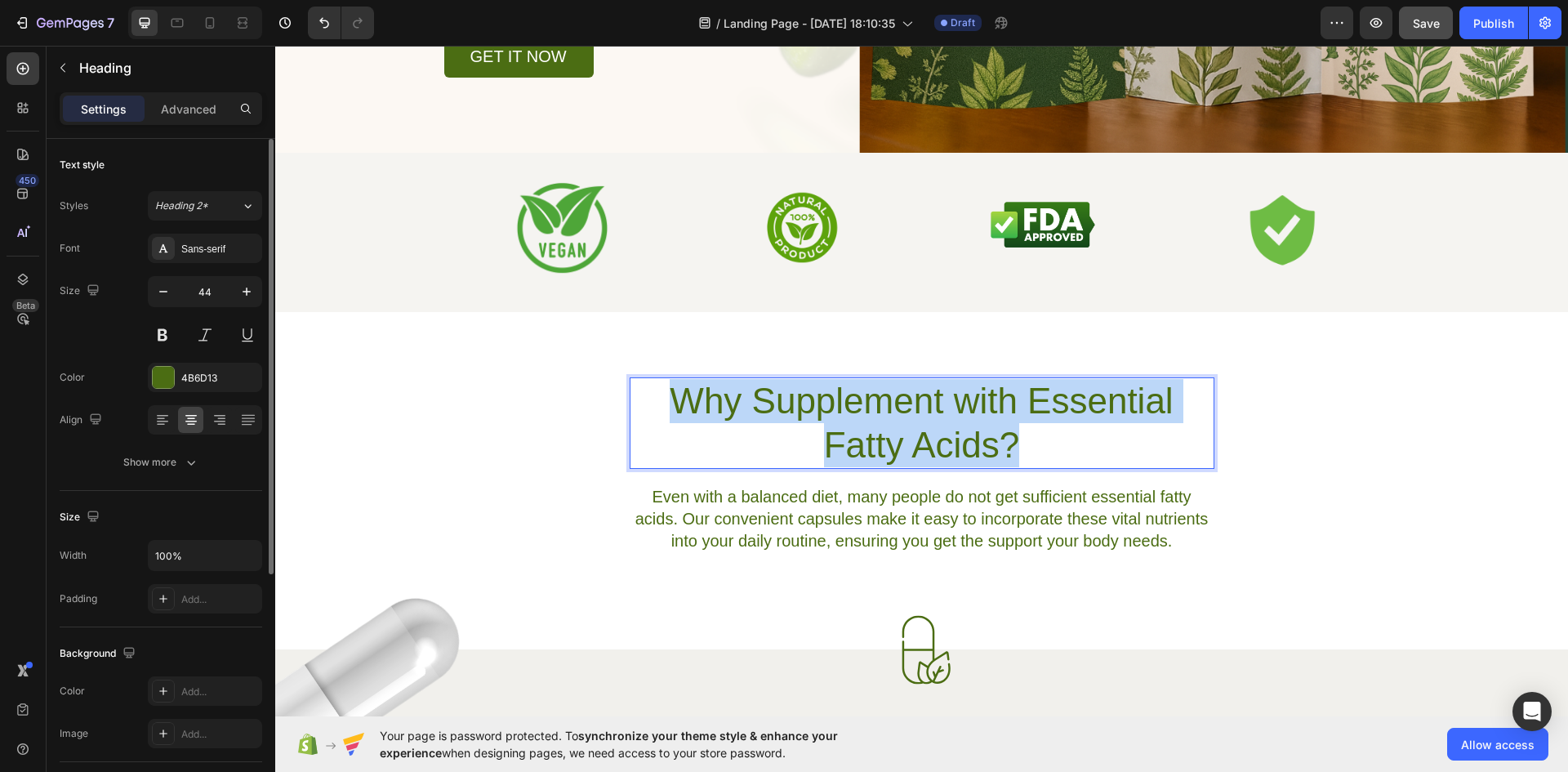
click at [880, 437] on p "Why Supplement with Essential Fatty Acids?" at bounding box center [922, 422] width 582 height 88
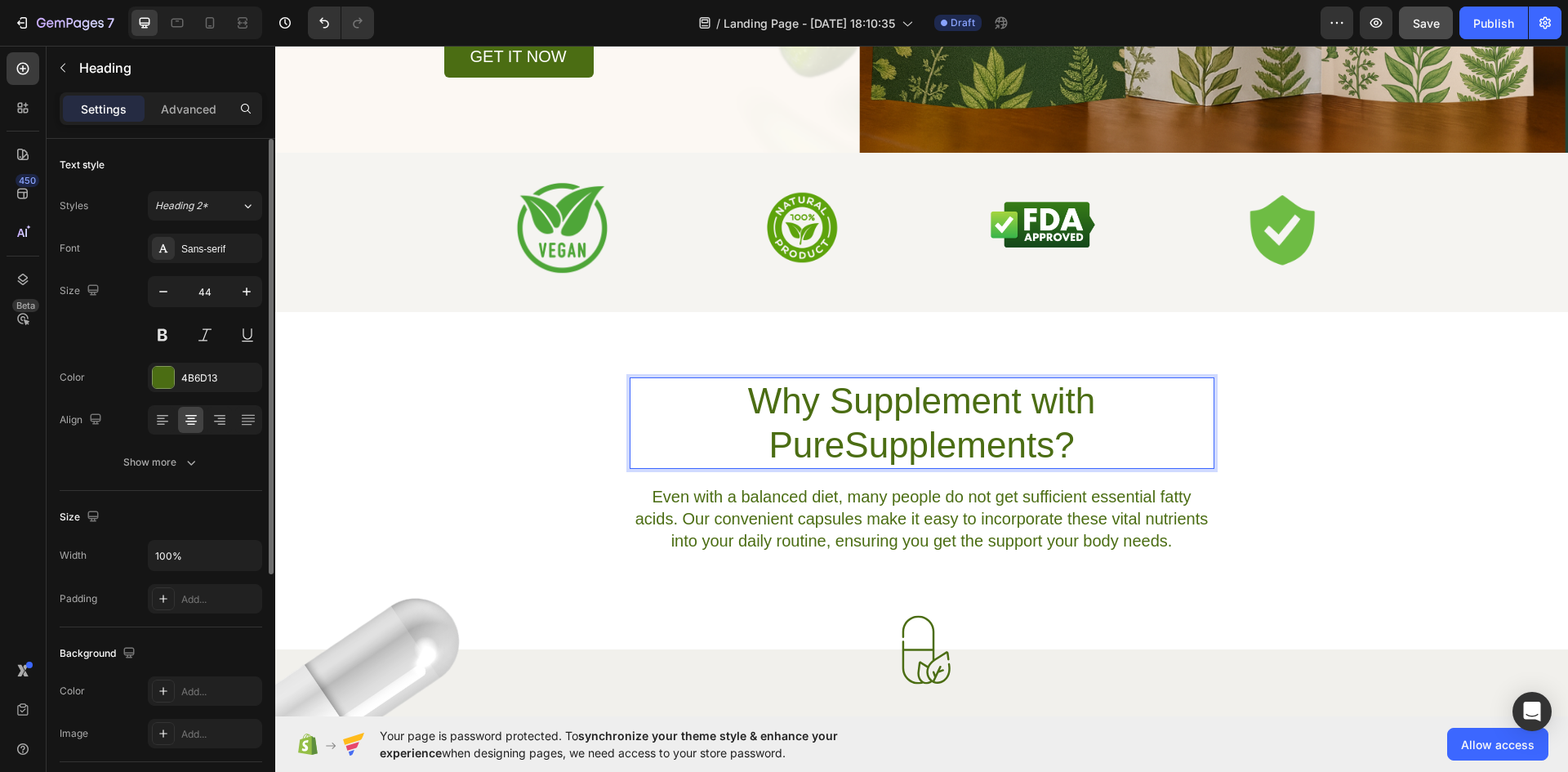
click at [842, 440] on p "Why Supplement with PureSupplements?" at bounding box center [922, 422] width 582 height 88
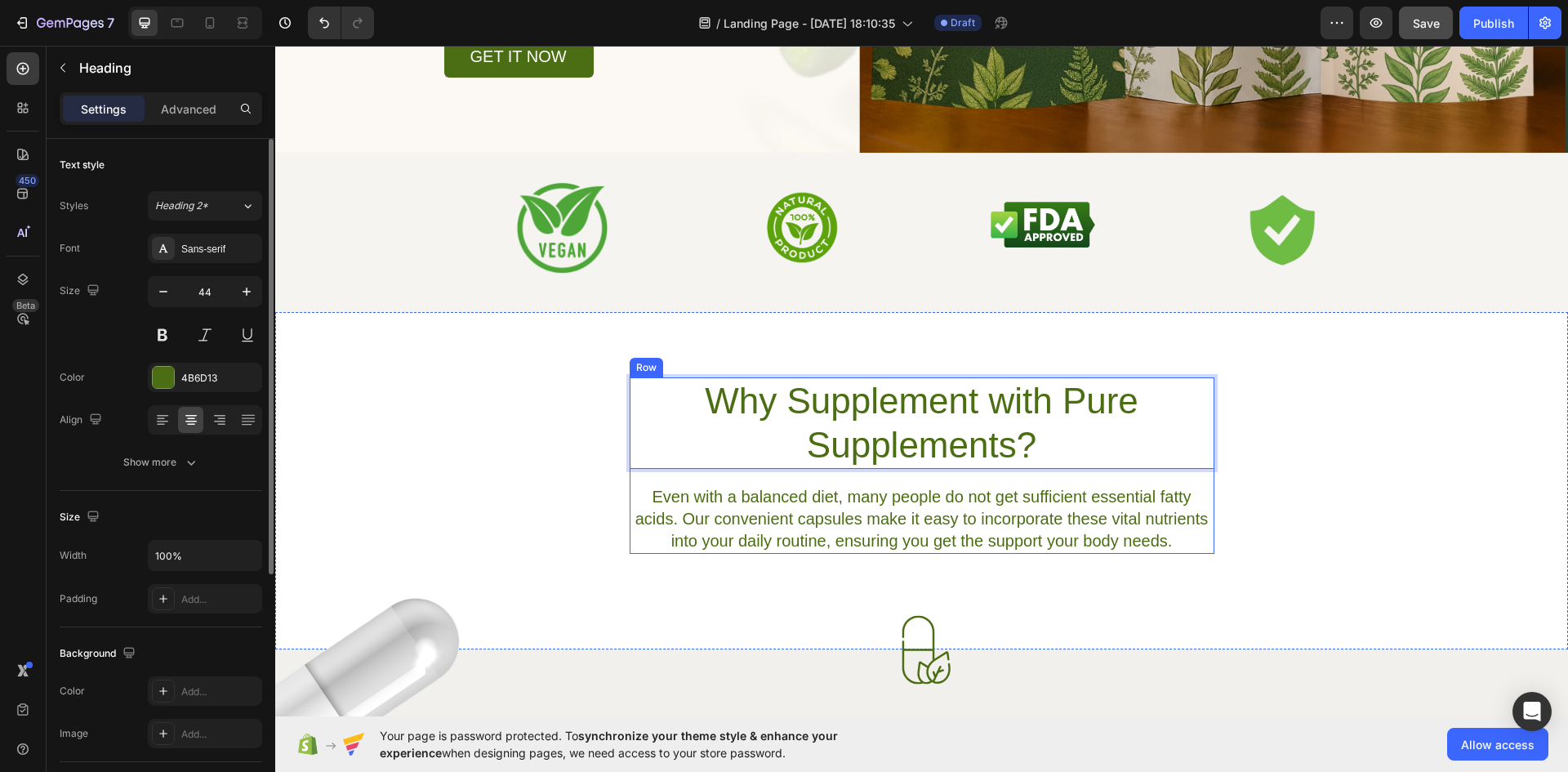
click at [929, 518] on p "Even with a balanced diet, many people do not get sufficient essential fatty ac…" at bounding box center [922, 518] width 582 height 66
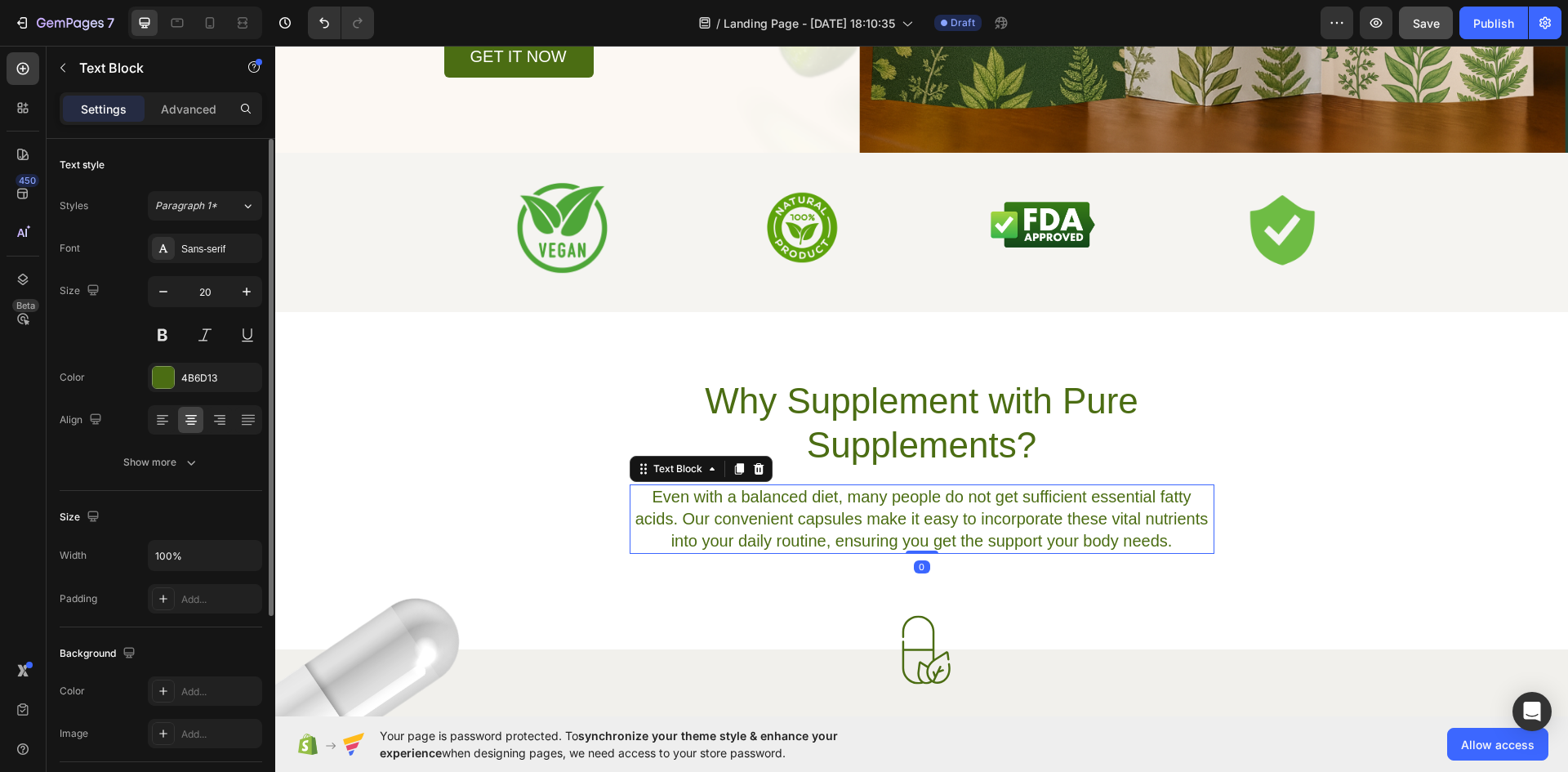
click at [929, 518] on p "Even with a balanced diet, many people do not get sufficient essential fatty ac…" at bounding box center [922, 518] width 582 height 66
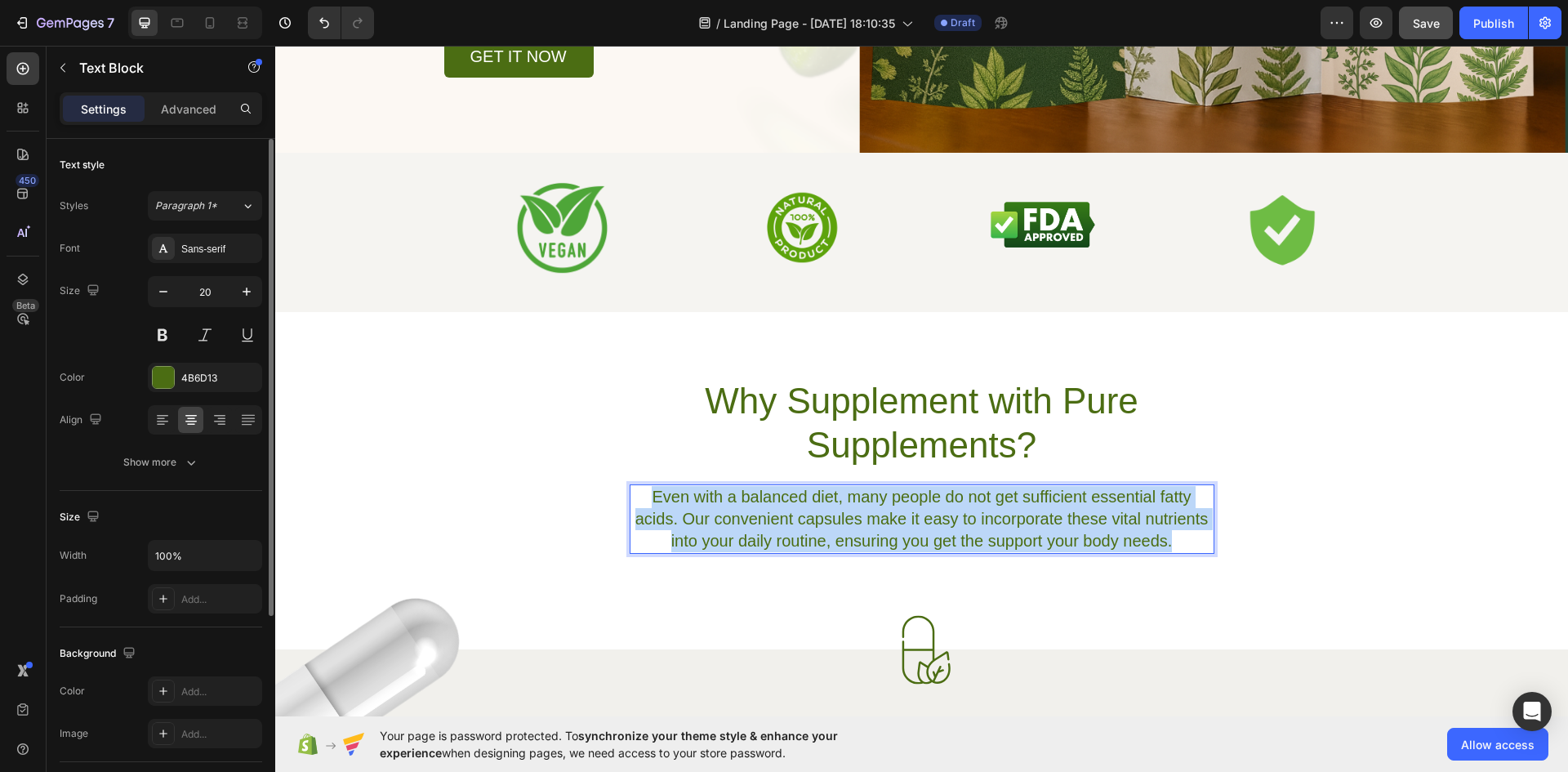
click at [929, 518] on p "Even with a balanced diet, many people do not get sufficient essential fatty ac…" at bounding box center [922, 518] width 582 height 66
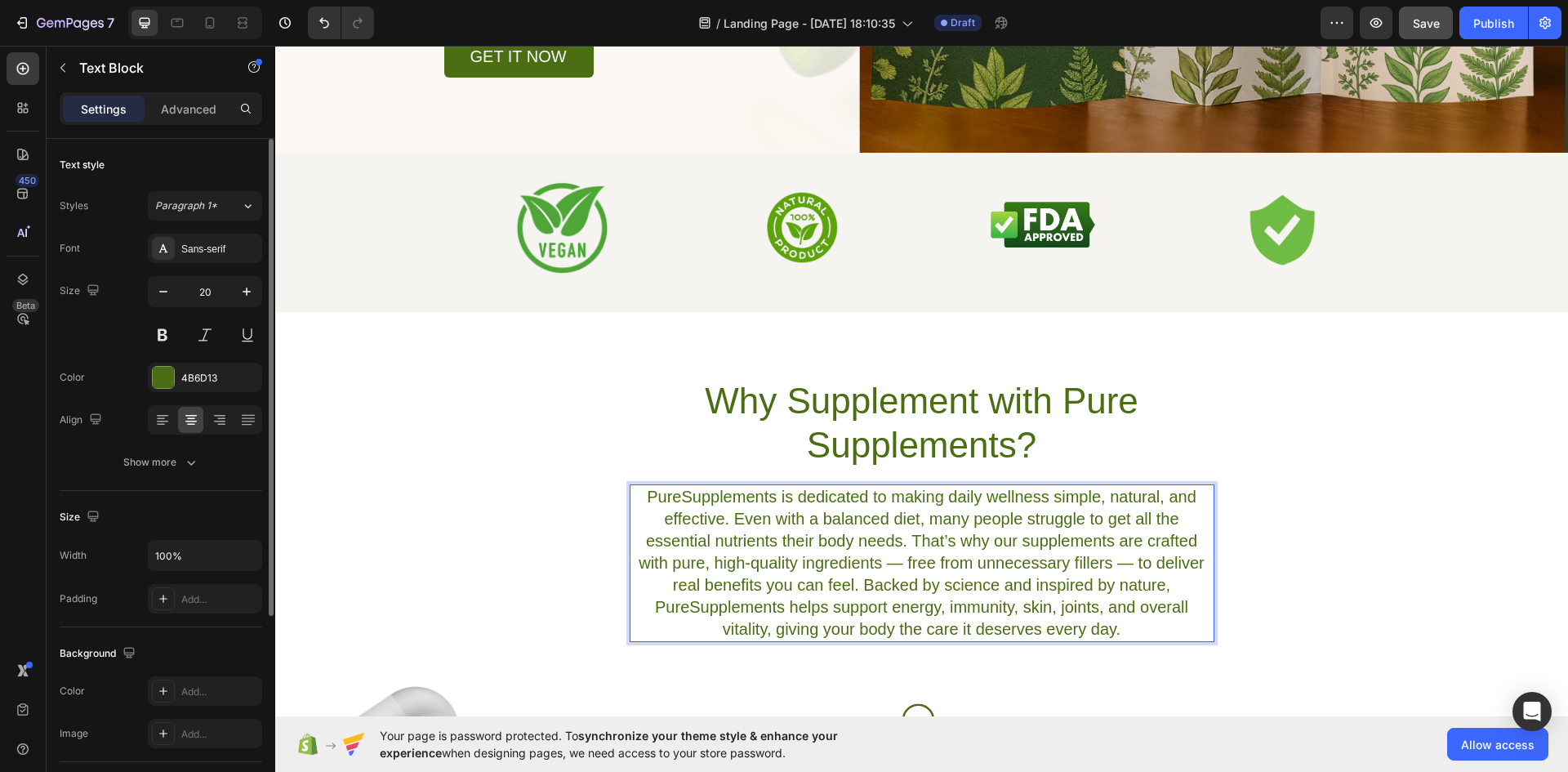
click at [895, 562] on p "PureSupplements is dedicated to making daily wellness simple, natural, and effe…" at bounding box center [922, 563] width 582 height 155
click at [1094, 564] on p "PureSupplements is dedicated to making daily wellness simple, natural, and effe…" at bounding box center [922, 563] width 582 height 155
click at [1387, 495] on div "Why Supplement with Pure Supplements? Heading PureSupplements is dedicated to m…" at bounding box center [922, 509] width 1293 height 265
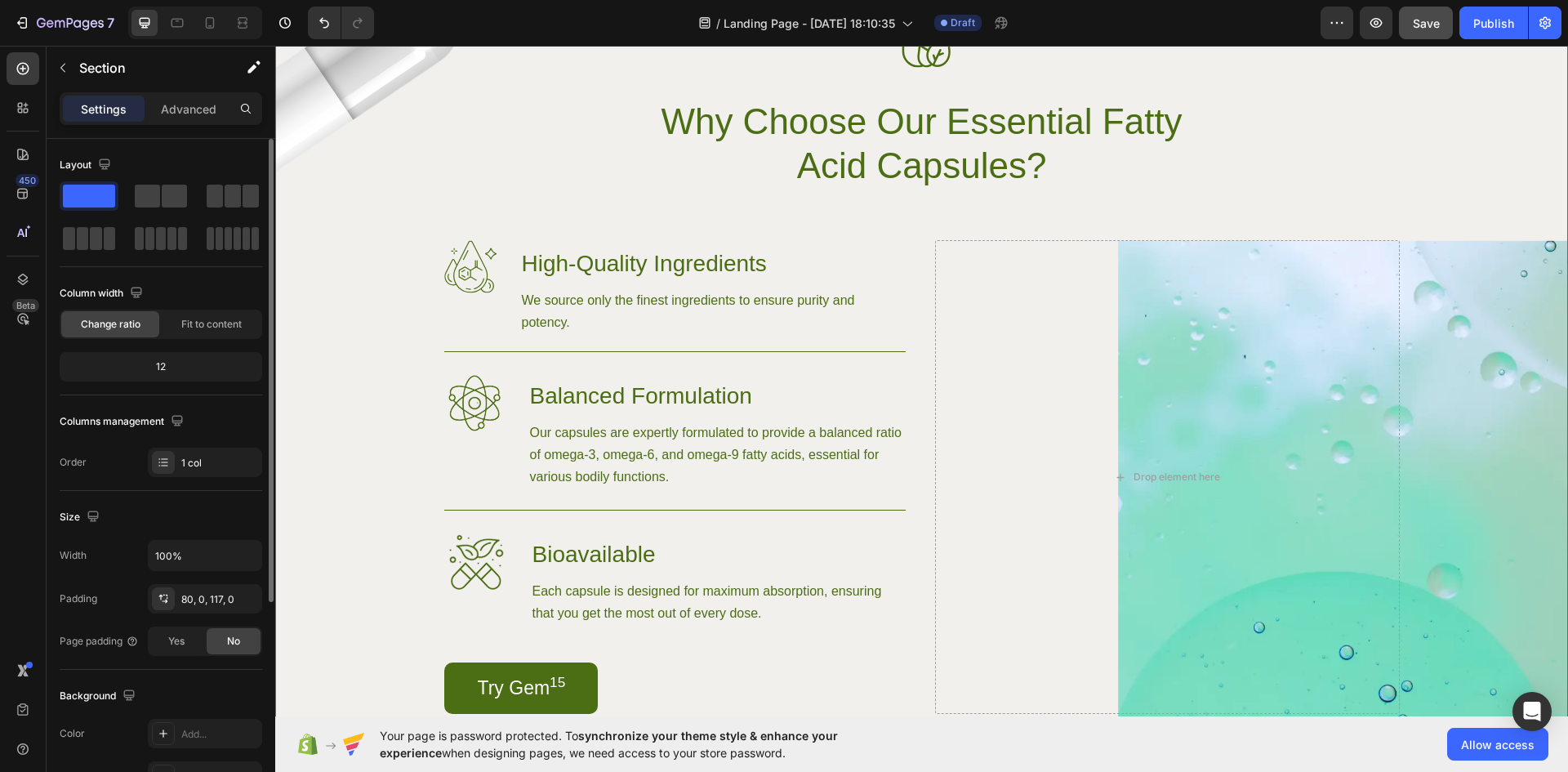
scroll to position [1252, 0]
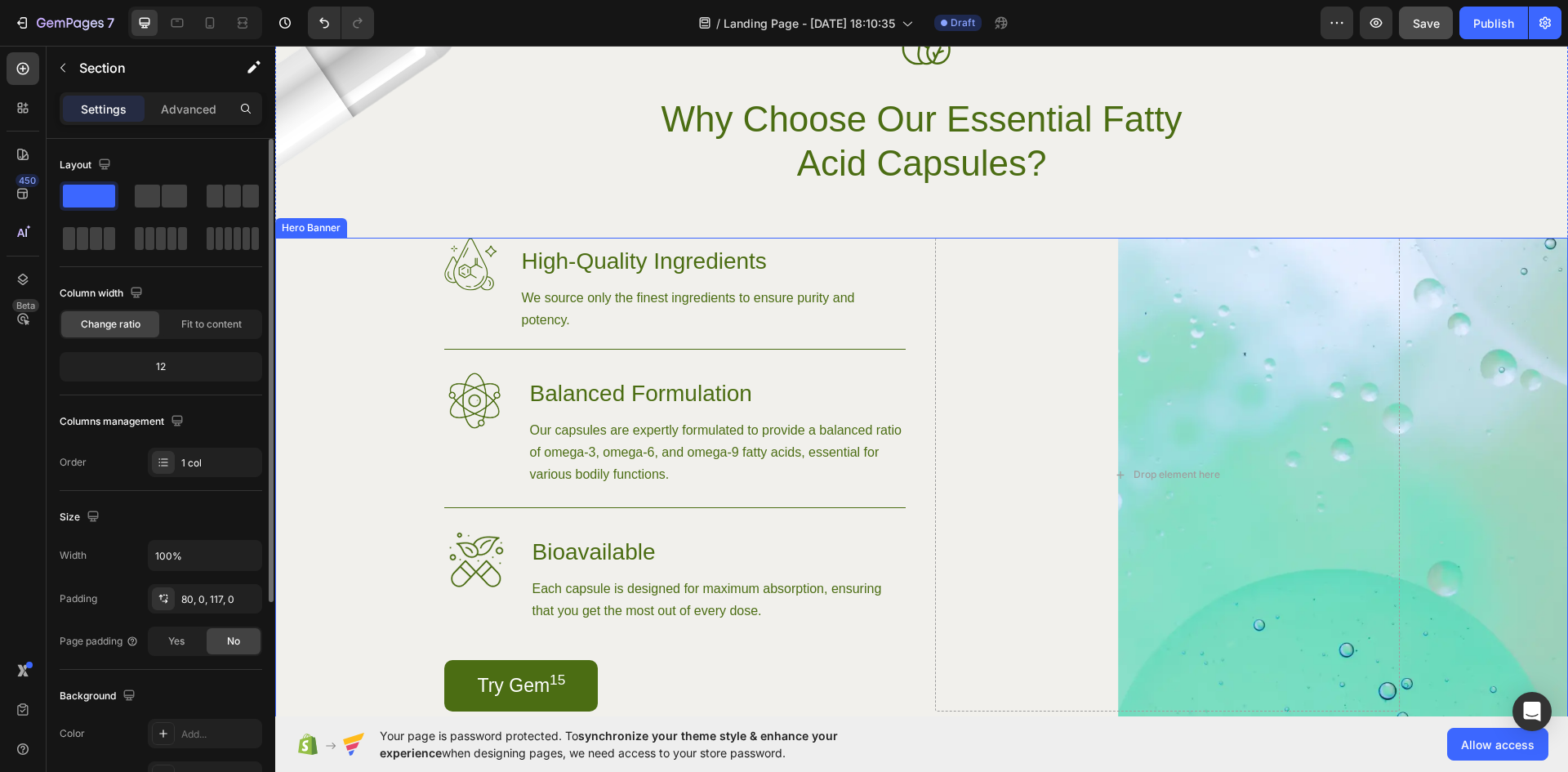
click at [1461, 421] on div "Background Image" at bounding box center [922, 499] width 1293 height 523
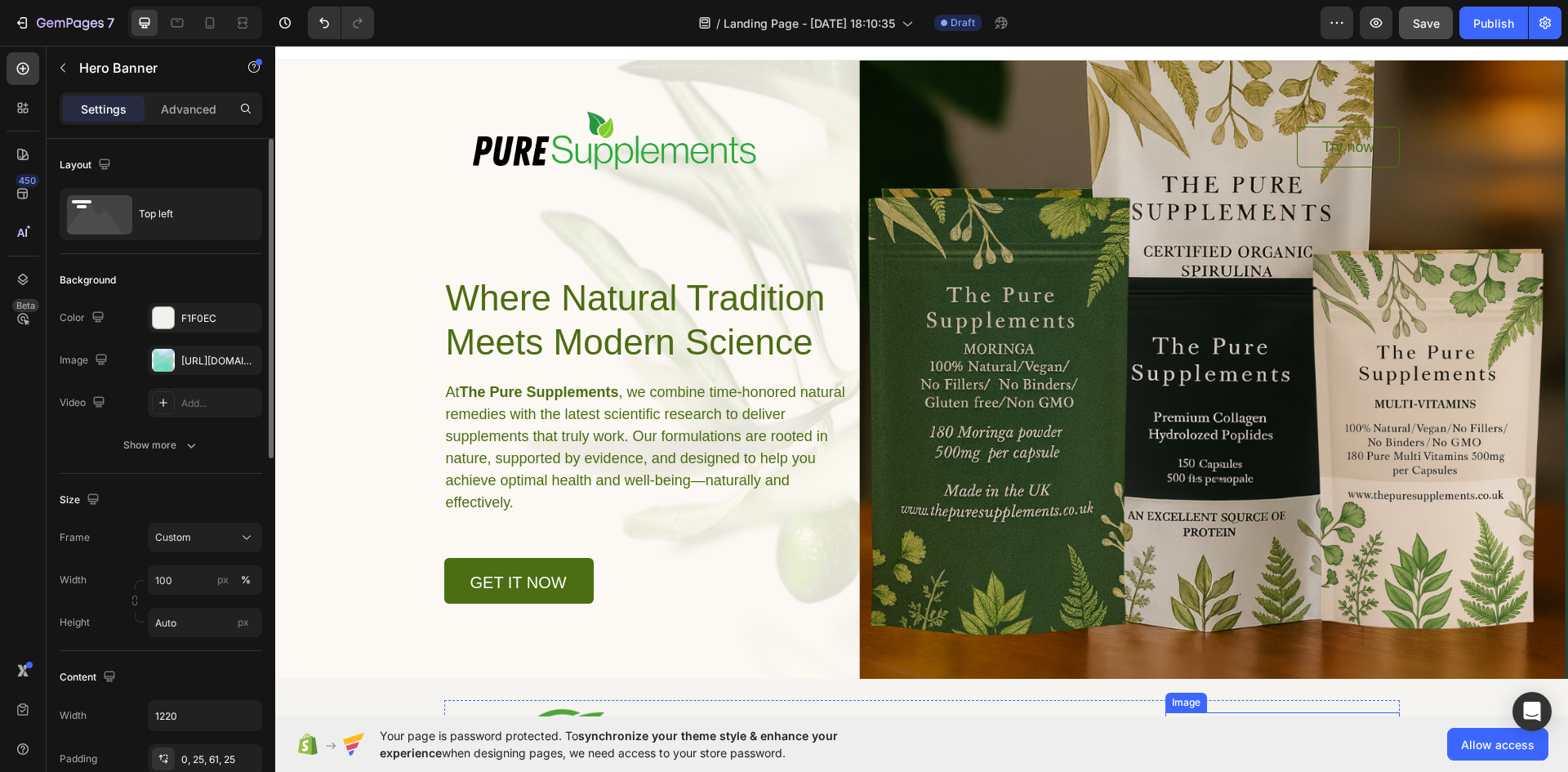
scroll to position [0, 0]
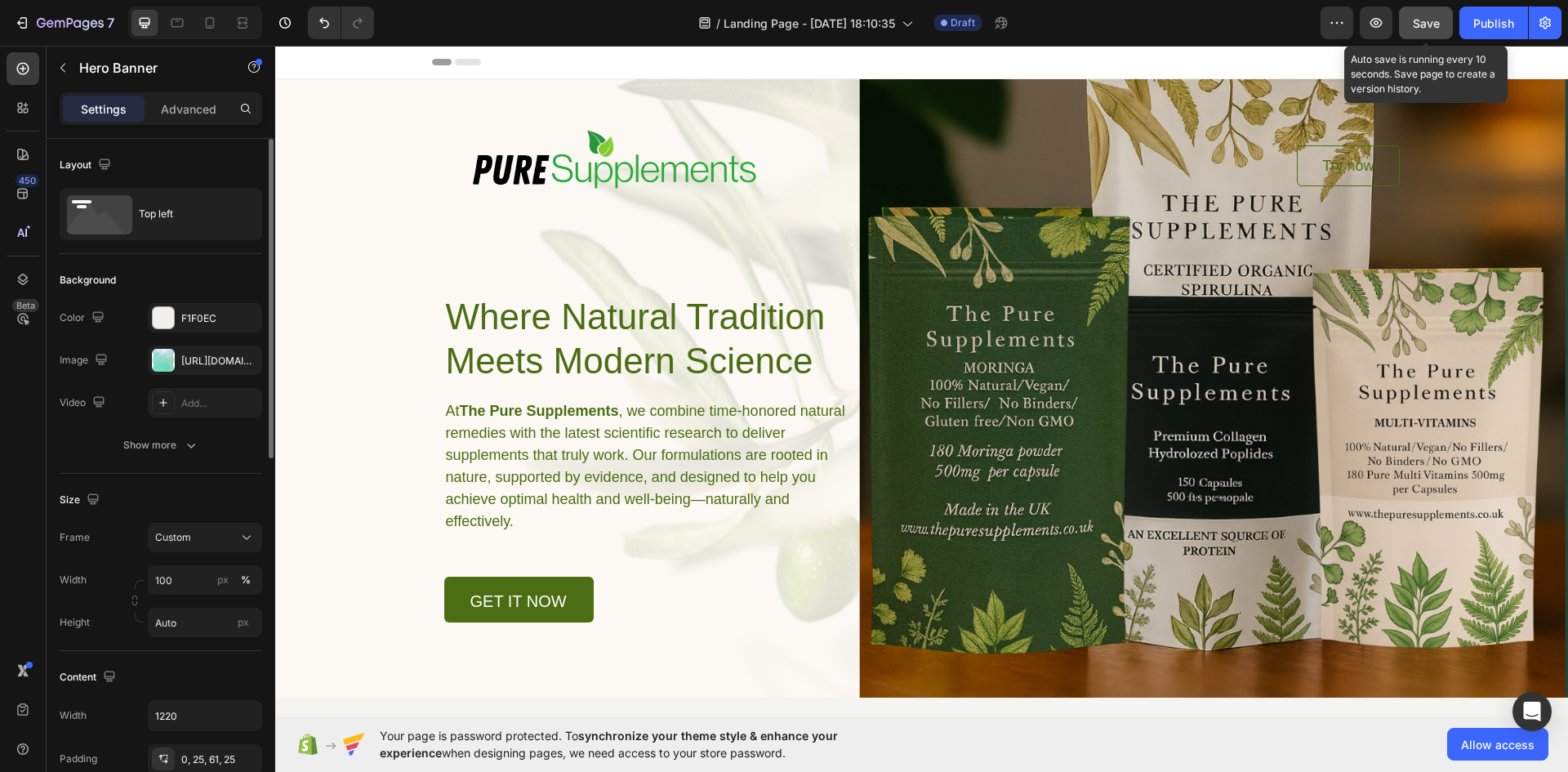
click at [1435, 18] on span "Save" at bounding box center [1426, 23] width 27 height 14
